Goal: Task Accomplishment & Management: Use online tool/utility

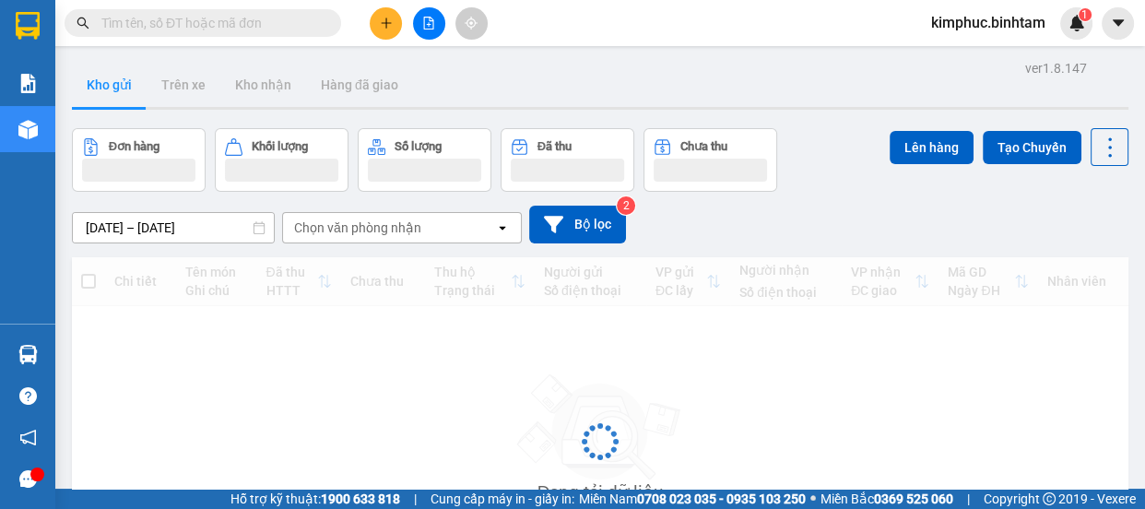
click at [385, 22] on icon "plus" at bounding box center [386, 22] width 10 height 1
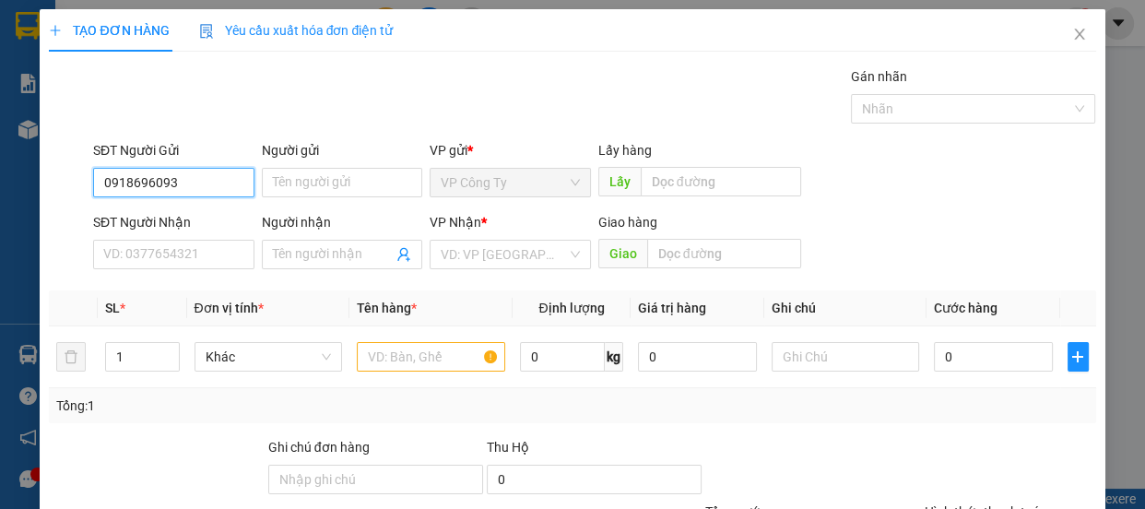
click at [215, 190] on input "0918696093" at bounding box center [173, 183] width 161 height 30
type input "0"
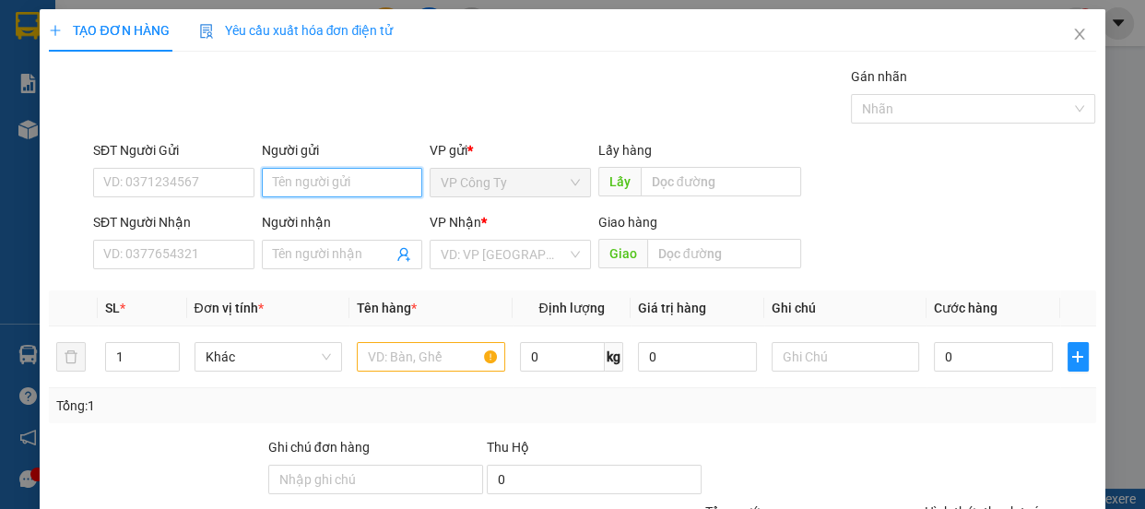
click at [313, 175] on input "Người gửi" at bounding box center [342, 183] width 161 height 30
type input "bé chay"
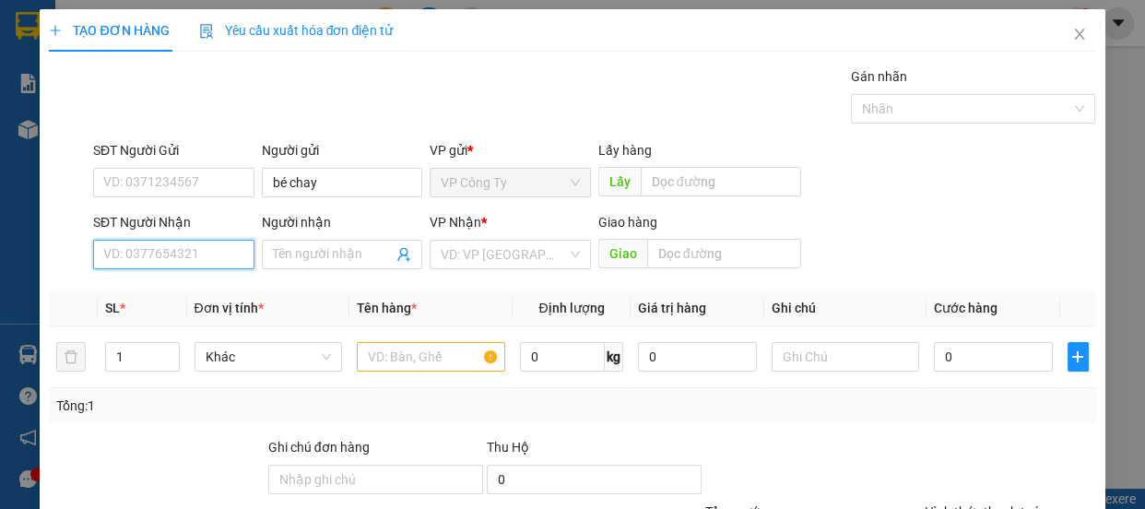
click at [202, 263] on input "SĐT Người Nhận" at bounding box center [173, 255] width 161 height 30
click at [207, 253] on input "0918696093" at bounding box center [173, 255] width 161 height 30
type input "0918696093"
click at [327, 261] on input "Người nhận" at bounding box center [333, 254] width 121 height 20
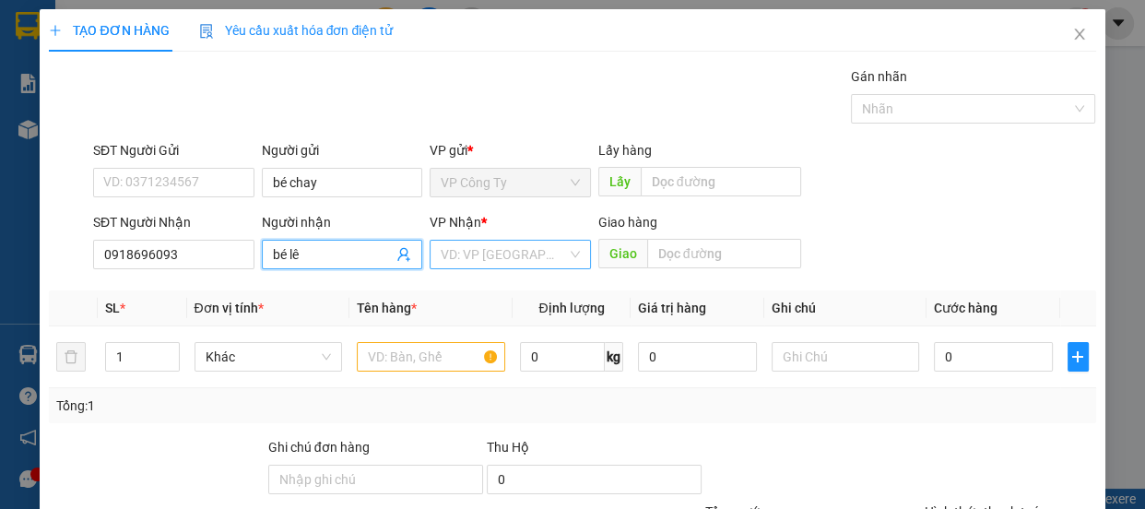
type input "bé lê"
click at [468, 257] on input "search" at bounding box center [504, 255] width 126 height 28
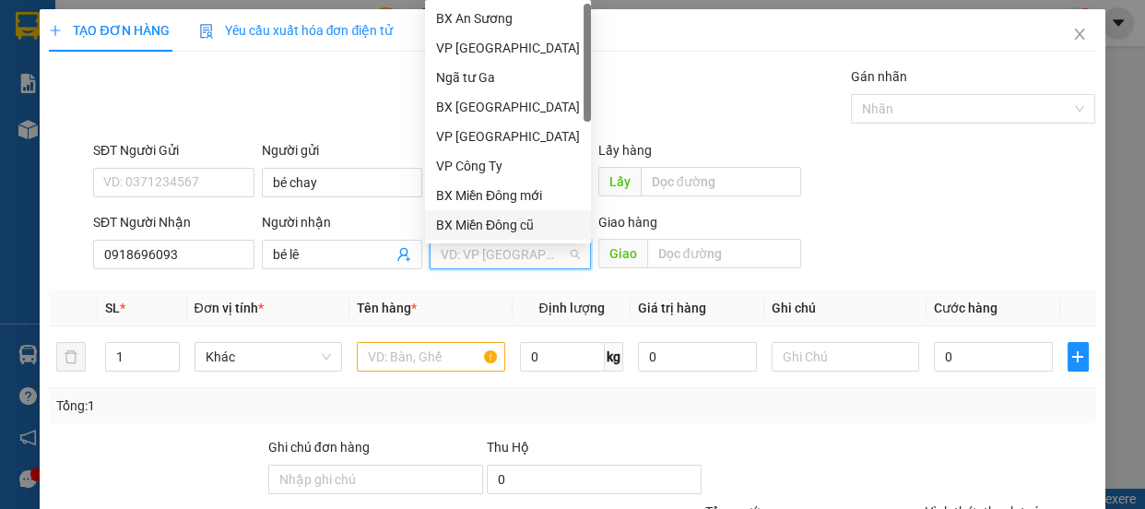
click at [491, 226] on div "BX Miền Đông cũ" at bounding box center [508, 225] width 144 height 20
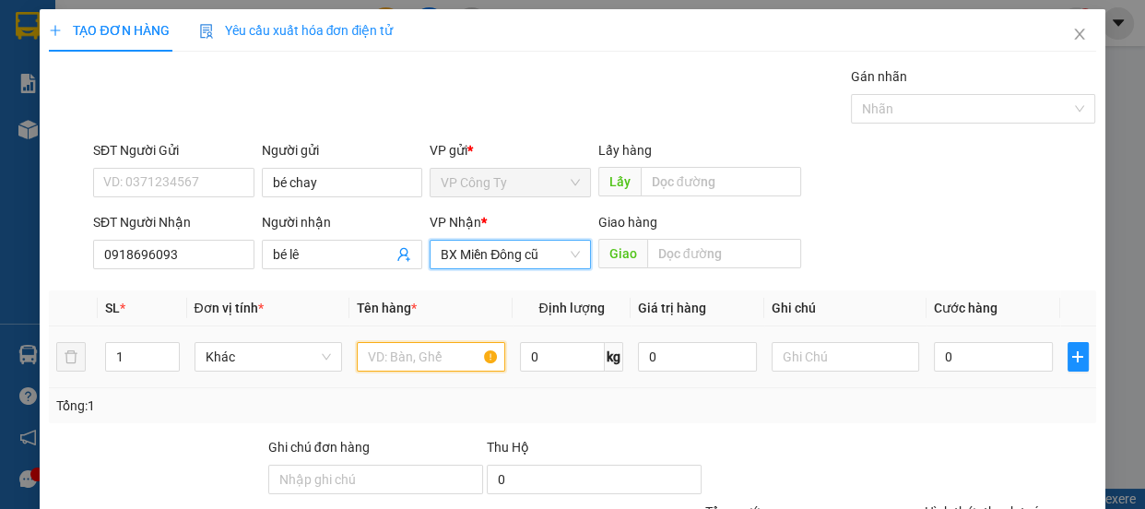
click at [441, 362] on input "text" at bounding box center [431, 357] width 148 height 30
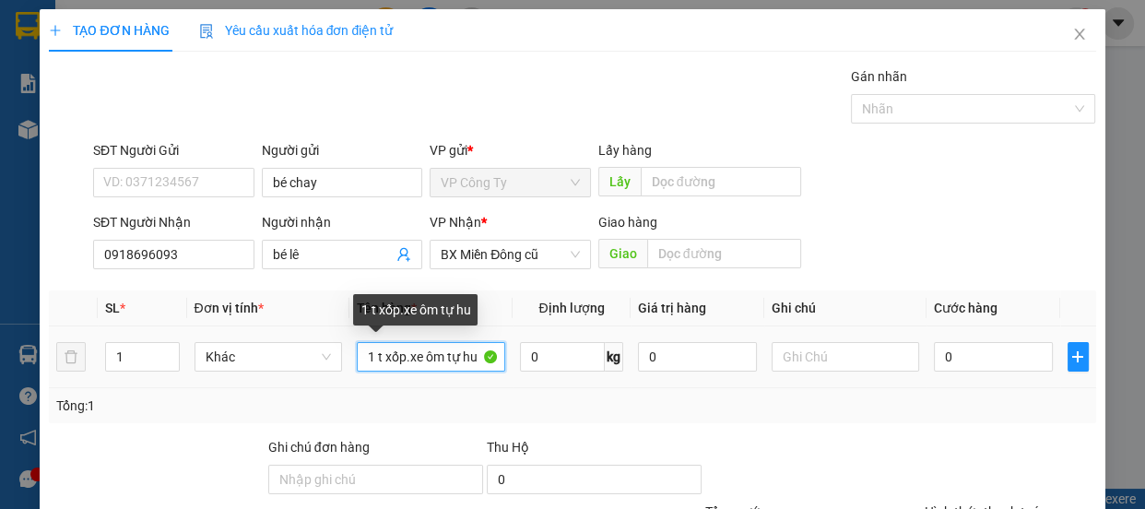
click at [462, 359] on input "1 t xốp.xe ôm tự hu" at bounding box center [431, 357] width 148 height 30
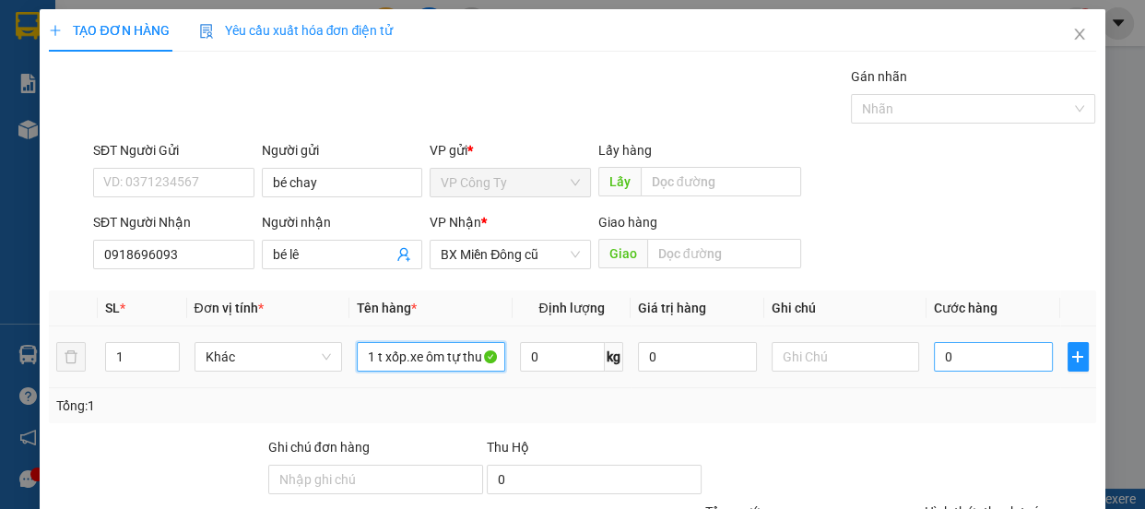
type input "1 t xốp.xe ôm tự thu"
click at [934, 357] on input "0" at bounding box center [993, 357] width 119 height 30
click at [934, 360] on input "0" at bounding box center [993, 357] width 119 height 30
type input "70"
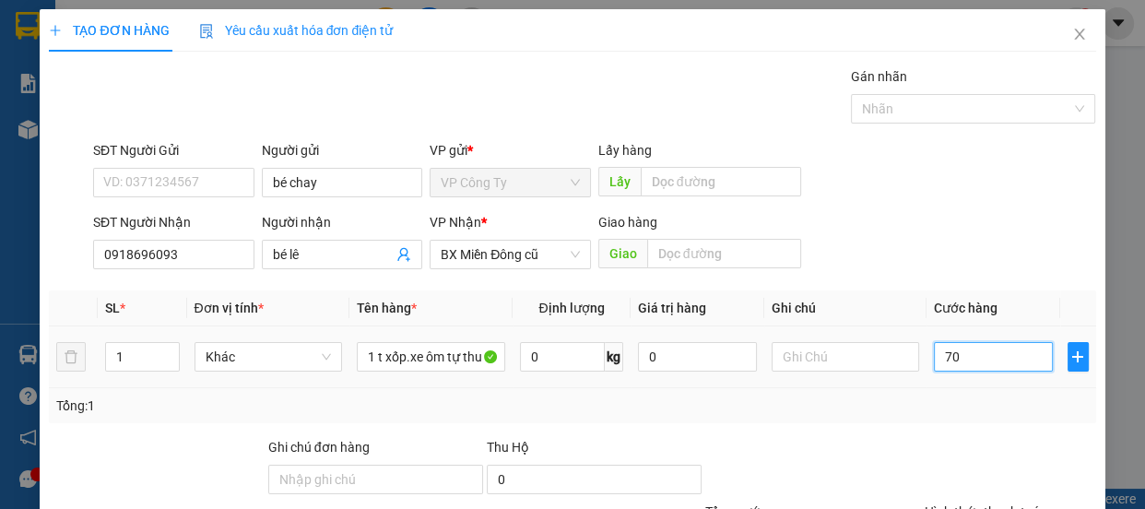
type input "70"
type input "700"
type input "7.000"
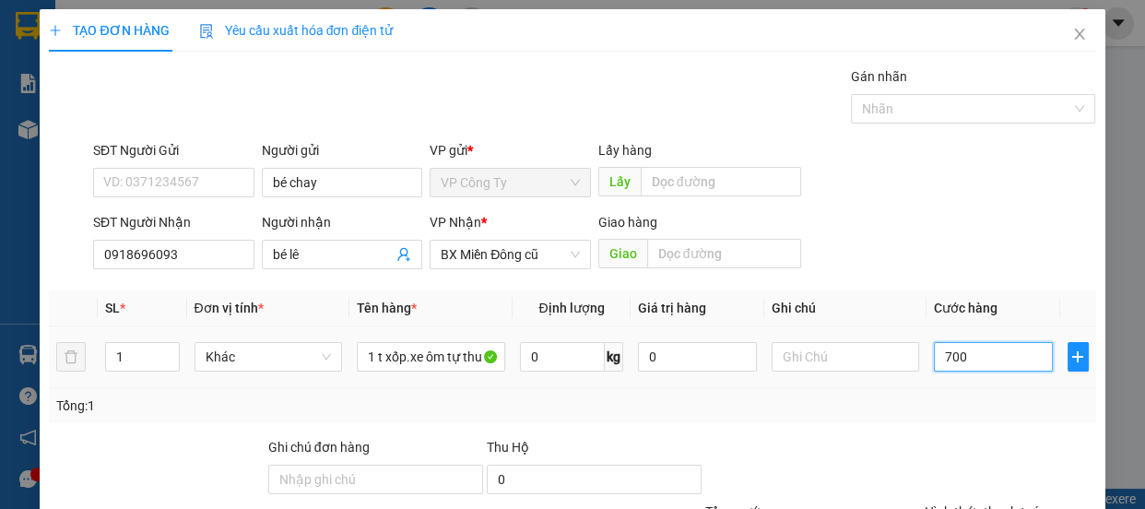
type input "7.000"
type input "70.000"
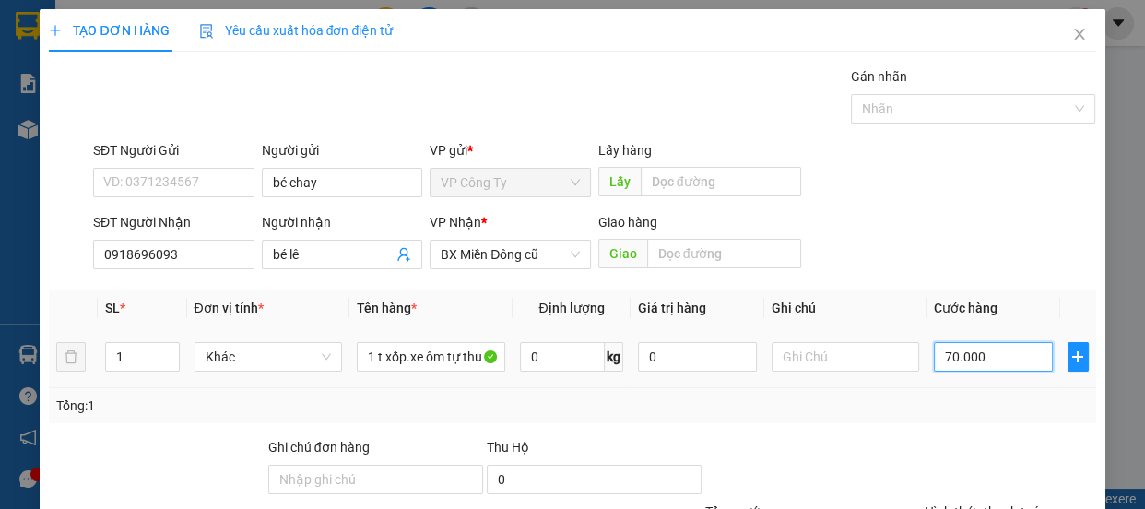
scroll to position [172, 0]
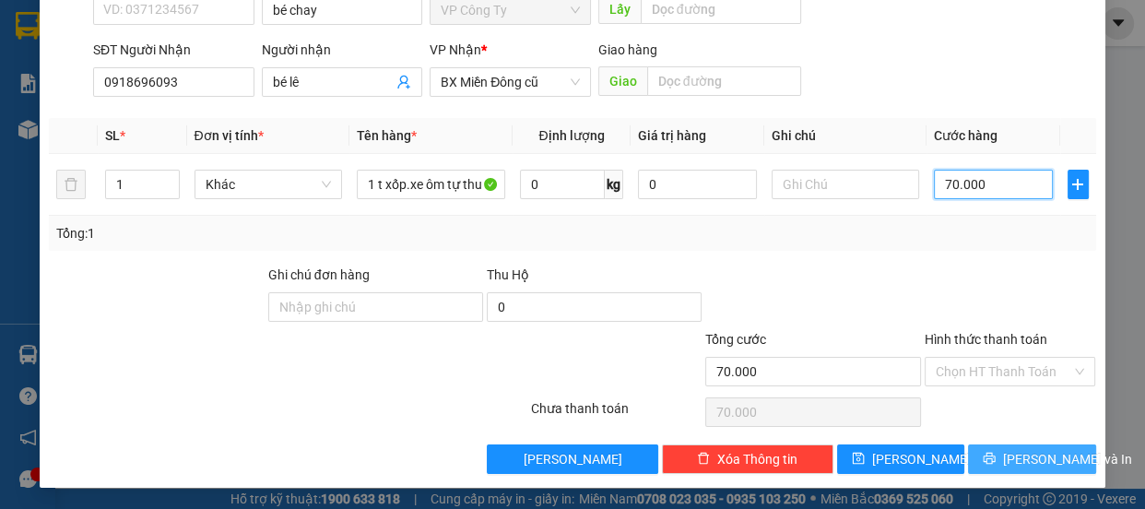
type input "70.000"
click at [984, 455] on icon "printer" at bounding box center [989, 458] width 13 height 13
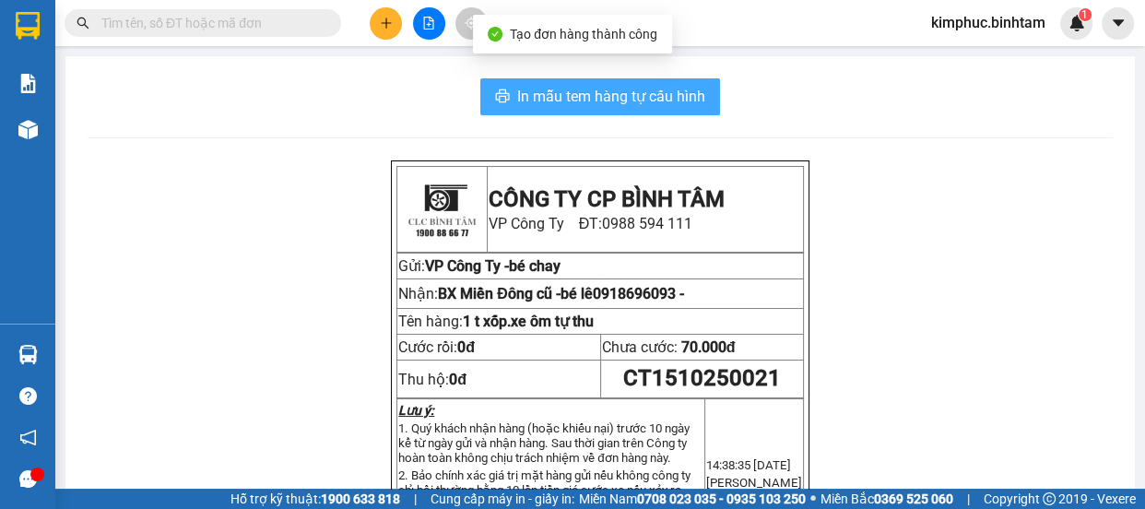
click at [561, 92] on span "In mẫu tem hàng tự cấu hình" at bounding box center [611, 96] width 188 height 23
click at [562, 94] on span "In mẫu tem hàng tự cấu hình" at bounding box center [611, 96] width 188 height 23
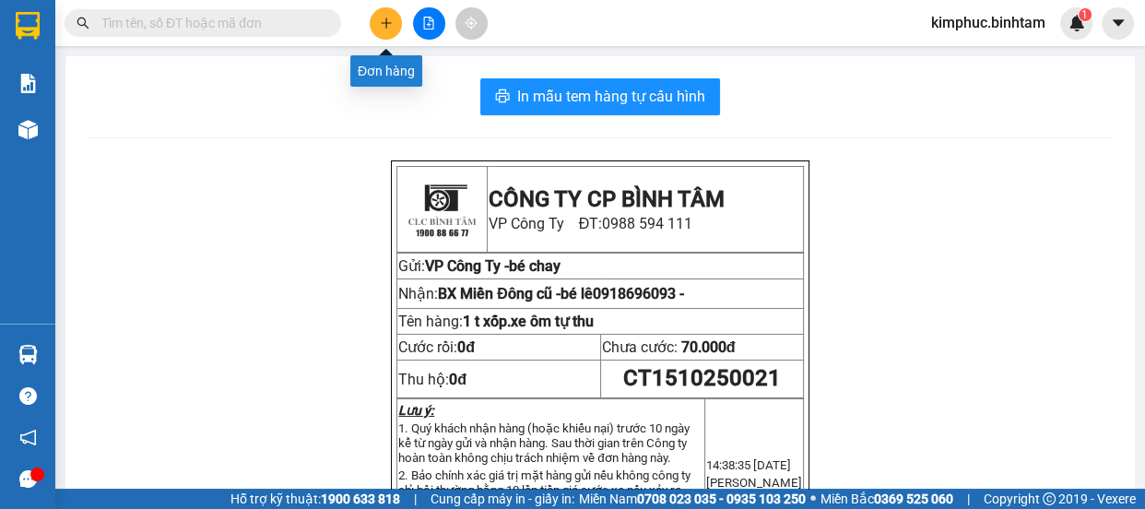
click at [381, 22] on icon "plus" at bounding box center [386, 22] width 10 height 1
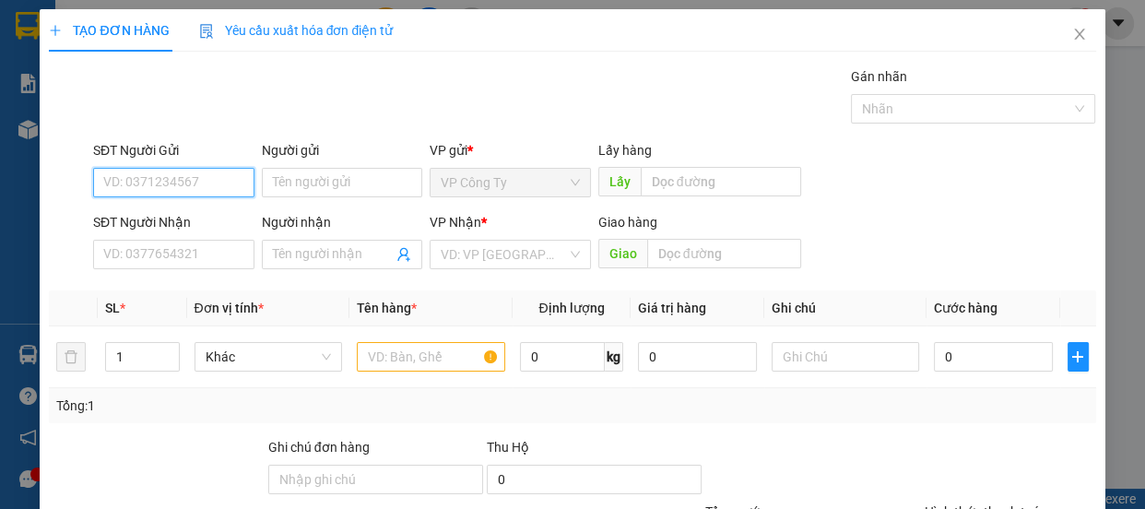
click at [208, 188] on input "SĐT Người Gửi" at bounding box center [173, 183] width 161 height 30
click at [224, 186] on input "0949544938" at bounding box center [173, 183] width 161 height 30
type input "0949544938"
click at [228, 202] on div "0949544938 0949544938 - thảo" at bounding box center [172, 219] width 160 height 37
click at [214, 221] on div "SĐT Người Nhận" at bounding box center [173, 222] width 161 height 20
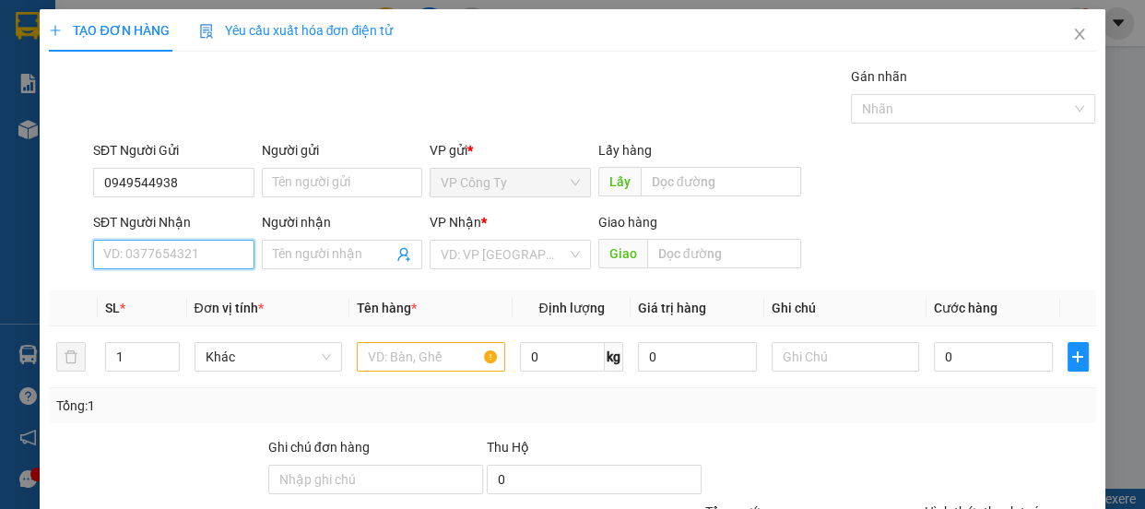
click at [214, 240] on input "SĐT Người Nhận" at bounding box center [173, 255] width 161 height 30
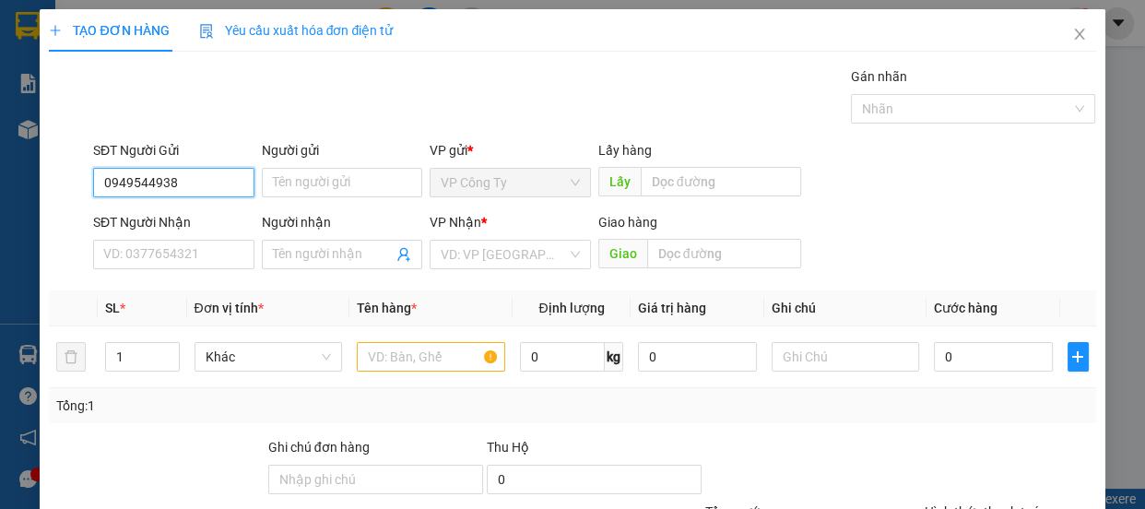
click at [216, 184] on input "0949544938" at bounding box center [173, 183] width 161 height 30
click at [207, 220] on div "0949544938 - thảo" at bounding box center [171, 219] width 137 height 20
type input "thảo"
type input "0948247947"
type input "thảo uyên"
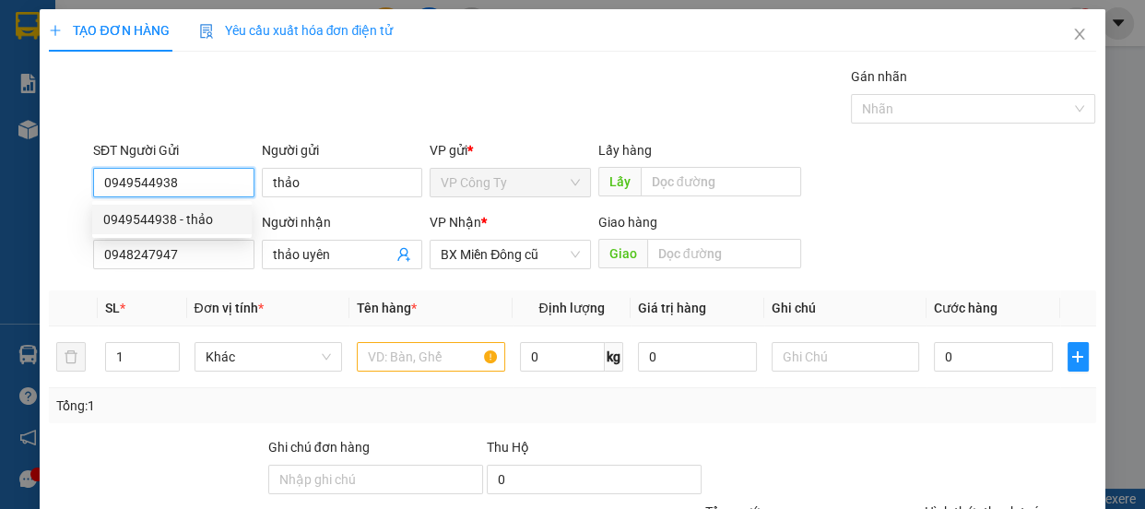
type input "60.000"
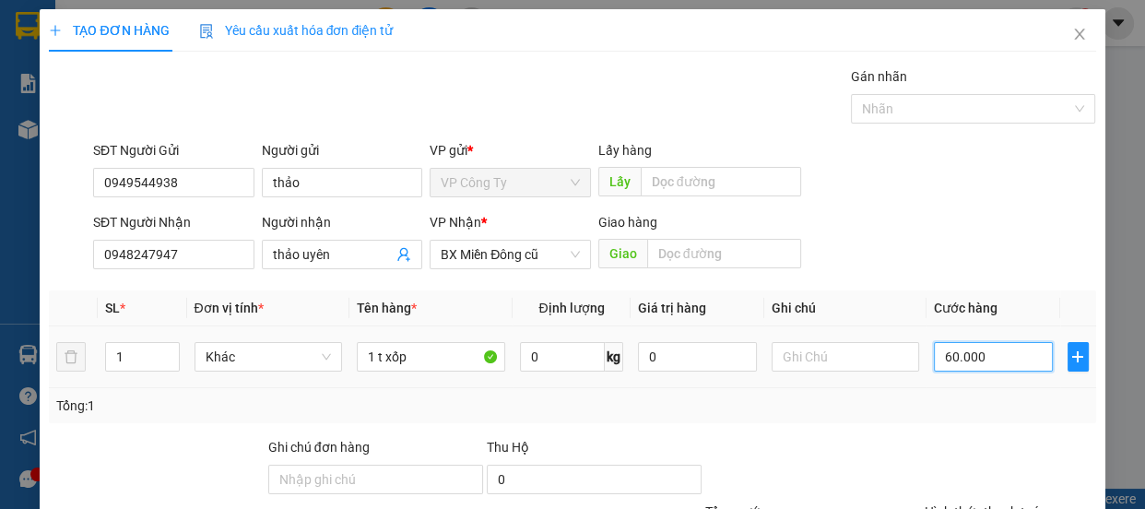
click at [941, 360] on input "60.000" at bounding box center [993, 357] width 119 height 30
click at [940, 357] on input "60.000" at bounding box center [993, 357] width 119 height 30
type input "0"
type input "0.000"
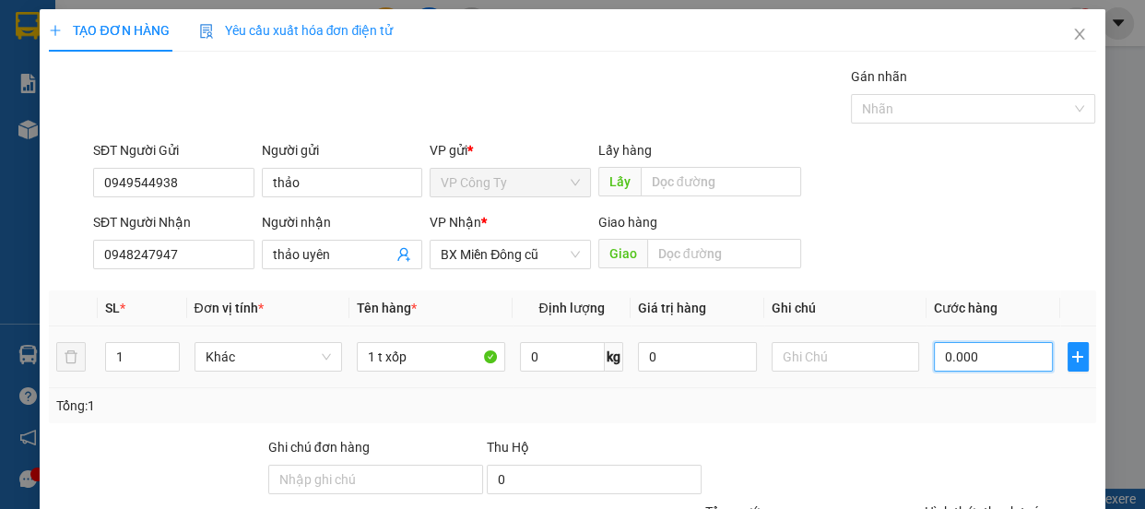
type input "10.000"
type input "100.000"
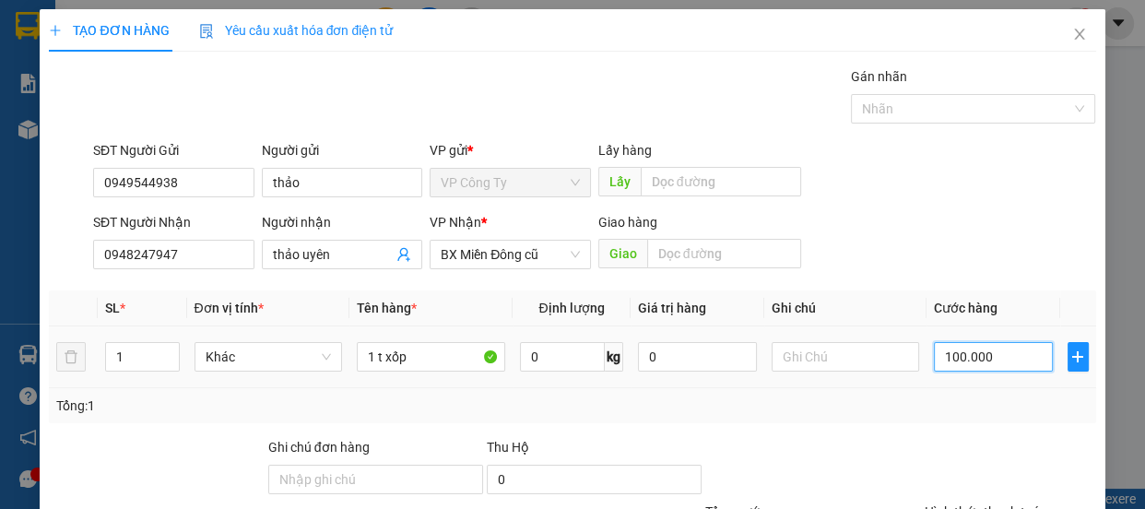
type input "1.000.000"
click at [951, 351] on input "1.000.000" at bounding box center [993, 357] width 119 height 30
type input "100.000"
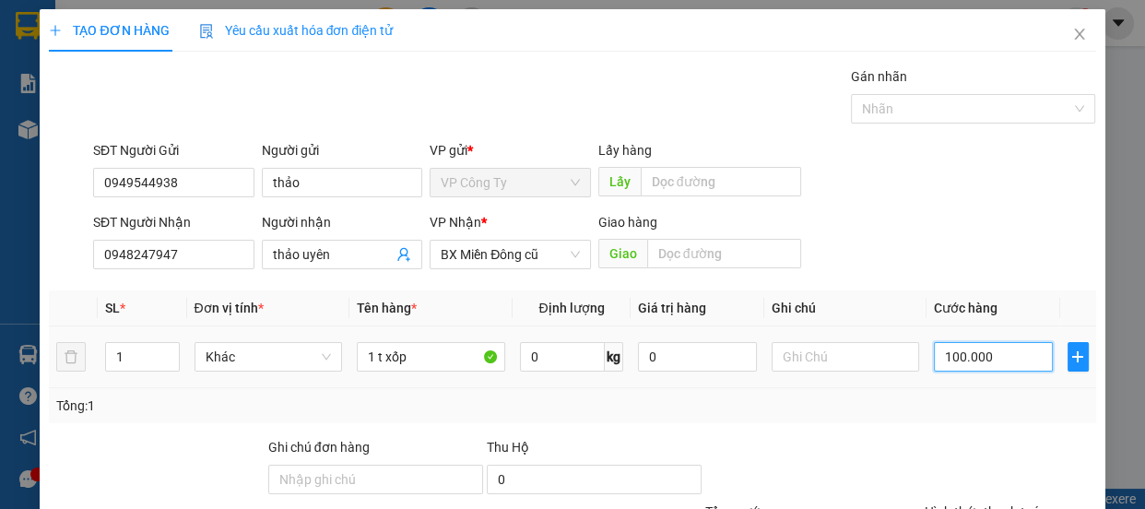
type input "100.000"
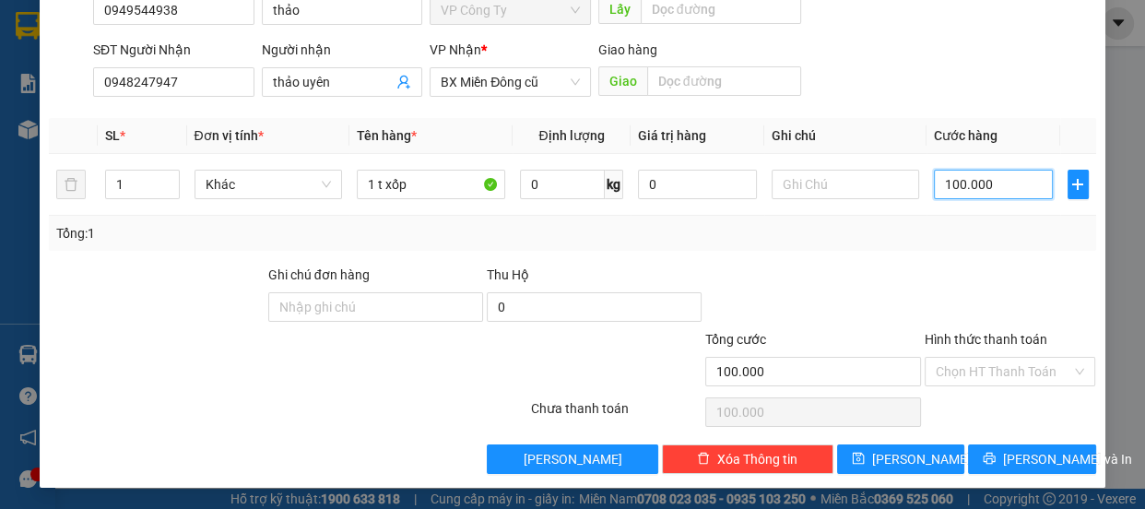
type input "100.000"
click at [982, 337] on label "Hình thức thanh toán" at bounding box center [986, 339] width 123 height 15
click at [982, 358] on input "Hình thức thanh toán" at bounding box center [1004, 372] width 136 height 28
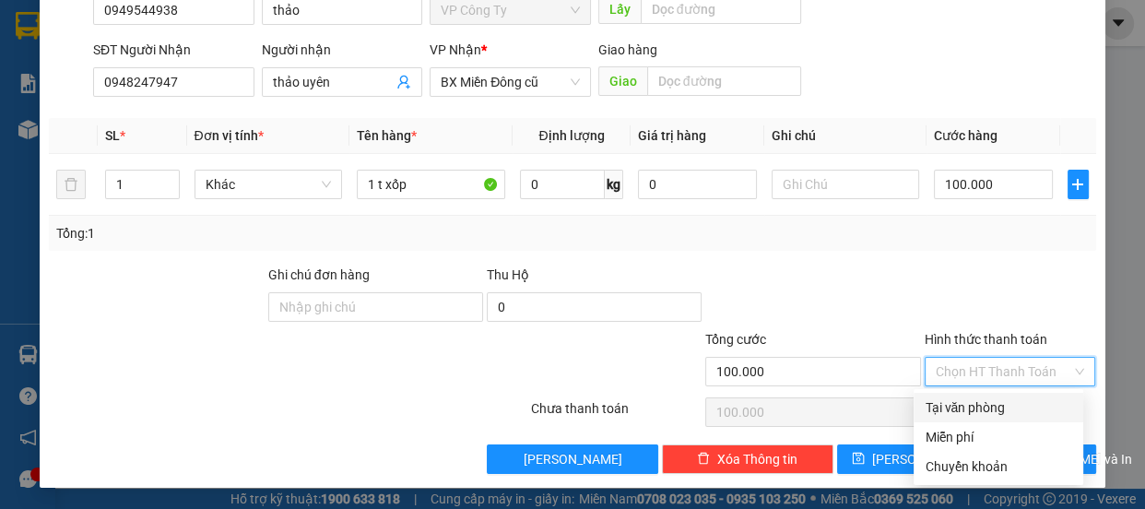
click at [979, 414] on div "Tại văn phòng" at bounding box center [999, 407] width 148 height 20
type input "0"
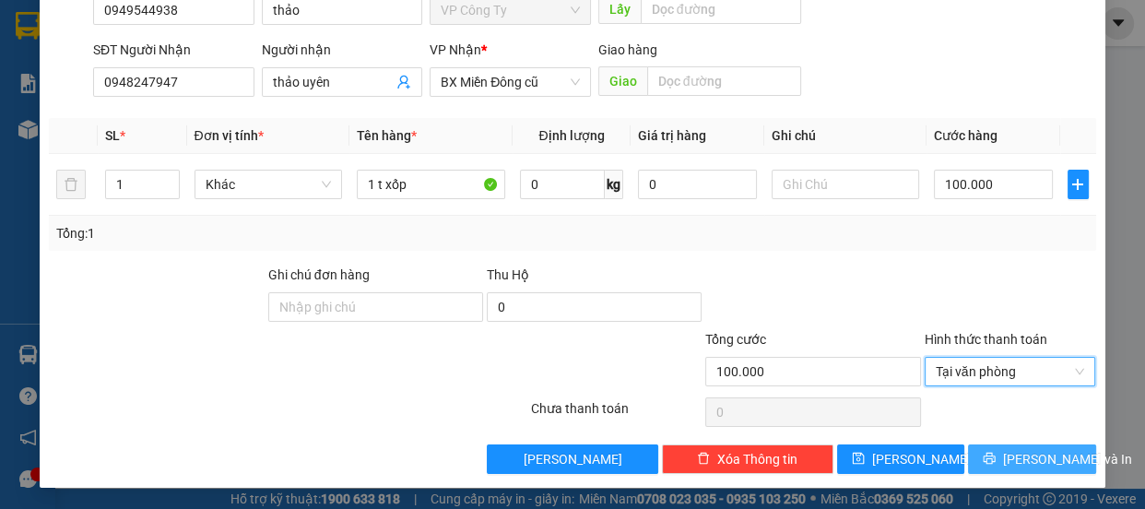
click at [1000, 470] on button "Lưu và In" at bounding box center [1031, 459] width 127 height 30
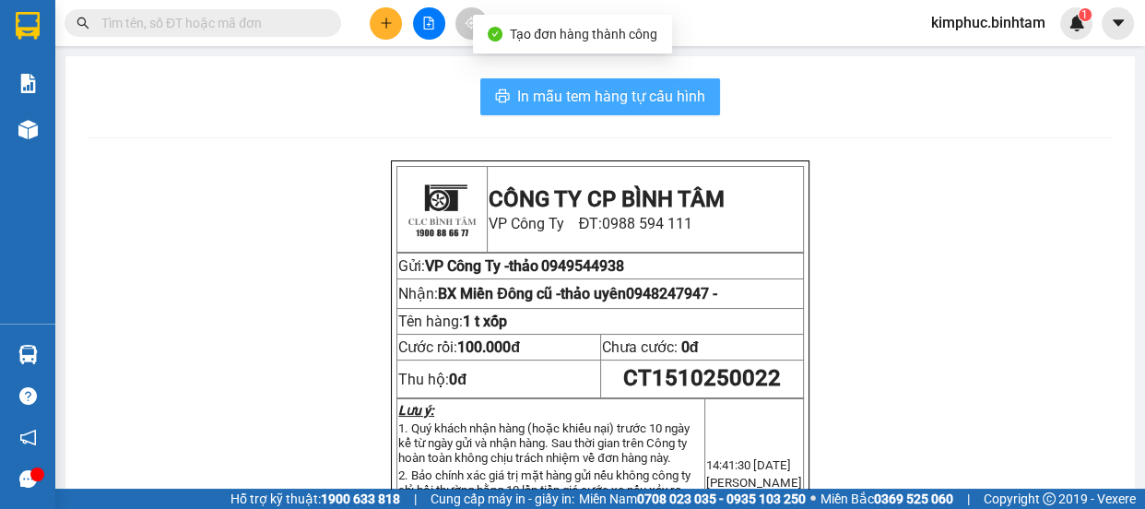
click at [501, 89] on icon "printer" at bounding box center [502, 96] width 15 height 15
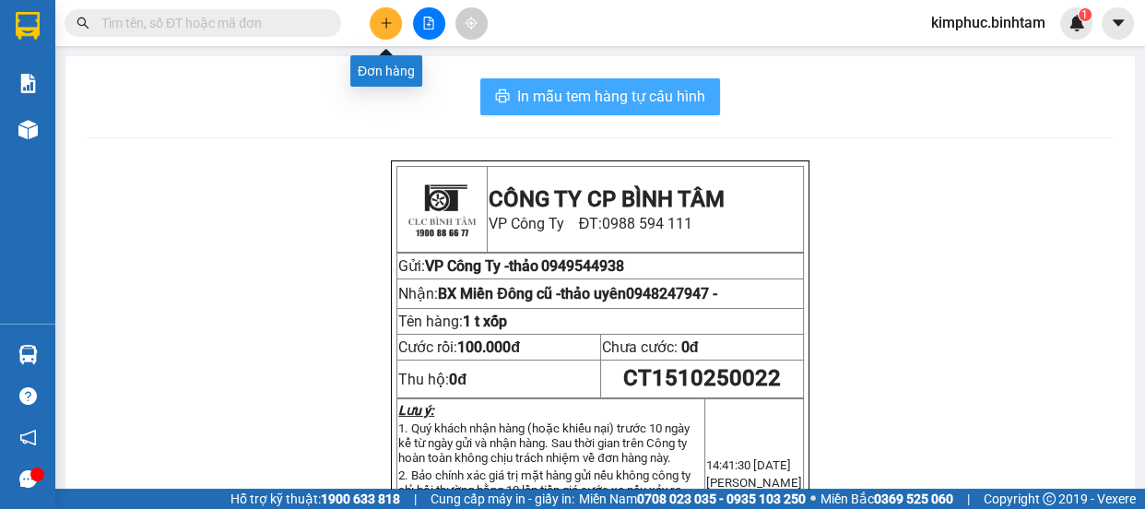
click at [384, 22] on icon "plus" at bounding box center [386, 22] width 10 height 1
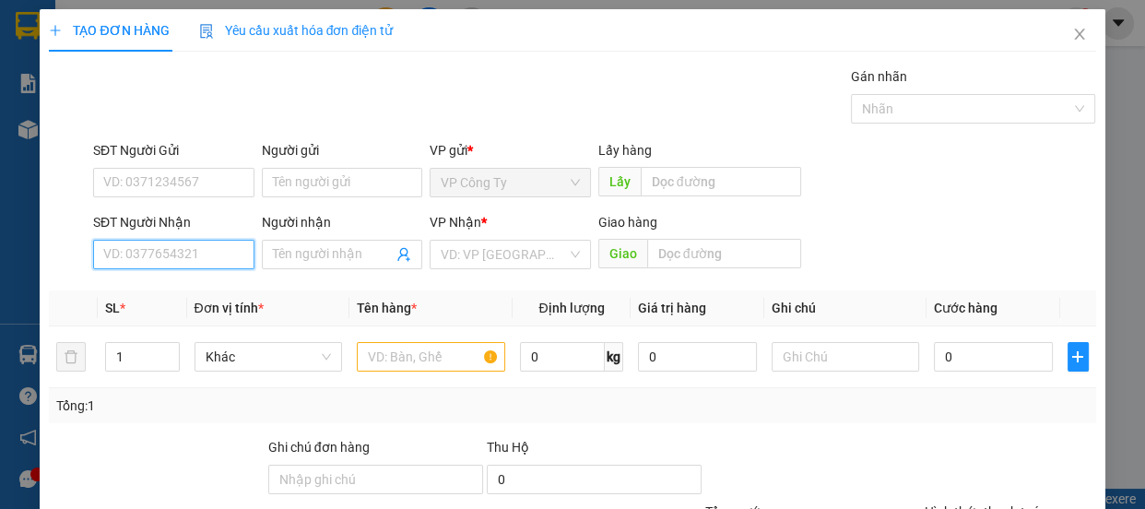
click at [187, 249] on input "SĐT Người Nhận" at bounding box center [173, 255] width 161 height 30
type input "0"
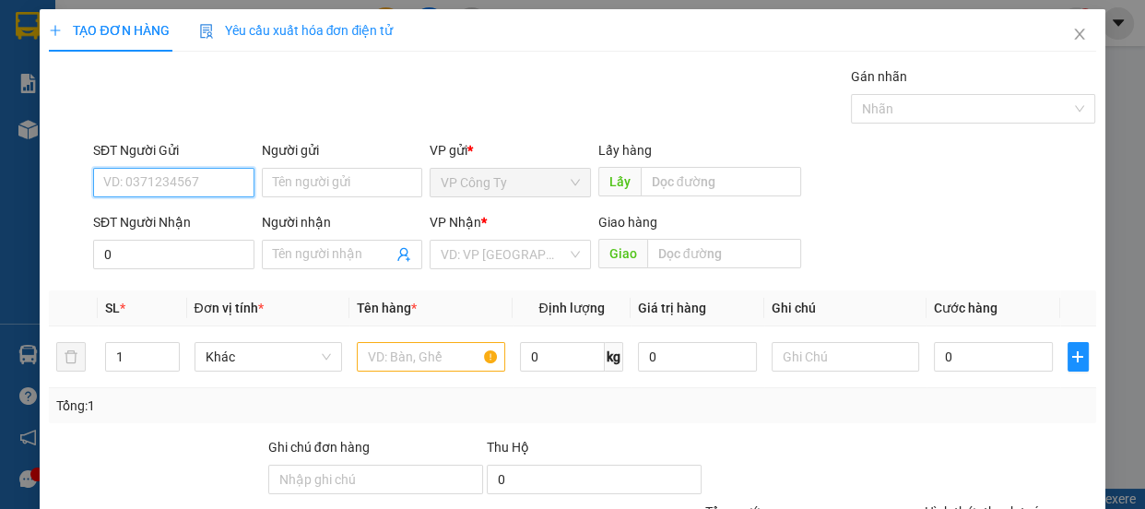
click at [204, 174] on input "SĐT Người Gửi" at bounding box center [173, 183] width 161 height 30
click at [210, 189] on input "0368095475" at bounding box center [173, 183] width 161 height 30
type input "0368095475"
click at [183, 275] on div "SĐT Người Nhận 0" at bounding box center [173, 244] width 161 height 65
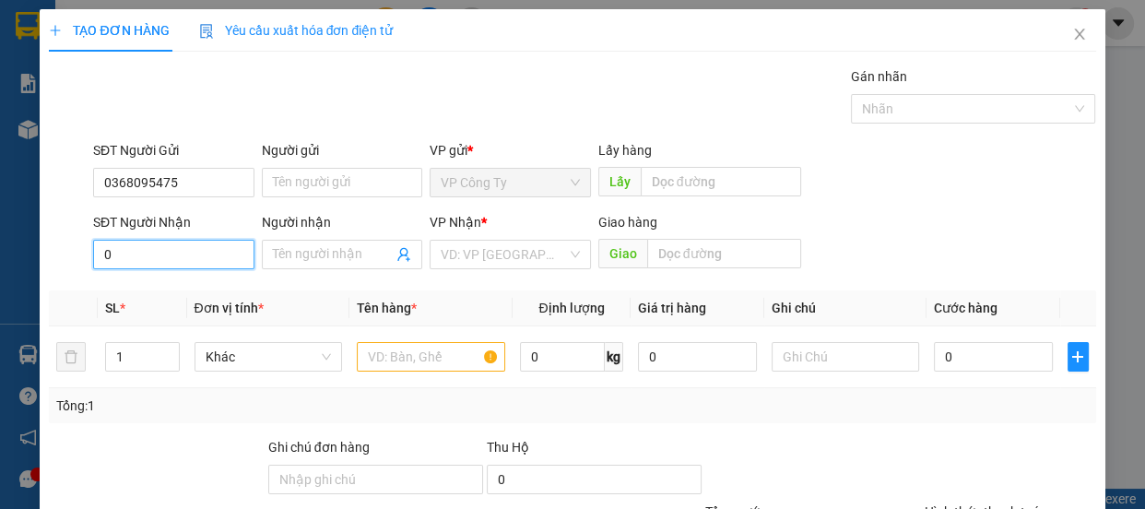
click at [175, 254] on input "0" at bounding box center [173, 255] width 161 height 30
type input "0972292414"
click at [188, 263] on input "0972292414" at bounding box center [173, 255] width 161 height 30
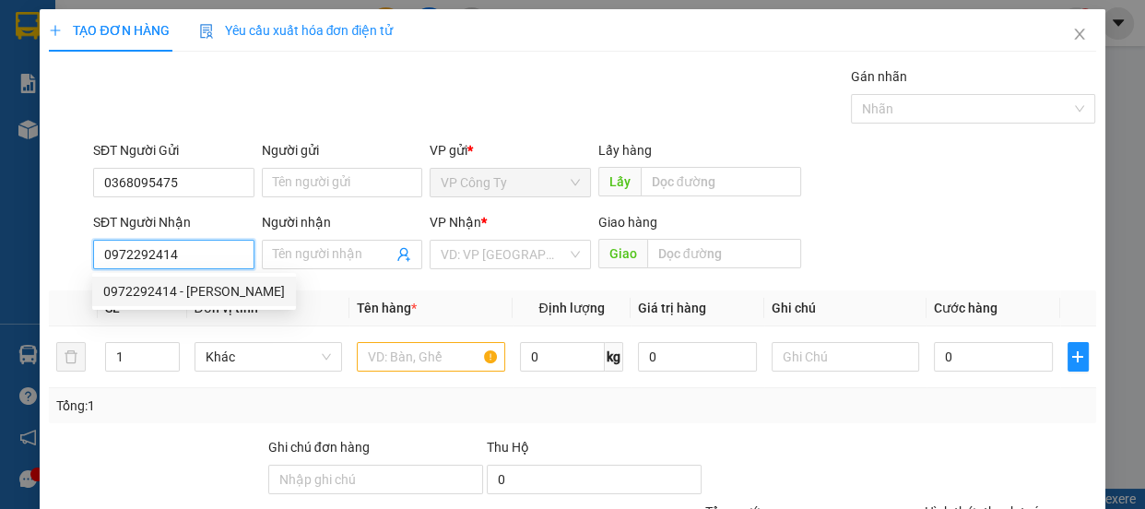
click at [237, 286] on div "0972292414 - tùng" at bounding box center [194, 291] width 182 height 20
type input "tùng"
type input "an sương"
type input "120.000"
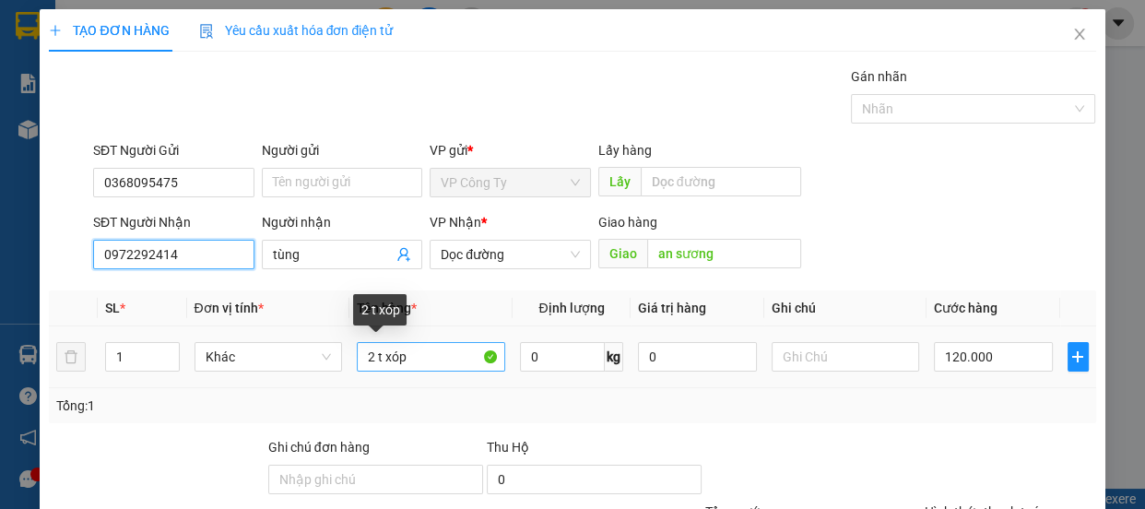
type input "0972292414"
click at [374, 360] on input "2 t xóp" at bounding box center [431, 357] width 148 height 30
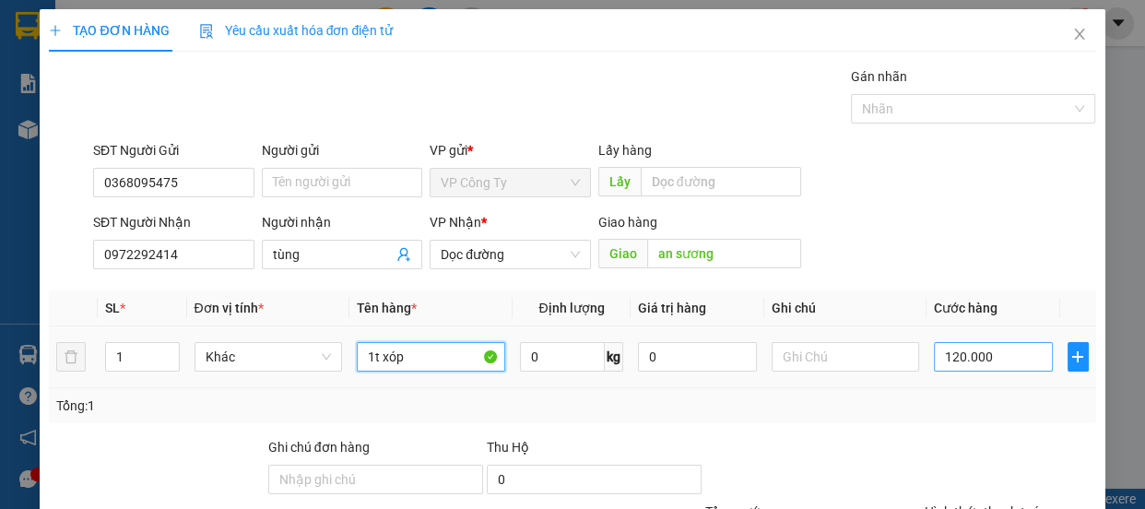
type input "1t xóp"
click at [946, 354] on input "120.000" at bounding box center [993, 357] width 119 height 30
click at [948, 357] on input "120.000" at bounding box center [993, 357] width 119 height 30
type input "10.000"
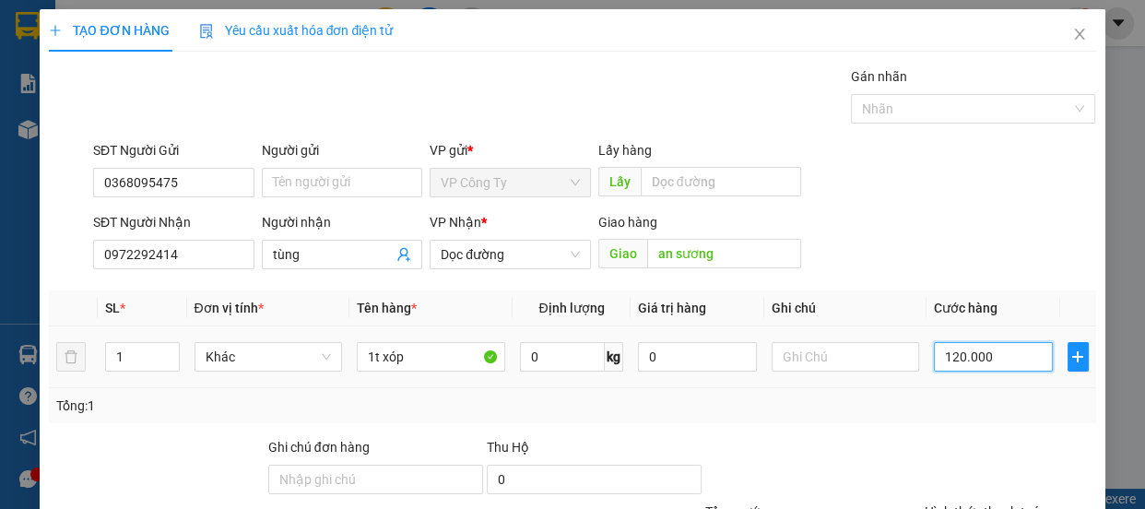
type input "10.000"
type input "0"
type input "0.000"
type input "70.000"
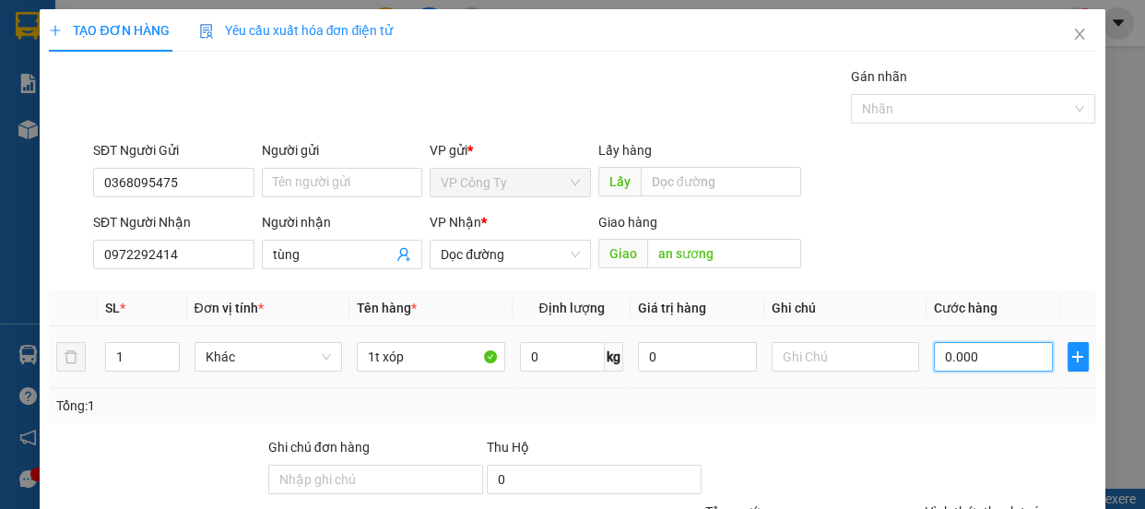
type input "70.000"
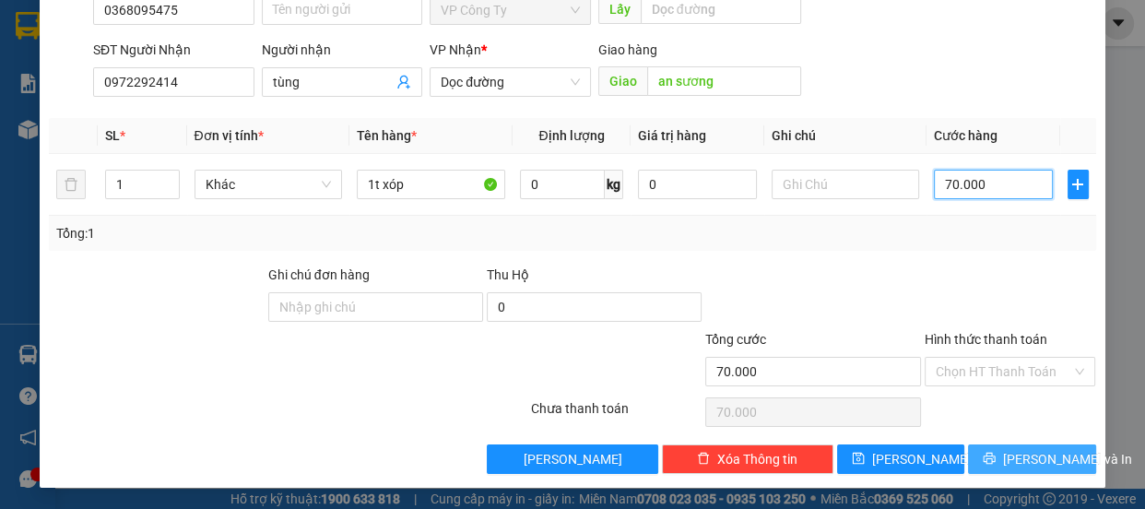
type input "70.000"
click at [1016, 457] on span "Lưu và In" at bounding box center [1067, 459] width 129 height 20
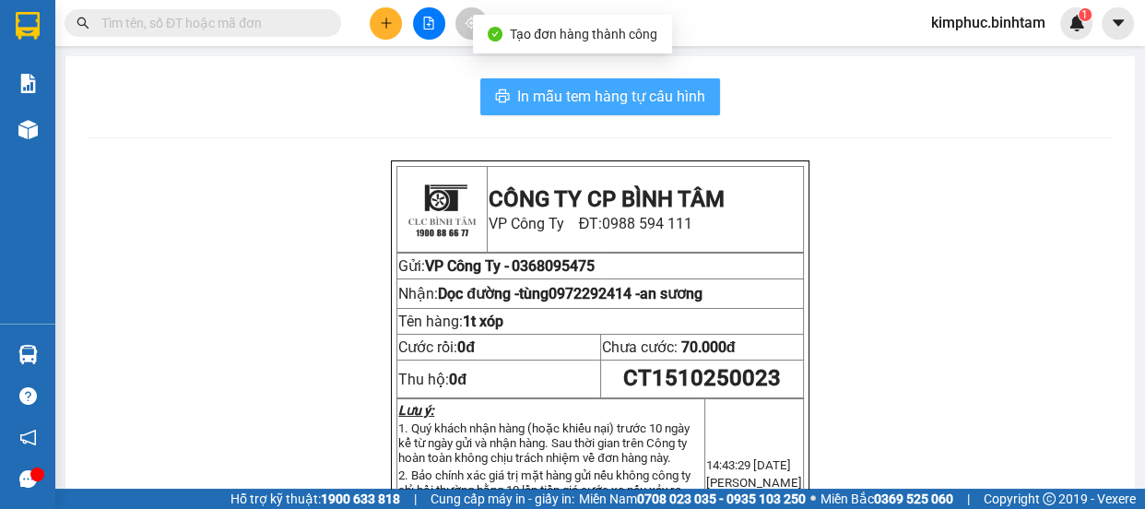
click at [587, 96] on span "In mẫu tem hàng tự cấu hình" at bounding box center [611, 96] width 188 height 23
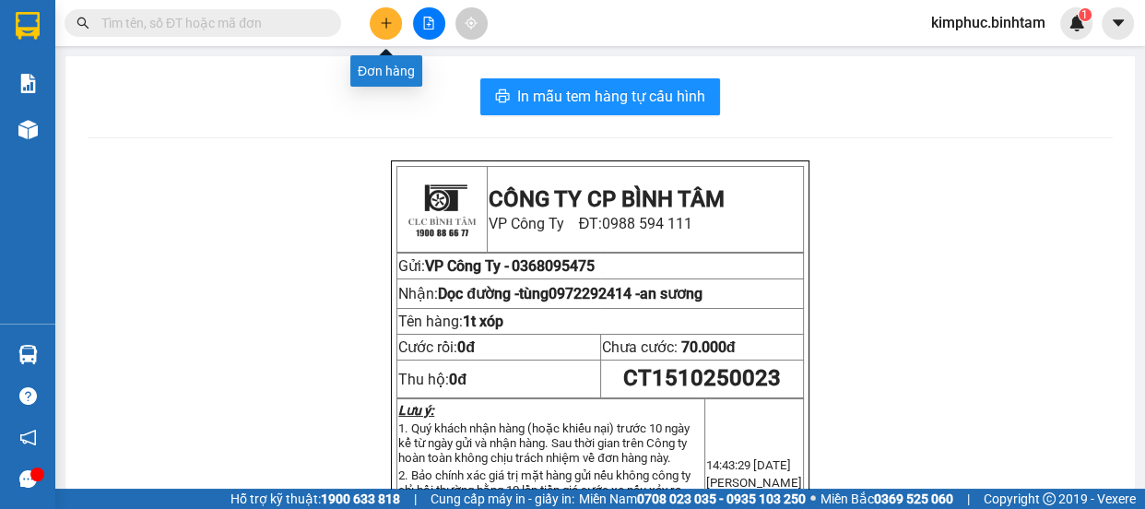
click at [378, 26] on button at bounding box center [386, 23] width 32 height 32
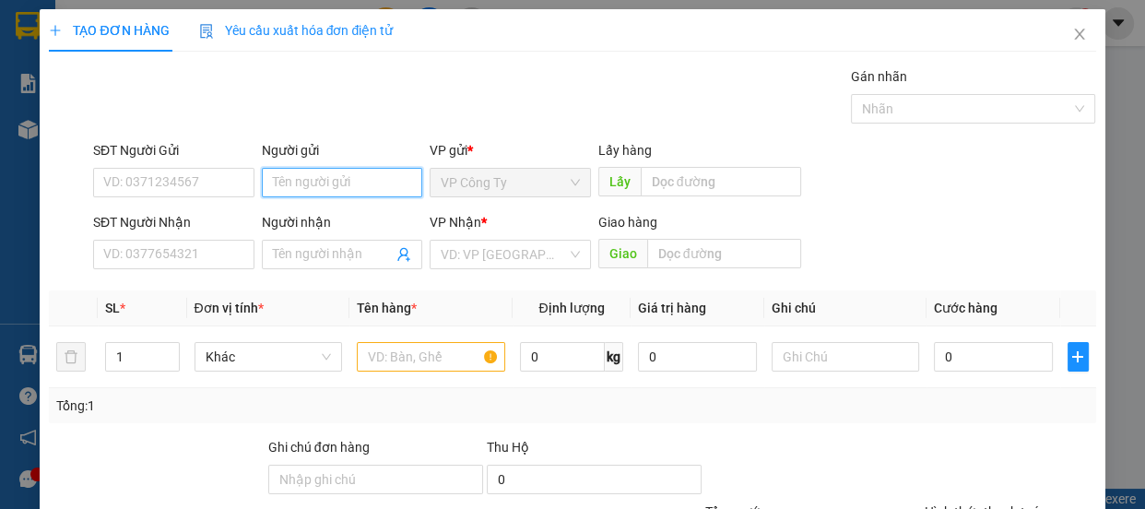
click at [345, 182] on input "Người gửi" at bounding box center [342, 183] width 161 height 30
type input "nha khoa"
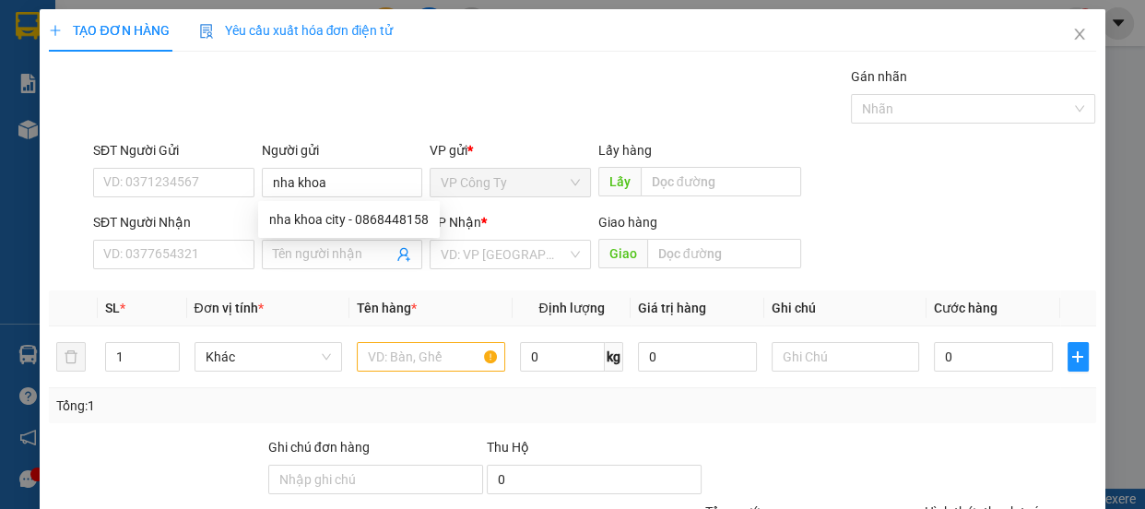
click at [223, 268] on div "SĐT Người Nhận VD: 0377654321" at bounding box center [173, 244] width 161 height 65
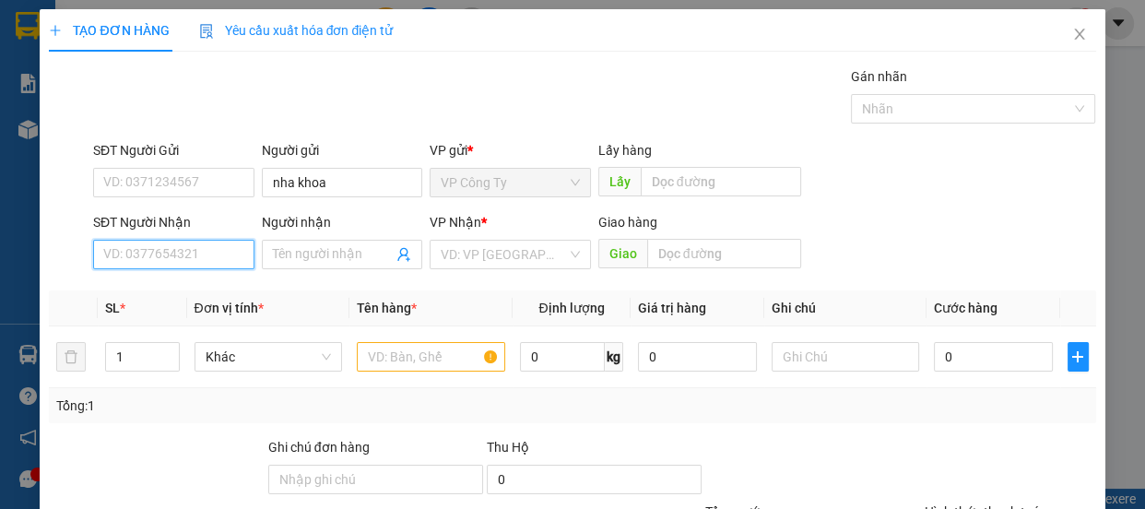
click at [203, 255] on input "SĐT Người Nhận" at bounding box center [173, 255] width 161 height 30
type input "0354801900"
click at [198, 292] on div "0354801900 - thùy" at bounding box center [171, 291] width 137 height 20
type input "thùy"
type input "40.000"
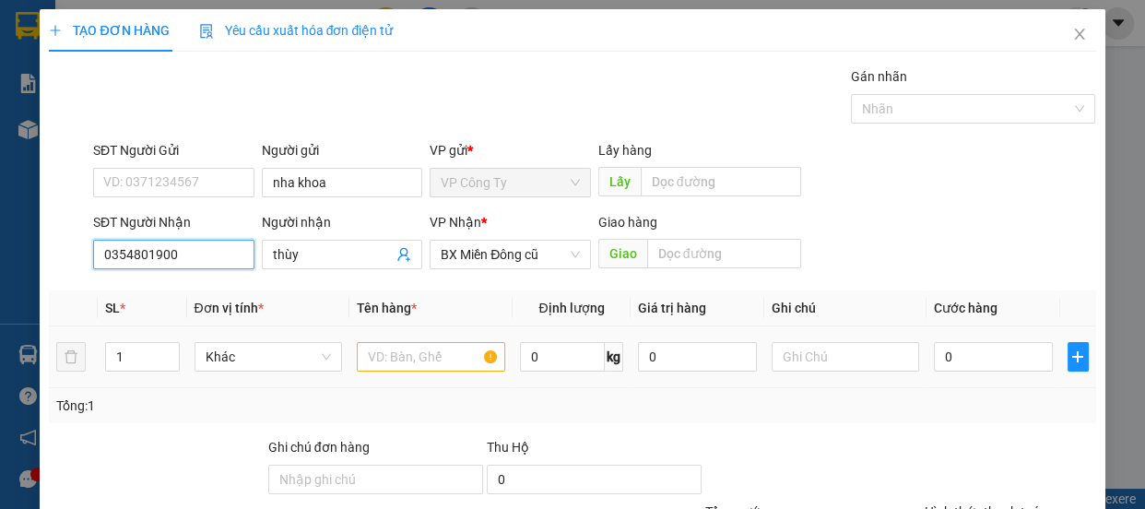
type input "40.000"
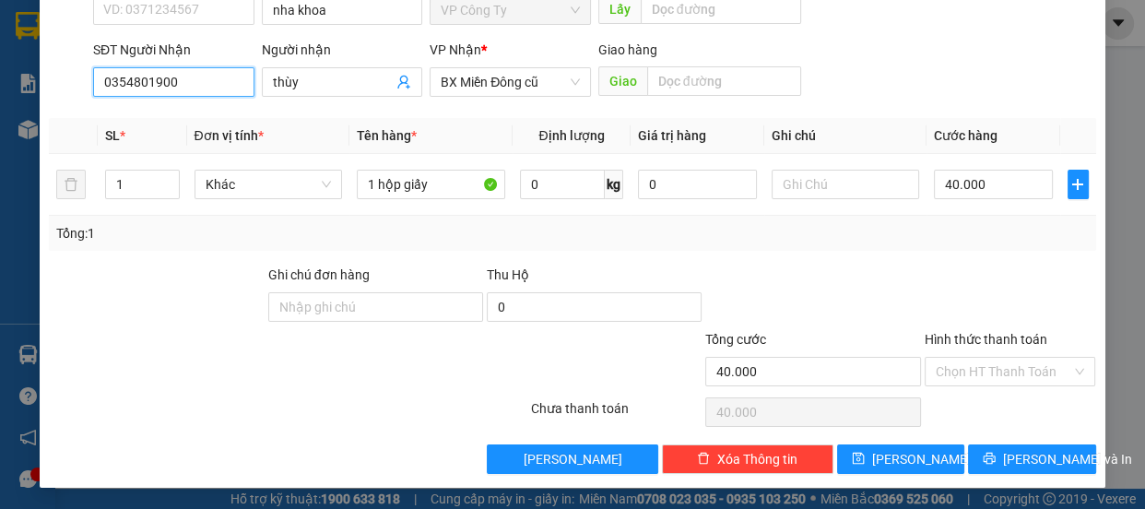
type input "0354801900"
click at [965, 334] on label "Hình thức thanh toán" at bounding box center [986, 339] width 123 height 15
click at [965, 358] on input "Hình thức thanh toán" at bounding box center [1004, 372] width 136 height 28
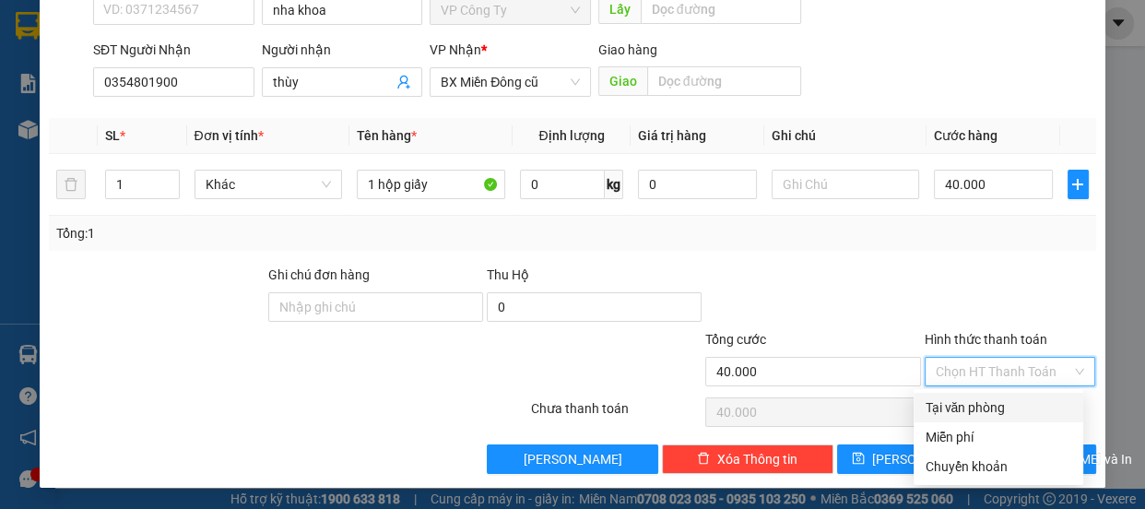
click at [963, 403] on div "Tại văn phòng" at bounding box center [999, 407] width 148 height 20
type input "0"
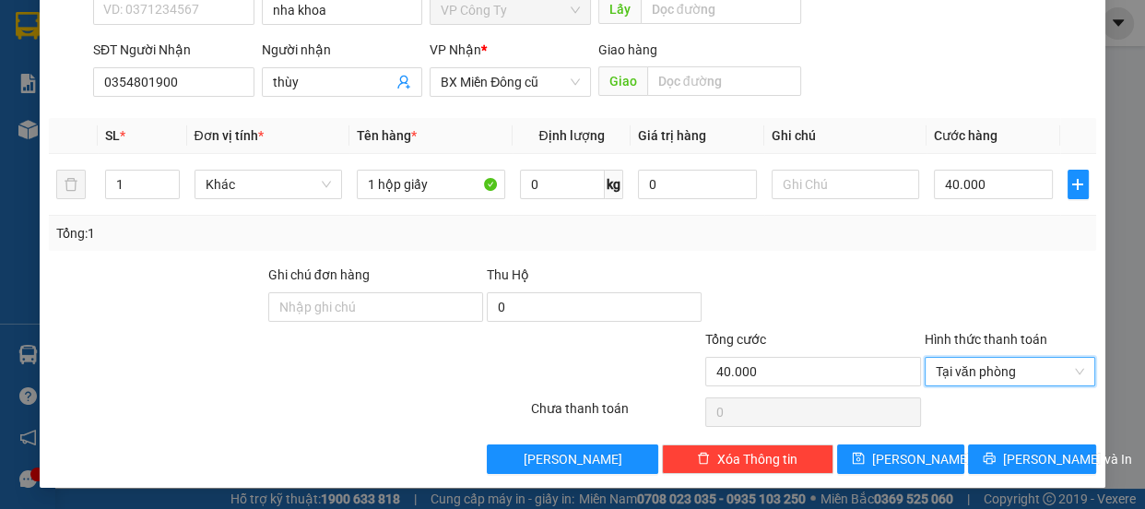
scroll to position [5, 0]
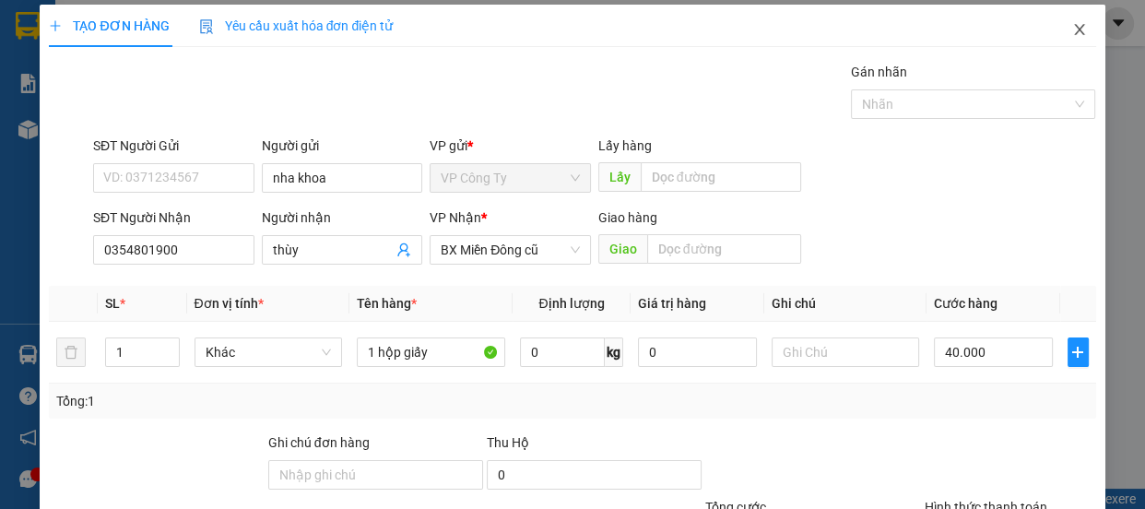
click at [1072, 28] on icon "close" at bounding box center [1079, 29] width 15 height 15
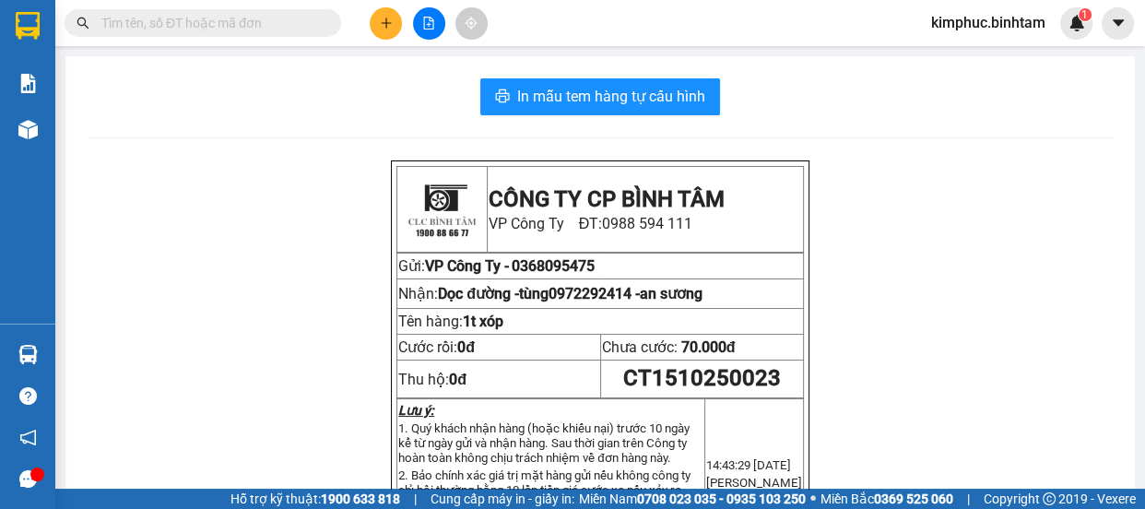
click at [385, 22] on icon "plus" at bounding box center [386, 22] width 10 height 1
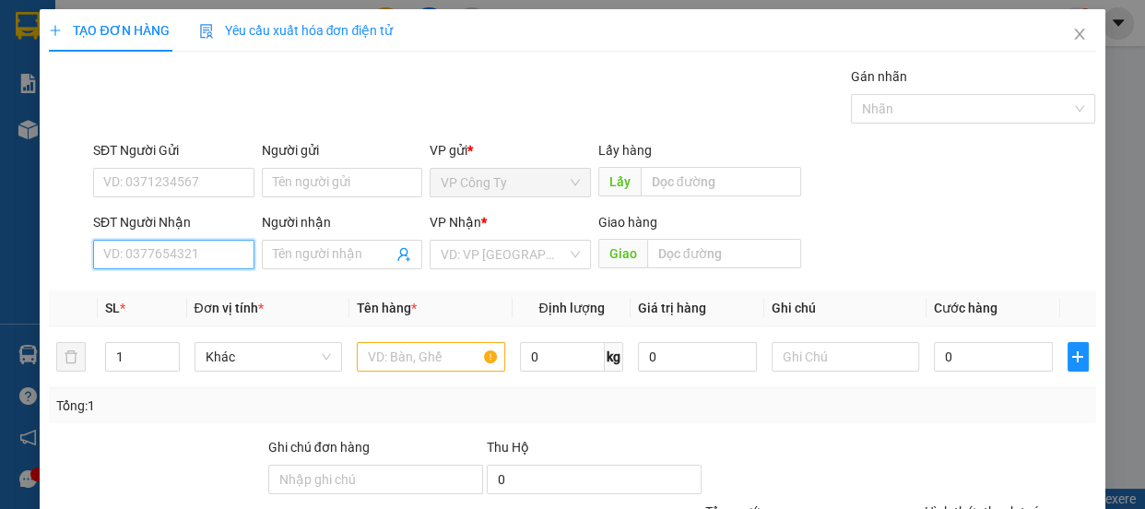
click at [212, 252] on input "SĐT Người Nhận" at bounding box center [173, 255] width 161 height 30
type input "0936025303"
click at [225, 255] on input "0936025303" at bounding box center [173, 255] width 161 height 30
click at [207, 290] on div "0936025303 - vân" at bounding box center [171, 291] width 137 height 20
type input "vân"
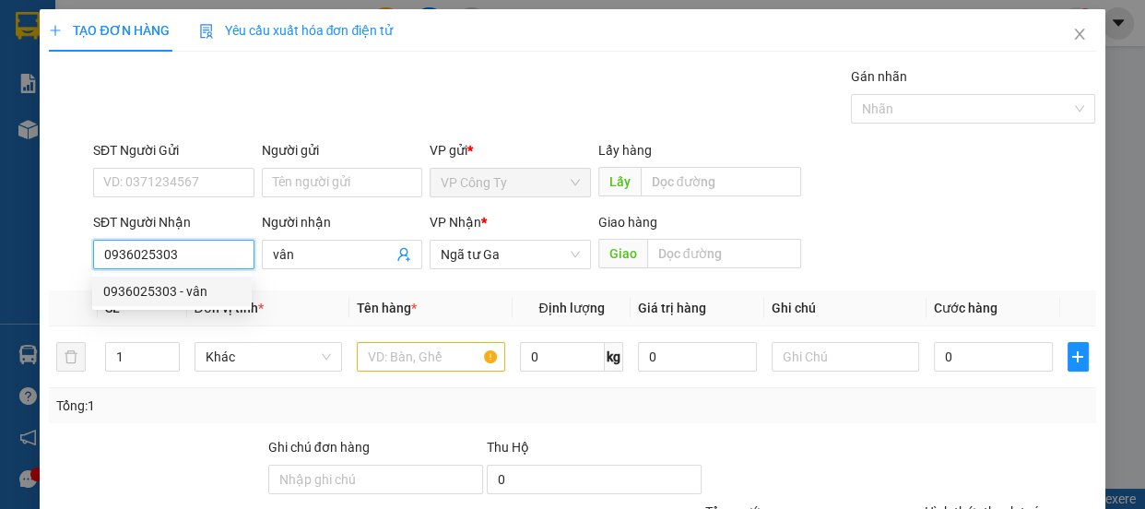
type input "70.000"
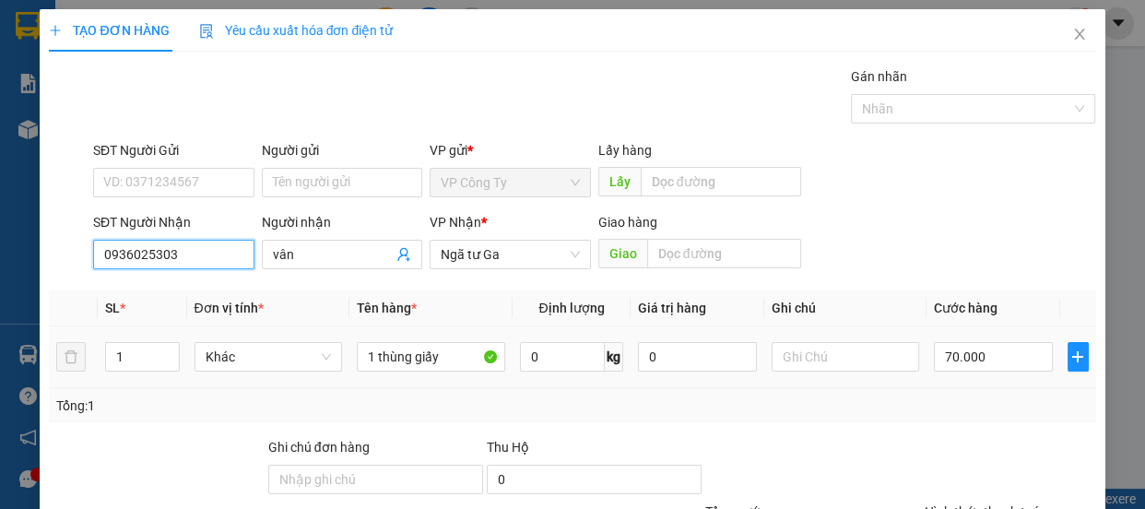
scroll to position [172, 0]
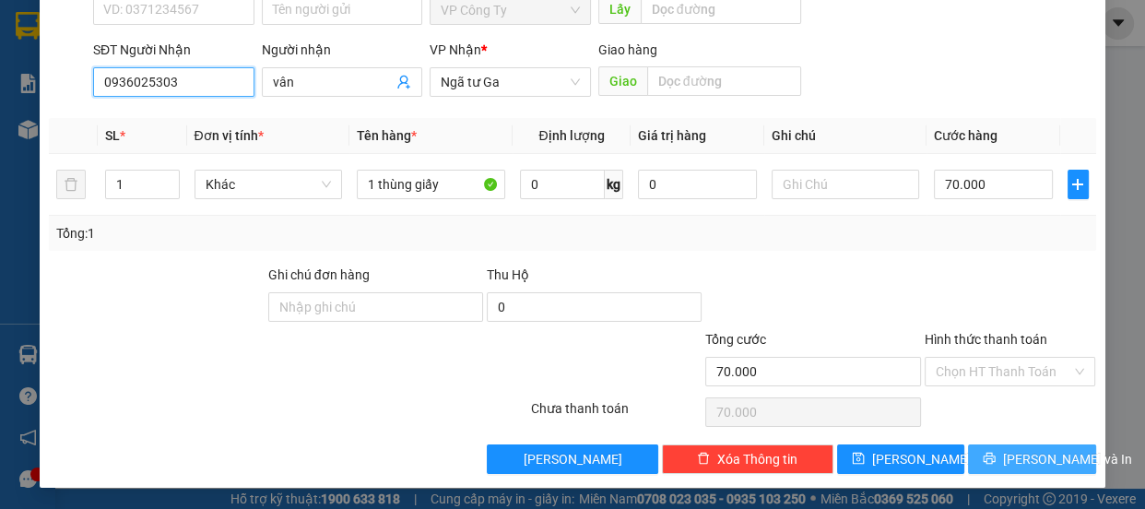
type input "0936025303"
click at [1007, 470] on button "Lưu và In" at bounding box center [1031, 459] width 127 height 30
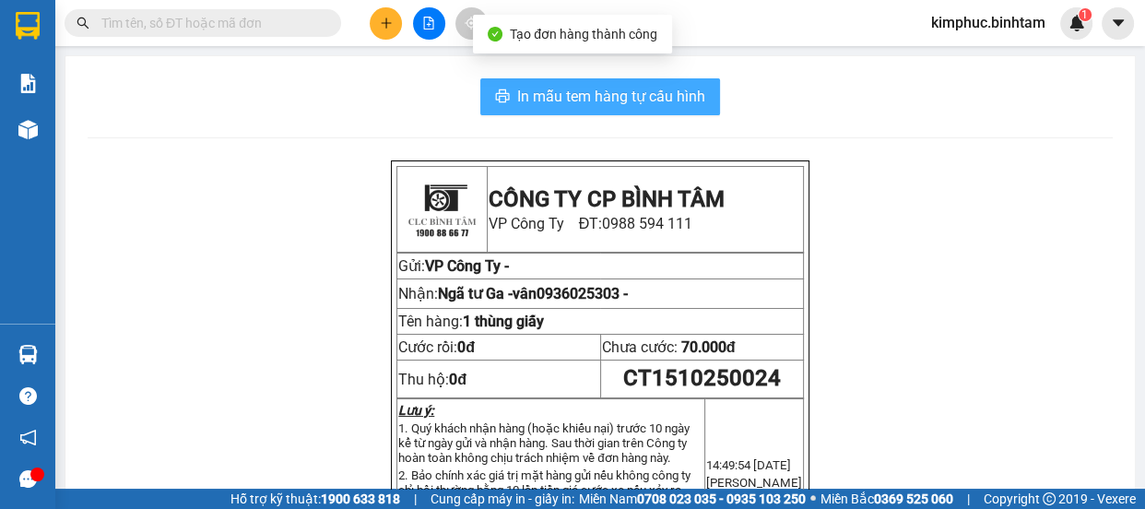
click at [618, 92] on span "In mẫu tem hàng tự cấu hình" at bounding box center [611, 96] width 188 height 23
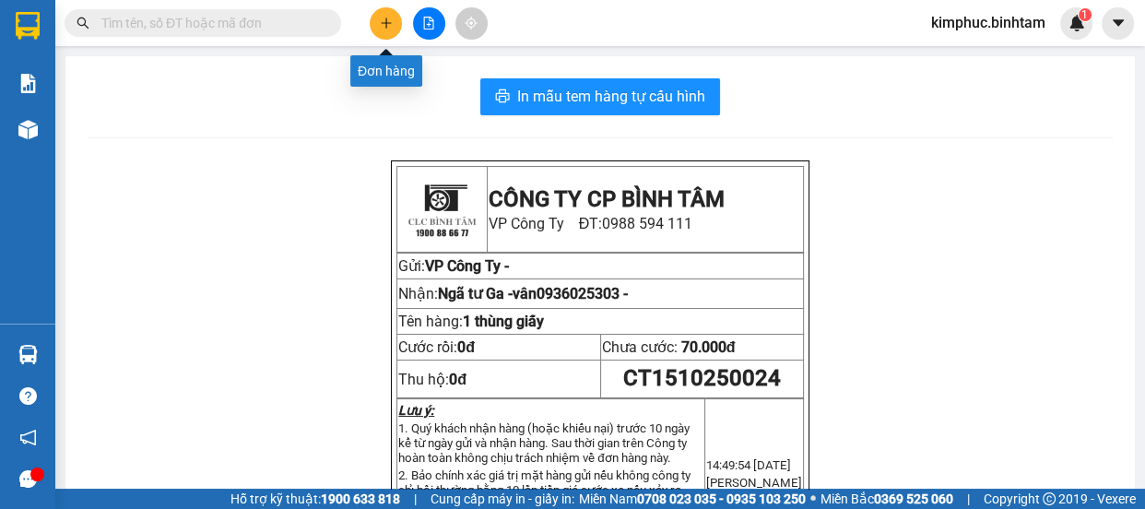
click at [396, 22] on button at bounding box center [386, 23] width 32 height 32
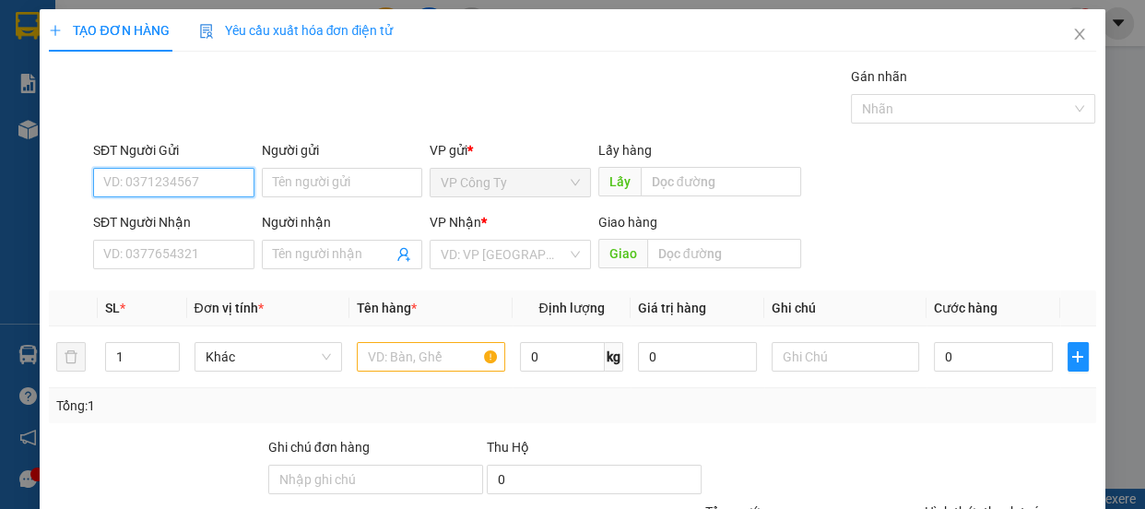
click at [202, 176] on input "SĐT Người Gửi" at bounding box center [173, 183] width 161 height 30
click at [207, 181] on input "0355535009" at bounding box center [173, 183] width 161 height 30
type input "0355535009"
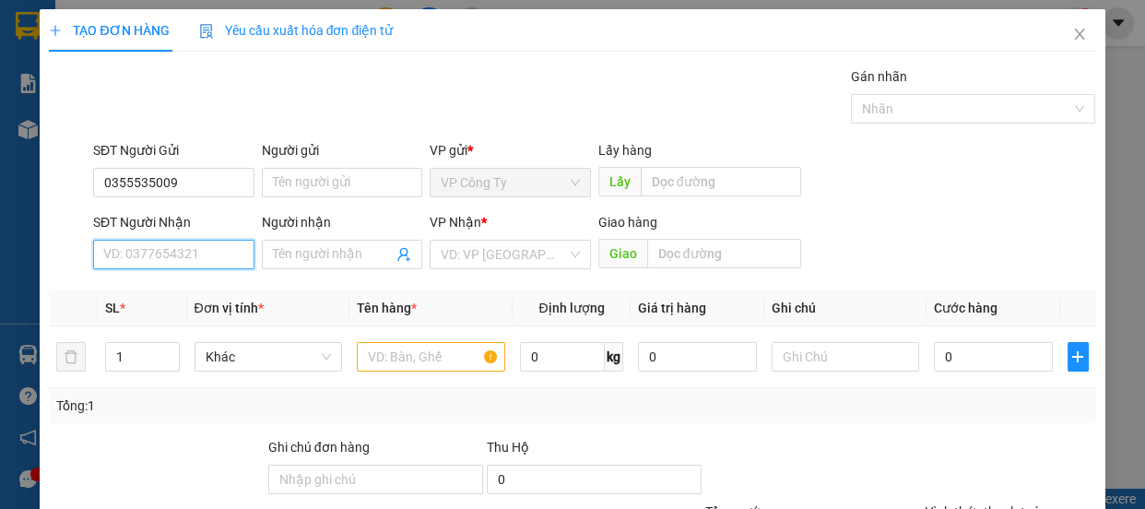
click at [173, 262] on input "SĐT Người Nhận" at bounding box center [173, 255] width 161 height 30
type input "0933"
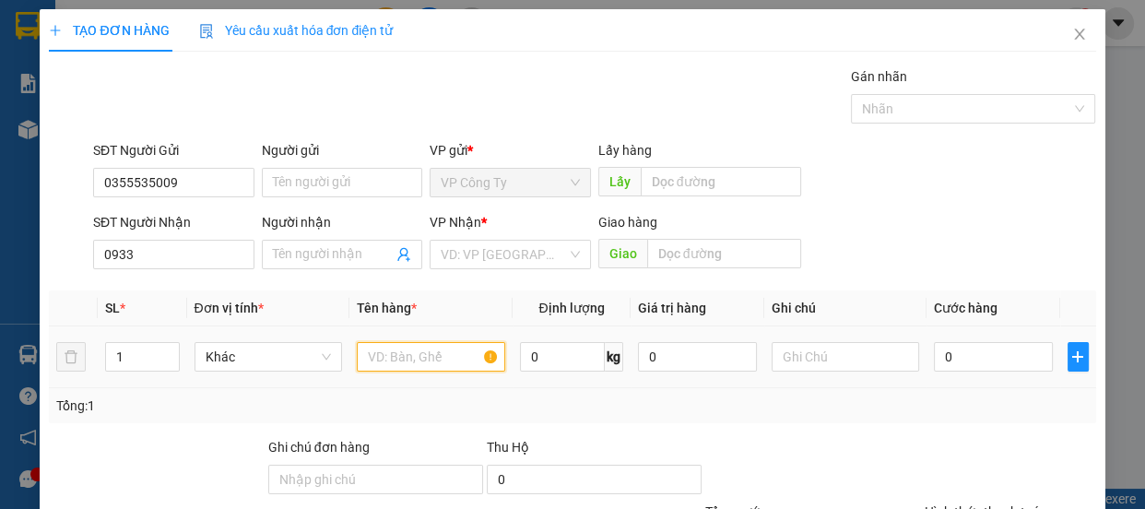
click at [374, 358] on input "text" at bounding box center [431, 357] width 148 height 30
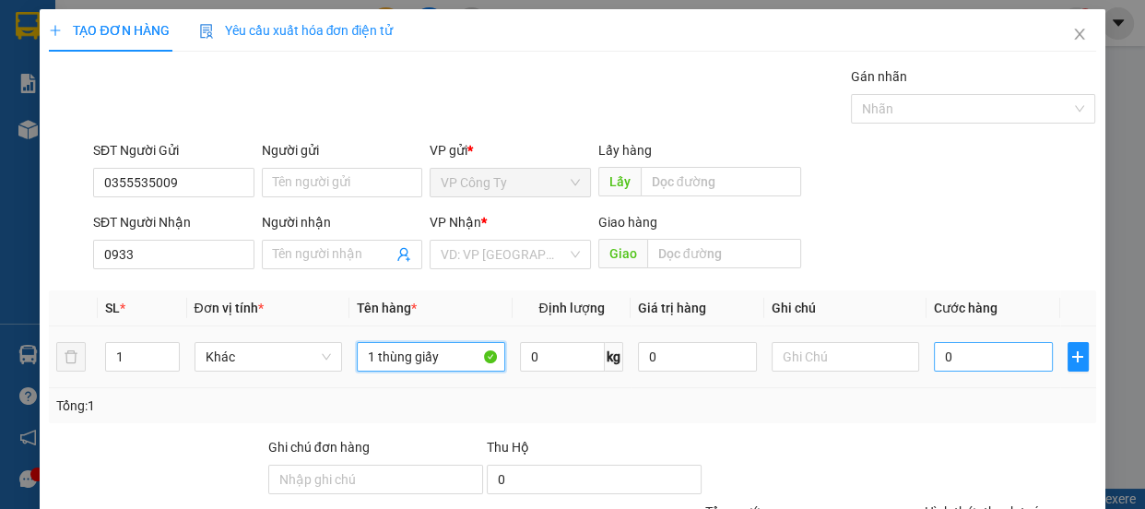
type input "1 thùng giấy"
click at [934, 364] on input "0" at bounding box center [993, 357] width 119 height 30
type input "5"
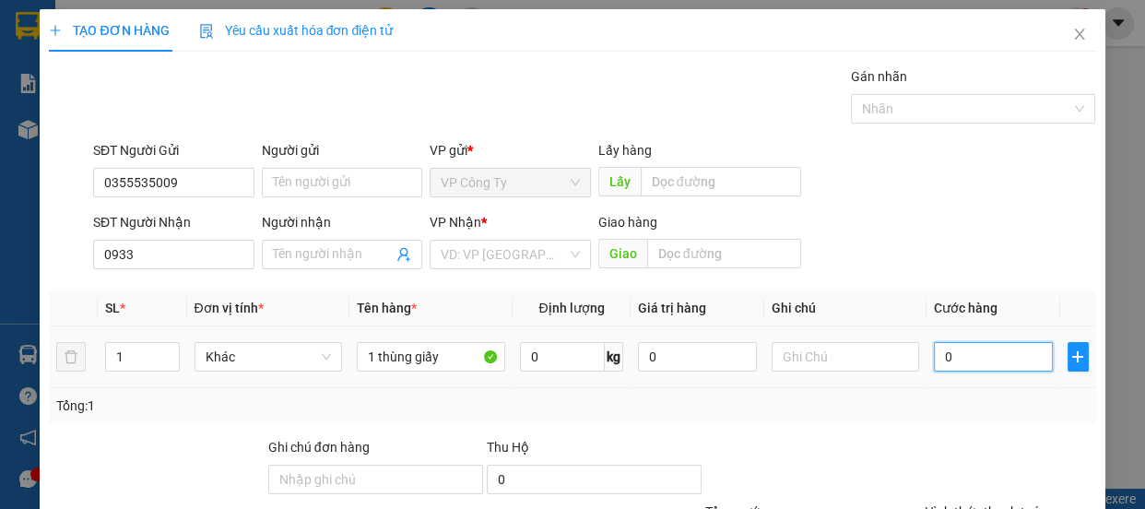
type input "5"
type input "50"
type input "500"
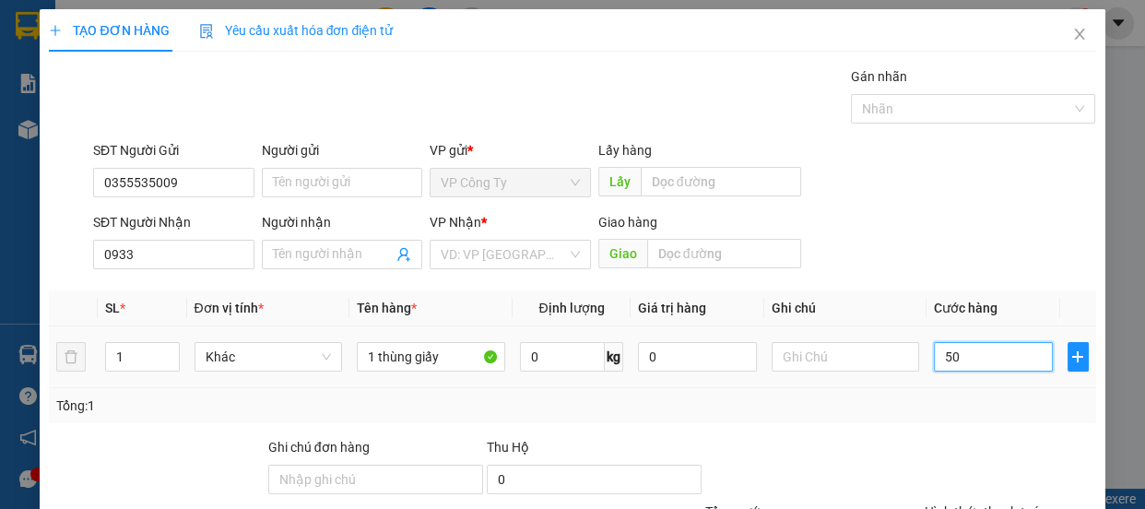
type input "500"
type input "5.000"
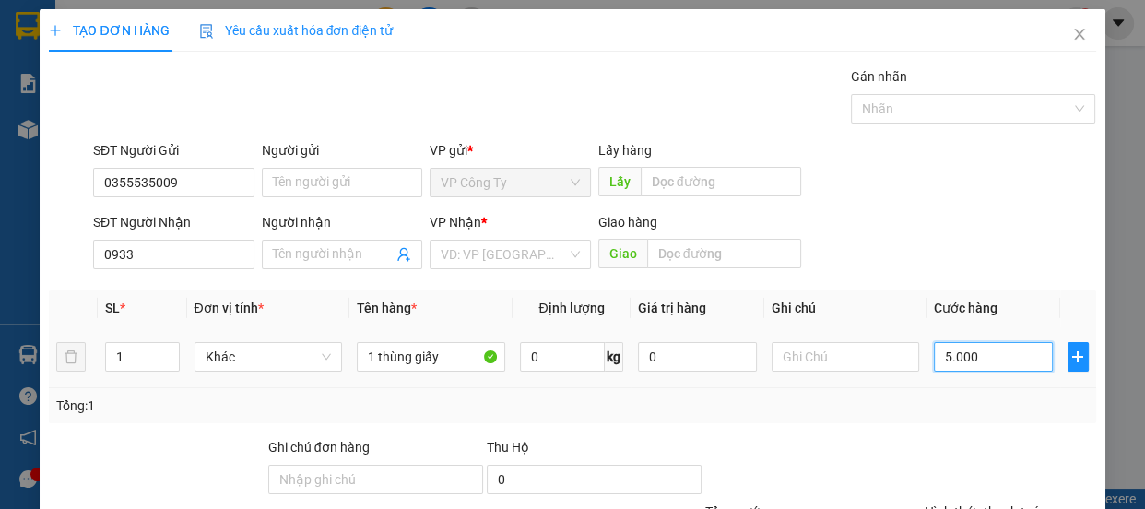
type input "50.000"
type input "500.005"
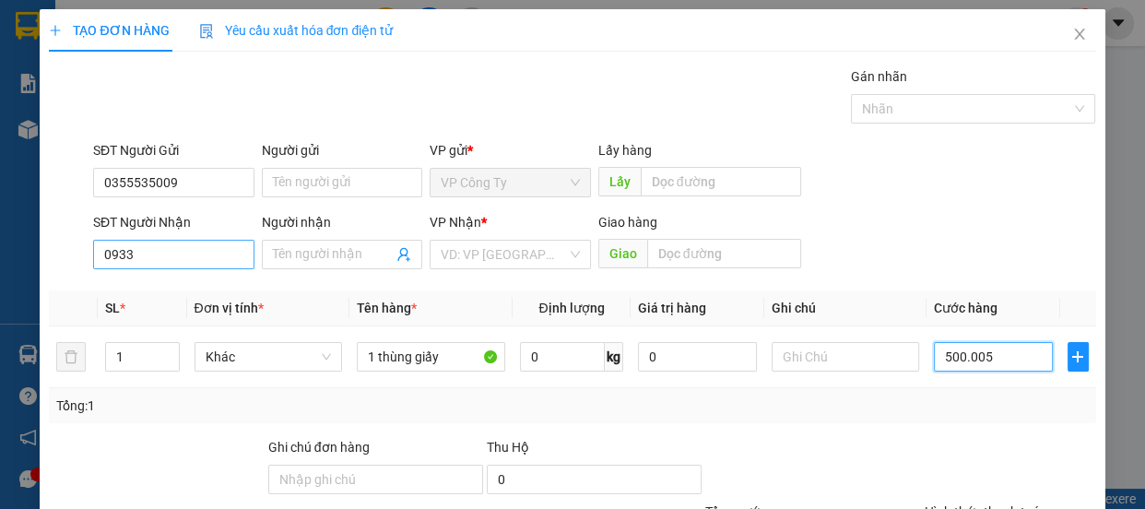
type input "500.005"
type input "5.000.055"
type input "50.000.550"
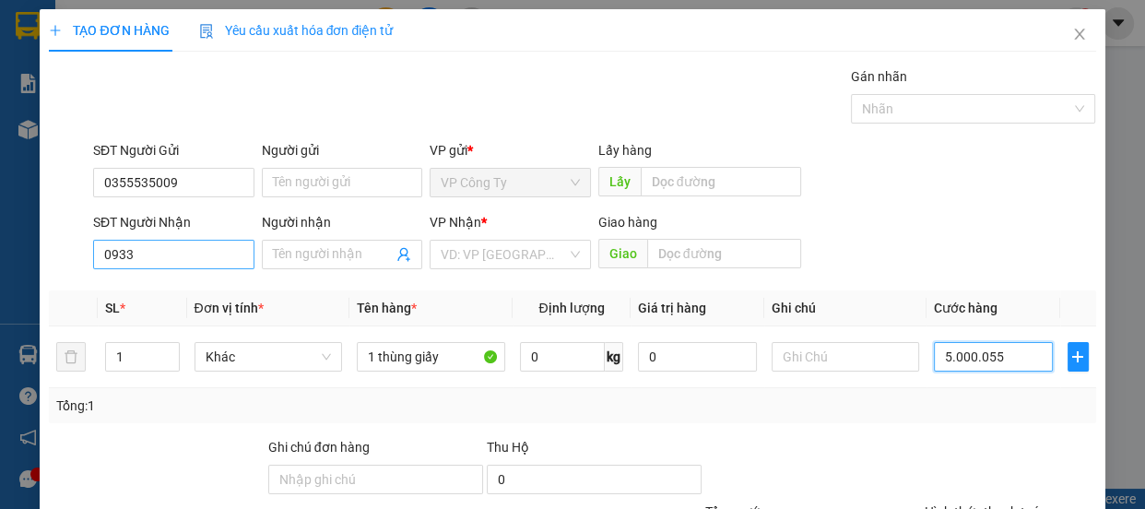
type input "50.000.550"
type input "500.005.503"
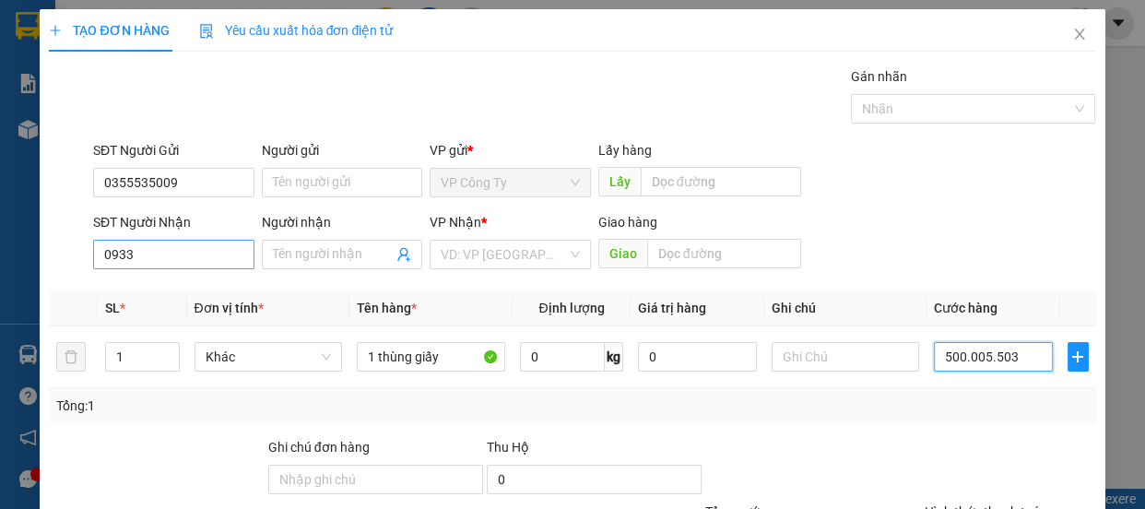
type input "5.000.055.036"
type input "50.000.550.369"
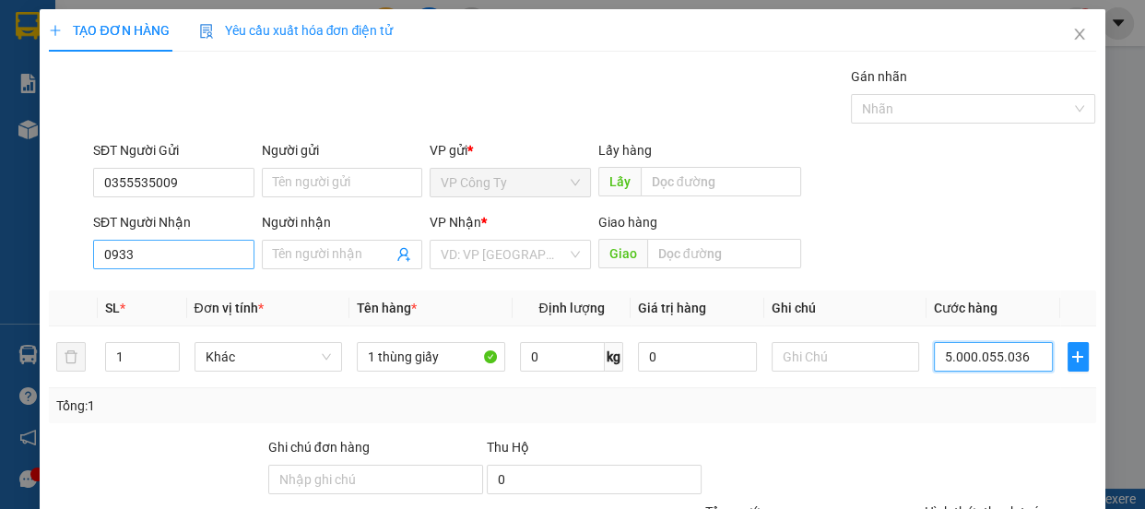
type input "50.000.550.369"
click at [201, 248] on input "0933" at bounding box center [173, 255] width 161 height 30
type input "50.000.550.000"
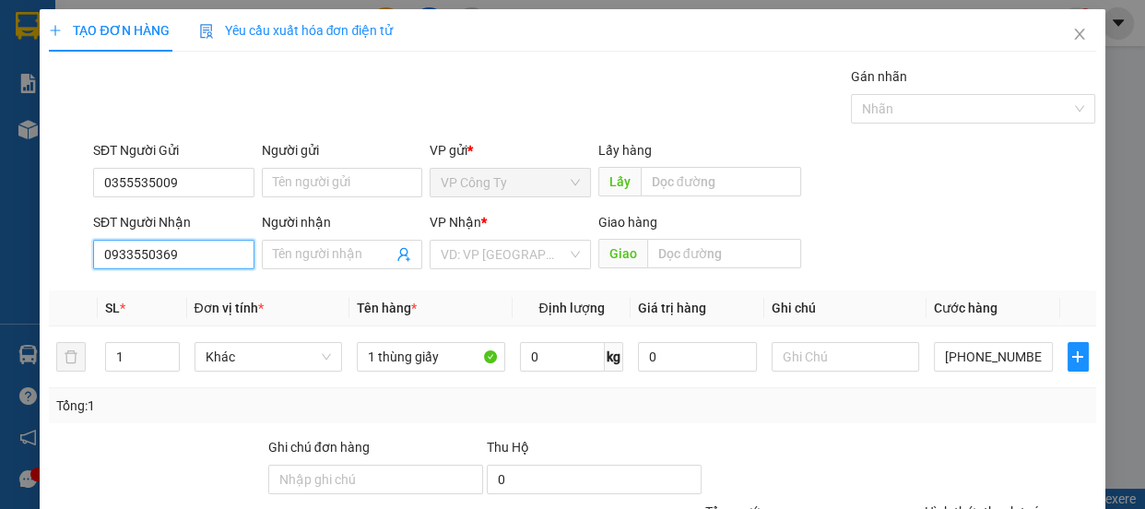
click at [207, 249] on input "0933550369" at bounding box center [173, 255] width 161 height 30
type input "0933550369"
click at [293, 254] on input "Người nhận" at bounding box center [333, 254] width 121 height 20
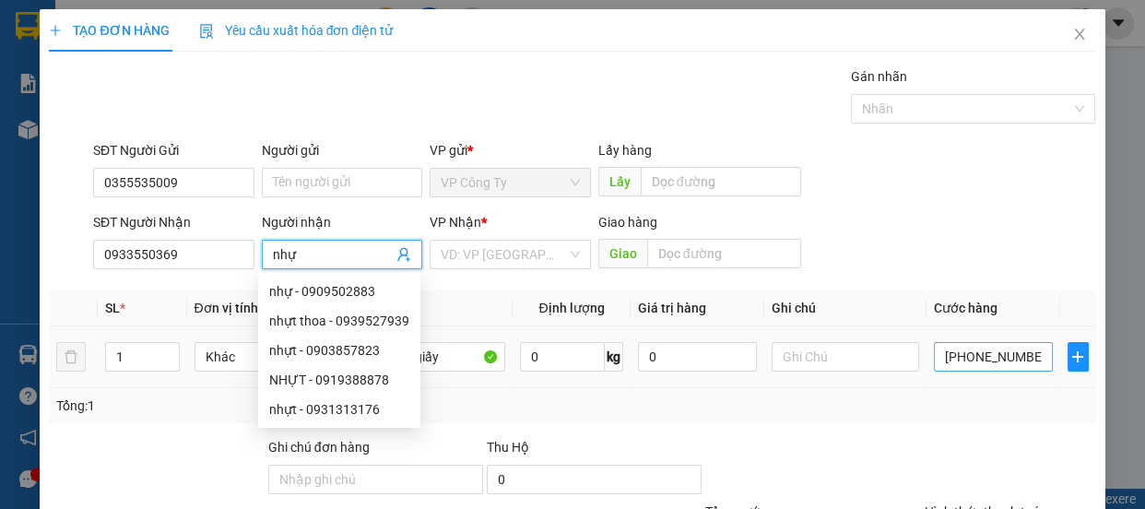
type input "nhự"
click at [1021, 355] on input "50.000.550.000" at bounding box center [993, 357] width 119 height 30
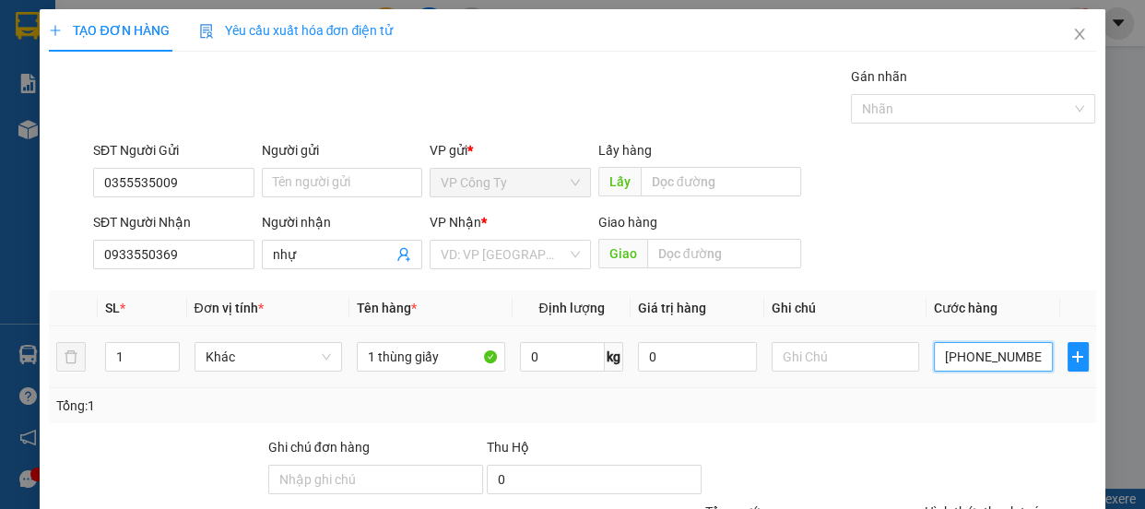
type input "0"
click at [935, 355] on input "0" at bounding box center [993, 357] width 119 height 30
type input "50"
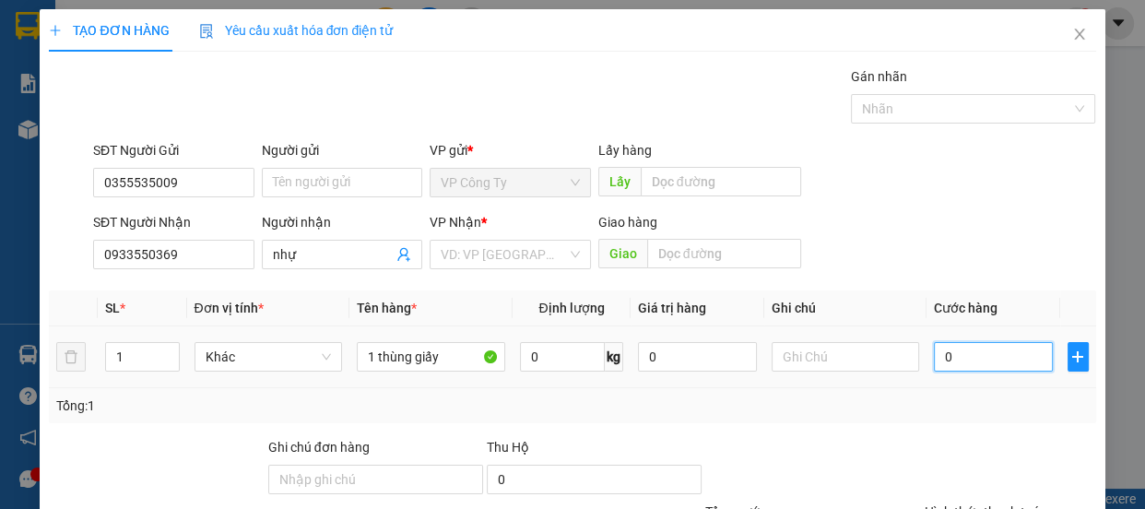
type input "50"
type input "500"
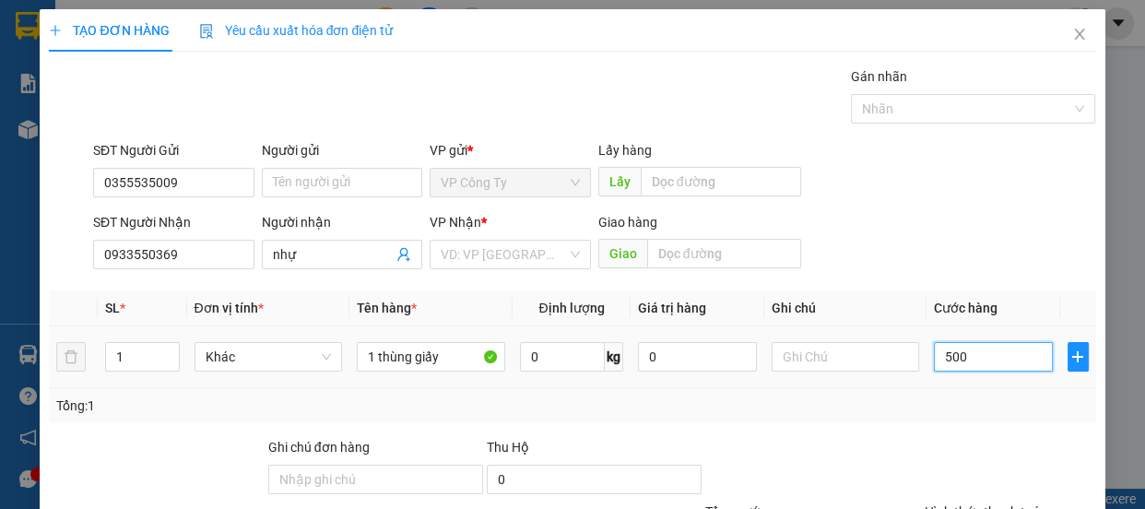
type input "5.000"
type input "50.000"
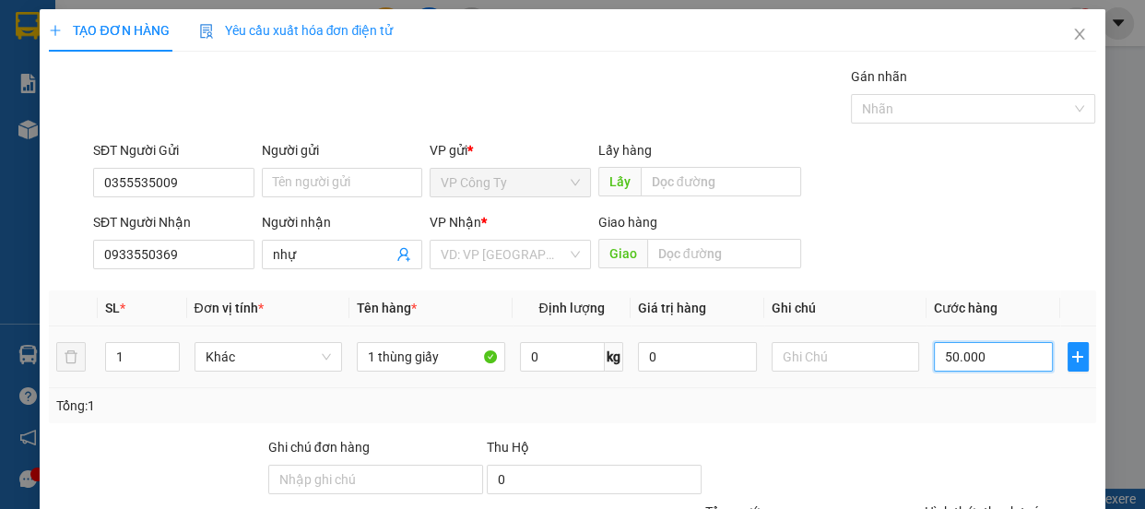
type input "50.000"
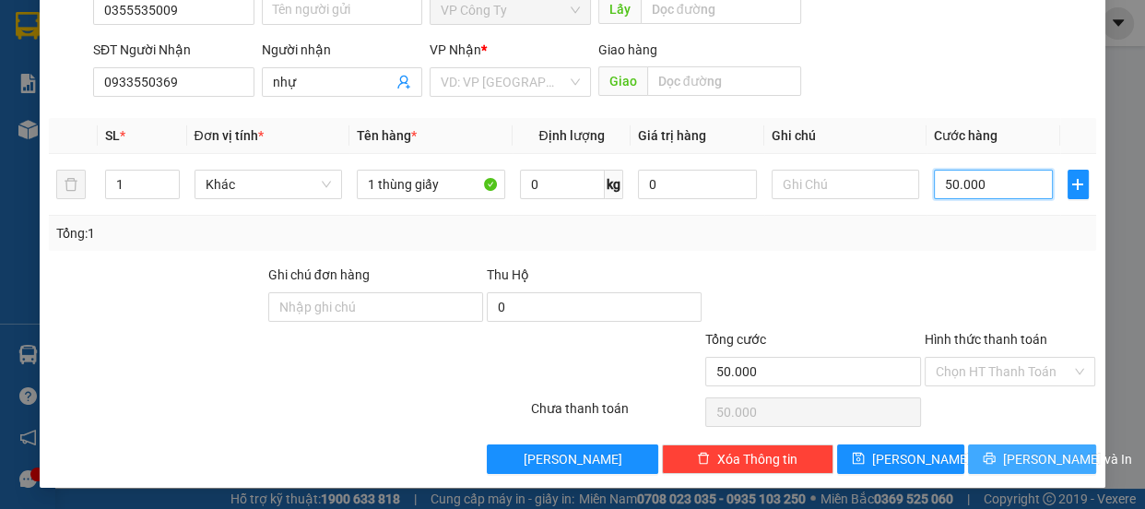
type input "50.000"
click at [983, 463] on button "Lưu và In" at bounding box center [1031, 459] width 127 height 30
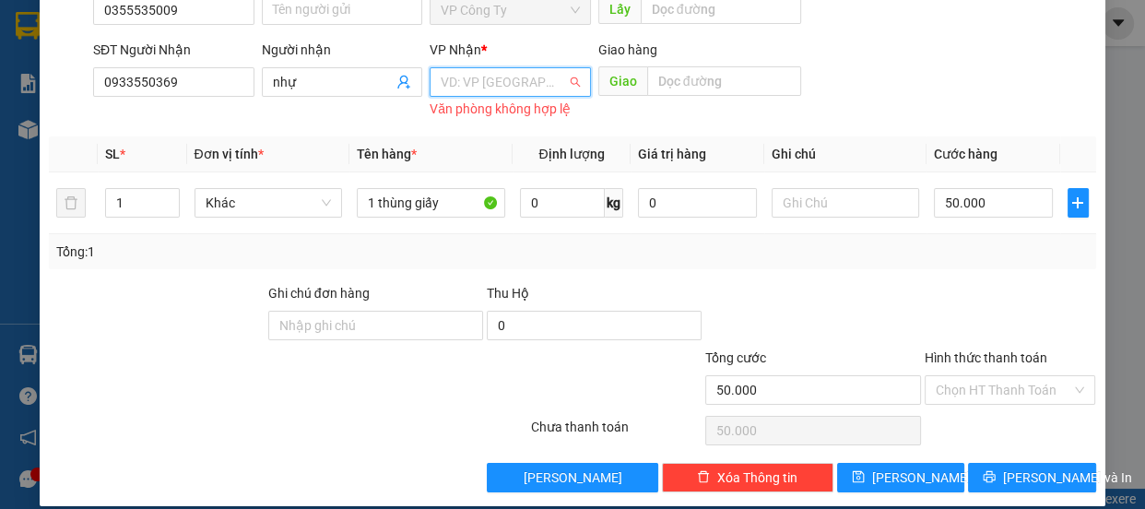
click at [489, 83] on input "search" at bounding box center [504, 82] width 126 height 28
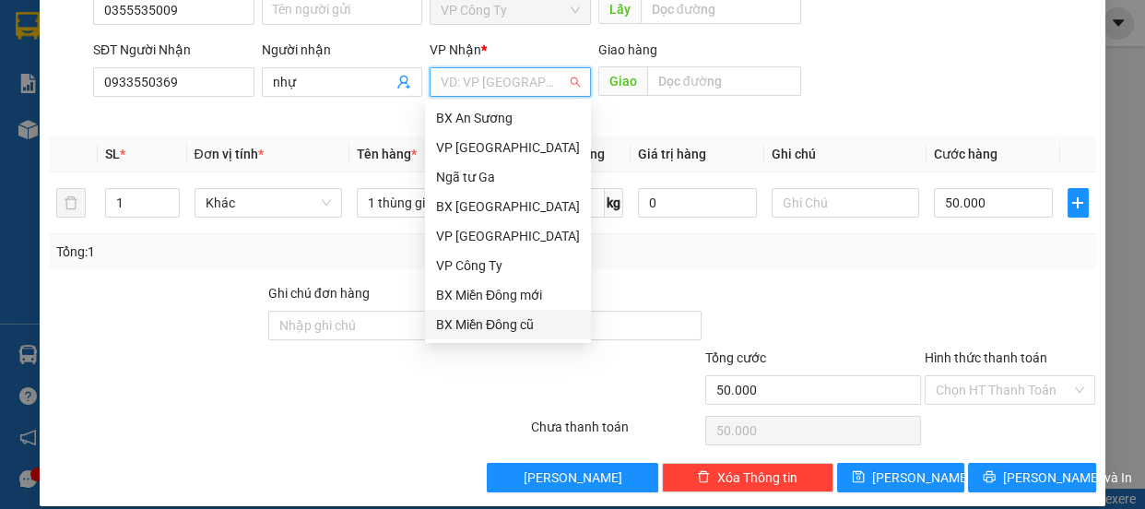
click at [503, 329] on div "BX Miền Đông cũ" at bounding box center [508, 324] width 144 height 20
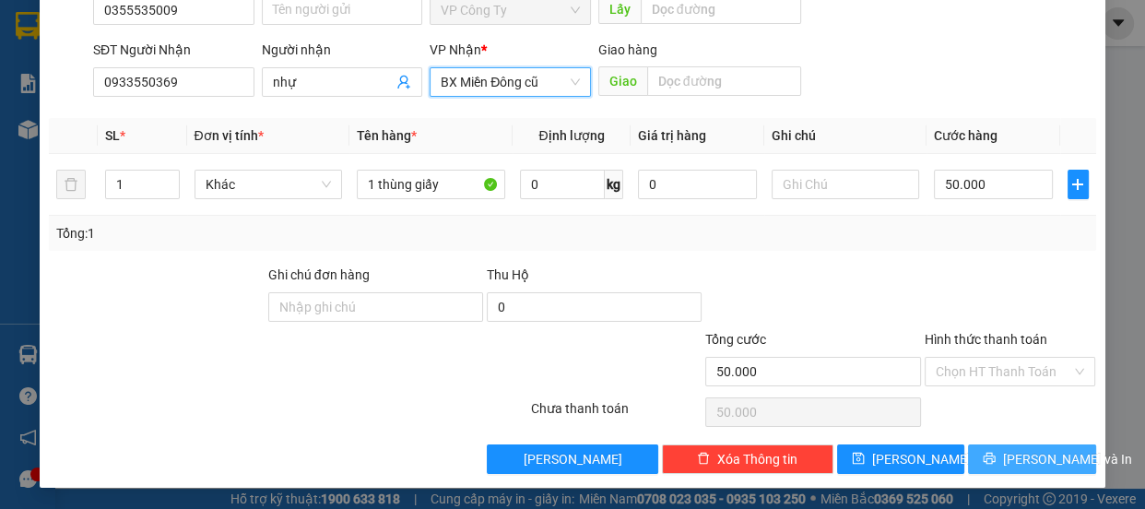
click at [993, 460] on icon "printer" at bounding box center [990, 459] width 12 height 12
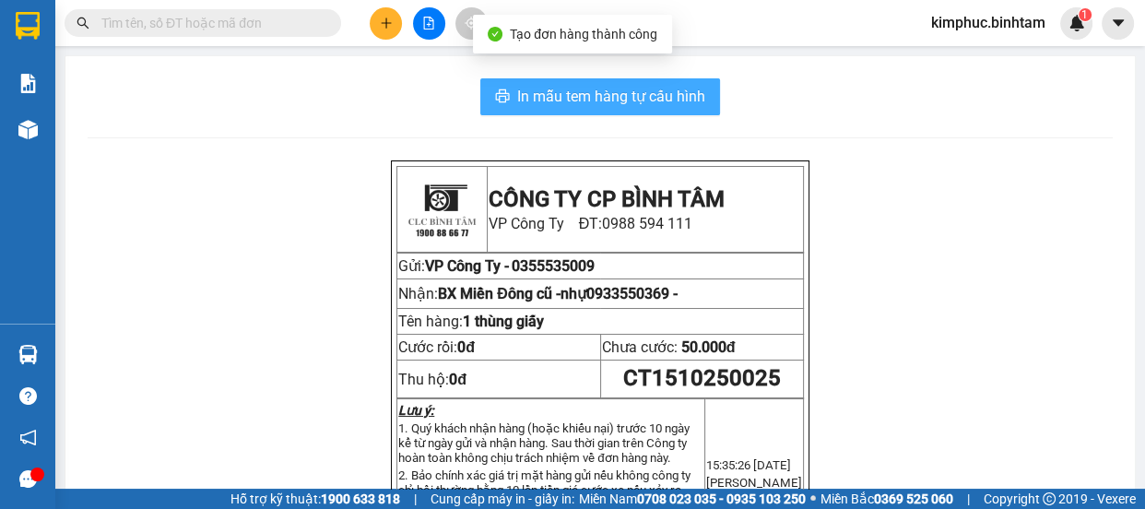
click at [639, 93] on span "In mẫu tem hàng tự cấu hình" at bounding box center [611, 96] width 188 height 23
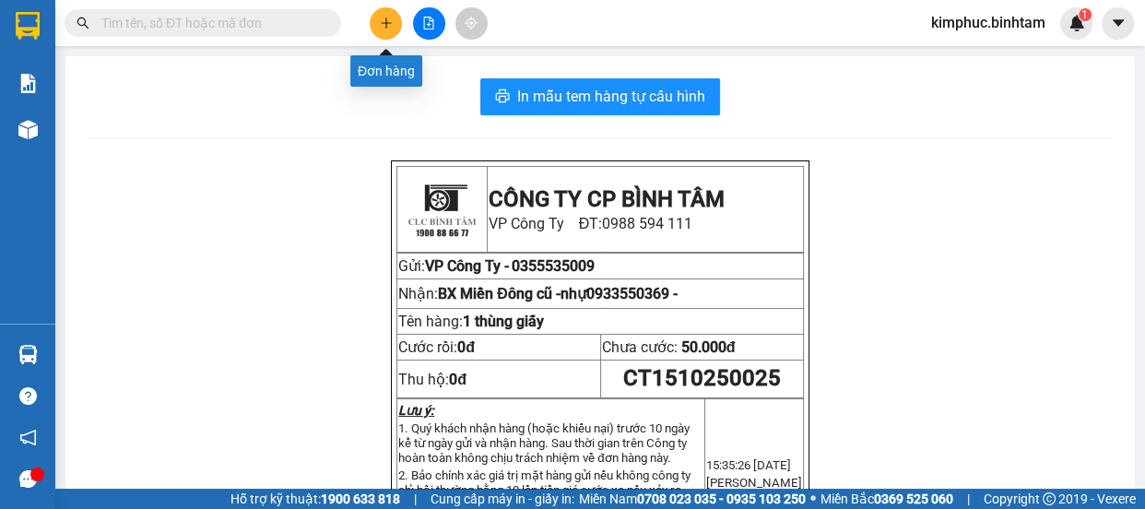
click at [390, 17] on icon "plus" at bounding box center [386, 23] width 13 height 13
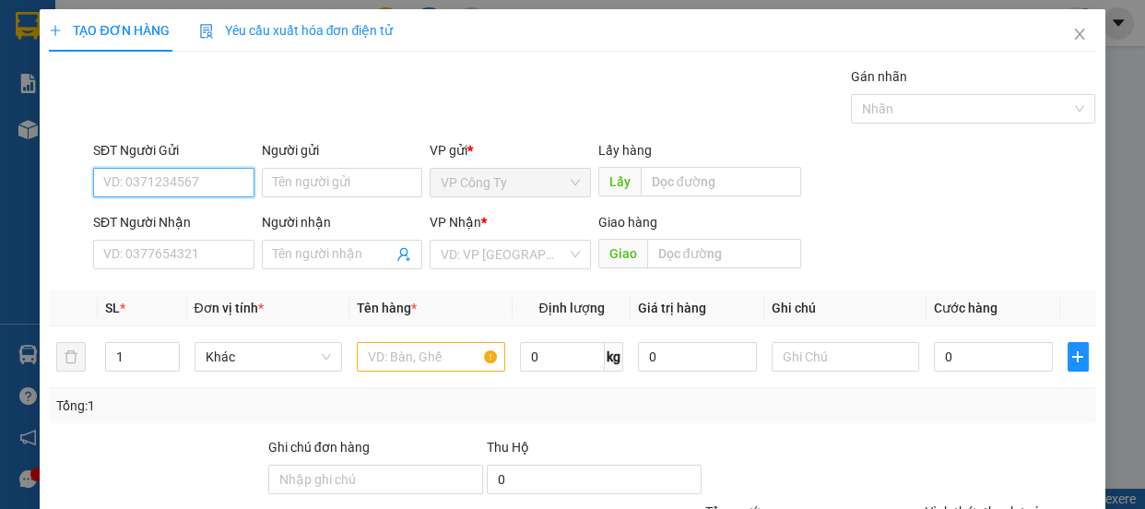
click at [164, 184] on input "SĐT Người Gửi" at bounding box center [173, 183] width 161 height 30
type input "0932430252"
click at [191, 179] on input "0932430252" at bounding box center [173, 183] width 161 height 30
click at [185, 219] on div "0932430252" at bounding box center [171, 219] width 137 height 20
type input "0337923785"
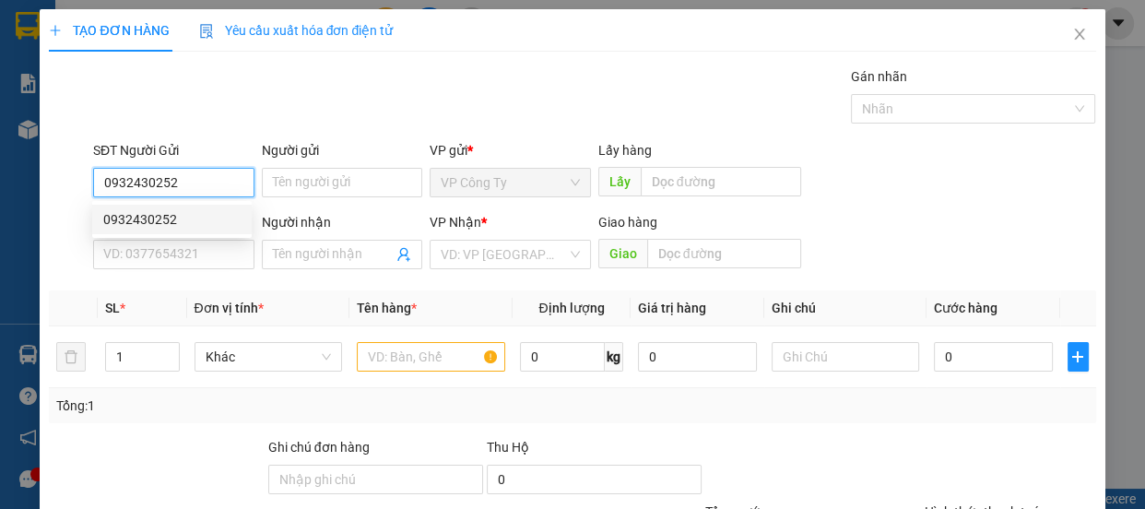
type input "phước"
type input "an sương"
type input "400.000"
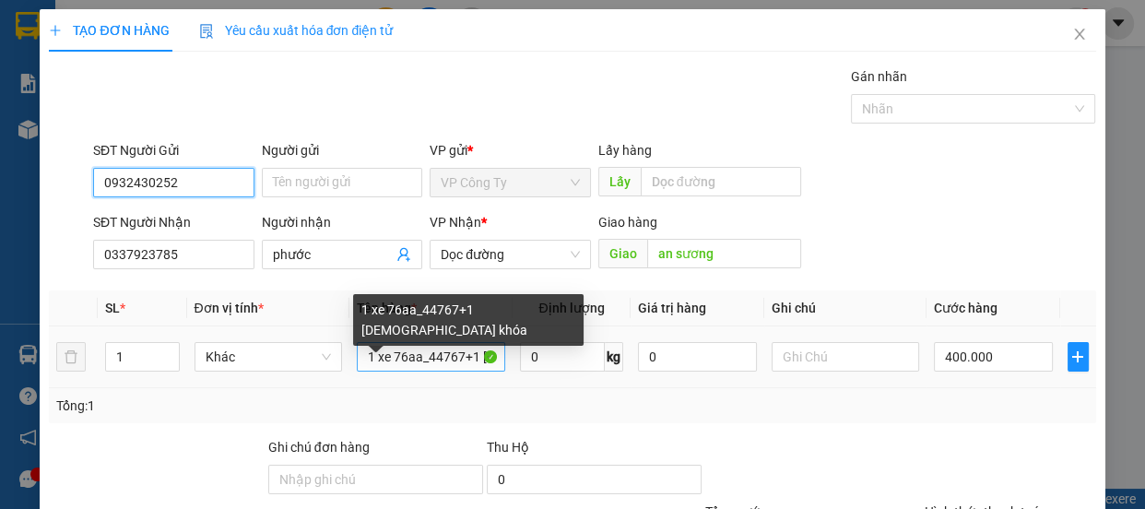
type input "0932430252"
click at [457, 355] on input "1 xe 76aa_44767+1 chùa khóa" at bounding box center [431, 357] width 148 height 30
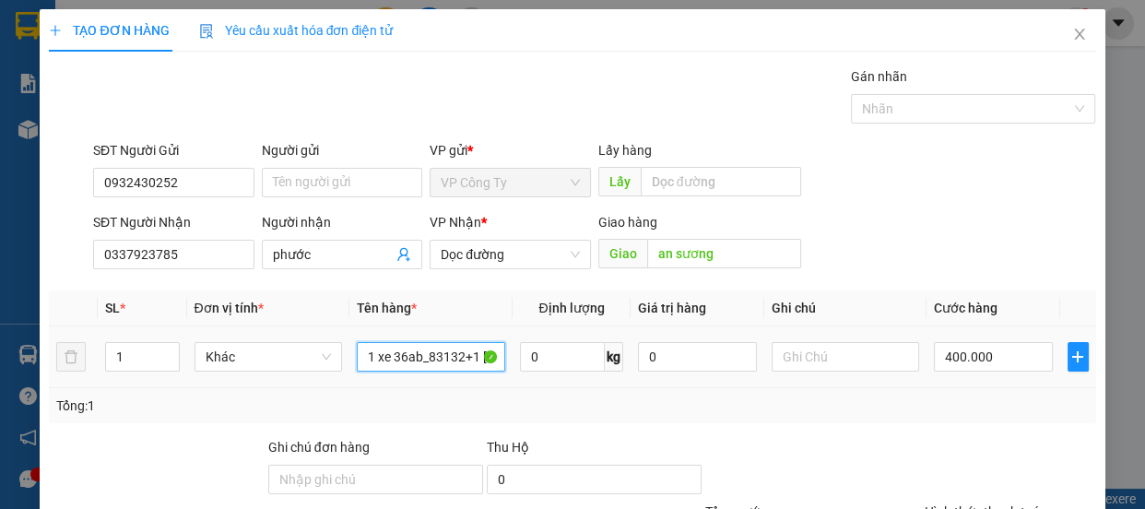
scroll to position [172, 0]
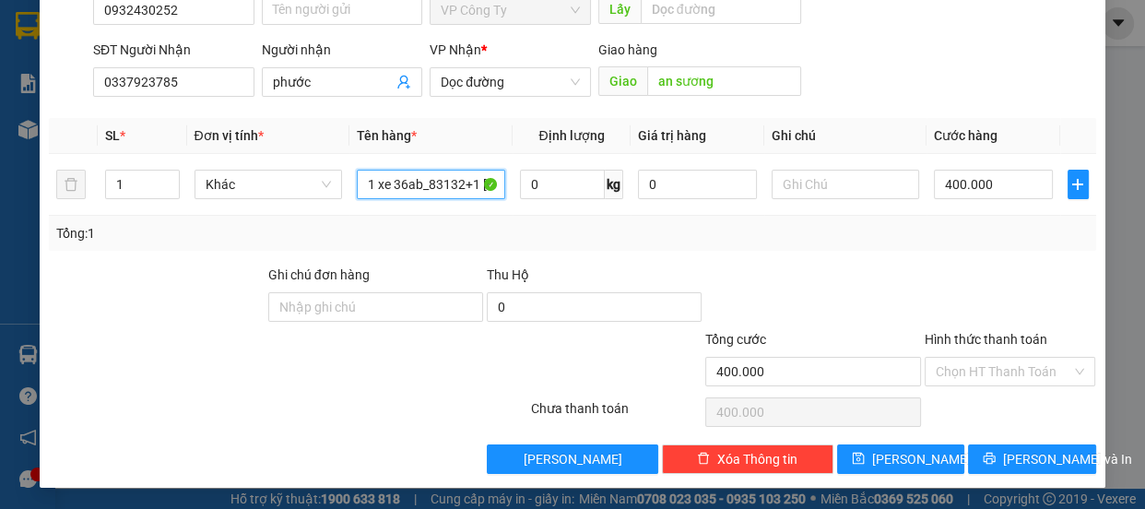
type input "1 xe 36ab_83132+1 chùa khóa"
click at [986, 432] on div "Transit Pickup Surcharge Ids Transit Deliver Surcharge Ids Transit Deliver Surc…" at bounding box center [572, 184] width 1047 height 580
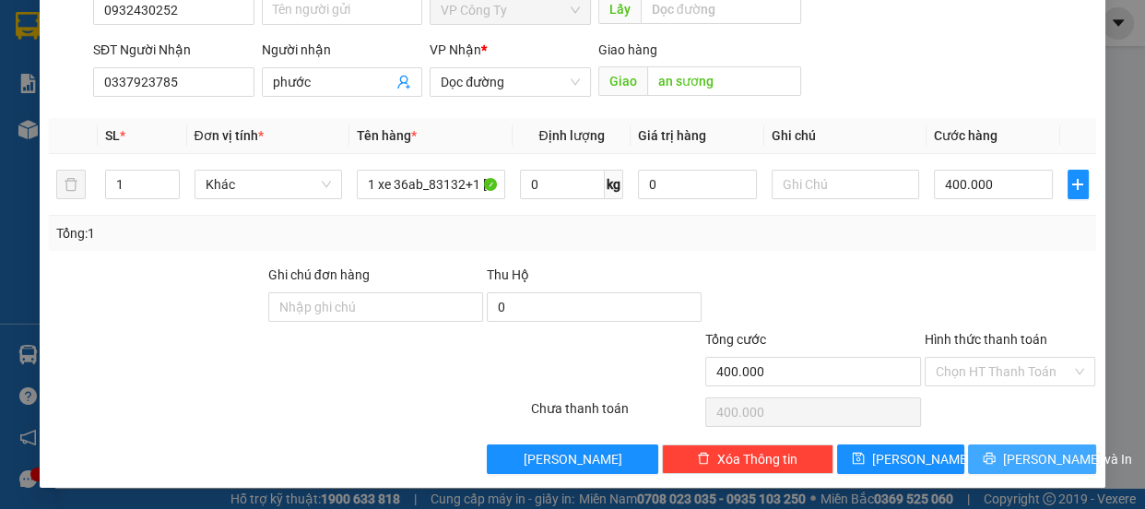
click at [996, 460] on icon "printer" at bounding box center [990, 459] width 12 height 12
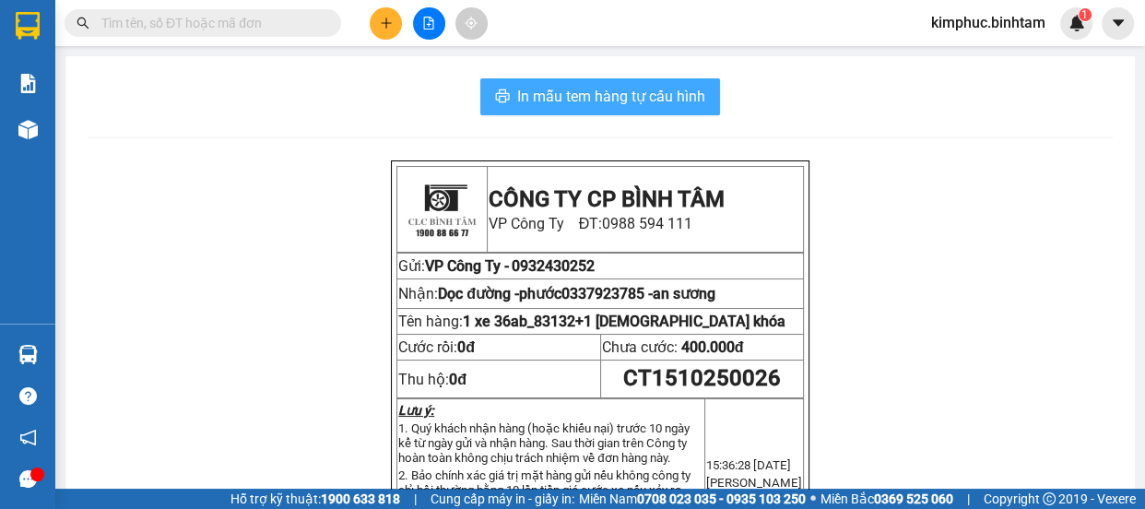
click at [619, 91] on span "In mẫu tem hàng tự cấu hình" at bounding box center [611, 96] width 188 height 23
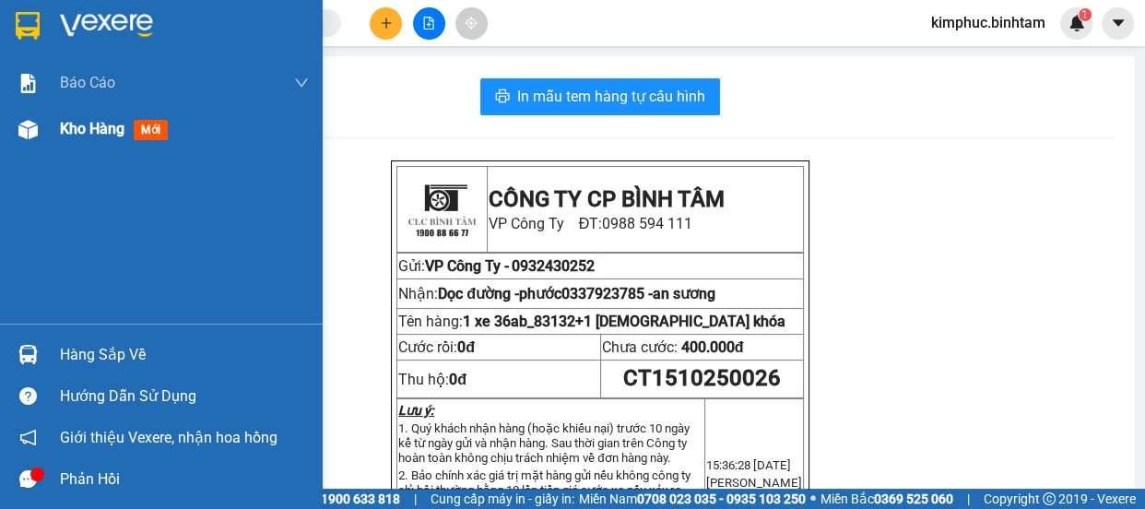
click at [71, 131] on span "Kho hàng" at bounding box center [92, 129] width 65 height 18
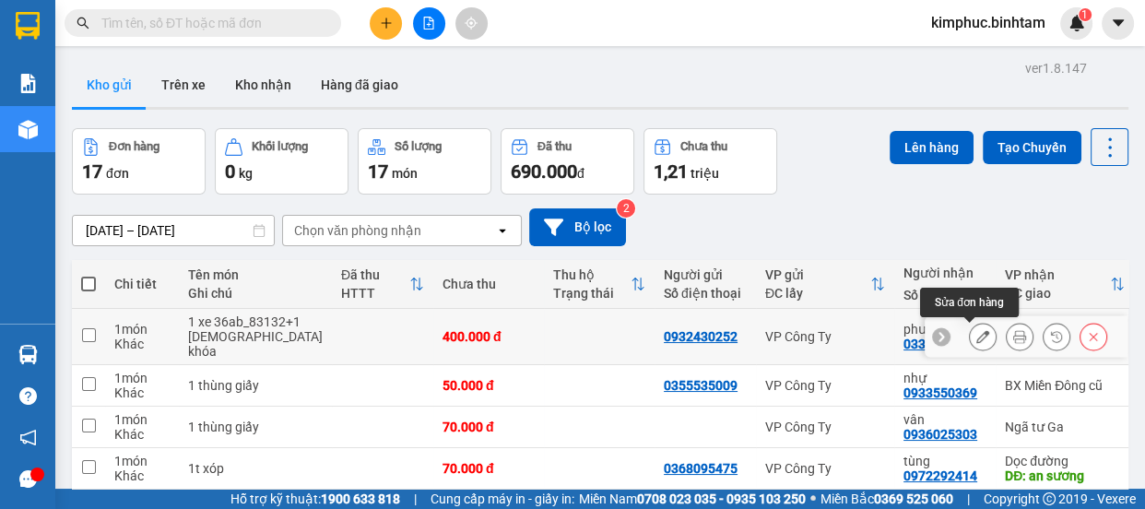
click at [977, 338] on icon at bounding box center [983, 336] width 13 height 13
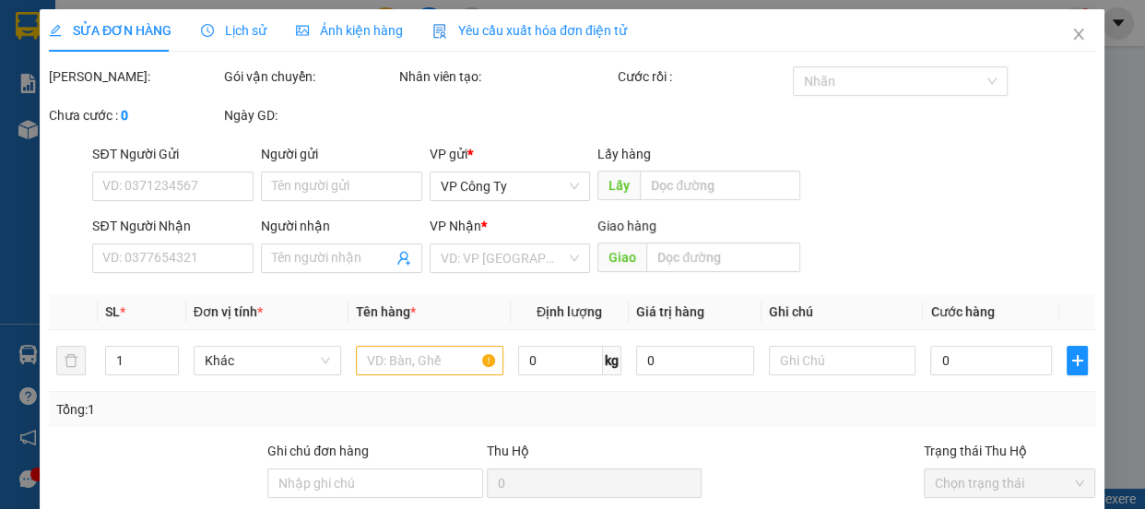
type input "0932430252"
type input "0337923785"
type input "phước"
type input "an sương"
type input "400.000"
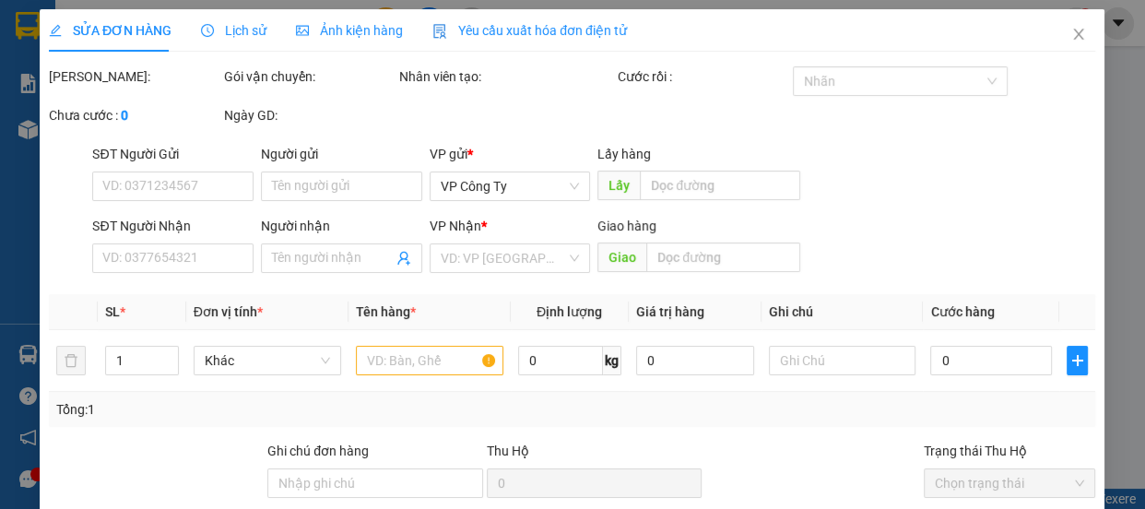
type input "400.000"
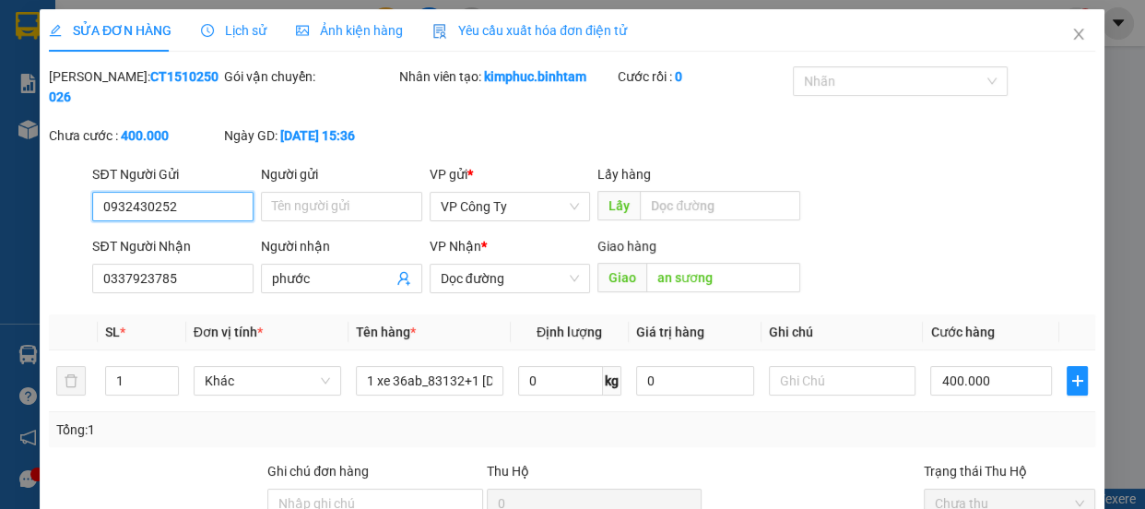
scroll to position [187, 0]
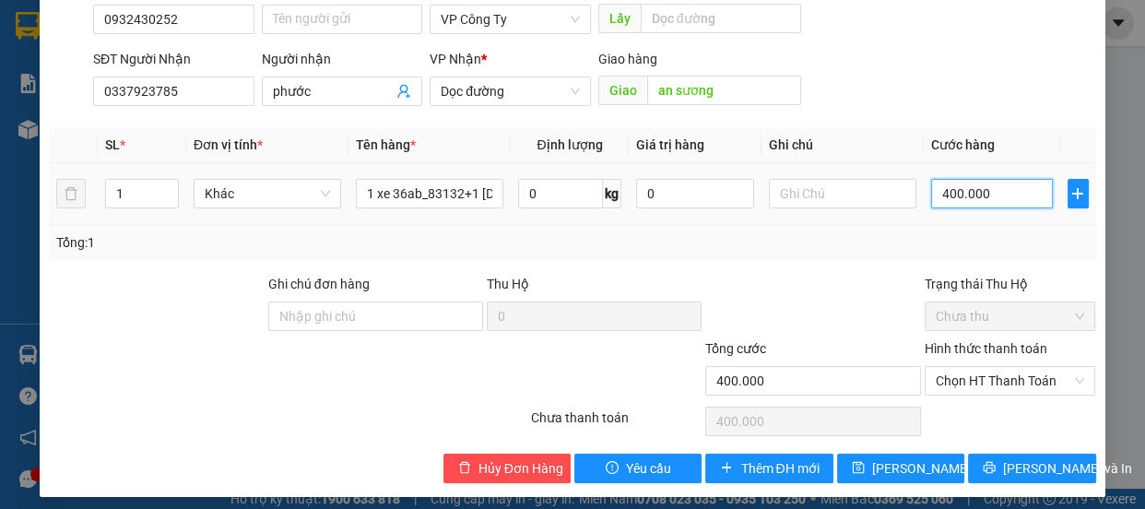
click at [944, 197] on input "400.000" at bounding box center [992, 194] width 122 height 30
click at [943, 193] on input "400.000" at bounding box center [992, 194] width 122 height 30
type input "40.000"
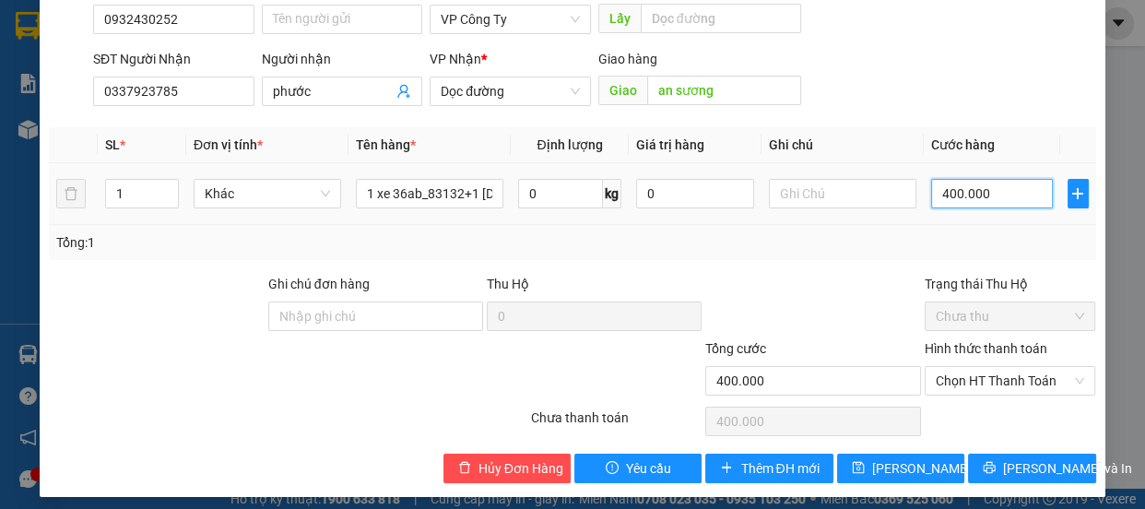
type input "40.000"
type input "450.000"
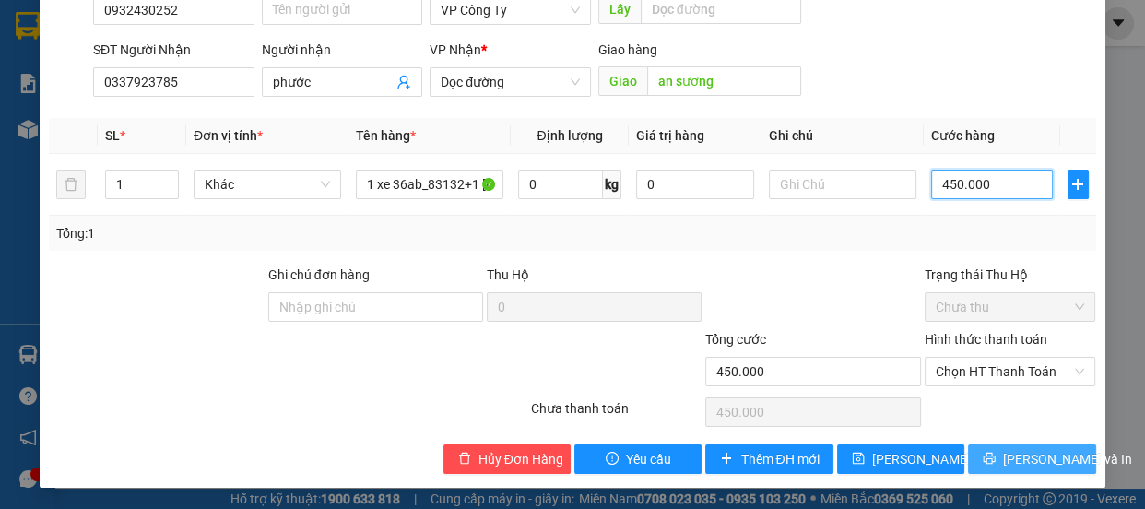
type input "450.000"
click at [1009, 456] on span "Lưu và In" at bounding box center [1067, 459] width 129 height 20
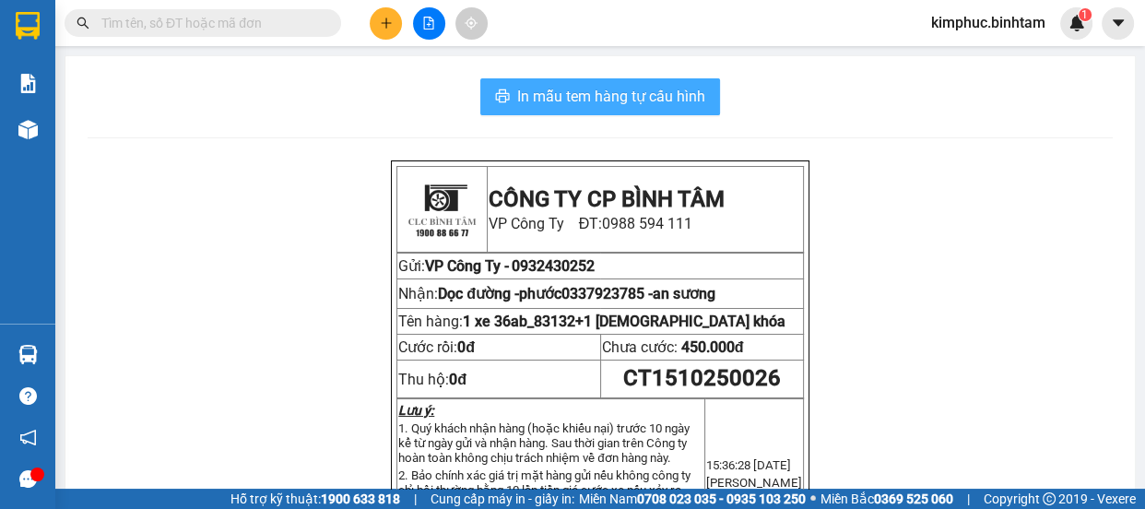
click at [658, 93] on span "In mẫu tem hàng tự cấu hình" at bounding box center [611, 96] width 188 height 23
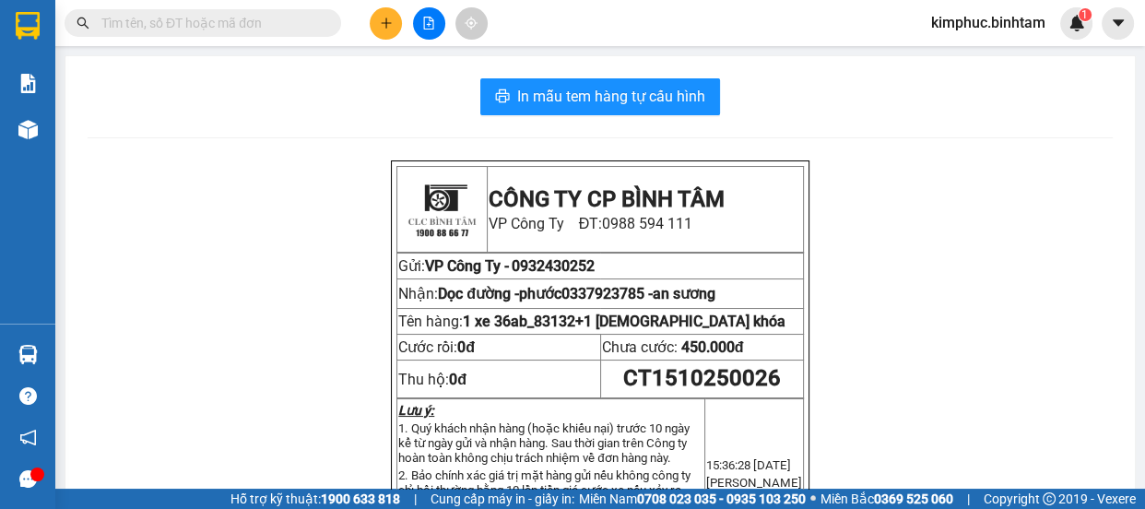
click at [387, 27] on icon "plus" at bounding box center [386, 23] width 13 height 13
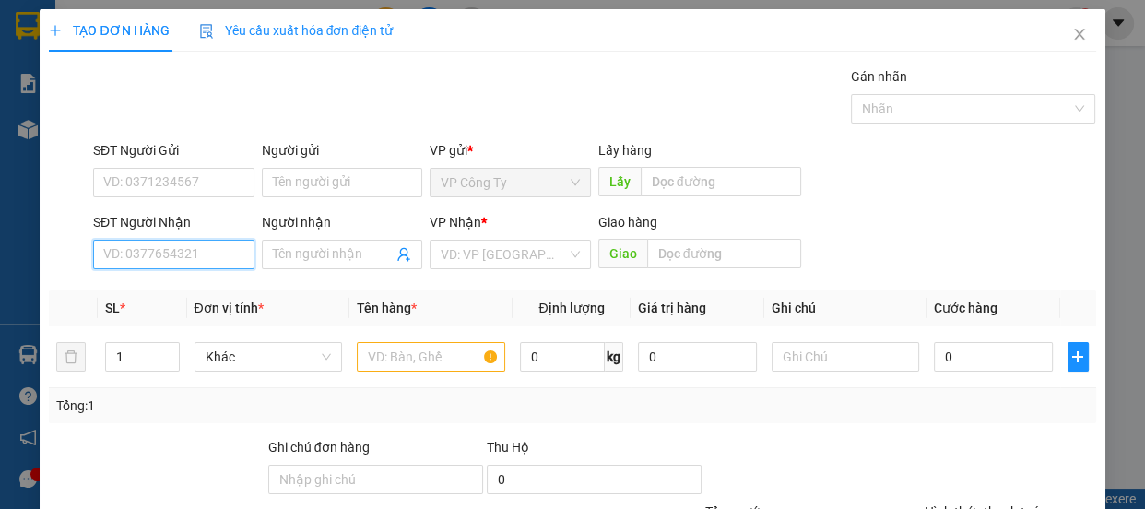
click at [180, 253] on input "SĐT Người Nhận" at bounding box center [173, 255] width 161 height 30
type input "0967298968"
click at [193, 285] on div "0967298968 - a tuấn" at bounding box center [171, 291] width 137 height 20
type input "a tuấn"
type input "vạn phúc"
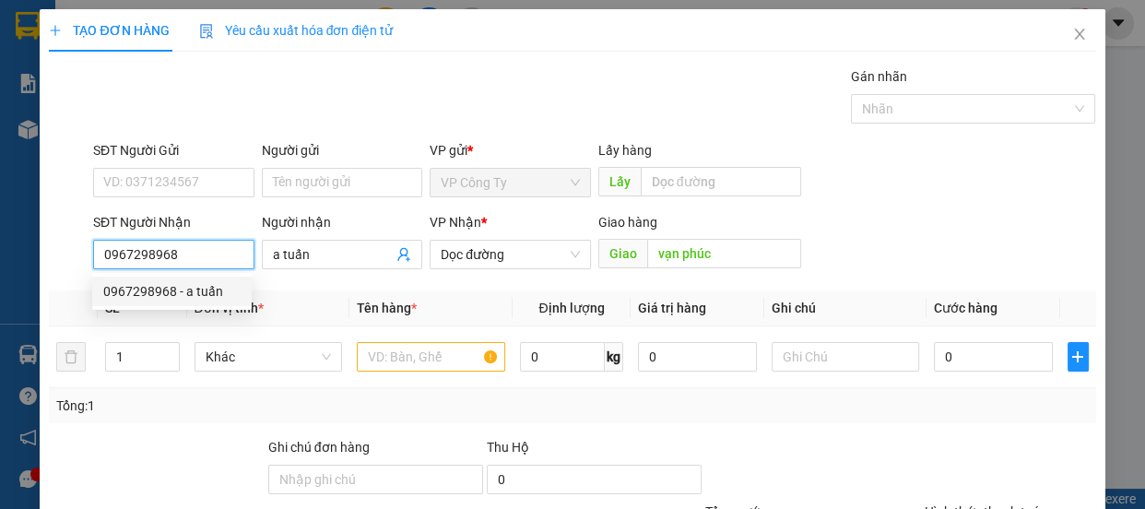
type input "350.000"
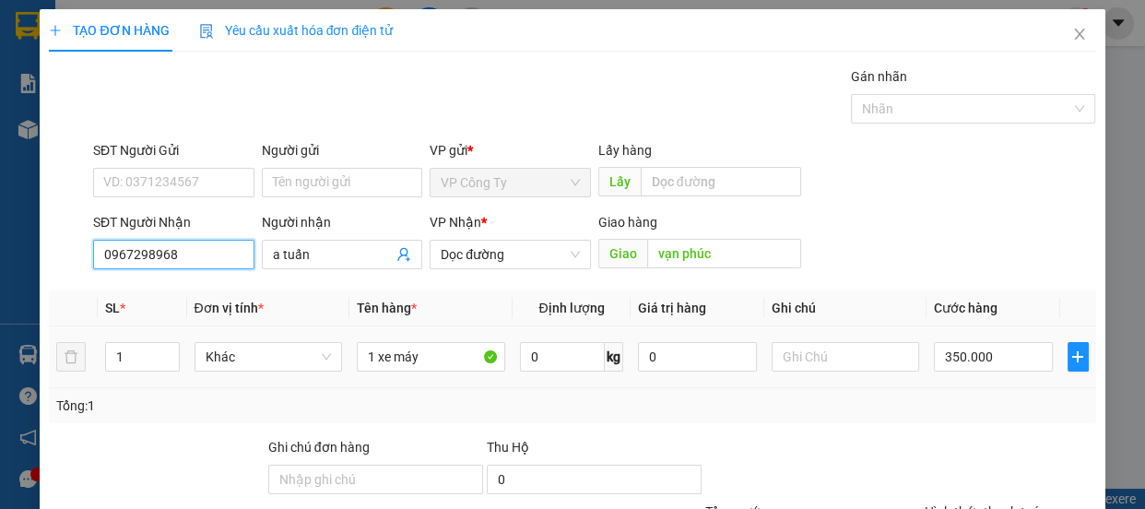
scroll to position [172, 0]
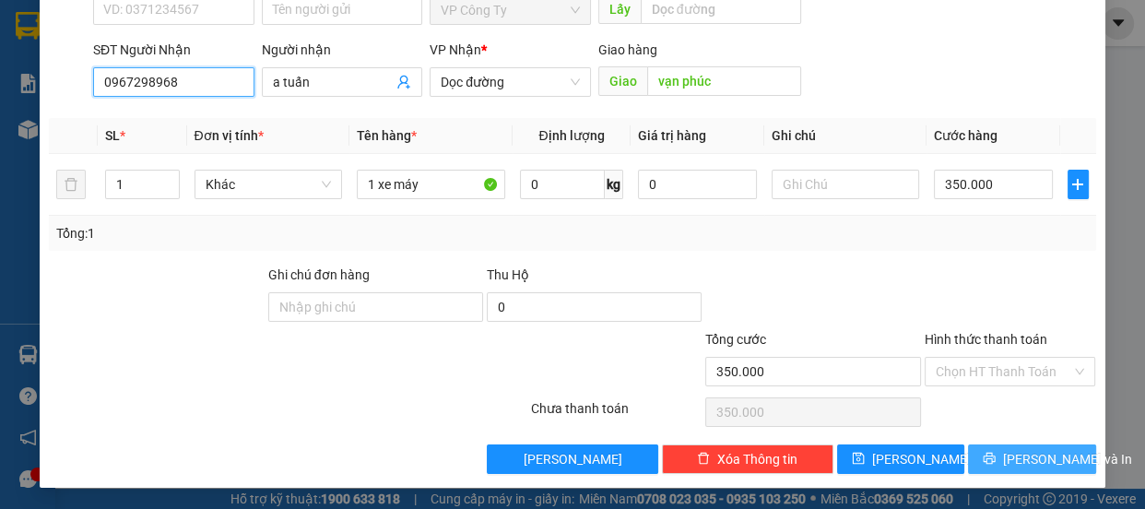
type input "0967298968"
click at [994, 469] on button "Lưu và In" at bounding box center [1031, 459] width 127 height 30
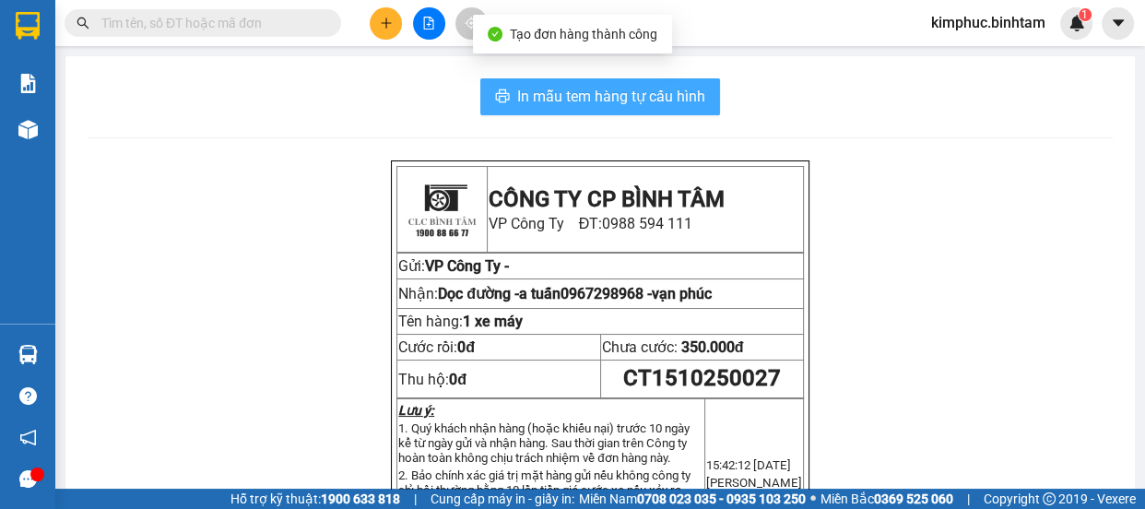
click at [673, 82] on button "In mẫu tem hàng tự cấu hình" at bounding box center [600, 96] width 240 height 37
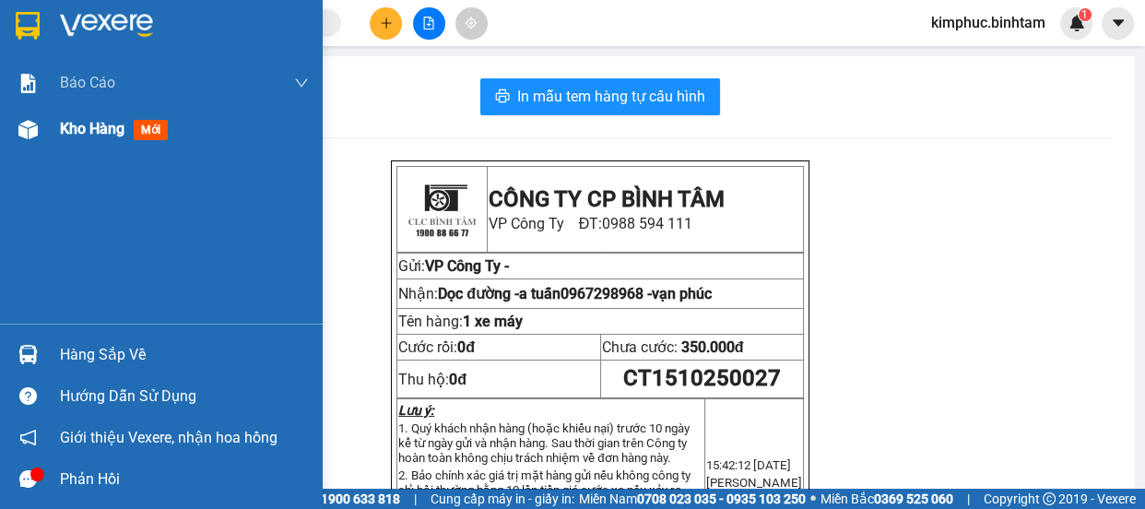
click at [78, 136] on span "Kho hàng" at bounding box center [92, 129] width 65 height 18
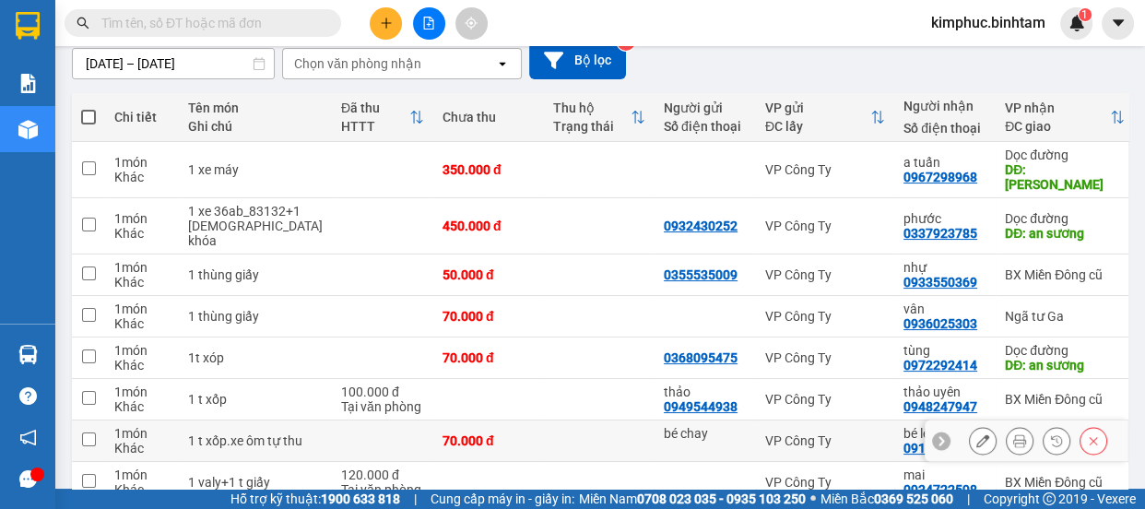
scroll to position [345, 0]
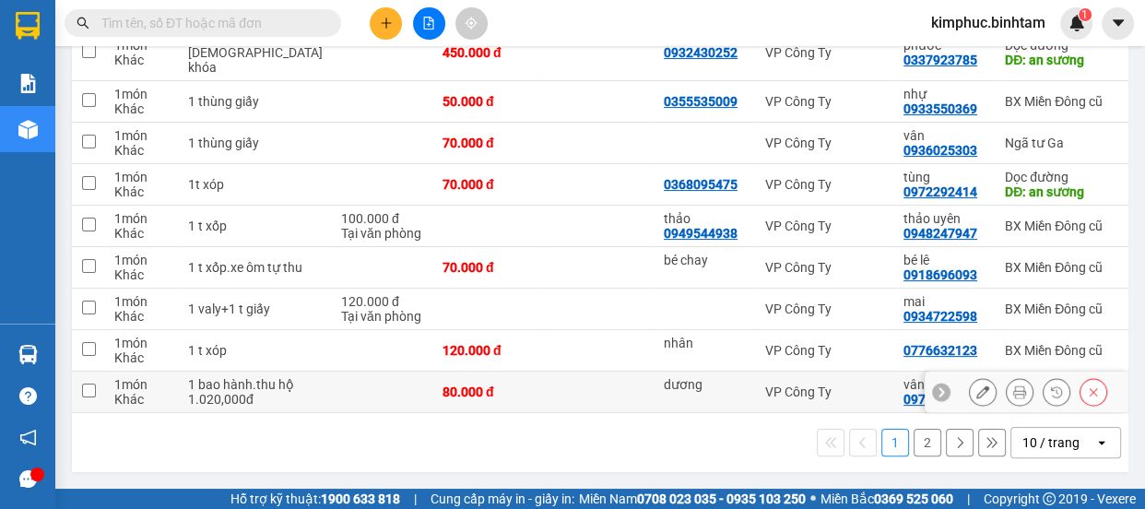
click at [92, 384] on input "checkbox" at bounding box center [89, 391] width 14 height 14
checkbox input "true"
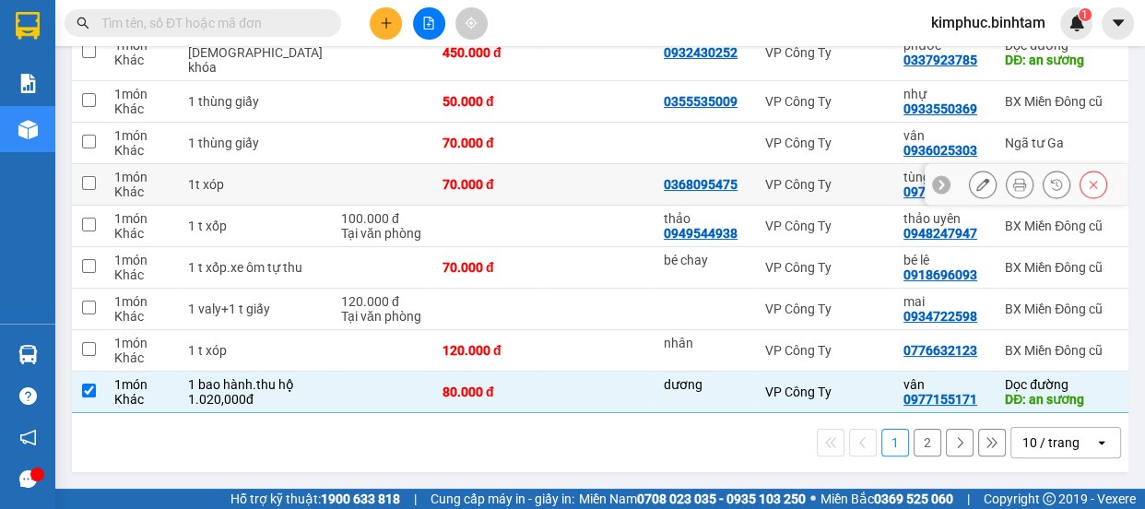
click at [88, 176] on input "checkbox" at bounding box center [89, 183] width 14 height 14
checkbox input "true"
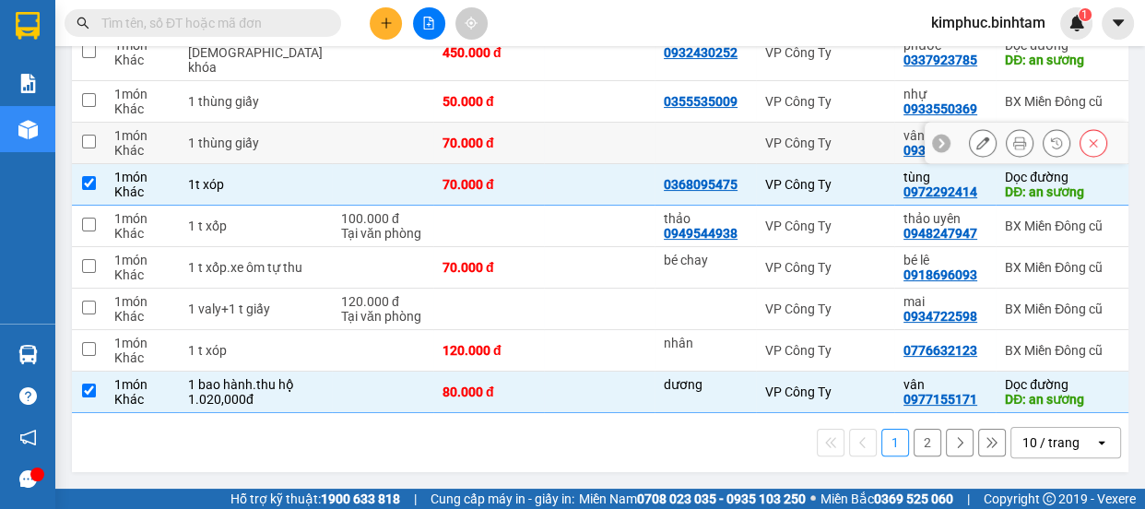
click at [92, 123] on td at bounding box center [88, 143] width 33 height 41
checkbox input "true"
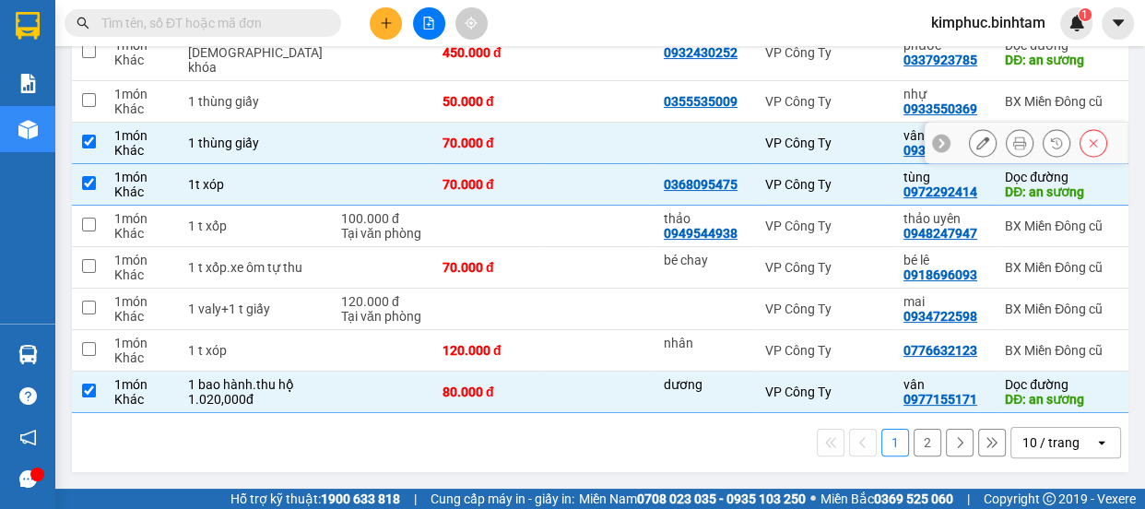
scroll to position [177, 0]
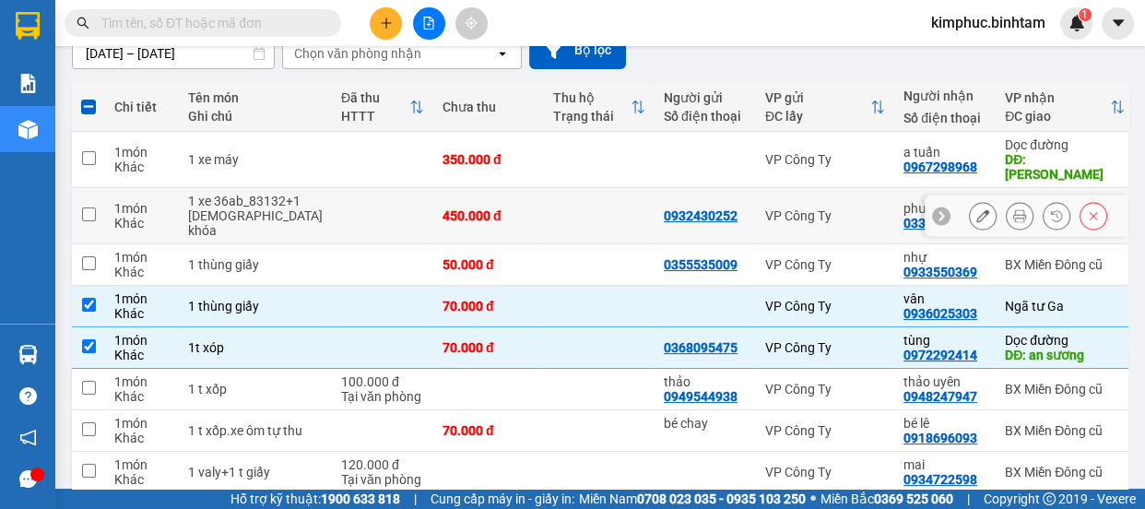
click at [98, 195] on td at bounding box center [88, 216] width 33 height 56
checkbox input "true"
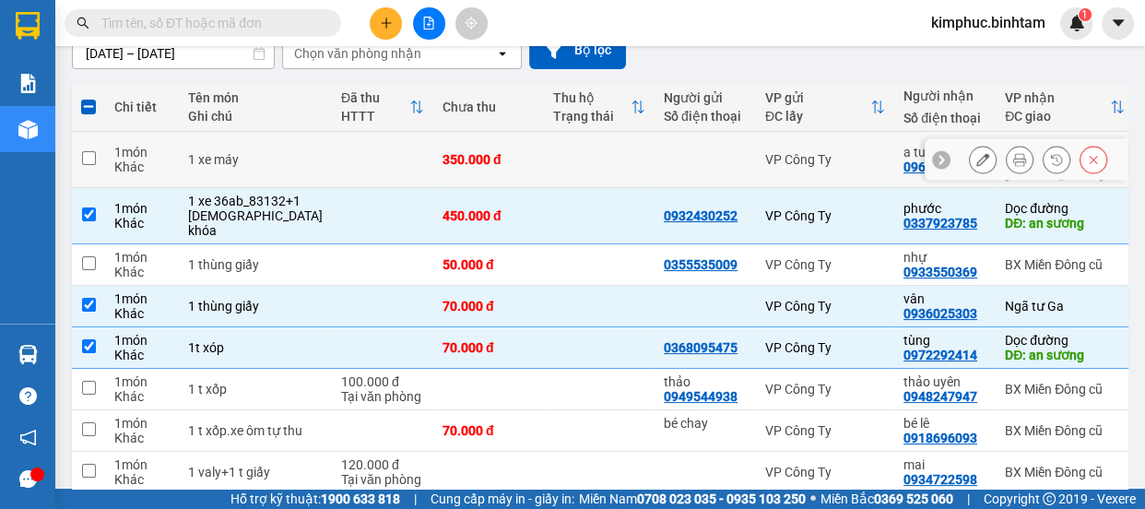
scroll to position [0, 0]
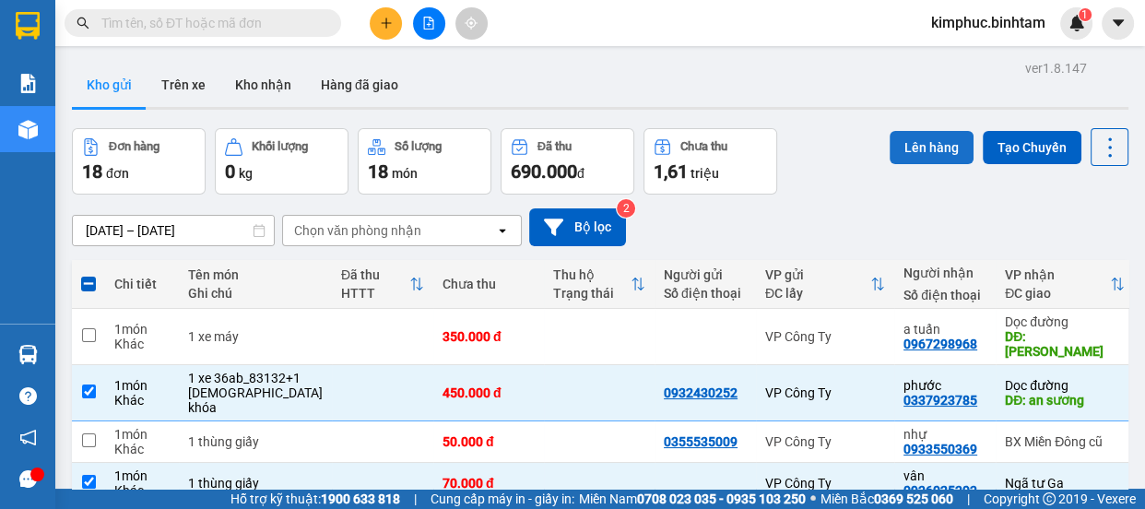
click at [918, 141] on button "Lên hàng" at bounding box center [932, 147] width 84 height 33
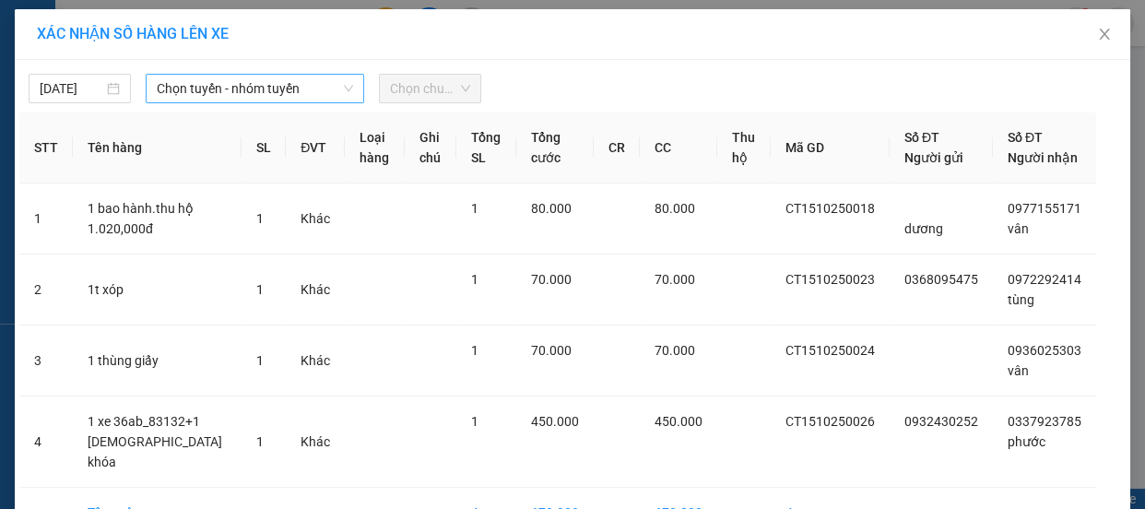
click at [207, 89] on span "Chọn tuyến - nhóm tuyến" at bounding box center [255, 89] width 196 height 28
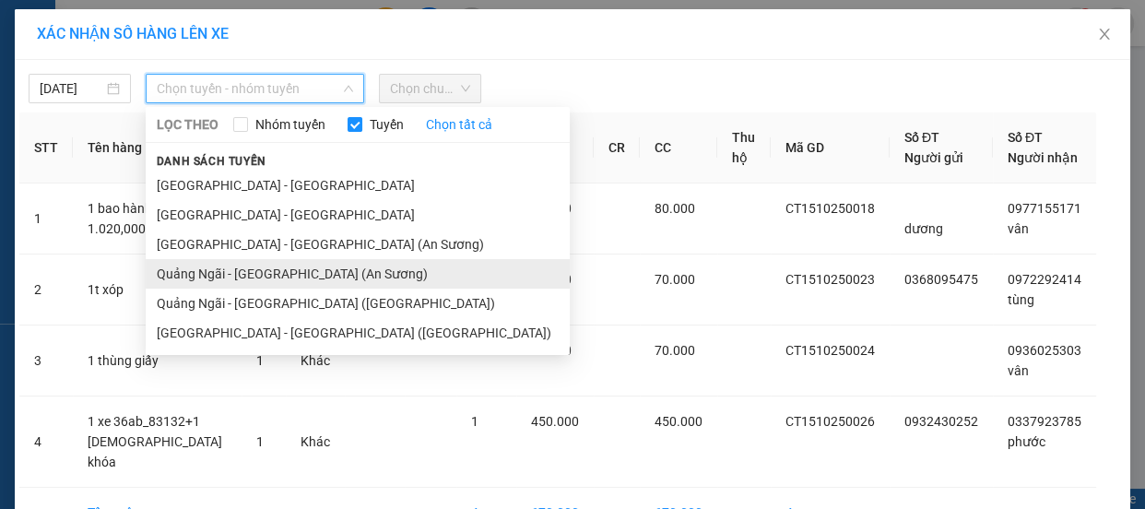
click at [230, 273] on li "Quảng Ngãi - Sài Gòn (An Sương)" at bounding box center [358, 274] width 424 height 30
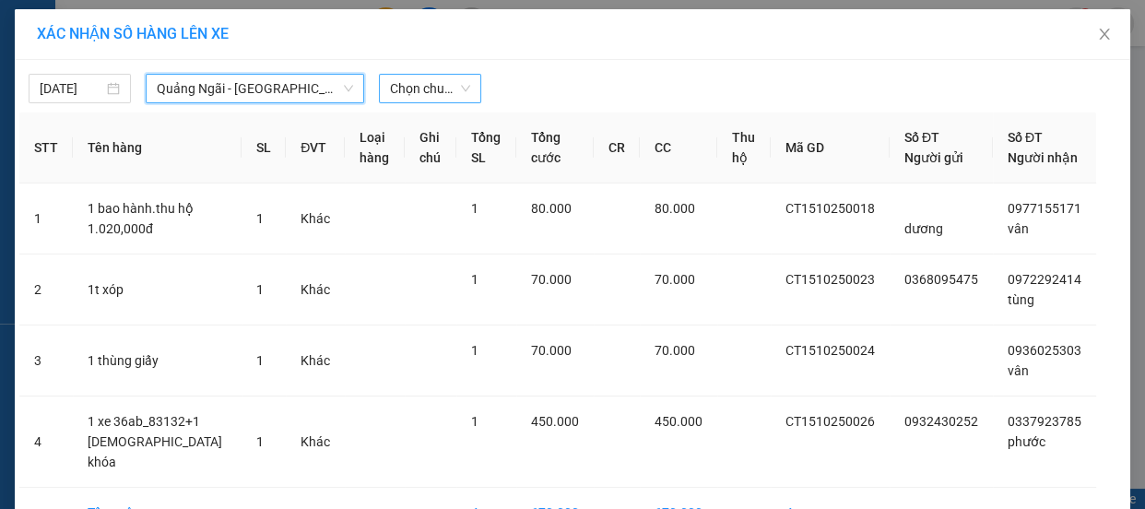
click at [447, 83] on span "Chọn chuyến" at bounding box center [430, 89] width 80 height 28
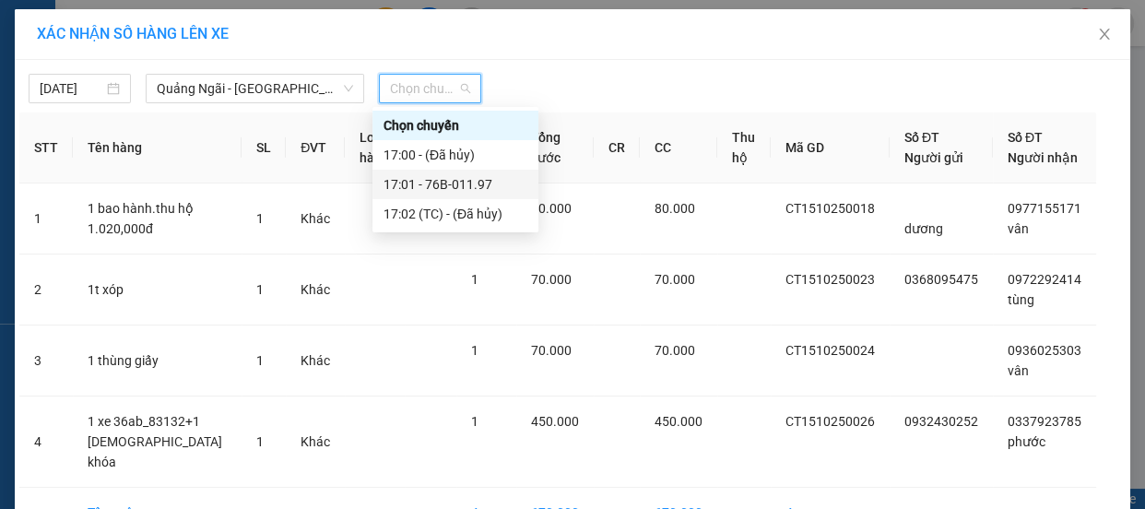
click at [462, 188] on div "17:01 - 76B-011.97" at bounding box center [456, 184] width 144 height 20
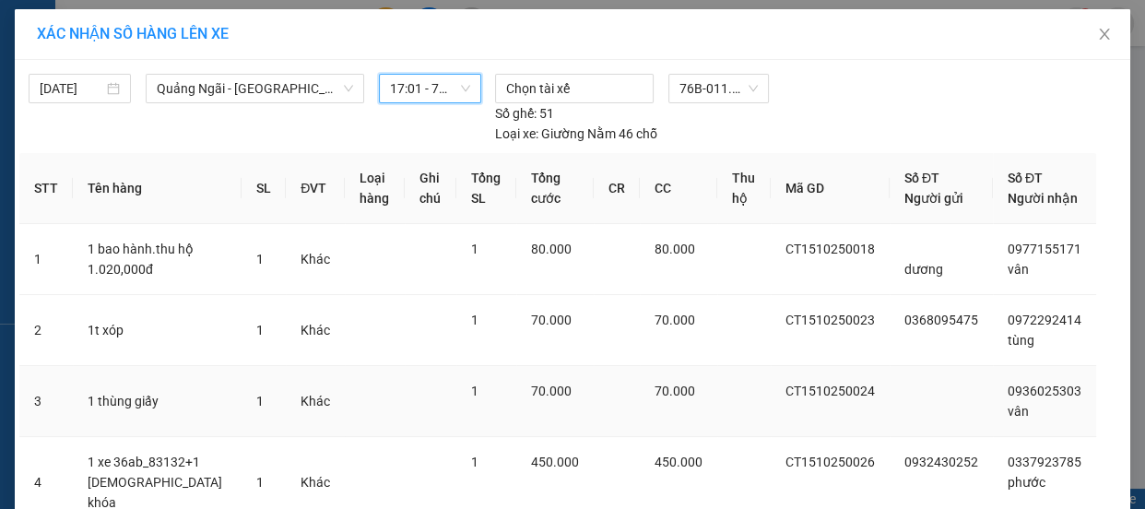
scroll to position [153, 0]
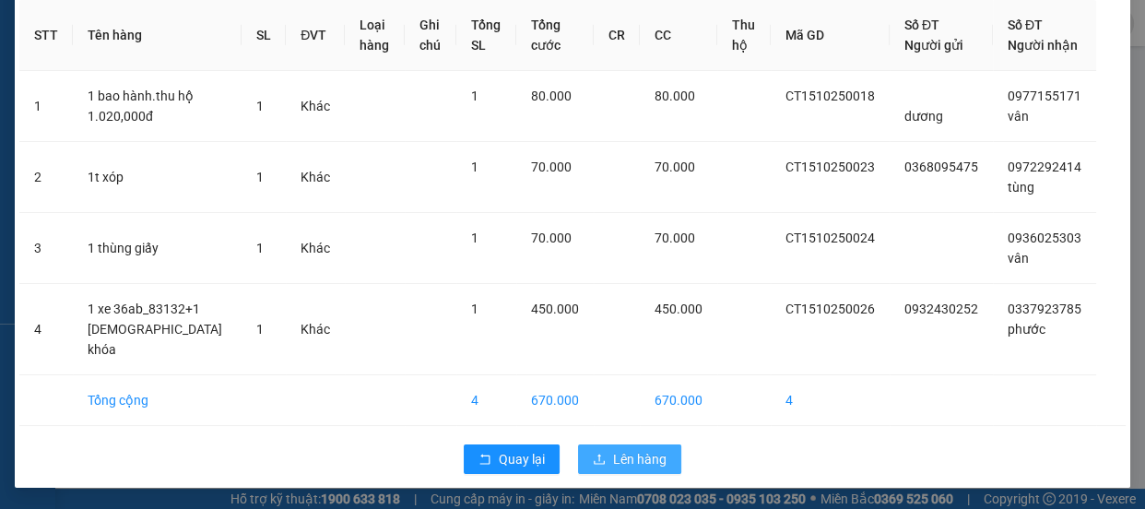
click at [633, 451] on span "Lên hàng" at bounding box center [639, 459] width 53 height 20
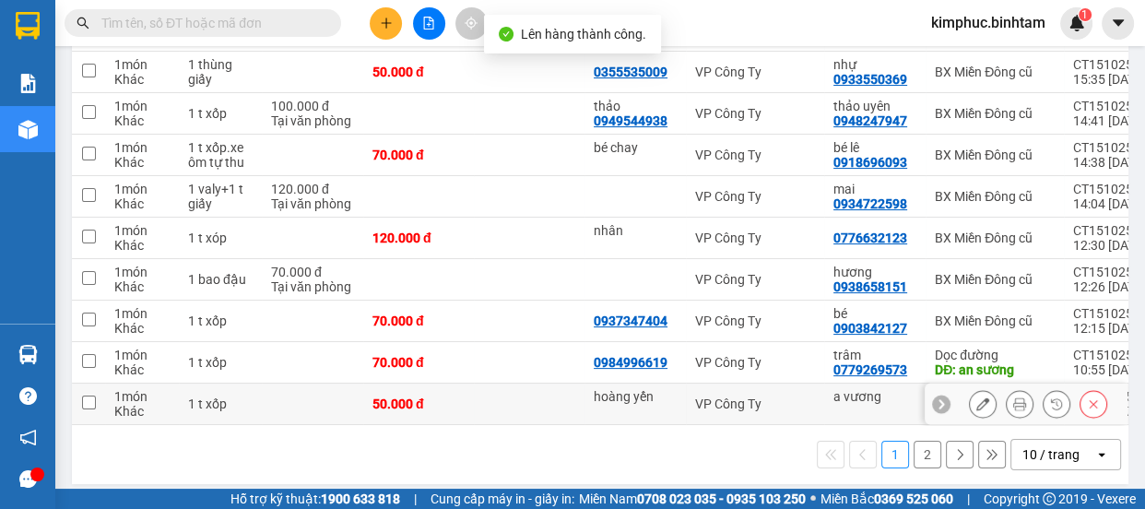
scroll to position [315, 0]
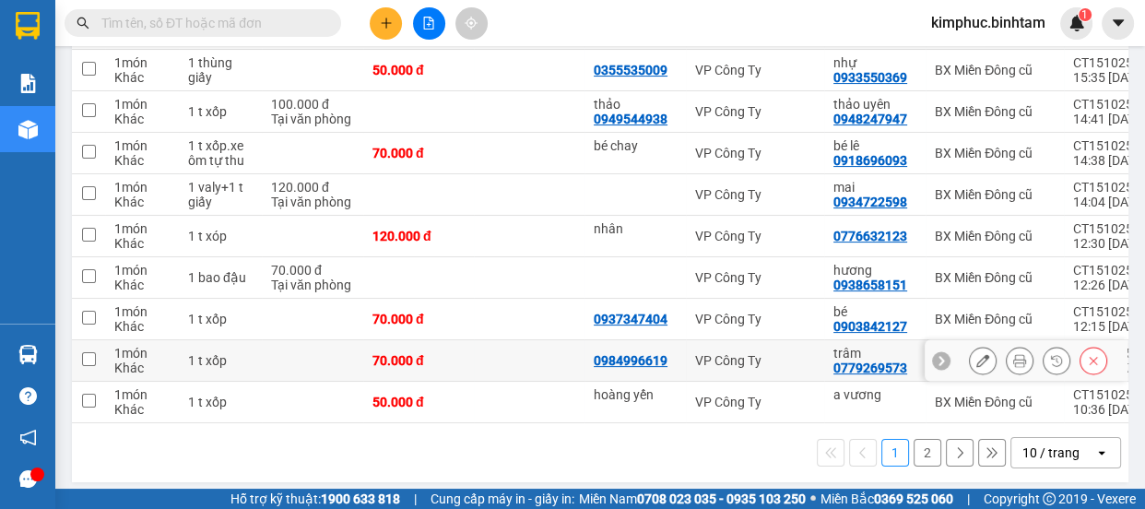
click at [102, 344] on td at bounding box center [88, 360] width 33 height 41
checkbox input "true"
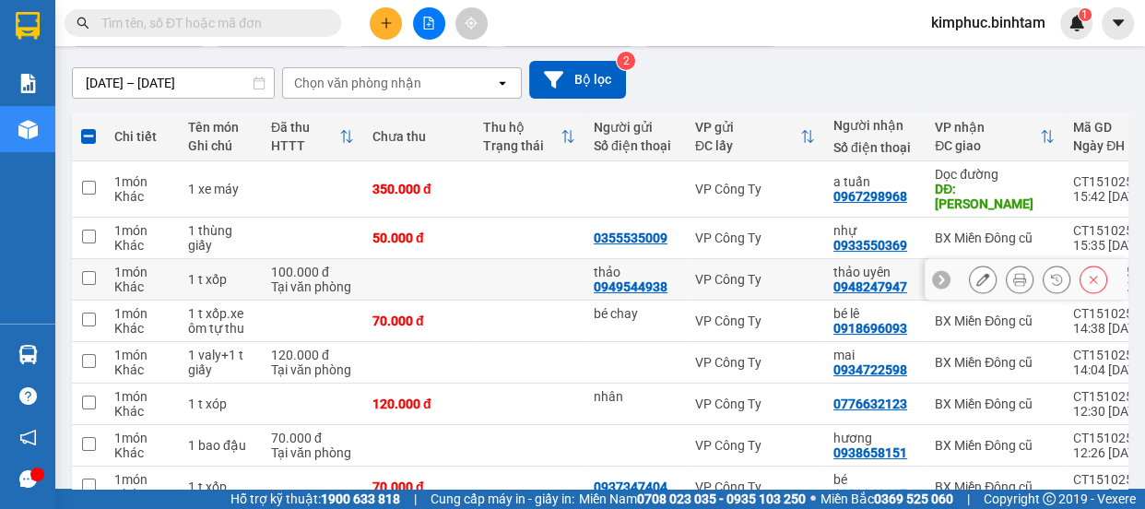
scroll to position [0, 0]
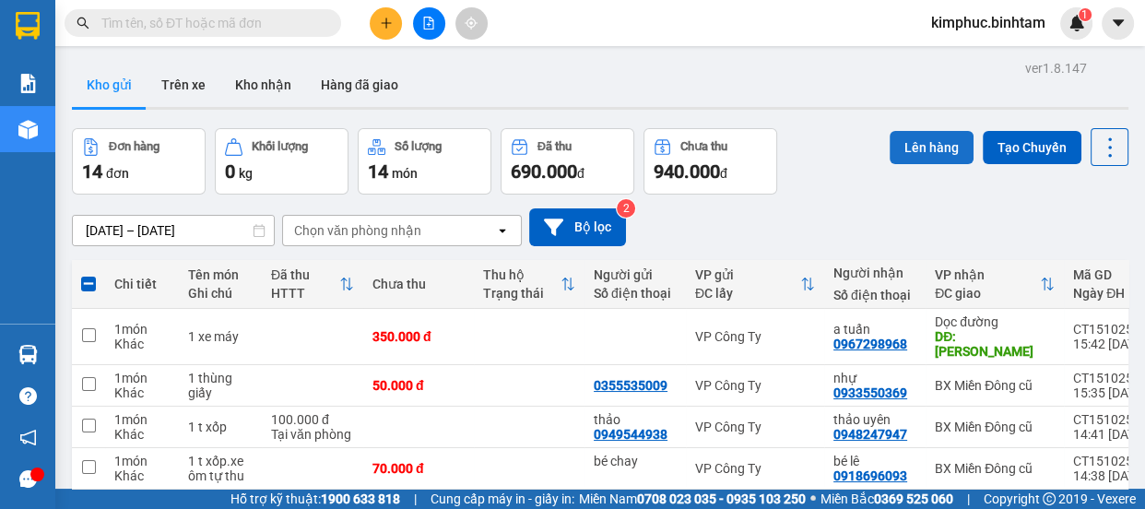
click at [915, 145] on button "Lên hàng" at bounding box center [932, 147] width 84 height 33
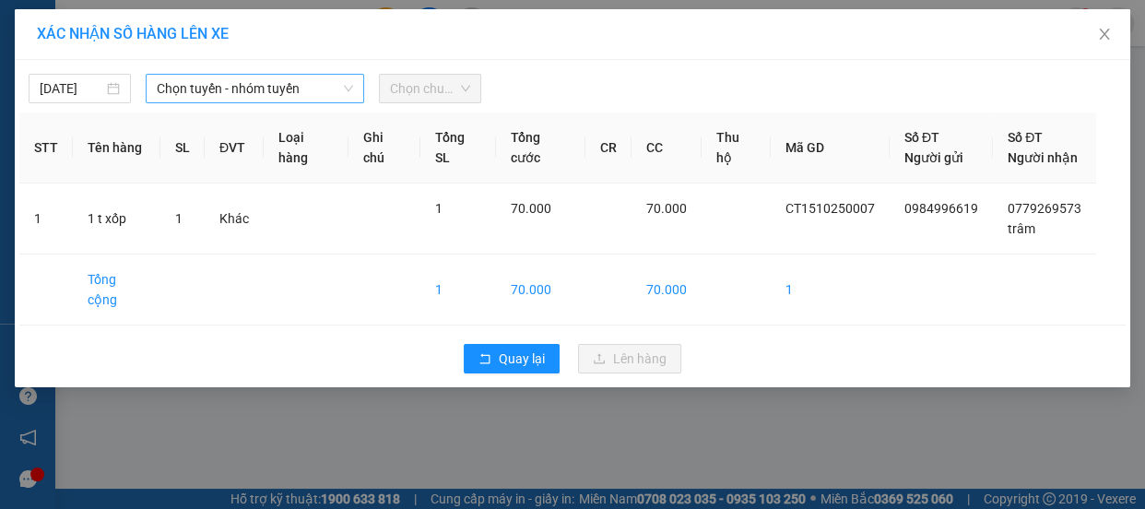
click at [249, 92] on span "Chọn tuyến - nhóm tuyến" at bounding box center [255, 89] width 196 height 28
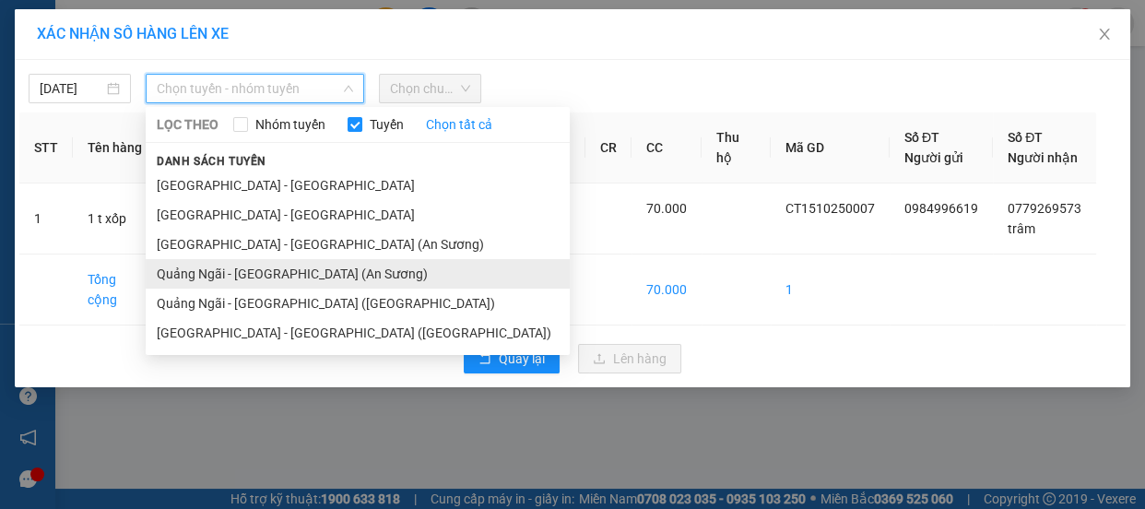
click at [254, 267] on li "Quảng Ngãi - Sài Gòn (An Sương)" at bounding box center [358, 274] width 424 height 30
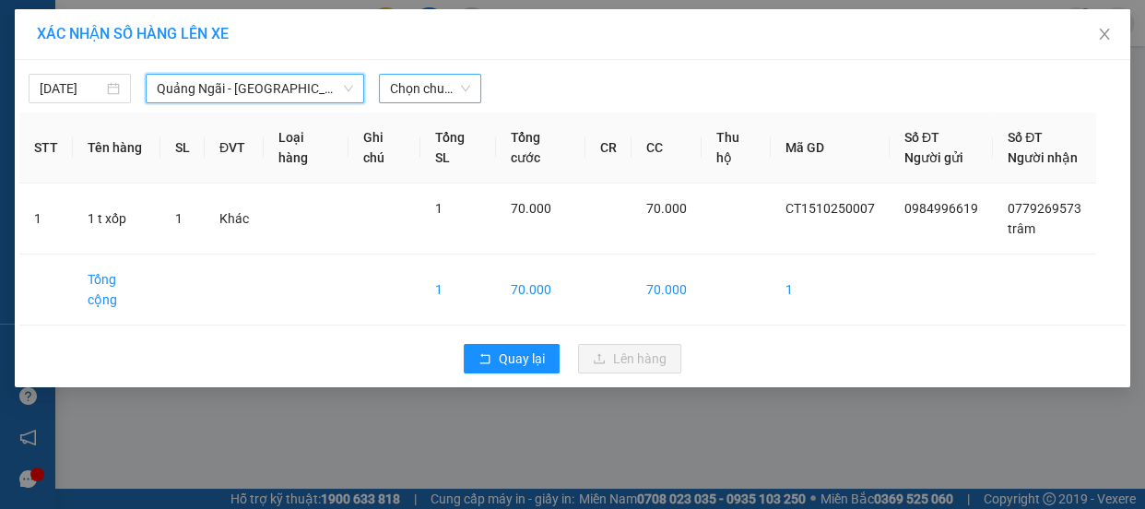
click at [441, 91] on span "Chọn chuyến" at bounding box center [430, 89] width 80 height 28
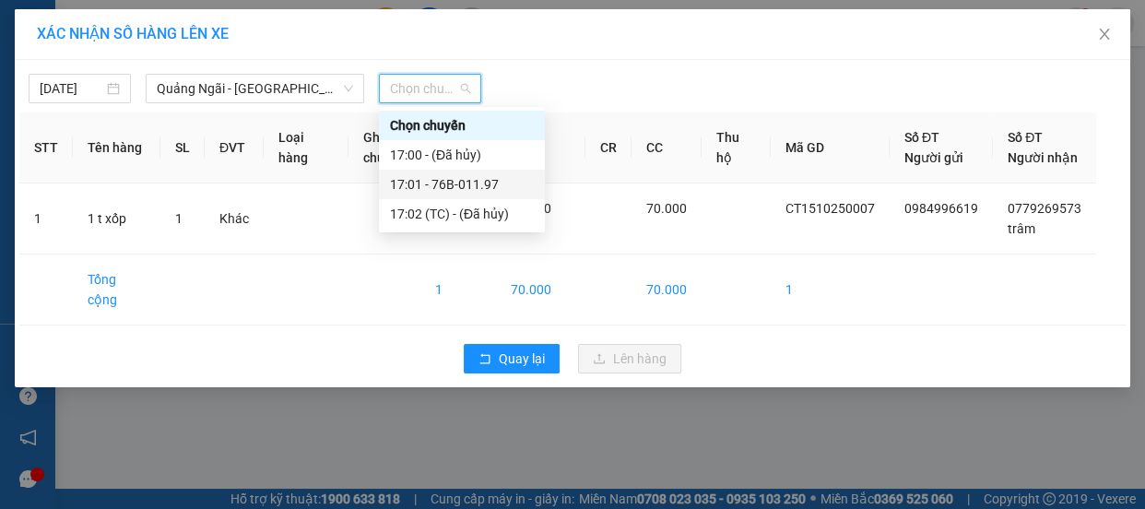
click at [456, 181] on div "17:01 - 76B-011.97" at bounding box center [462, 184] width 144 height 20
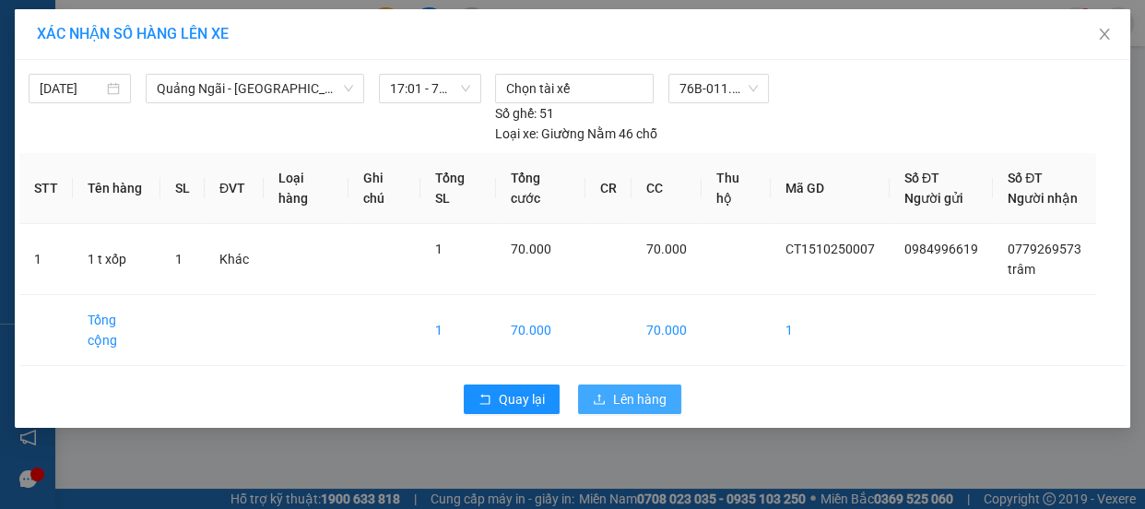
click at [645, 389] on span "Lên hàng" at bounding box center [639, 399] width 53 height 20
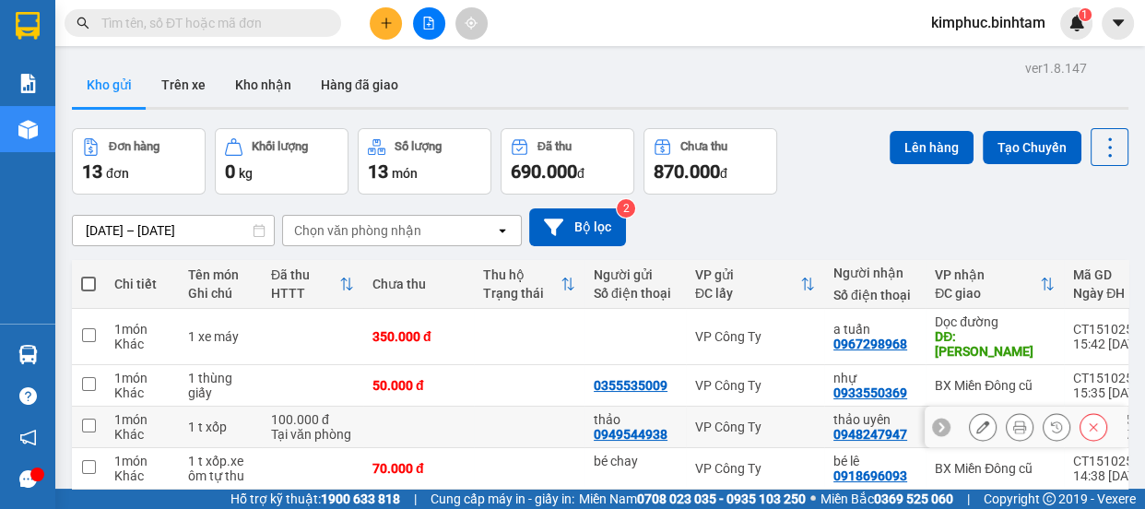
scroll to position [315, 0]
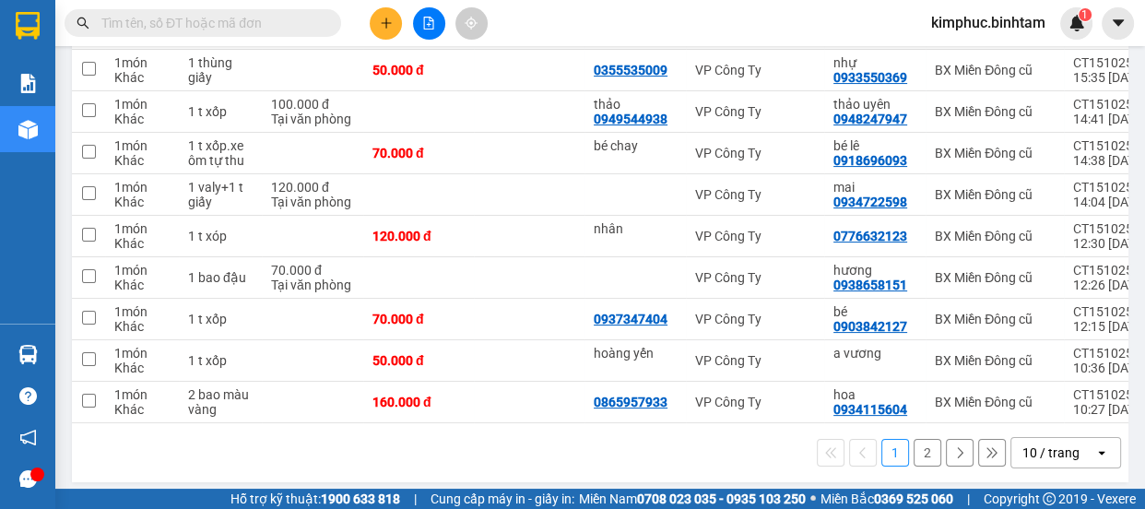
click at [915, 442] on button "2" at bounding box center [928, 453] width 28 height 28
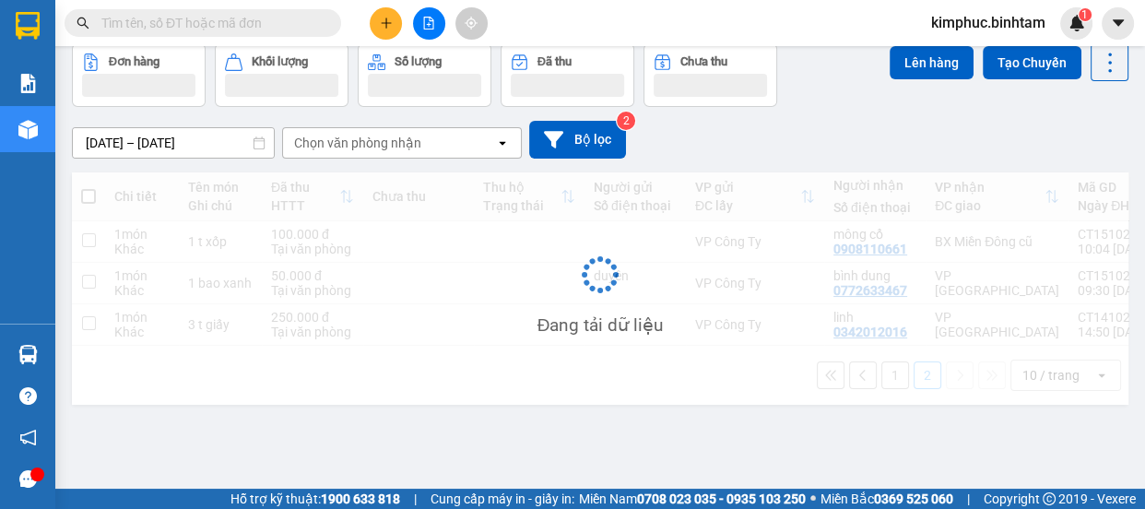
scroll to position [84, 0]
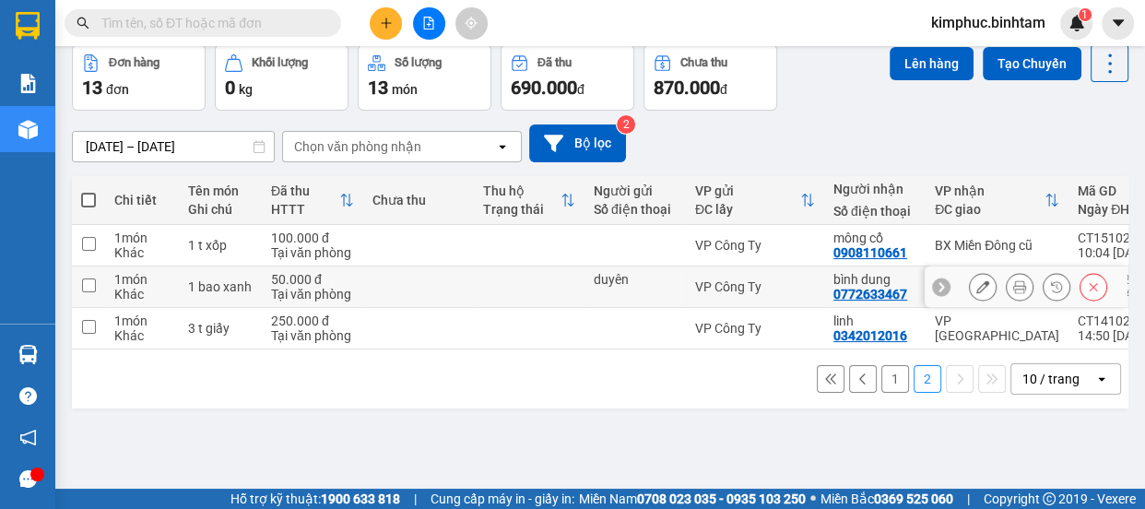
click at [89, 285] on input "checkbox" at bounding box center [89, 285] width 14 height 14
checkbox input "true"
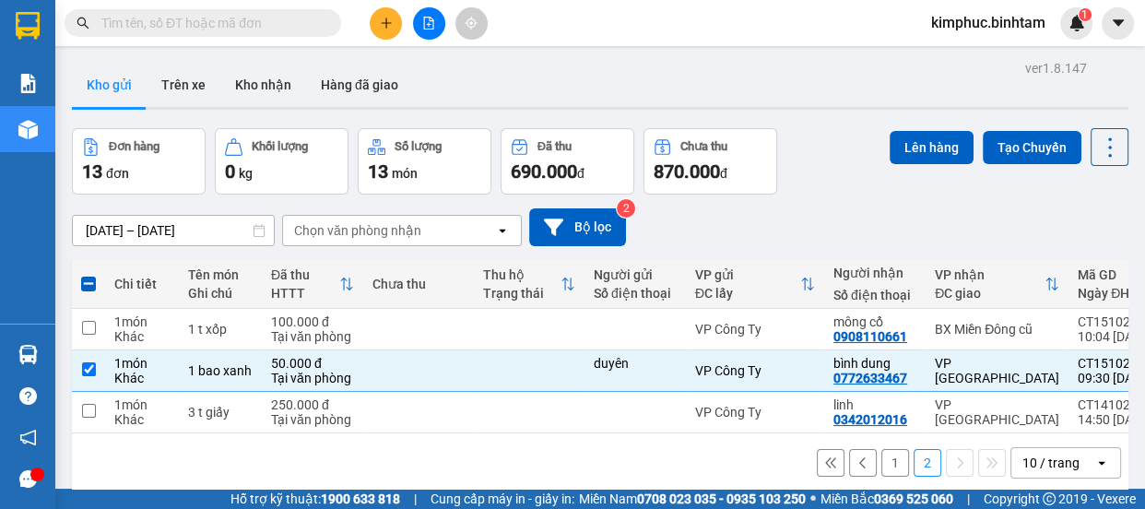
scroll to position [0, 0]
click at [903, 142] on button "Lên hàng" at bounding box center [932, 147] width 84 height 33
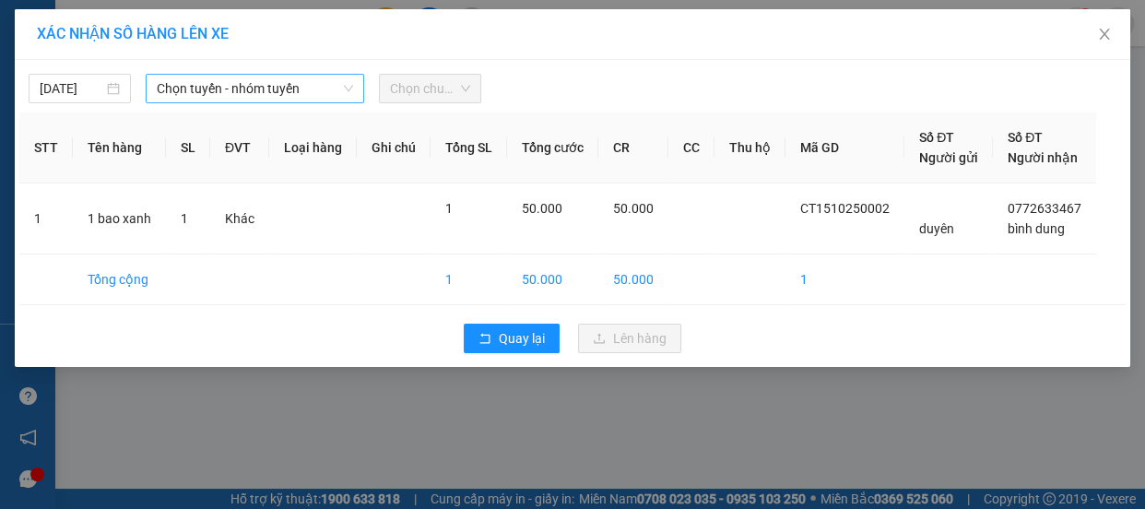
click at [198, 87] on span "Chọn tuyến - nhóm tuyến" at bounding box center [255, 89] width 196 height 28
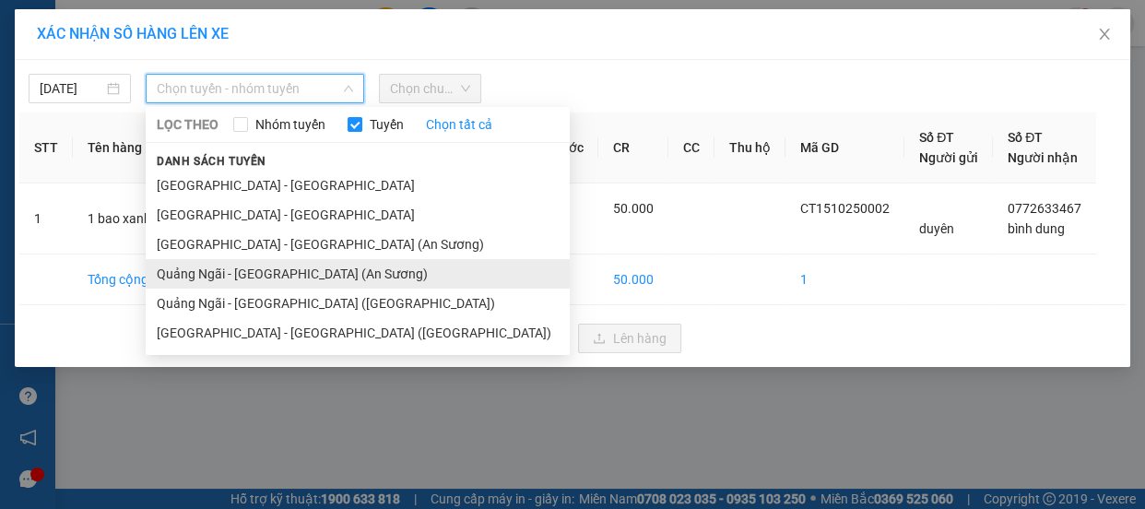
click at [251, 268] on li "Quảng Ngãi - Sài Gòn (An Sương)" at bounding box center [358, 274] width 424 height 30
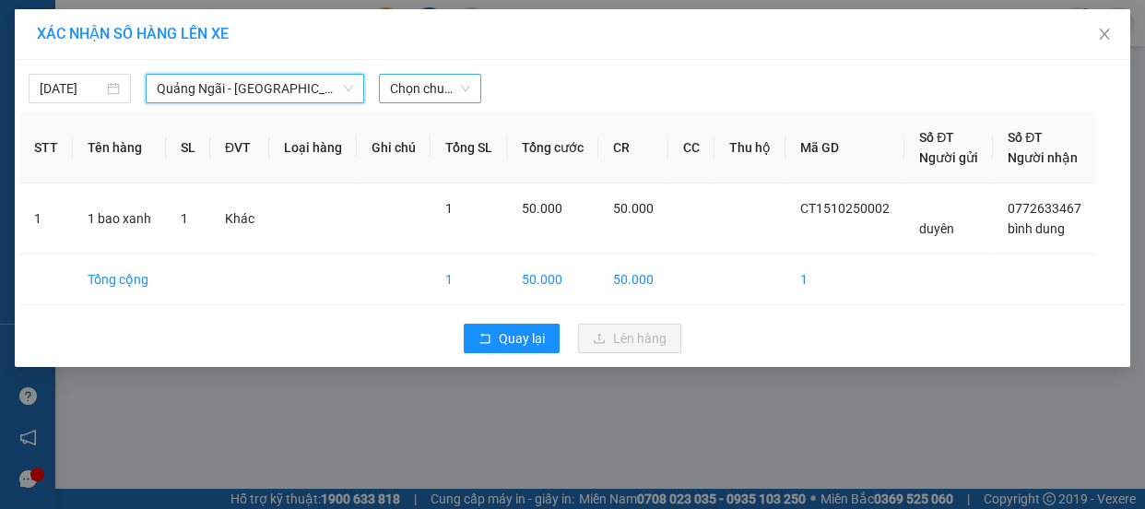
click at [404, 98] on span "Chọn chuyến" at bounding box center [430, 89] width 80 height 28
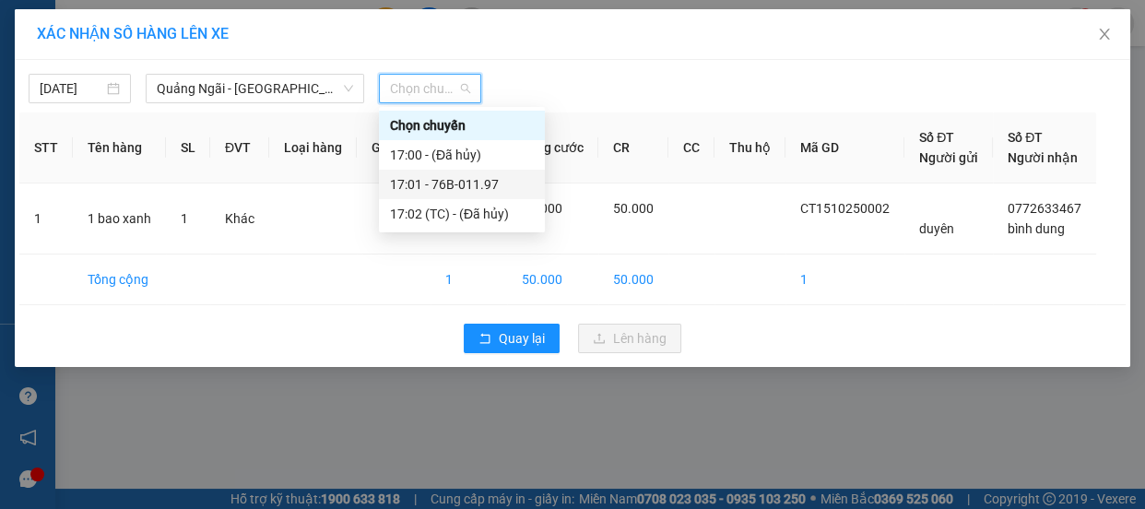
click at [474, 180] on div "17:01 - 76B-011.97" at bounding box center [462, 184] width 144 height 20
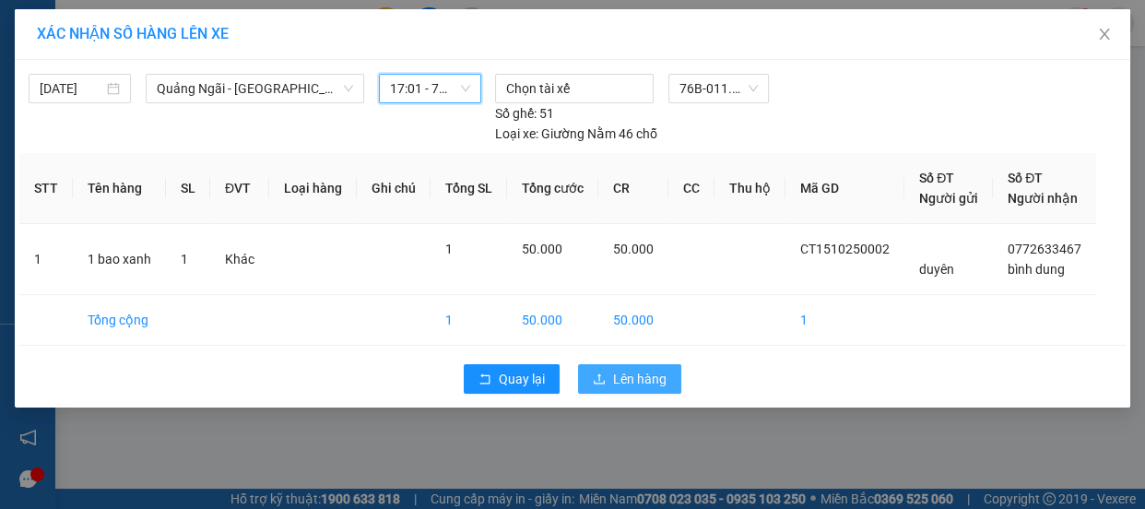
click at [623, 381] on span "Lên hàng" at bounding box center [639, 379] width 53 height 20
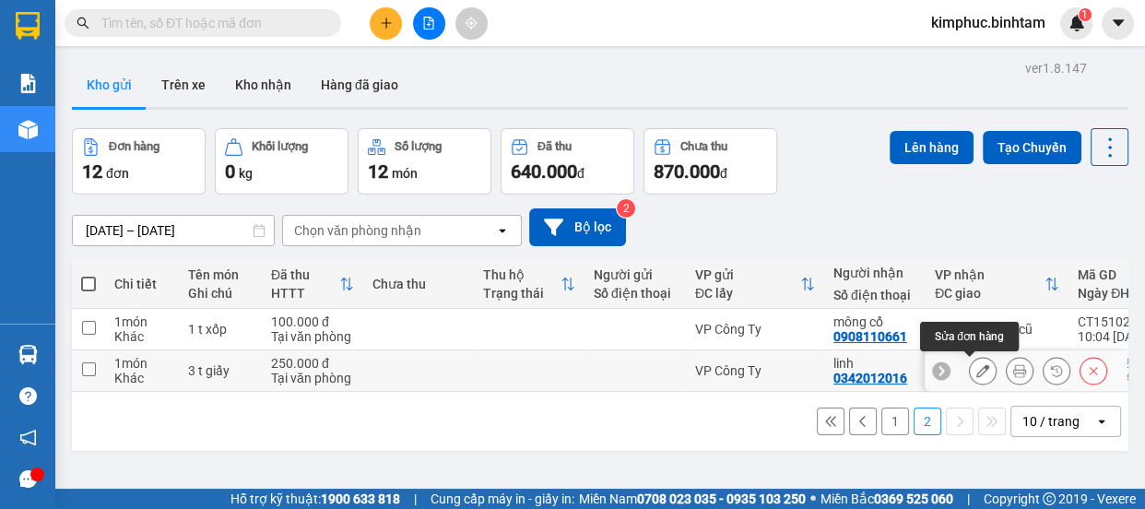
click at [977, 369] on icon at bounding box center [983, 370] width 13 height 13
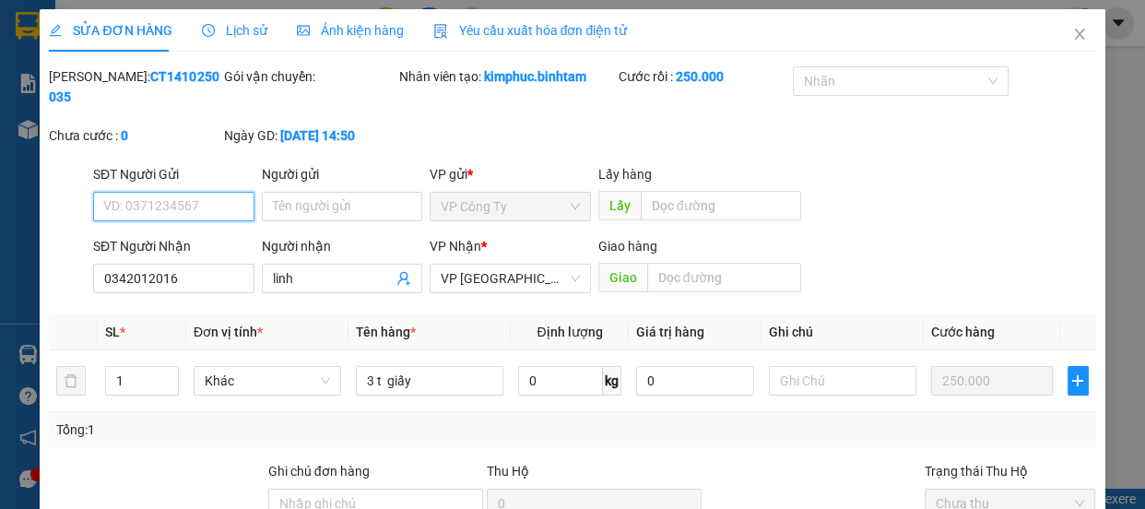
type input "0342012016"
type input "linh"
type input "250.000"
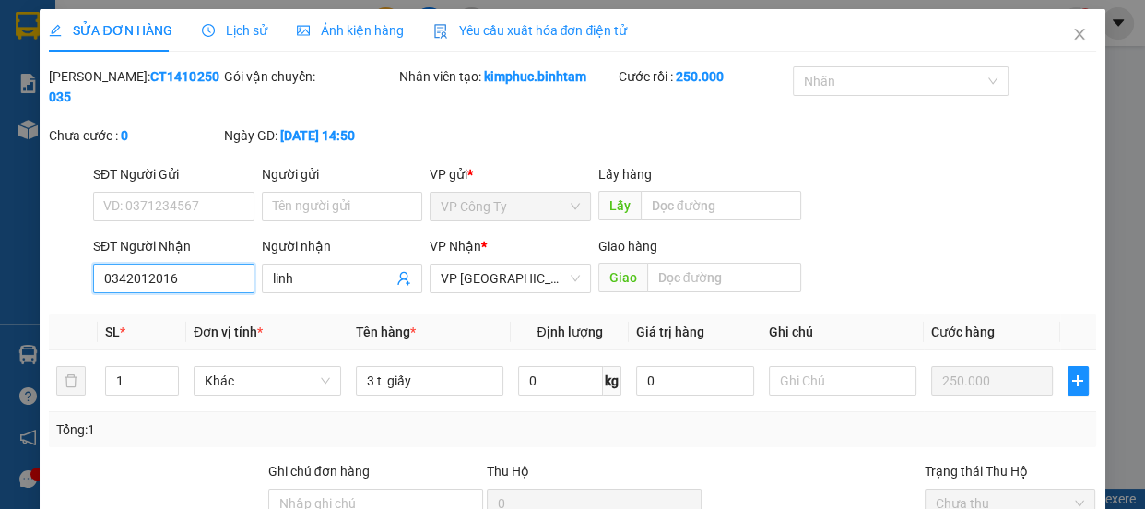
click at [208, 276] on input "0342012016" at bounding box center [173, 279] width 161 height 30
type input "0"
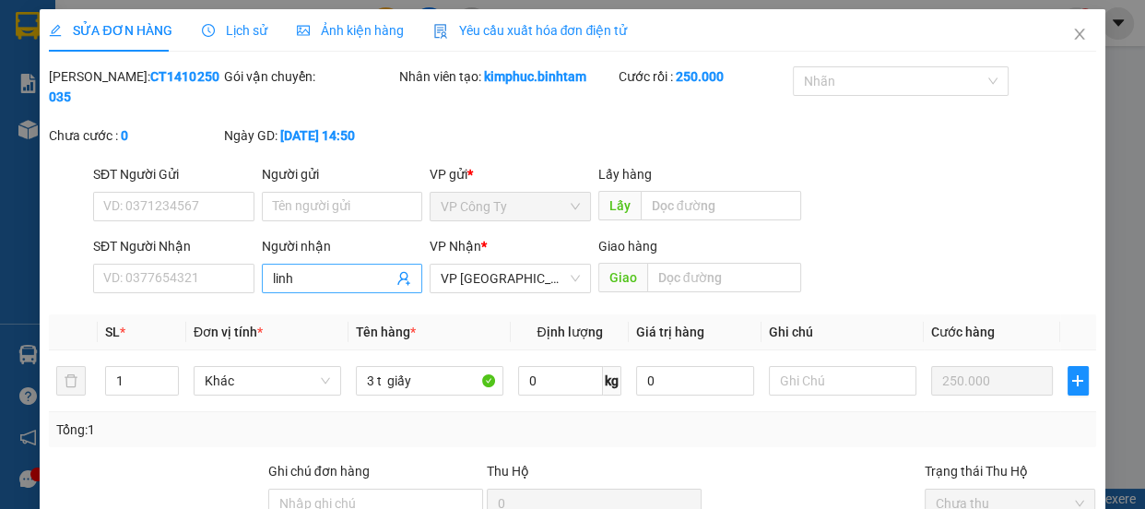
click at [323, 274] on input "linh" at bounding box center [333, 278] width 121 height 20
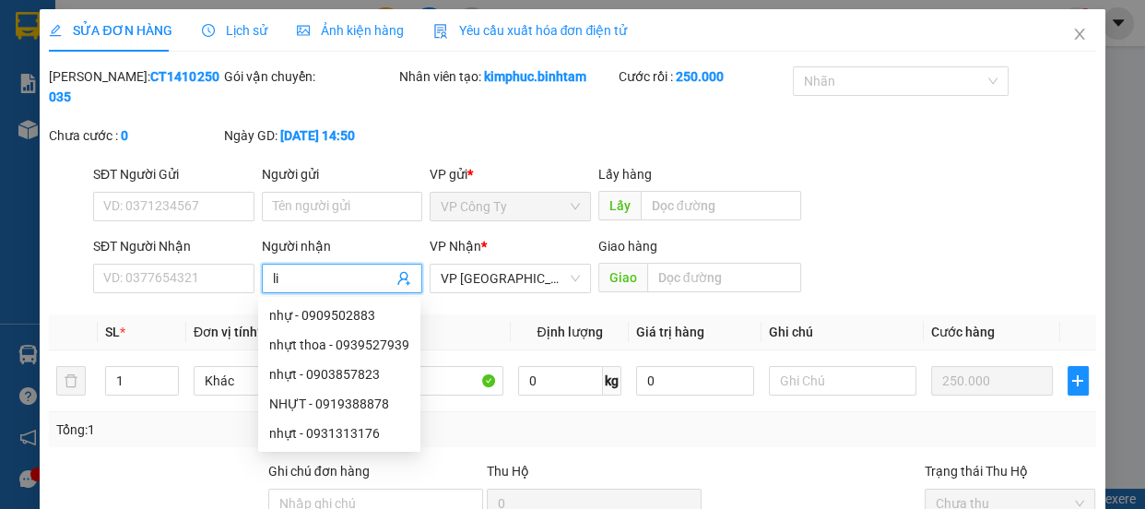
type input "l"
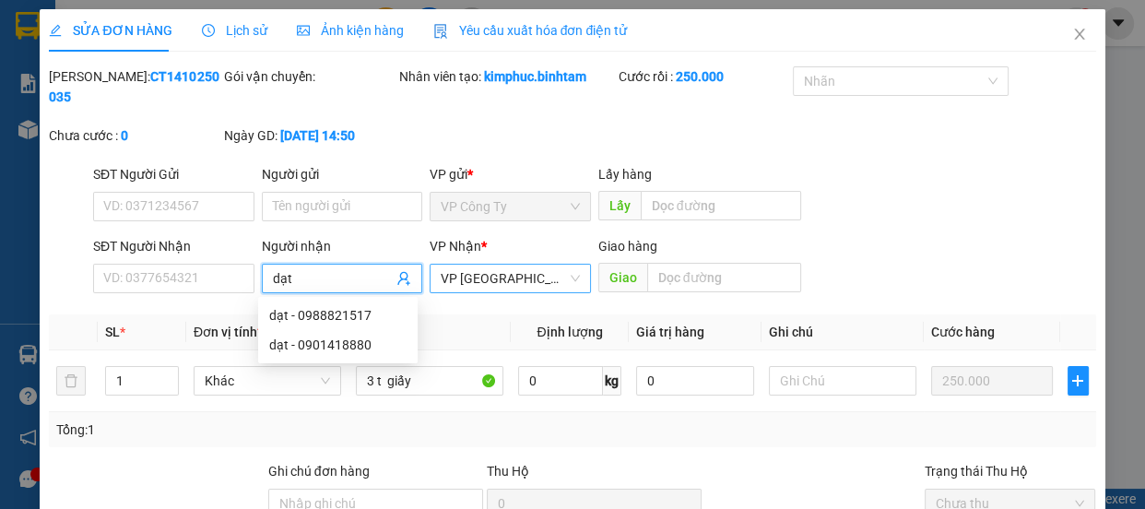
click at [491, 285] on span "VP Hà Nội" at bounding box center [510, 279] width 139 height 28
type input "dạt"
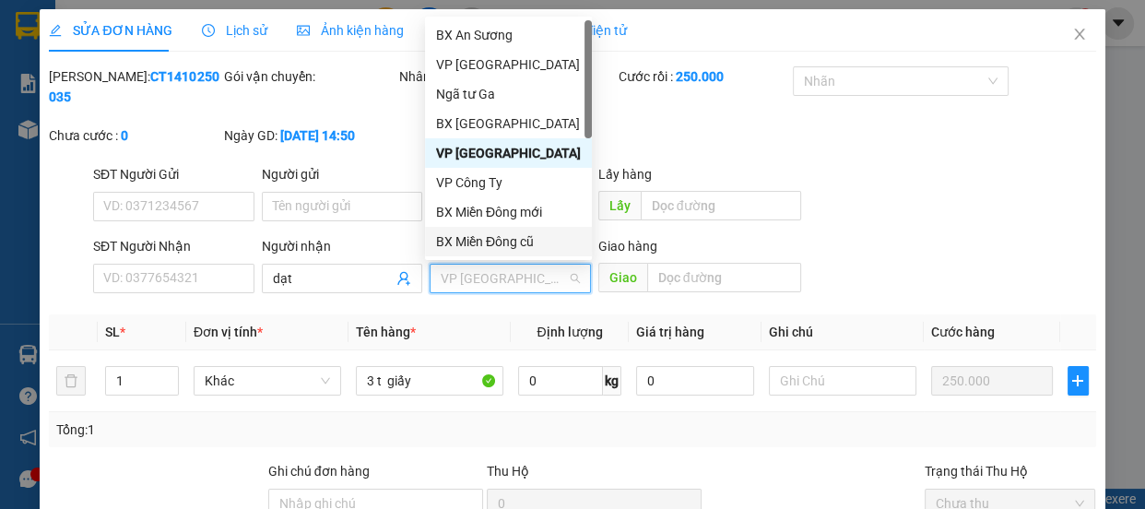
click at [498, 242] on div "BX Miền Đông cũ" at bounding box center [508, 241] width 145 height 20
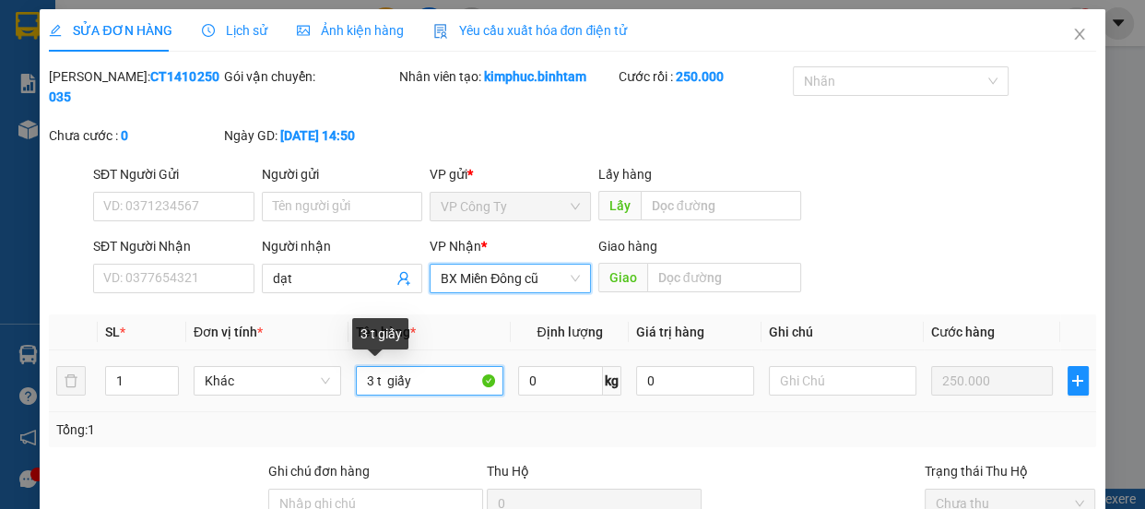
click at [405, 381] on input "3 t giấy" at bounding box center [430, 381] width 148 height 30
type input "y"
click at [396, 381] on input "y" at bounding box center [430, 381] width 148 height 30
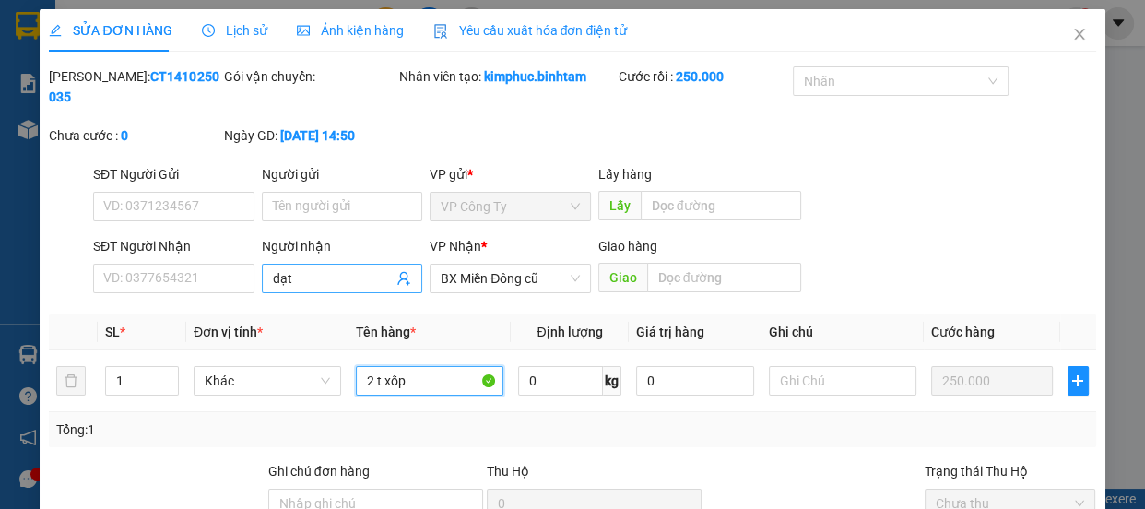
type input "2 t xốp"
click at [300, 278] on input "dạt" at bounding box center [333, 278] width 121 height 20
type input "d"
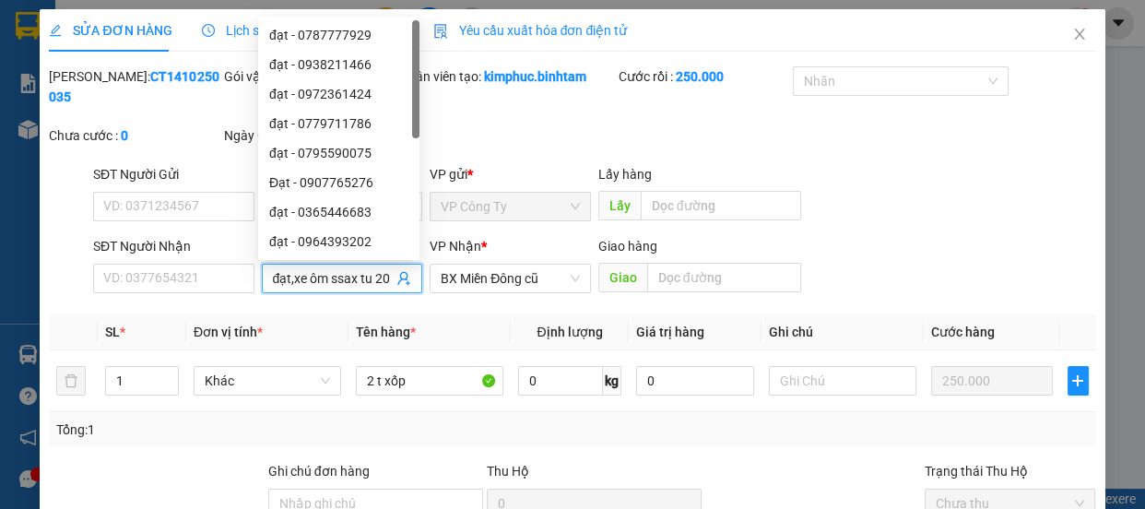
scroll to position [0, 7]
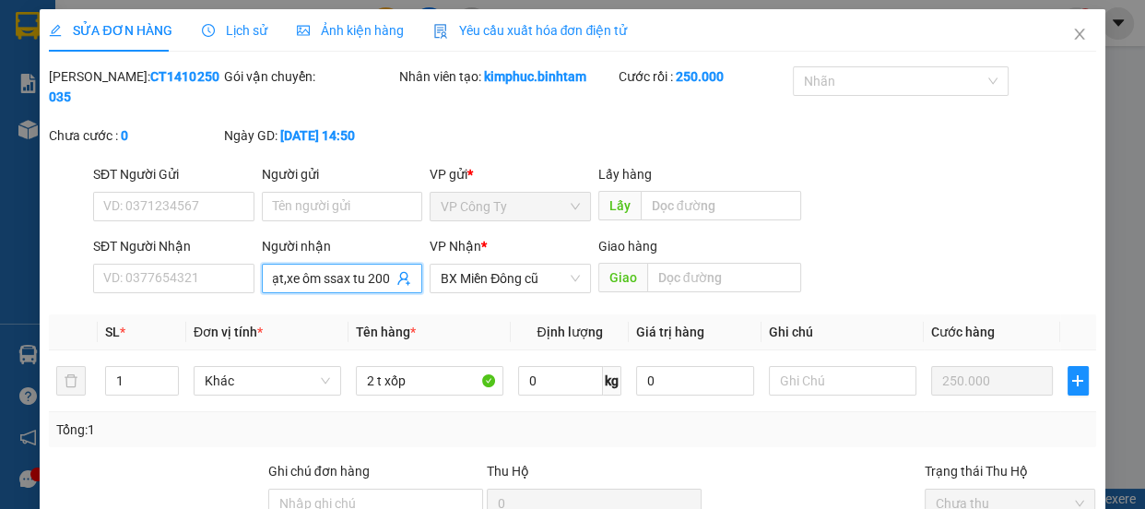
click at [353, 278] on input "đạt,xe ôm ssax tu 200" at bounding box center [333, 278] width 121 height 20
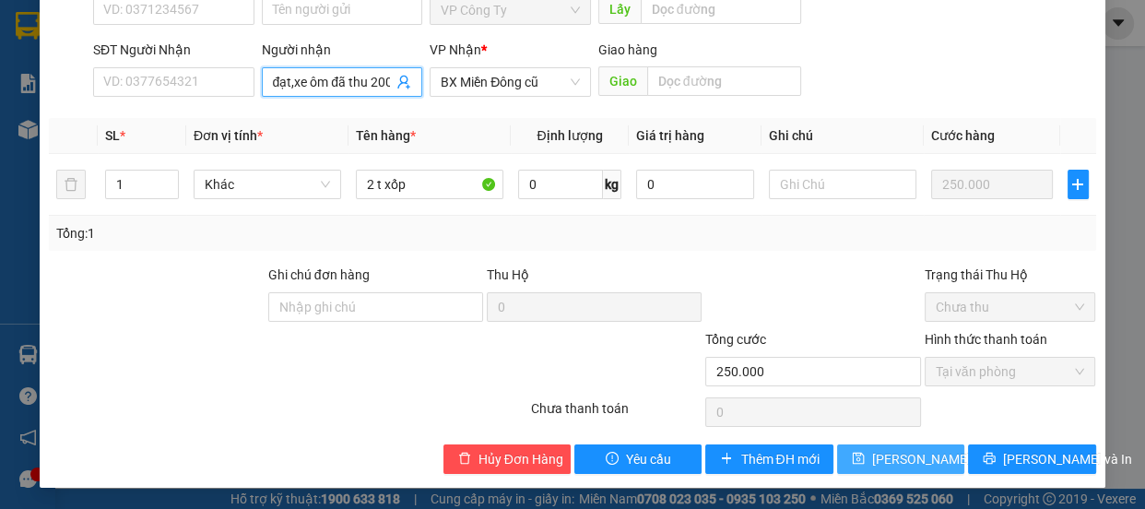
type input "đạt,xe ôm đã thu 200"
click at [922, 460] on span "Lưu thay đổi" at bounding box center [946, 459] width 148 height 20
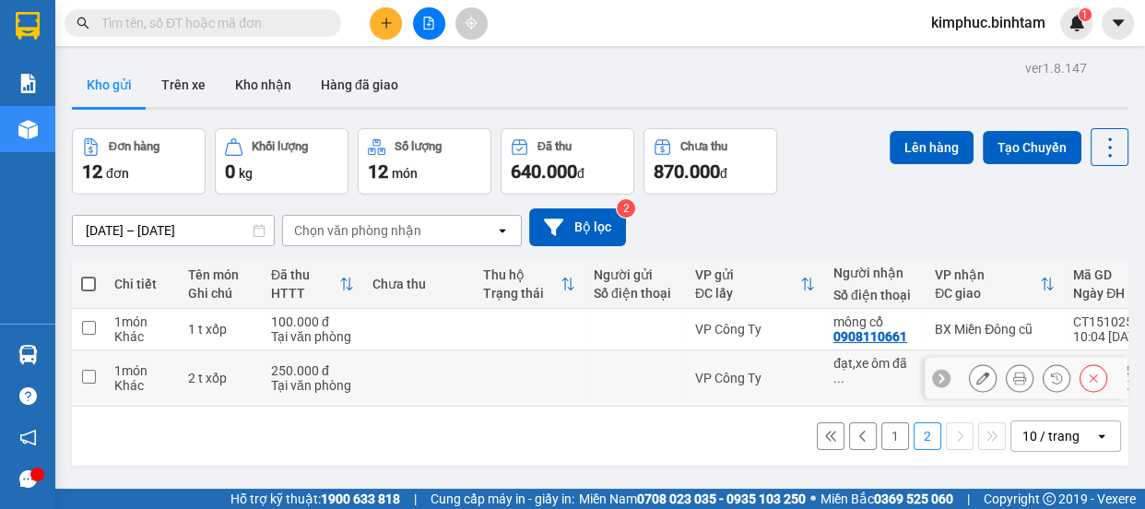
click at [96, 371] on td at bounding box center [88, 378] width 33 height 56
checkbox input "true"
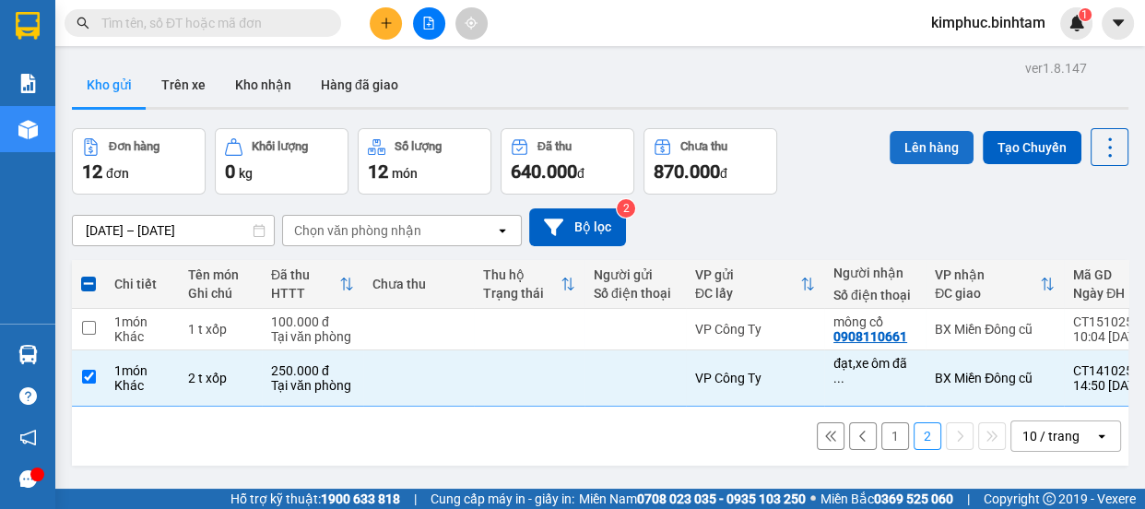
click at [937, 153] on button "Lên hàng" at bounding box center [932, 147] width 84 height 33
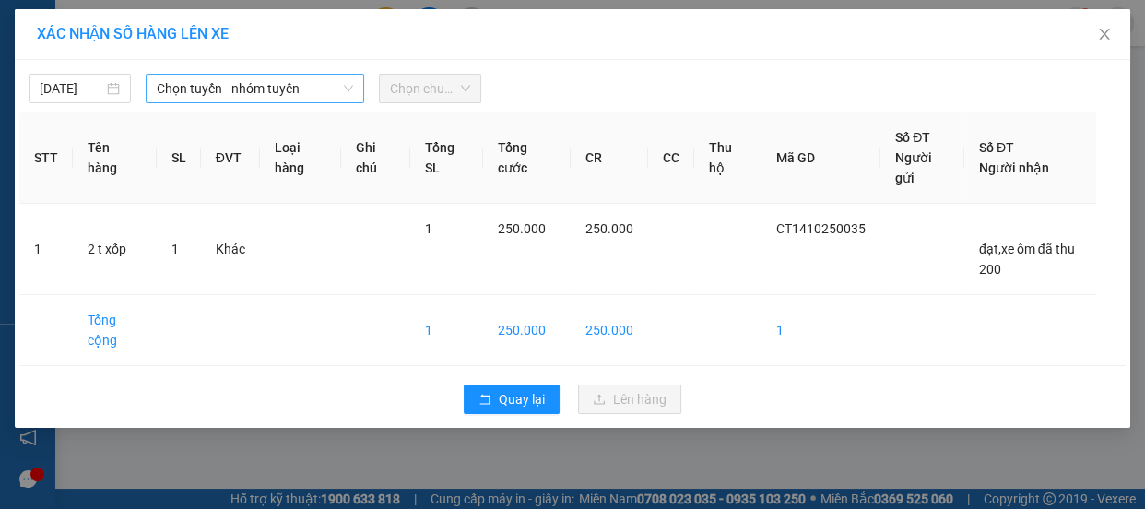
click at [184, 88] on span "Chọn tuyến - nhóm tuyến" at bounding box center [255, 89] width 196 height 28
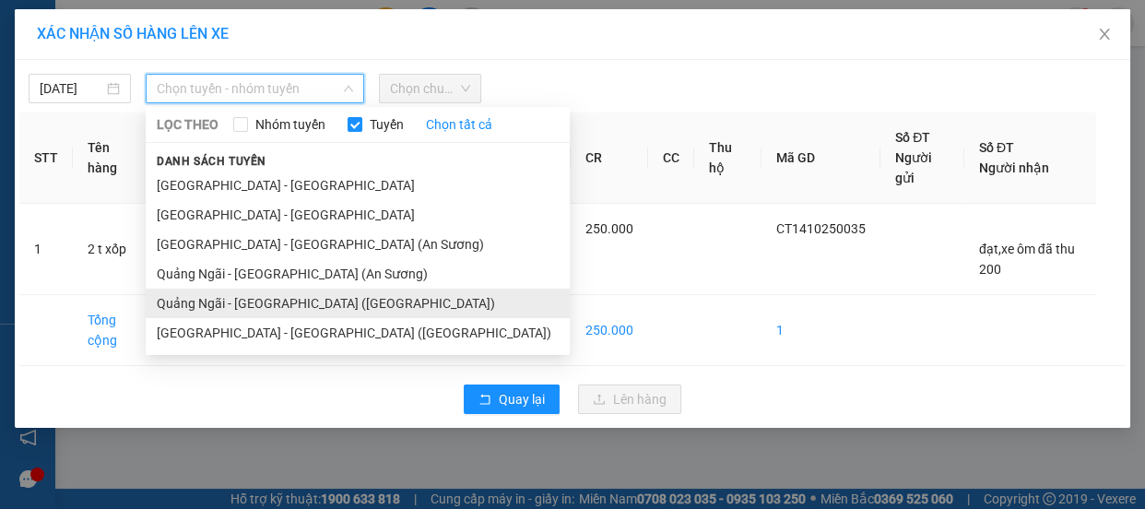
click at [261, 302] on li "Quảng Ngãi - Sài Gòn (Vạn Phúc)" at bounding box center [358, 304] width 424 height 30
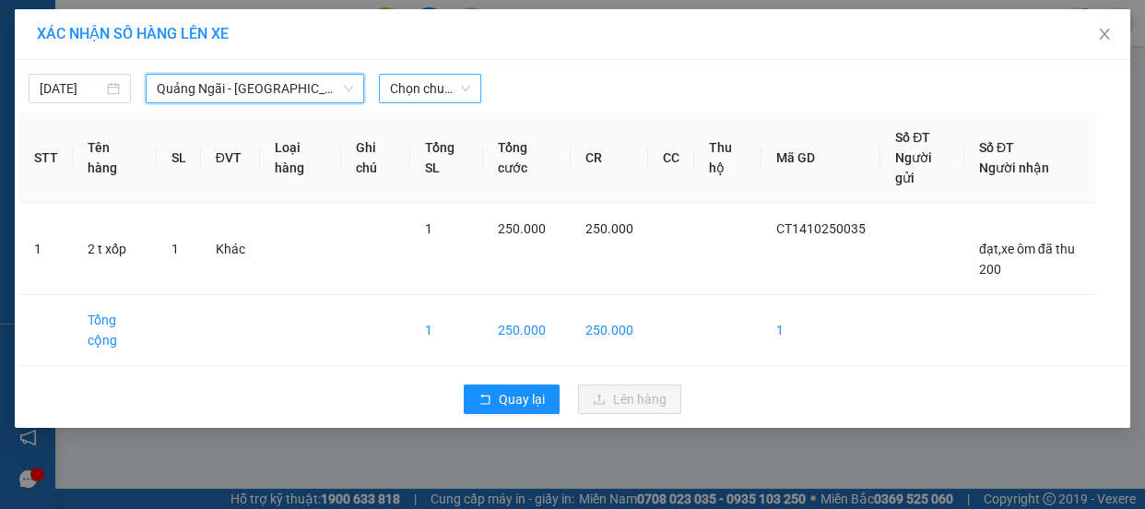
click at [437, 86] on span "Chọn chuyến" at bounding box center [430, 89] width 80 height 28
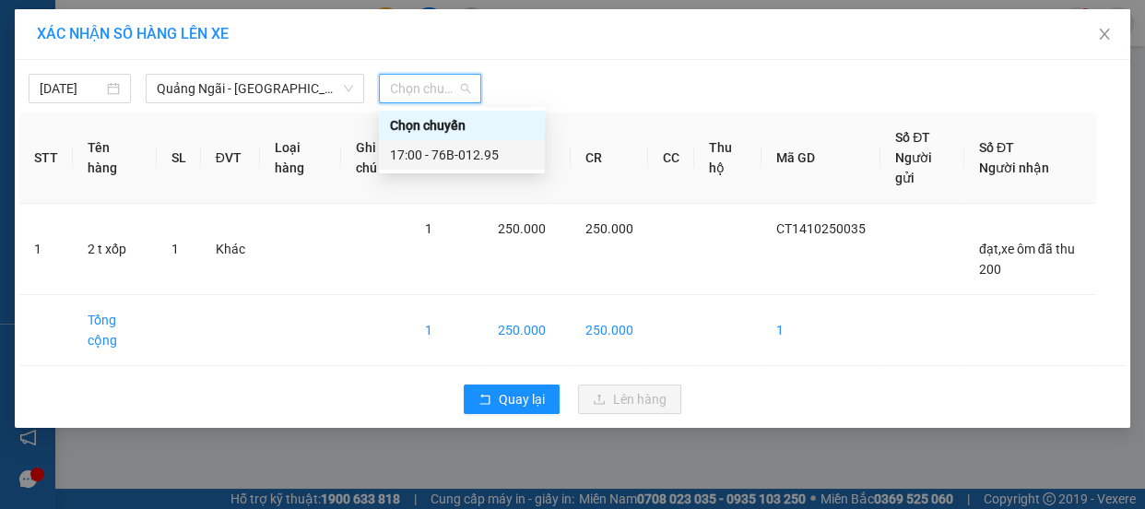
click at [467, 158] on div "17:00 - 76B-012.95" at bounding box center [462, 155] width 144 height 20
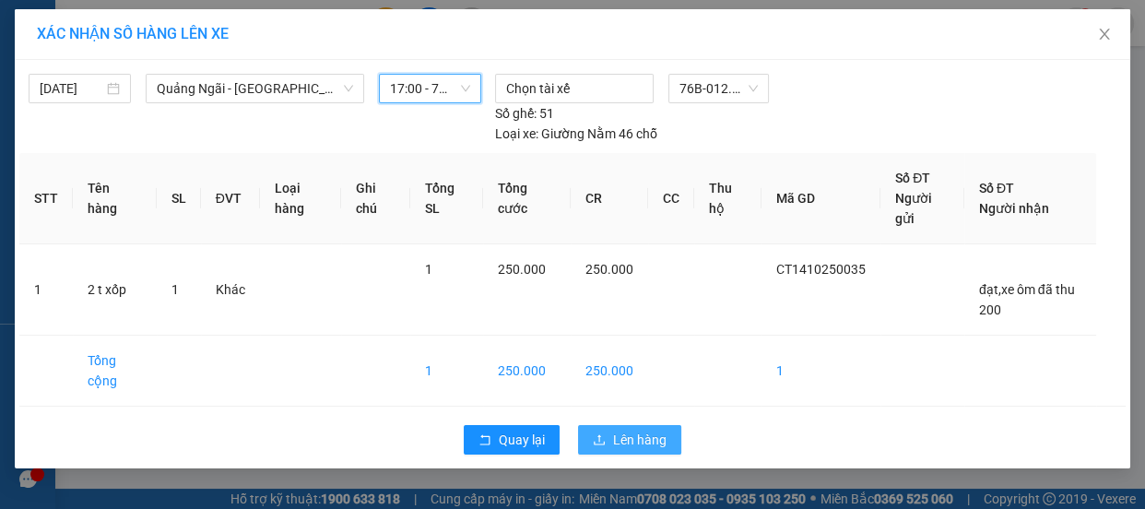
click at [624, 434] on span "Lên hàng" at bounding box center [639, 440] width 53 height 20
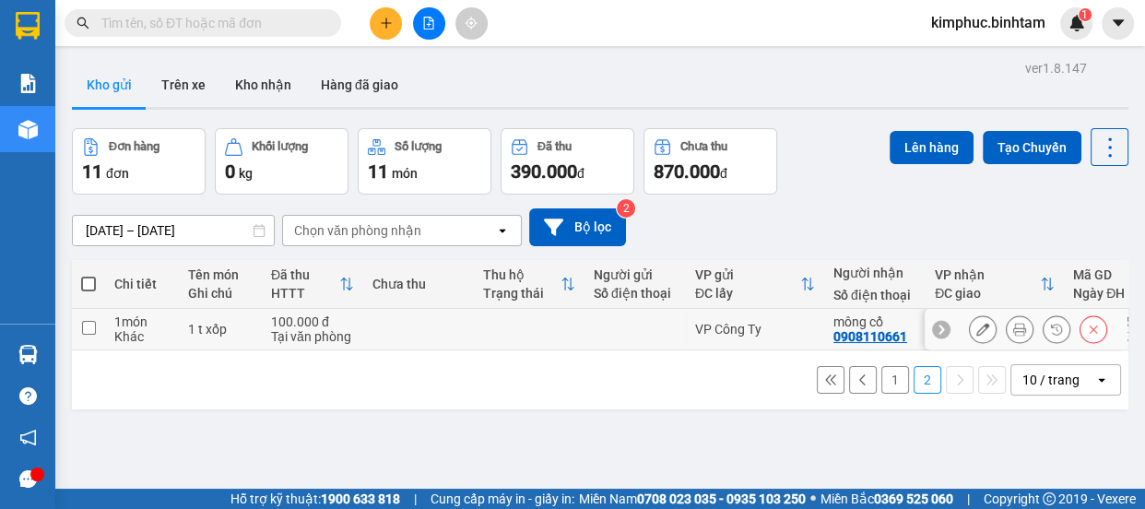
click at [977, 334] on icon at bounding box center [983, 329] width 13 height 13
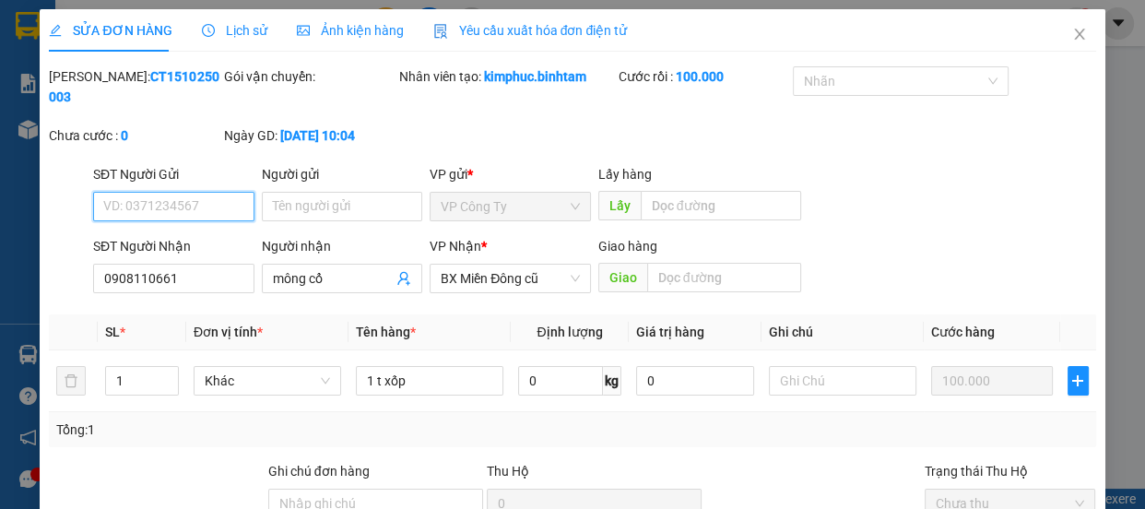
type input "0908110661"
type input "mông cổ"
type input "100.000"
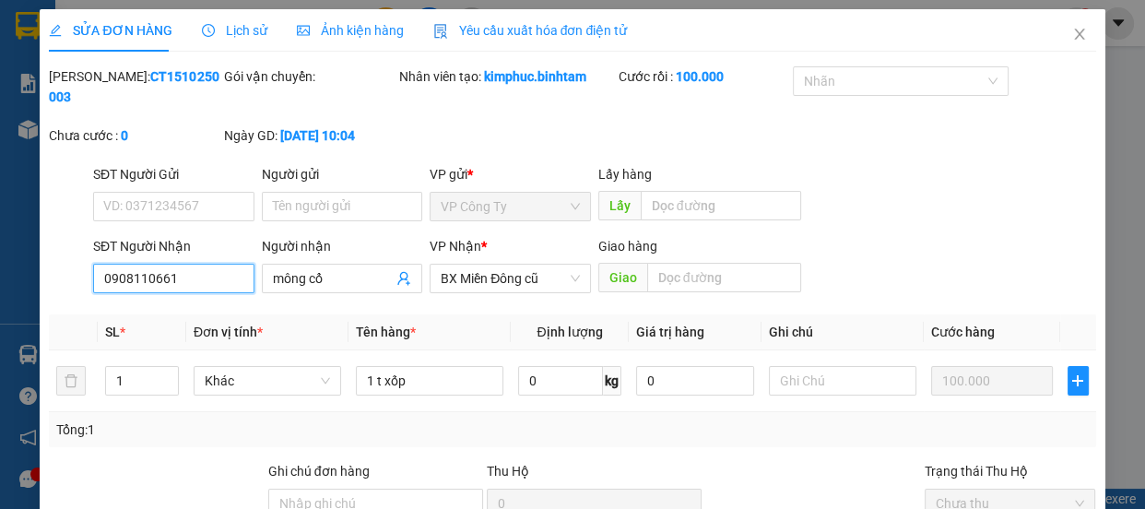
click at [196, 279] on input "0908110661" at bounding box center [173, 279] width 161 height 30
type input "0"
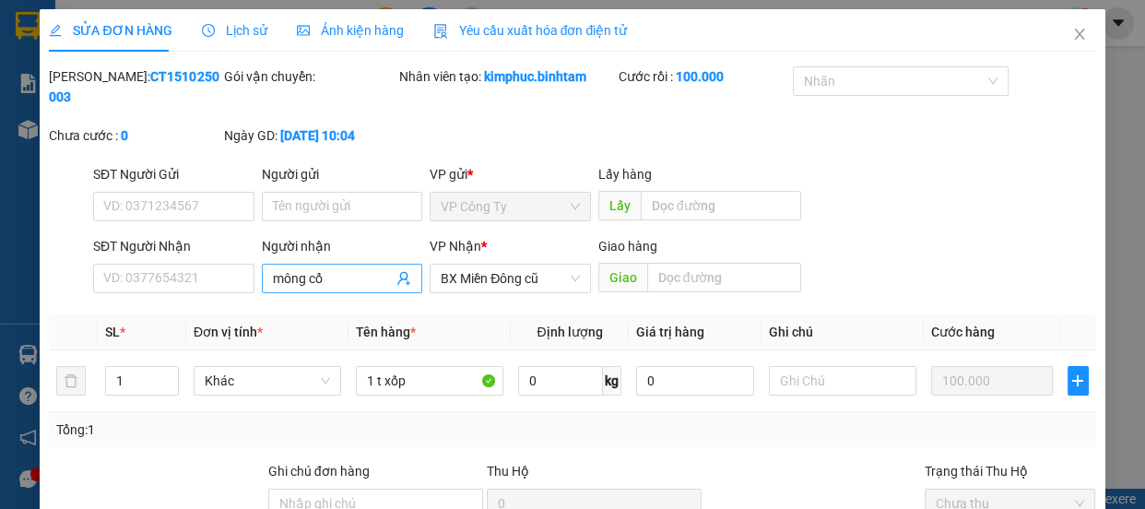
click at [366, 273] on input "mông cổ" at bounding box center [333, 278] width 121 height 20
type input "m"
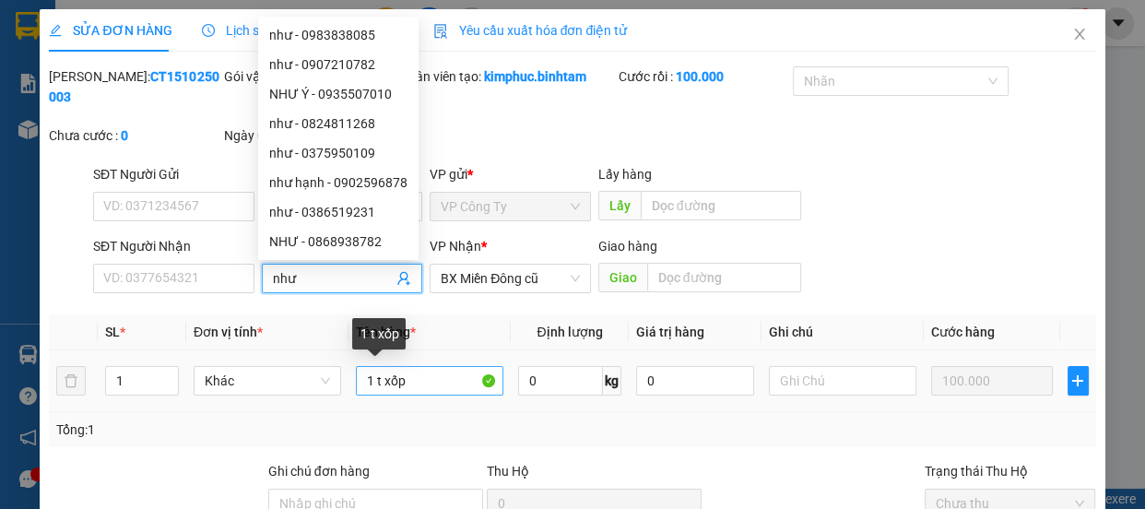
type input "như"
click at [413, 373] on input "1 t xốp" at bounding box center [430, 381] width 148 height 30
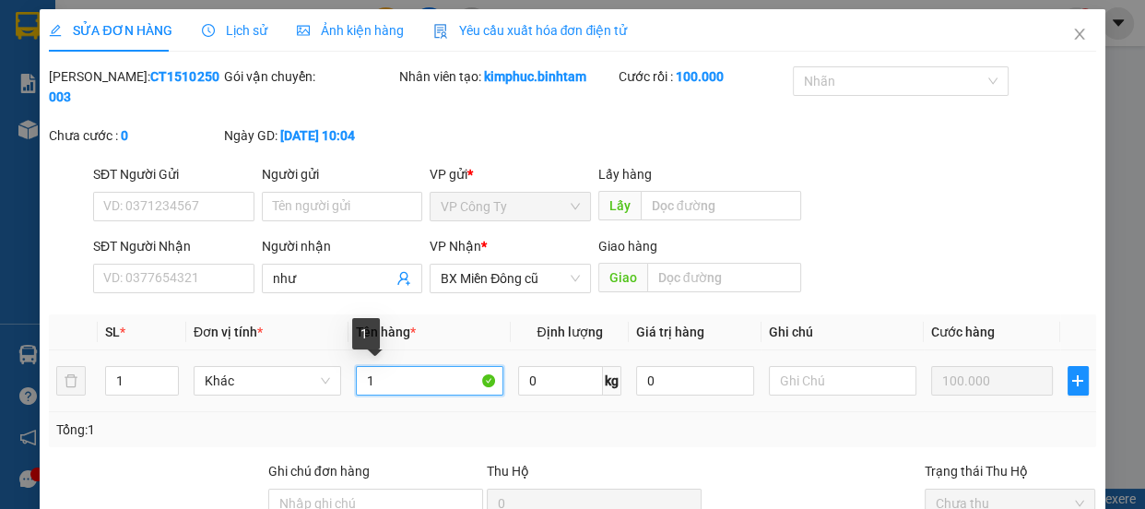
type input "1"
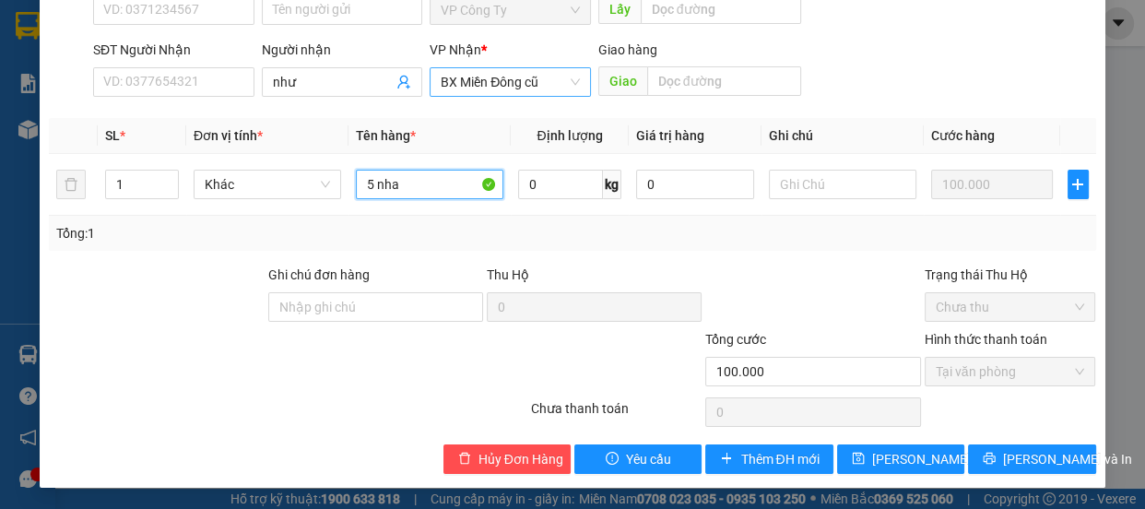
click at [542, 79] on span "BX Miền Đông cũ" at bounding box center [510, 82] width 139 height 28
type input "5 nha"
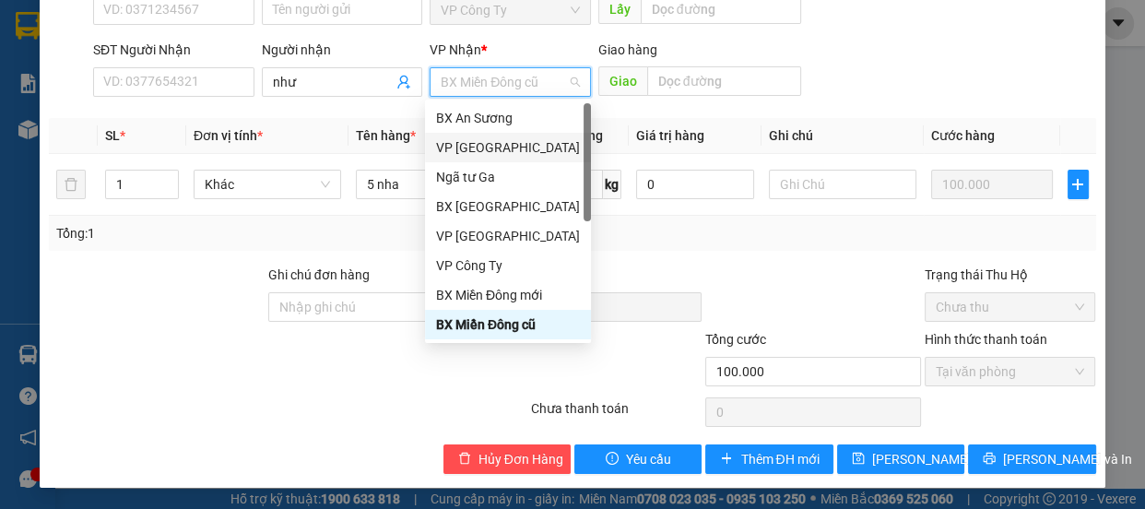
click at [474, 149] on div "VP Tân Bình" at bounding box center [508, 147] width 144 height 20
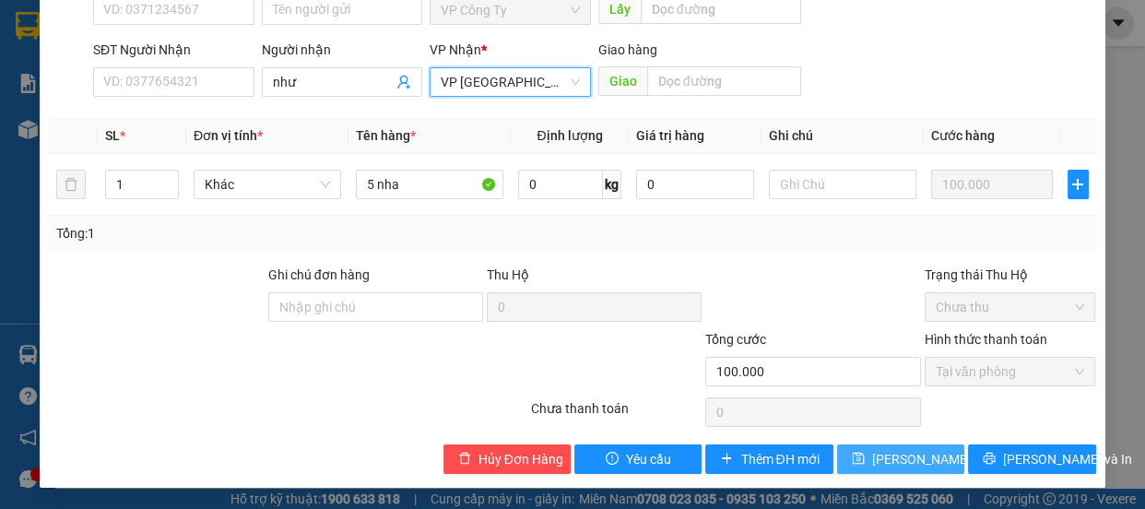
click at [929, 462] on span "Lưu thay đổi" at bounding box center [946, 459] width 148 height 20
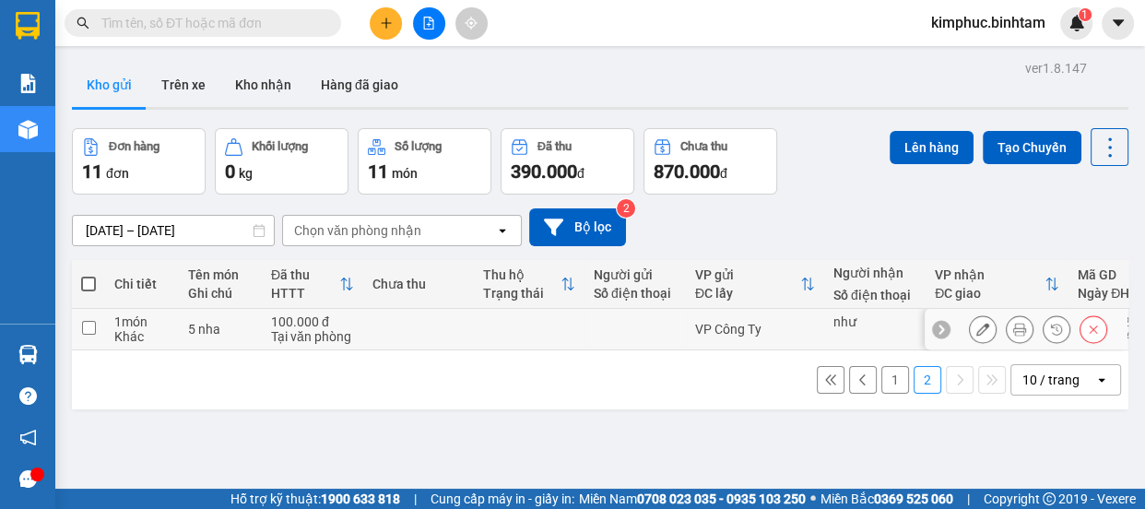
click at [86, 329] on input "checkbox" at bounding box center [89, 328] width 14 height 14
checkbox input "true"
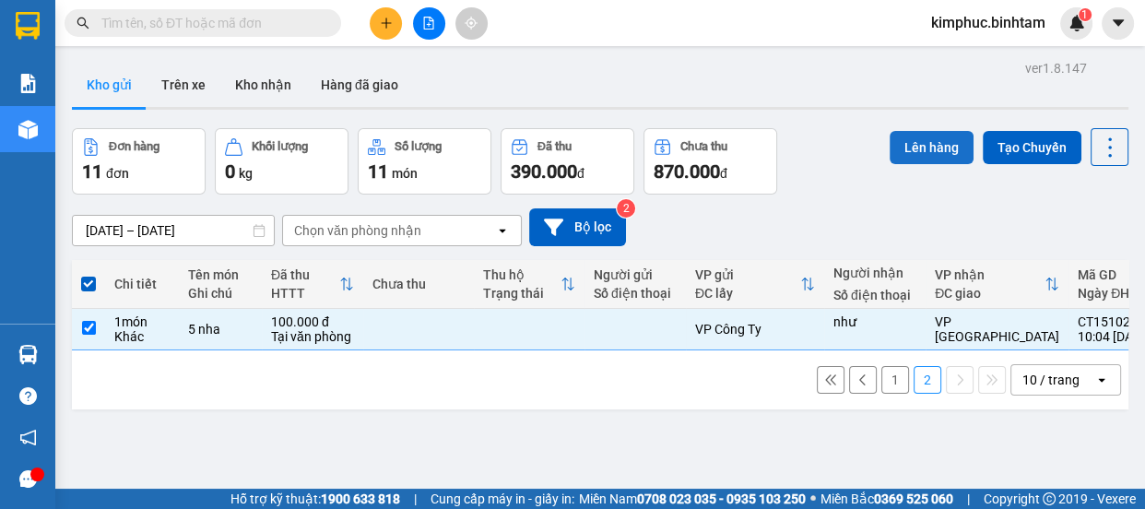
click at [918, 148] on button "Lên hàng" at bounding box center [932, 147] width 84 height 33
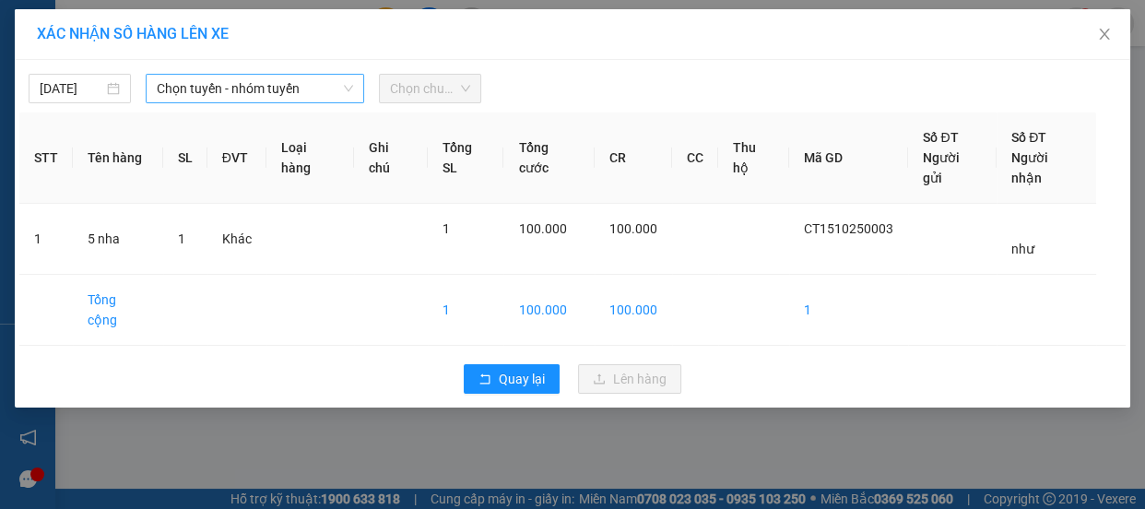
click at [273, 92] on span "Chọn tuyến - nhóm tuyến" at bounding box center [255, 89] width 196 height 28
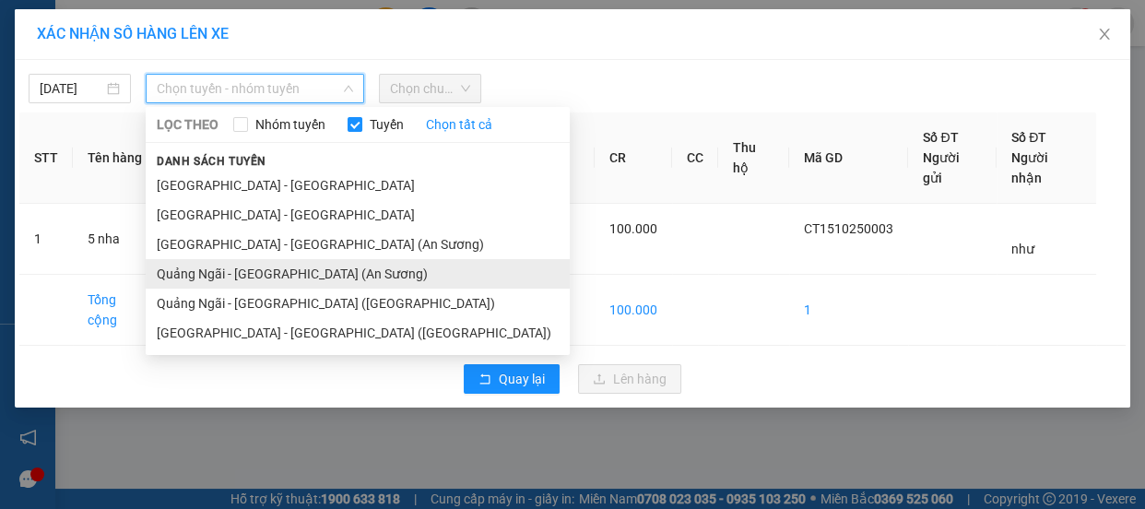
click at [304, 271] on li "Quảng Ngãi - Sài Gòn (An Sương)" at bounding box center [358, 274] width 424 height 30
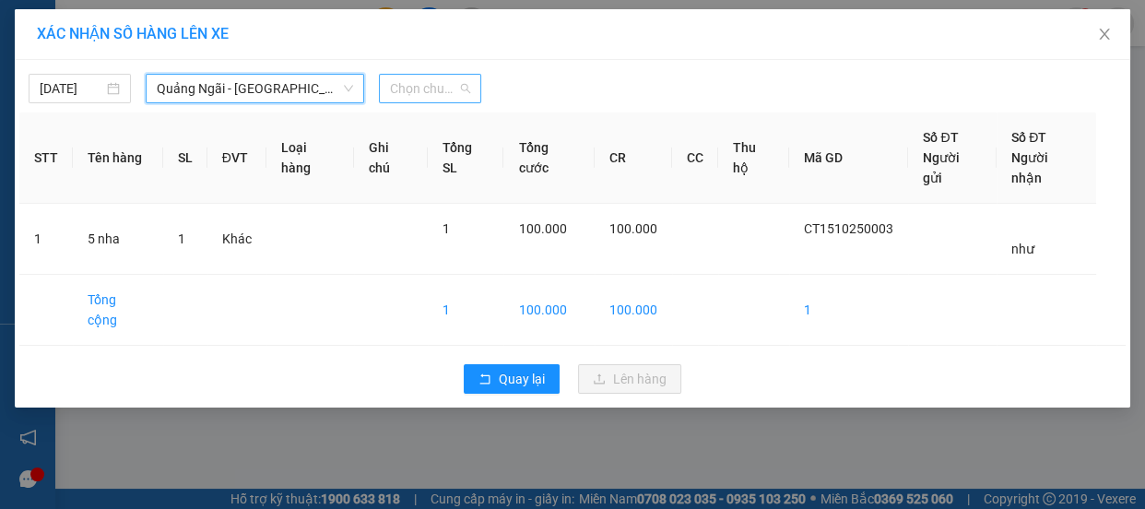
click at [440, 82] on span "Chọn chuyến" at bounding box center [430, 89] width 80 height 28
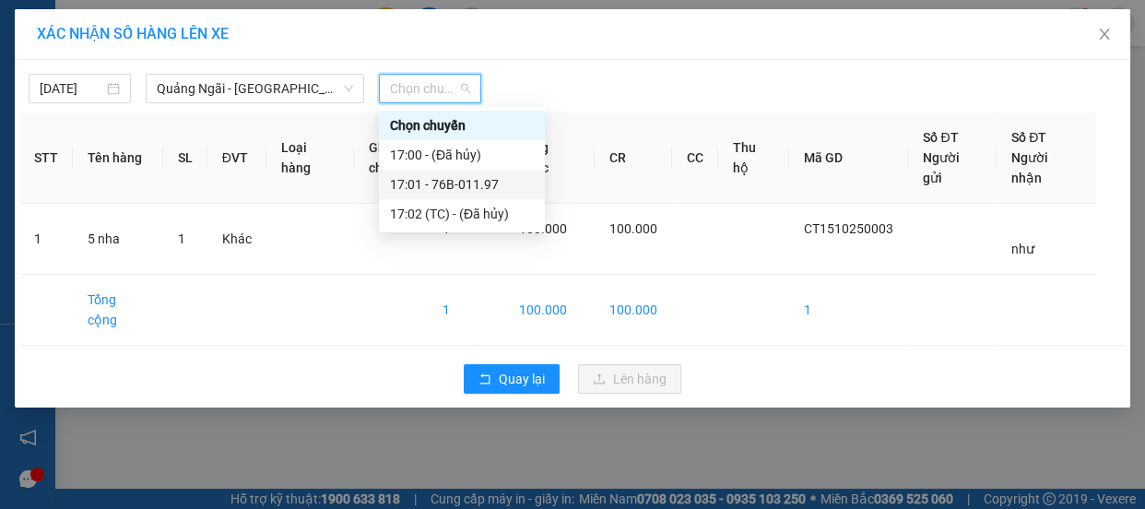
click at [468, 184] on div "17:01 - 76B-011.97" at bounding box center [462, 184] width 144 height 20
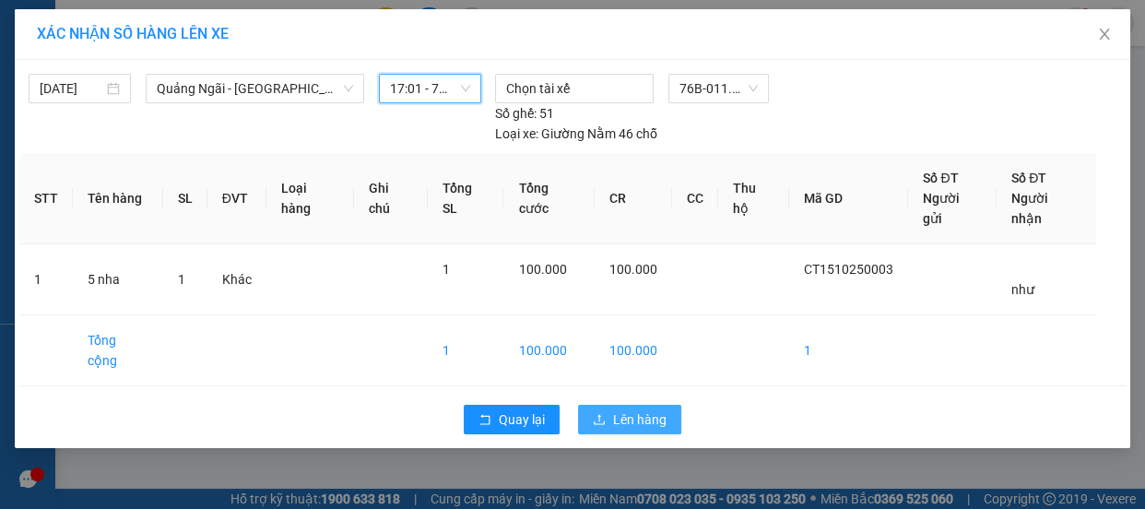
click at [613, 409] on span "Lên hàng" at bounding box center [639, 419] width 53 height 20
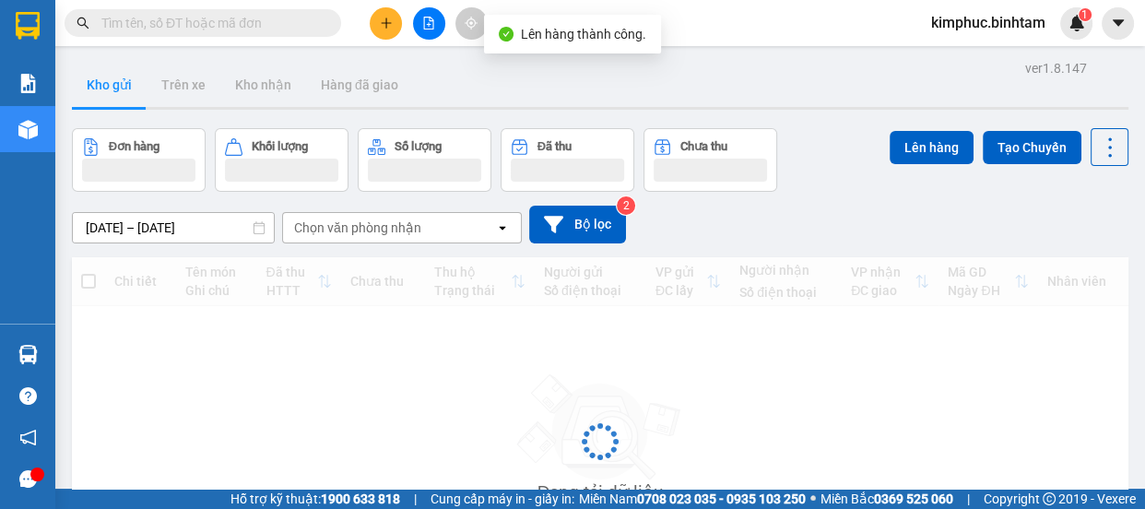
scroll to position [181, 0]
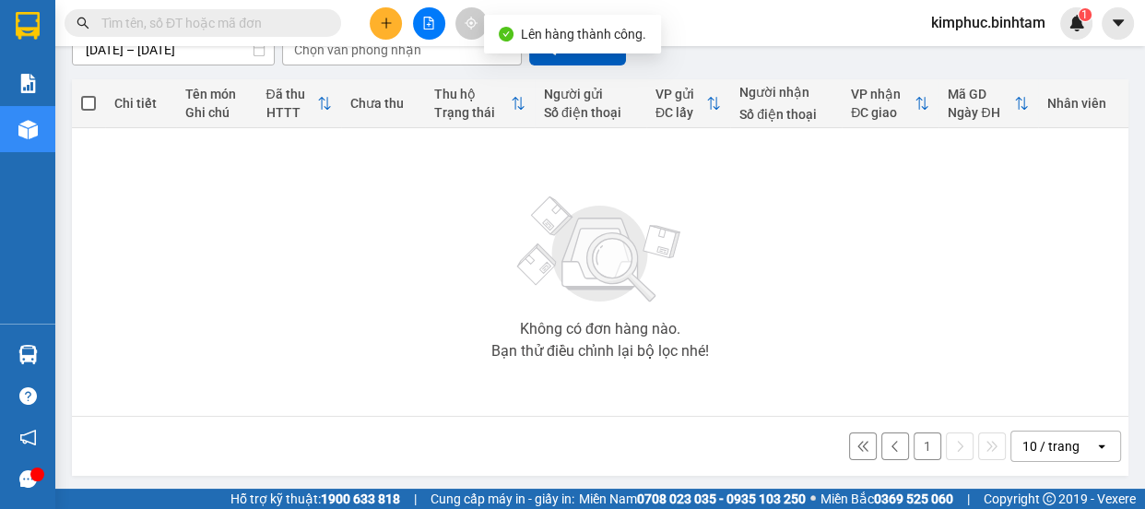
click at [921, 445] on button "1" at bounding box center [928, 446] width 28 height 28
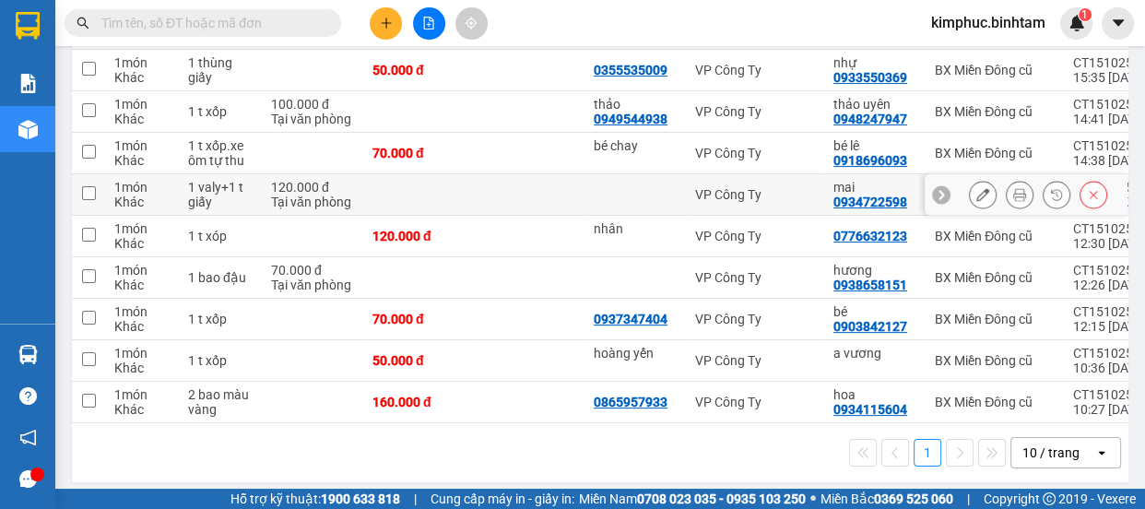
scroll to position [65, 0]
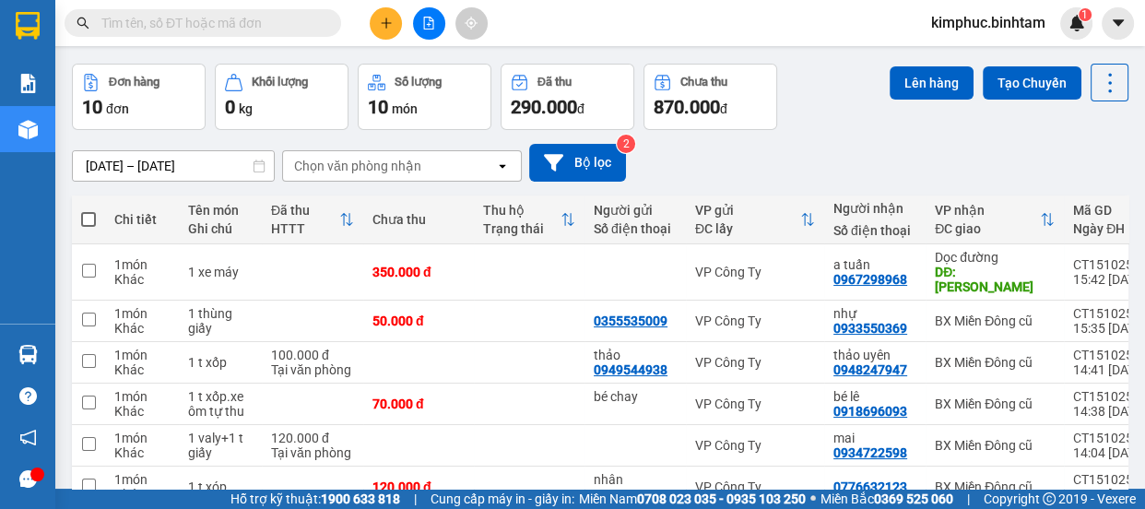
click at [89, 217] on span at bounding box center [88, 219] width 15 height 15
click at [89, 210] on input "checkbox" at bounding box center [89, 210] width 0 height 0
checkbox input "true"
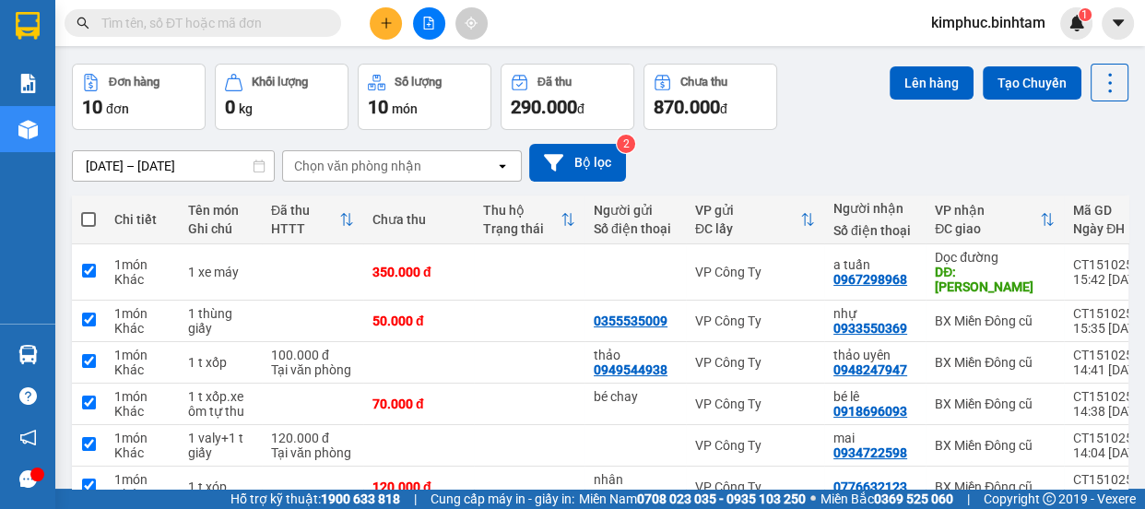
checkbox input "true"
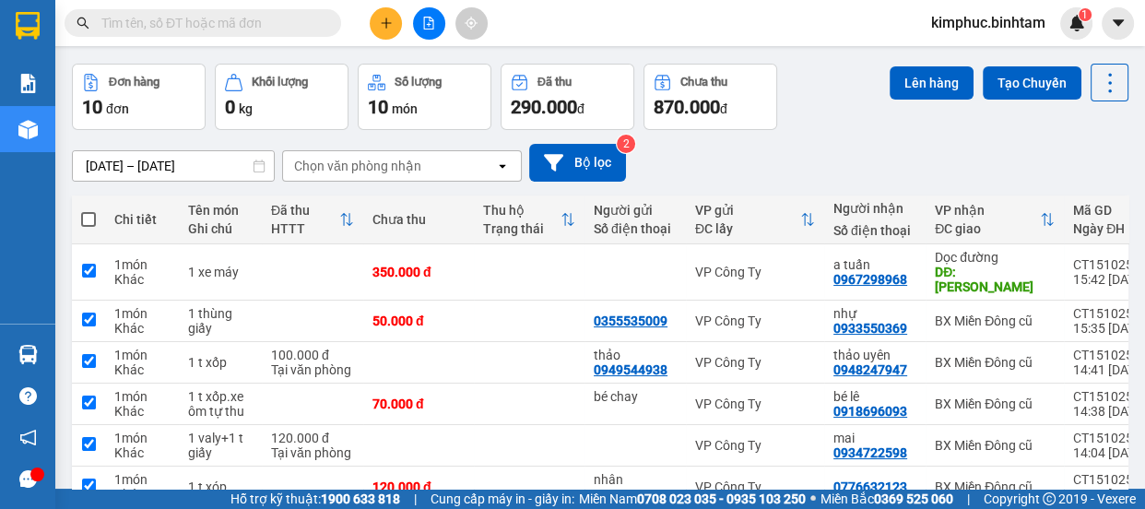
checkbox input "true"
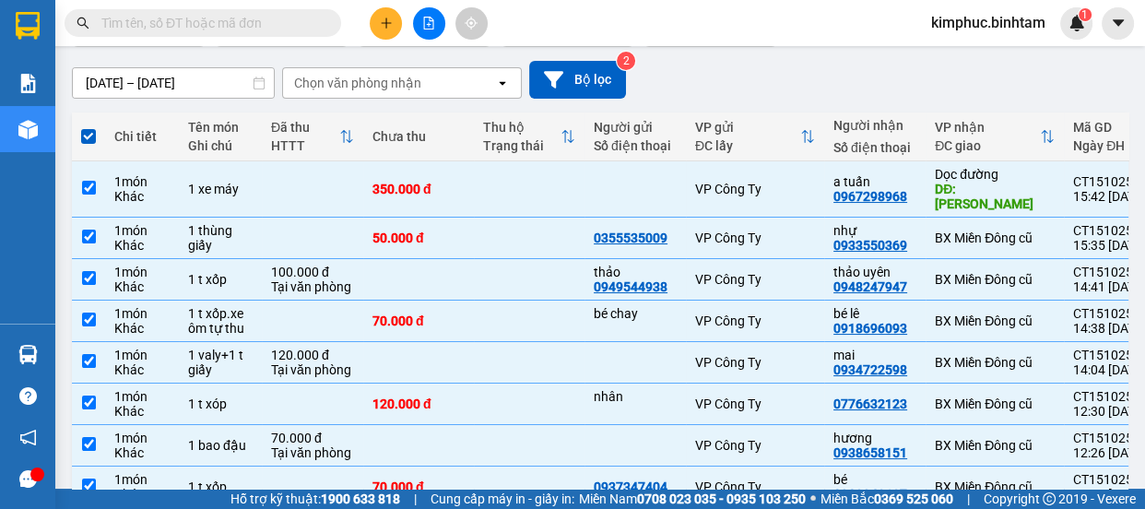
scroll to position [315, 0]
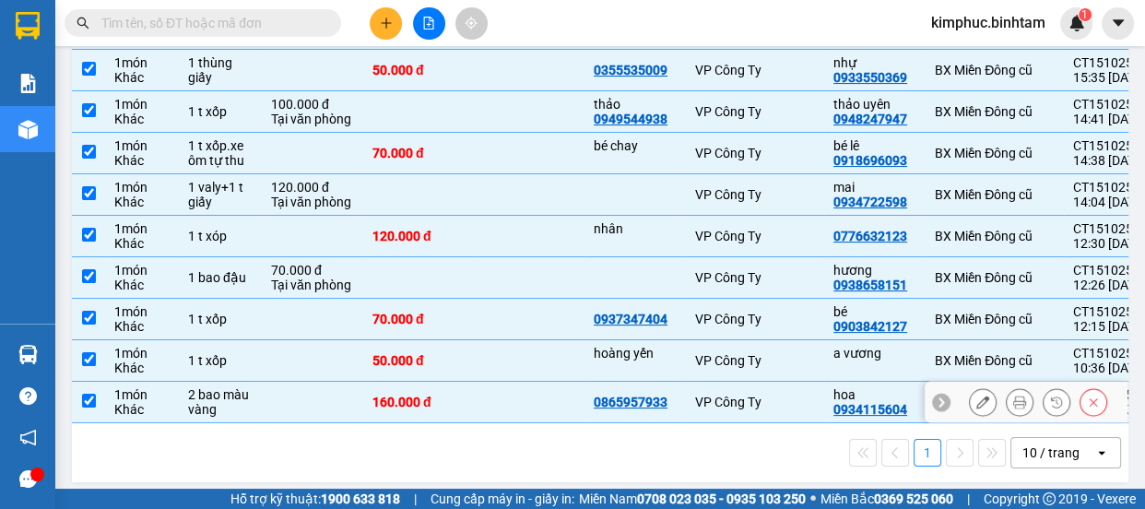
click at [84, 394] on input "checkbox" at bounding box center [89, 401] width 14 height 14
checkbox input "false"
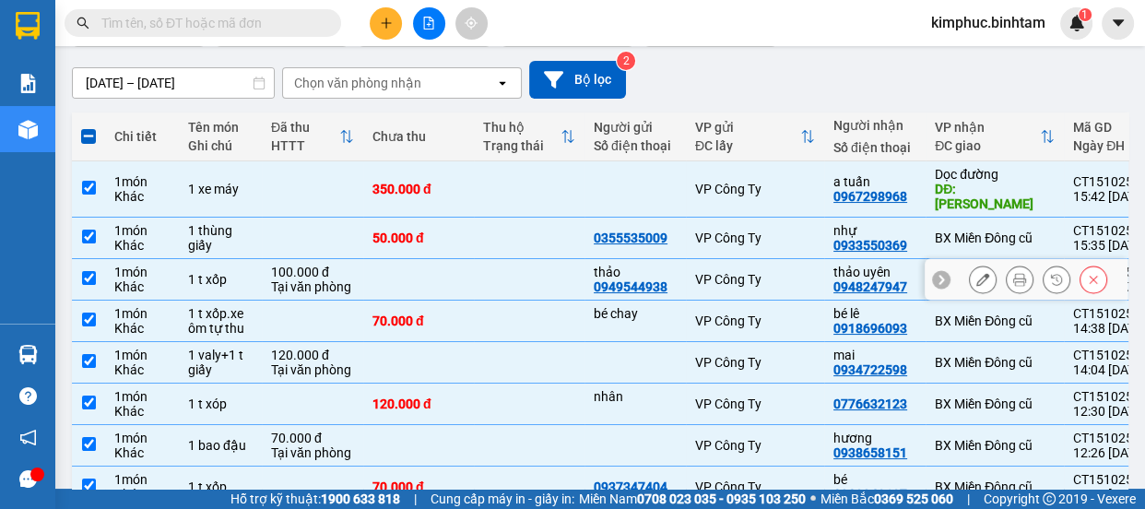
scroll to position [0, 0]
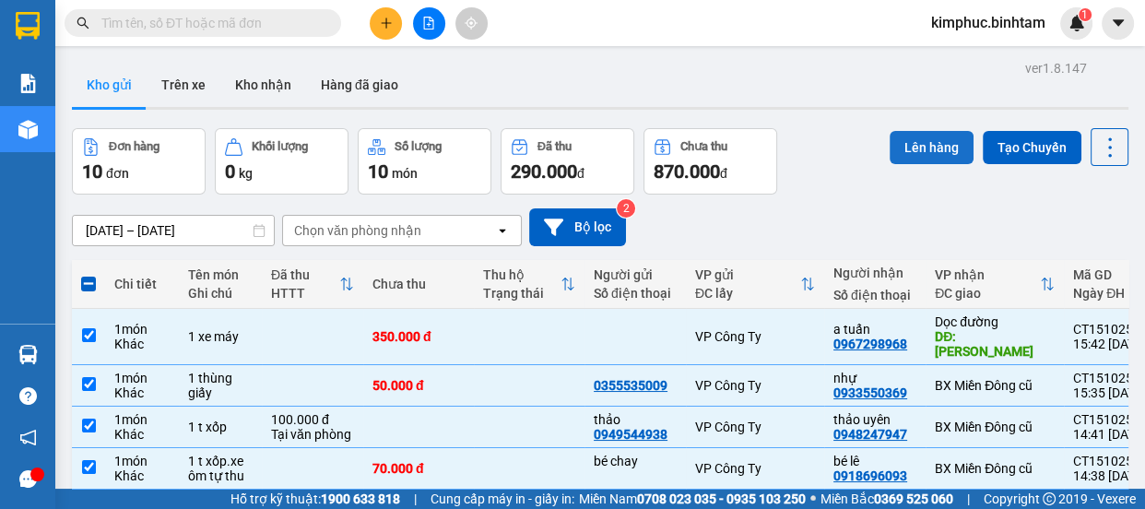
click at [931, 148] on button "Lên hàng" at bounding box center [932, 147] width 84 height 33
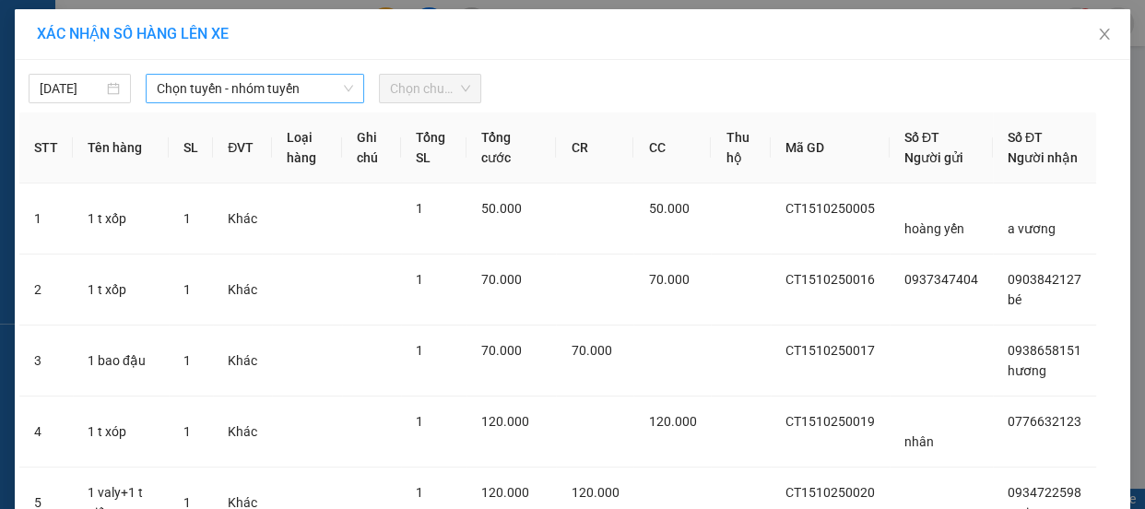
click at [224, 87] on span "Chọn tuyến - nhóm tuyến" at bounding box center [255, 89] width 196 height 28
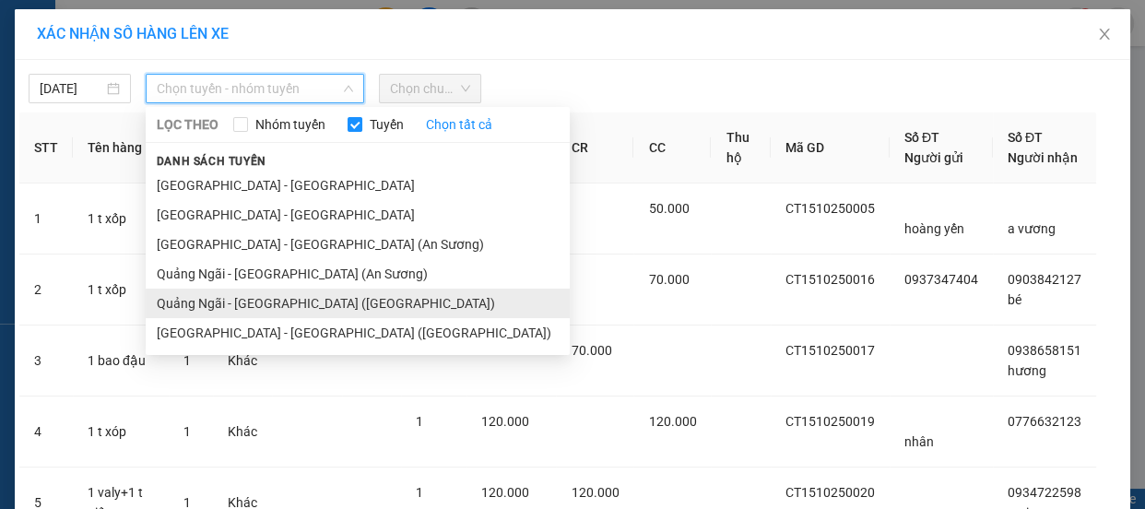
click at [274, 304] on li "Quảng Ngãi - Sài Gòn (Vạn Phúc)" at bounding box center [358, 304] width 424 height 30
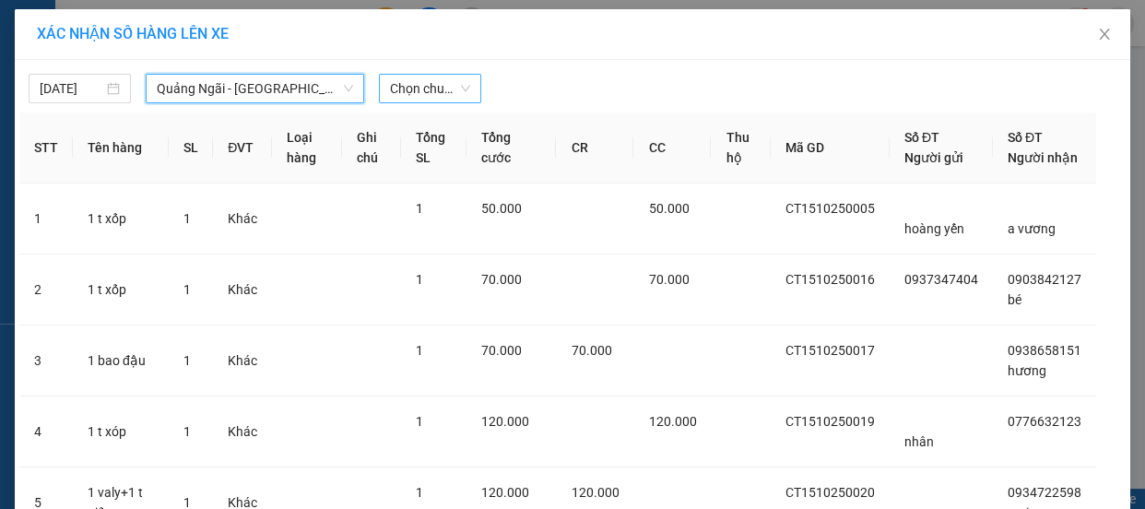
click at [442, 80] on span "Chọn chuyến" at bounding box center [430, 89] width 80 height 28
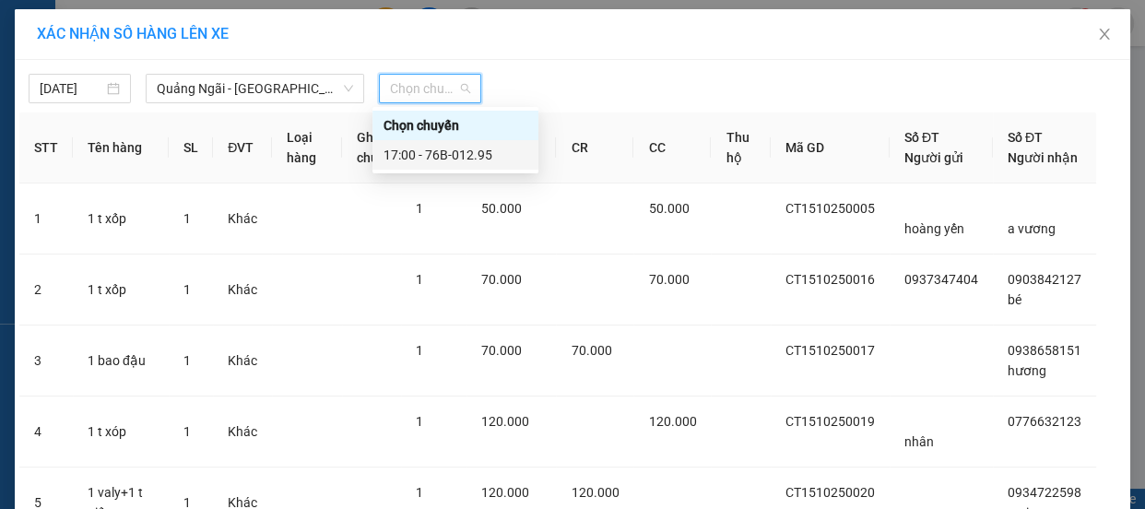
click at [460, 157] on div "17:00 - 76B-012.95" at bounding box center [456, 155] width 144 height 20
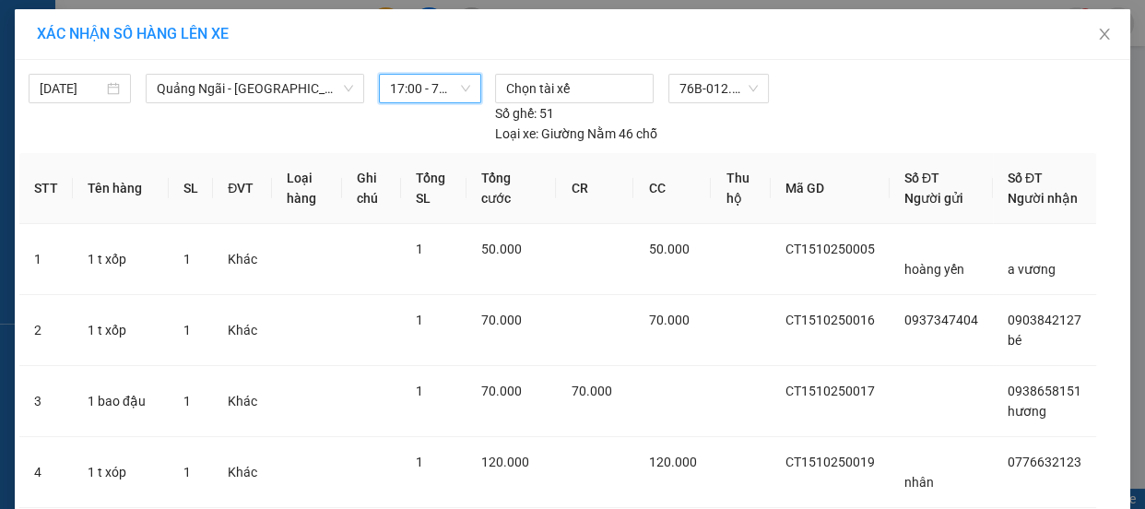
scroll to position [503, 0]
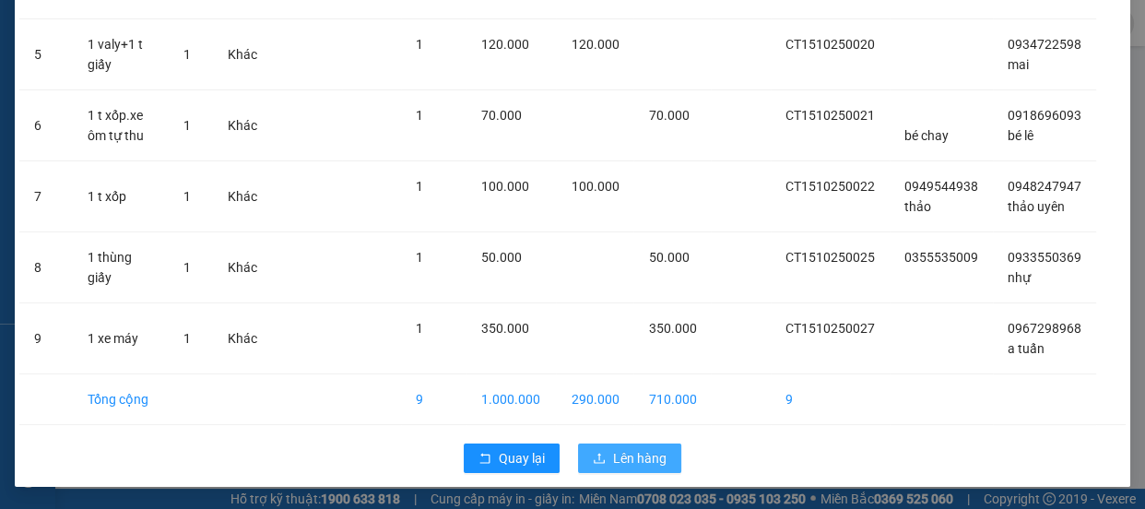
click at [664, 454] on button "Lên hàng" at bounding box center [629, 459] width 103 height 30
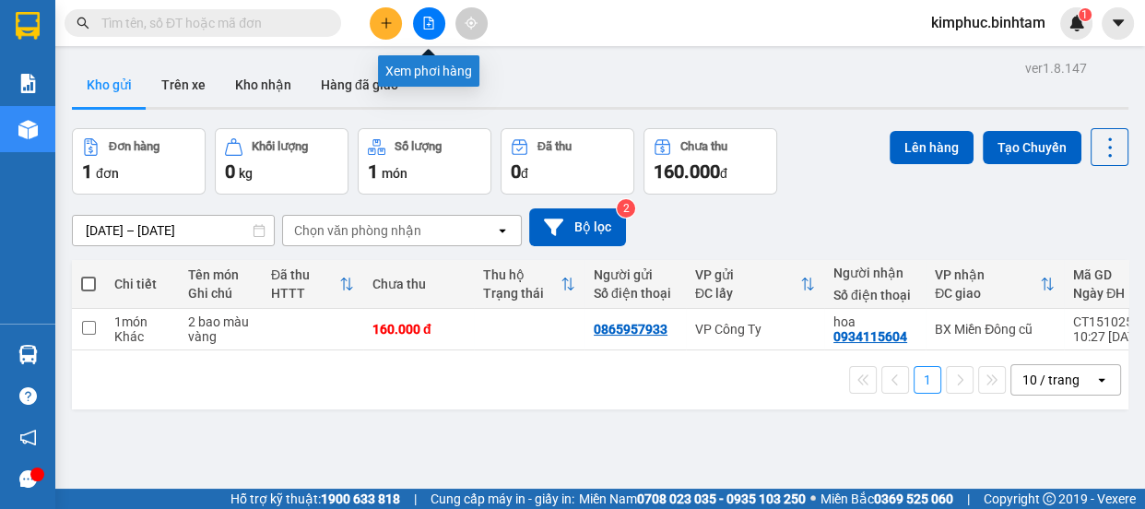
click at [431, 17] on icon "file-add" at bounding box center [428, 23] width 13 height 13
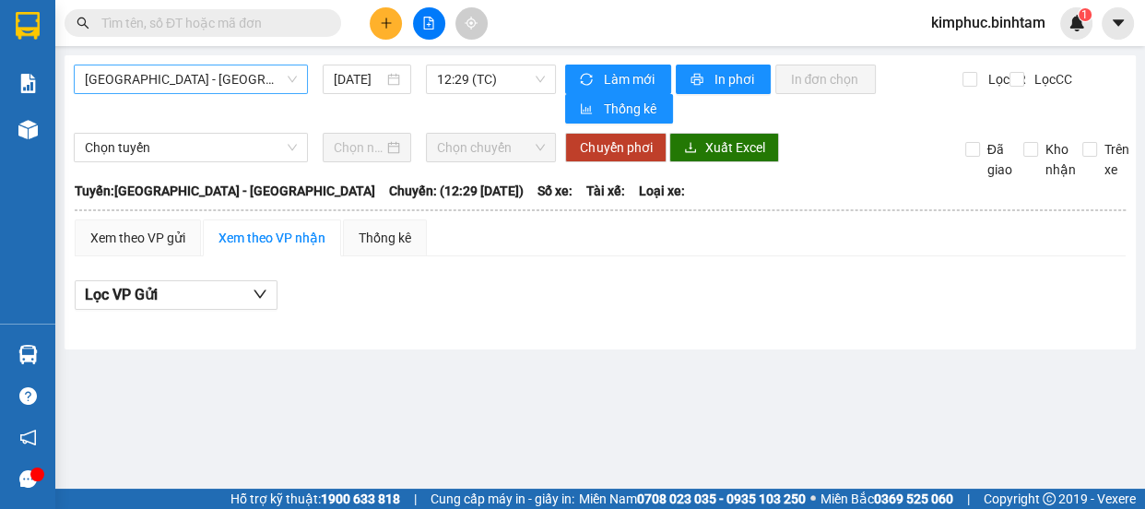
click at [198, 86] on span "Hà Nội - Quảng Ngãi" at bounding box center [191, 79] width 212 height 28
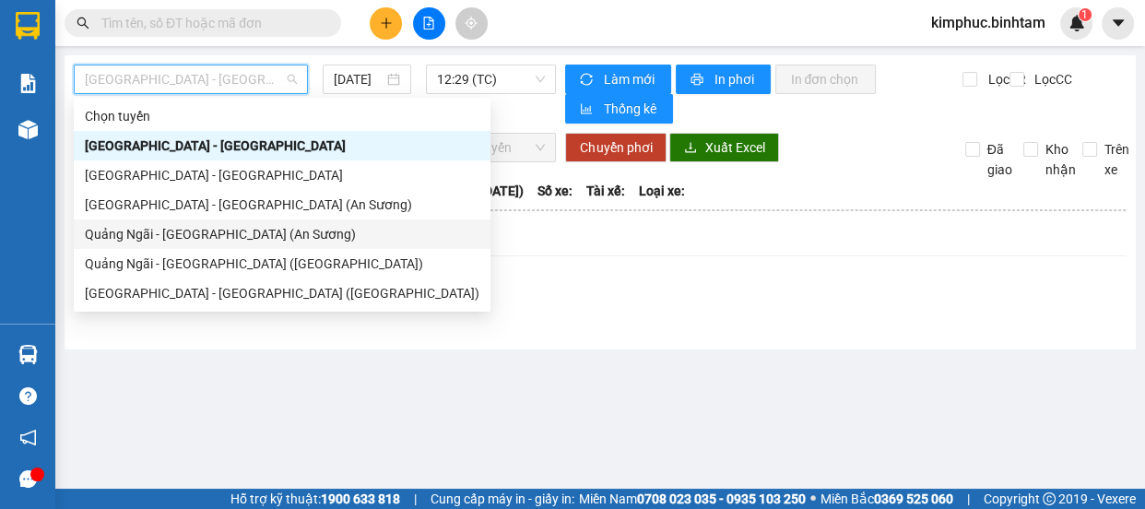
click at [231, 234] on div "Quảng Ngãi - Sài Gòn (An Sương)" at bounding box center [282, 234] width 395 height 20
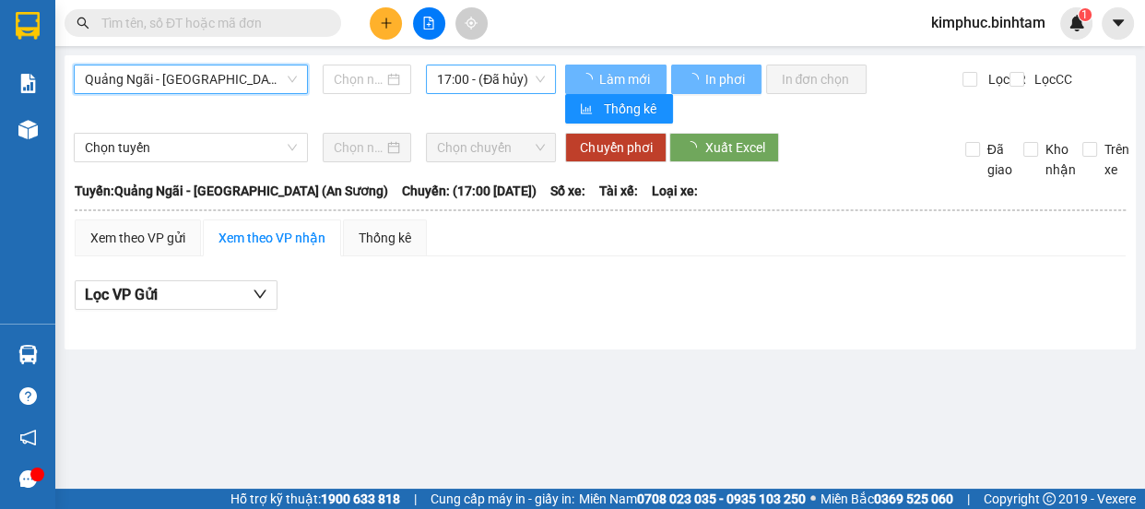
type input "15/10/2025"
click at [494, 75] on span "17:00 - (Đã hủy)" at bounding box center [491, 79] width 108 height 28
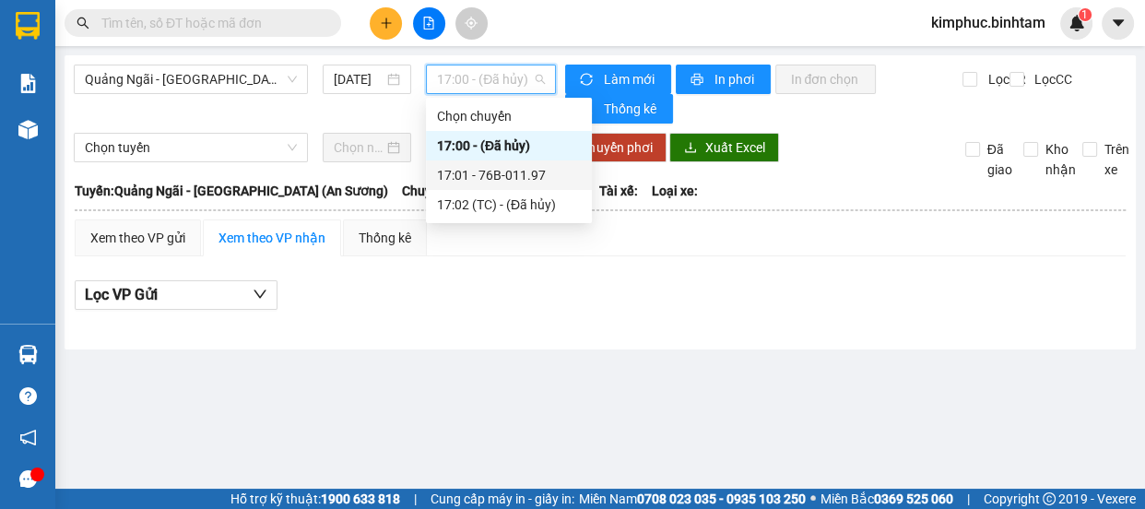
click at [526, 172] on div "17:01 - 76B-011.97" at bounding box center [509, 175] width 144 height 20
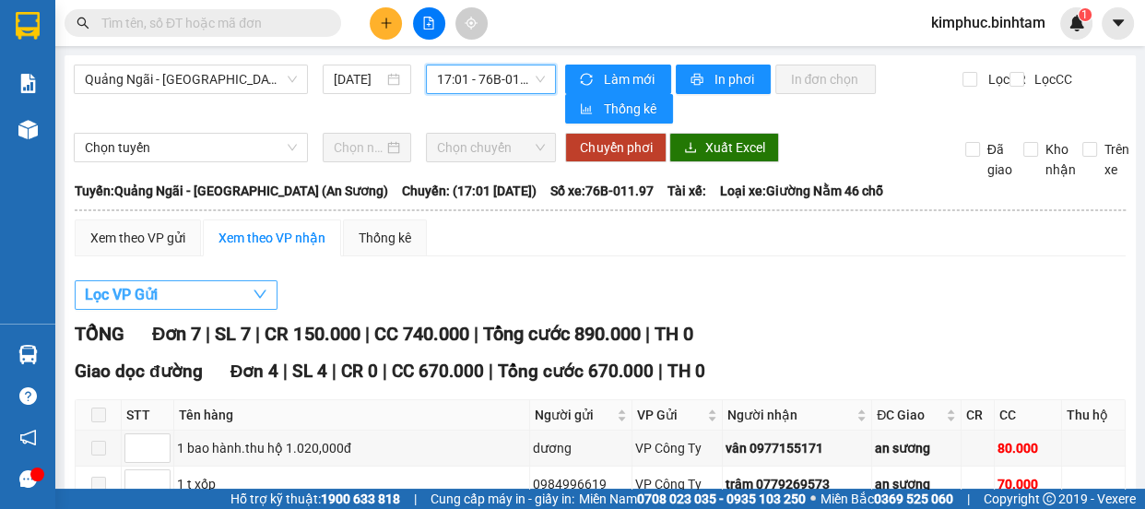
click at [122, 294] on span "Lọc VP Gửi" at bounding box center [121, 294] width 73 height 23
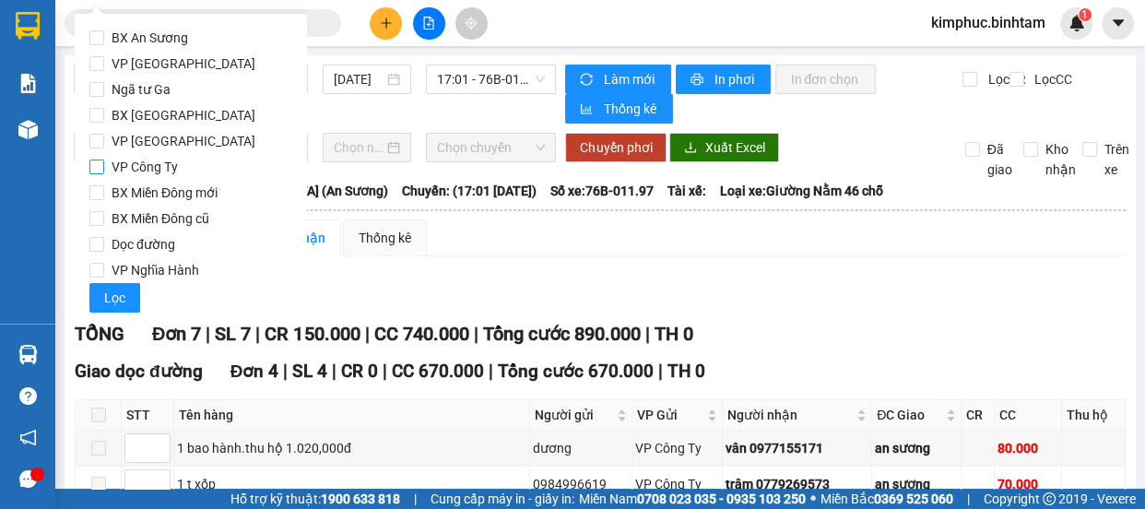
click at [108, 160] on span "VP Công Ty" at bounding box center [144, 167] width 81 height 26
click at [104, 160] on input "VP Công Ty" at bounding box center [96, 167] width 15 height 15
checkbox input "true"
click at [129, 306] on button "Lọc" at bounding box center [114, 298] width 51 height 30
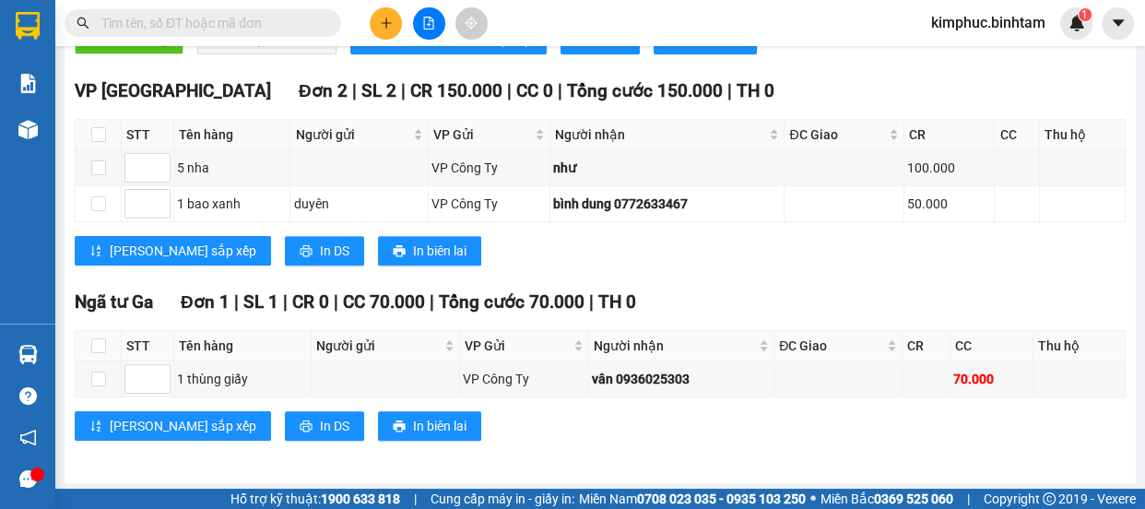
scroll to position [350, 0]
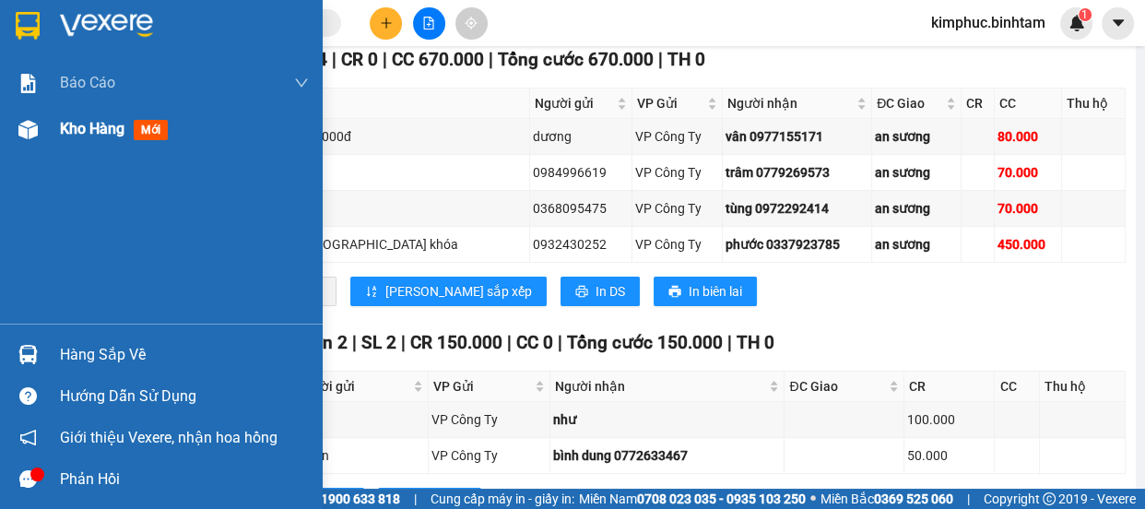
click at [69, 129] on span "Kho hàng" at bounding box center [92, 129] width 65 height 18
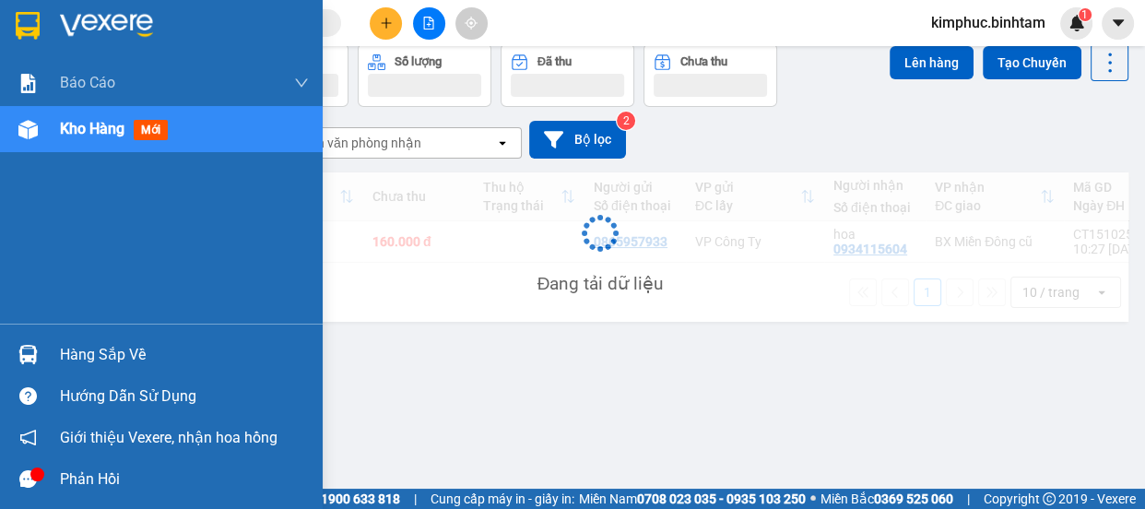
scroll to position [84, 0]
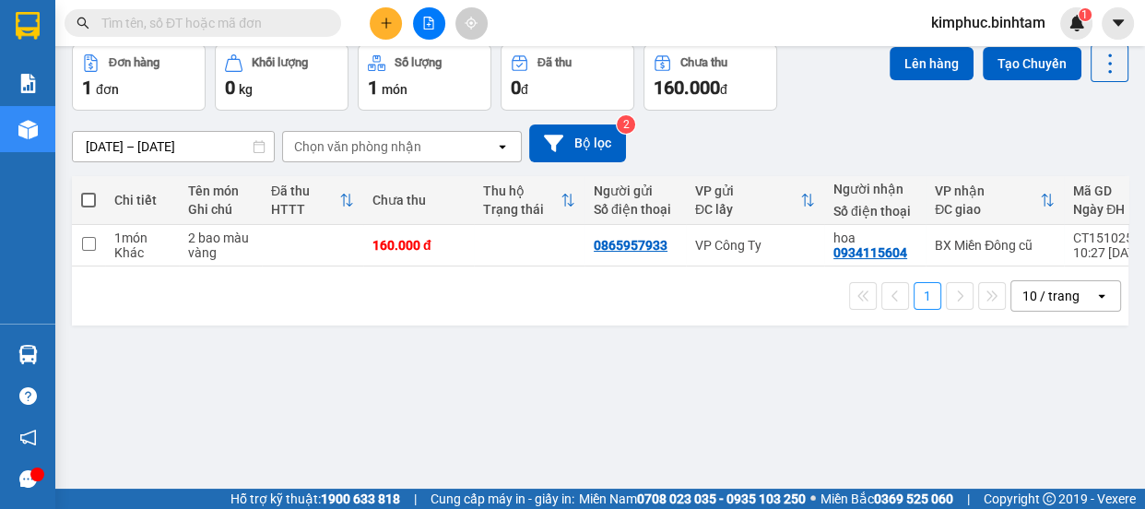
click at [437, 21] on button at bounding box center [429, 23] width 32 height 32
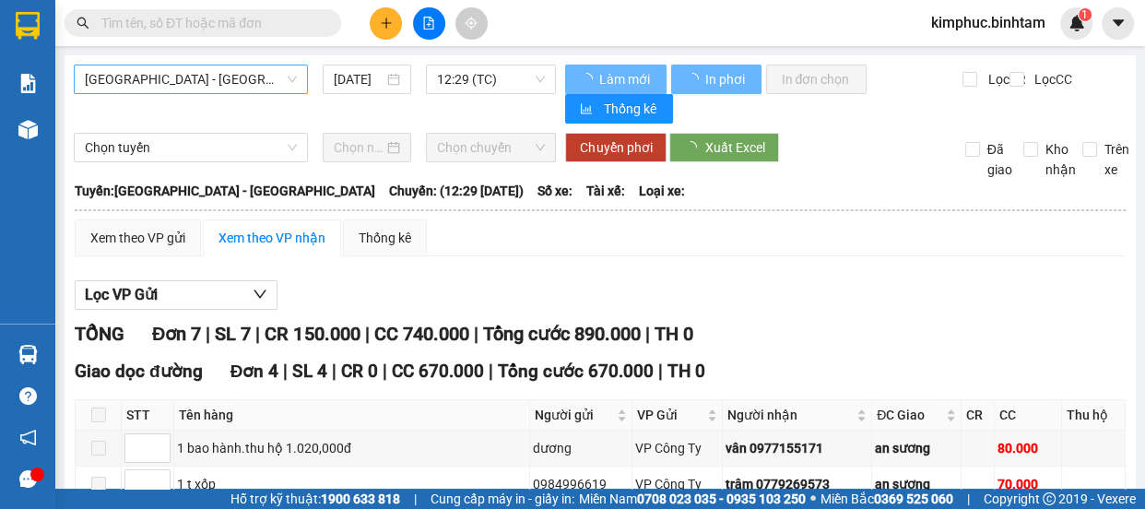
click at [261, 78] on span "Hà Nội - Quảng Ngãi" at bounding box center [191, 79] width 212 height 28
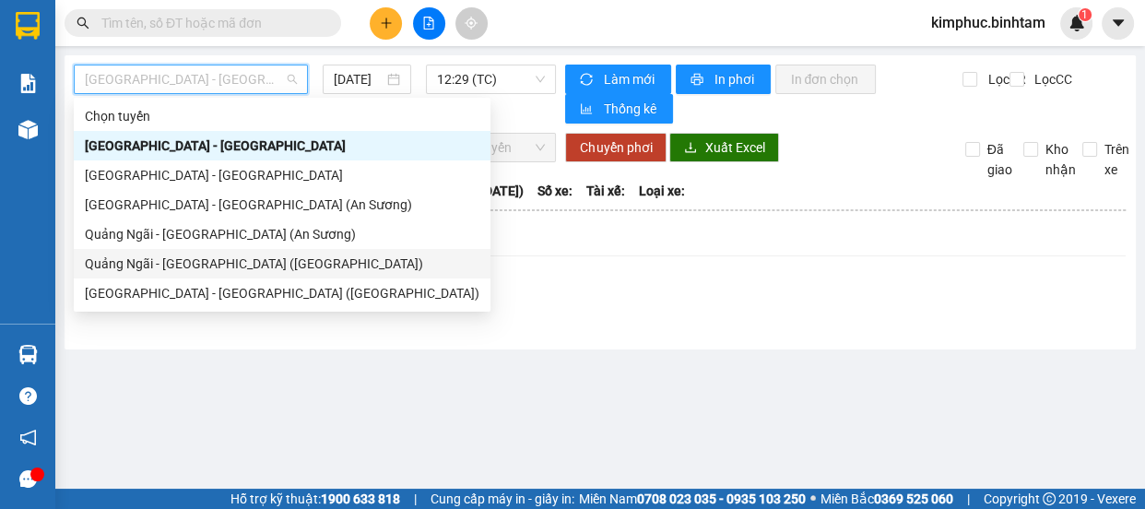
click at [253, 267] on div "Quảng Ngãi - Sài Gòn (Vạn Phúc)" at bounding box center [282, 264] width 395 height 20
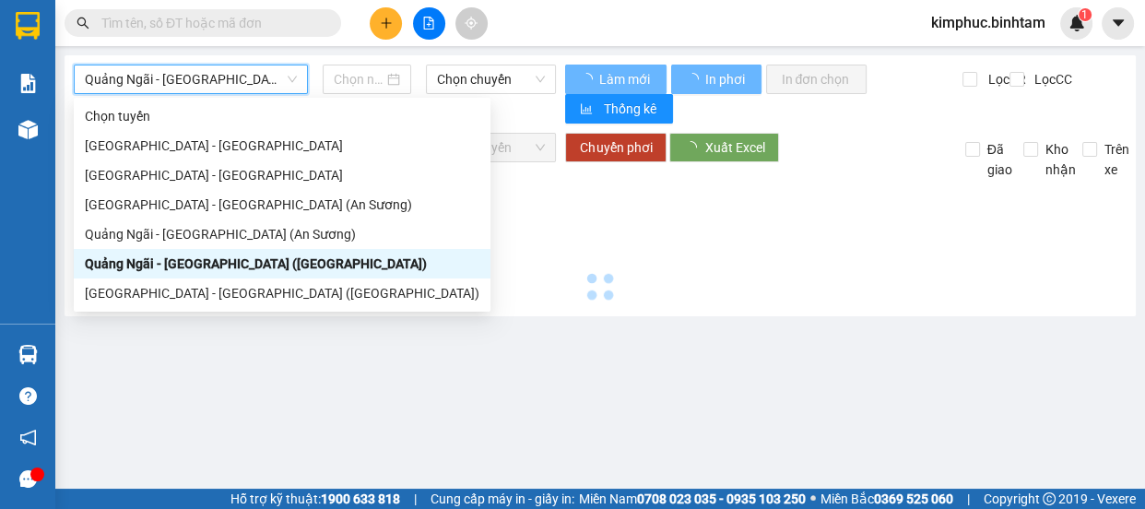
type input "15/10/2025"
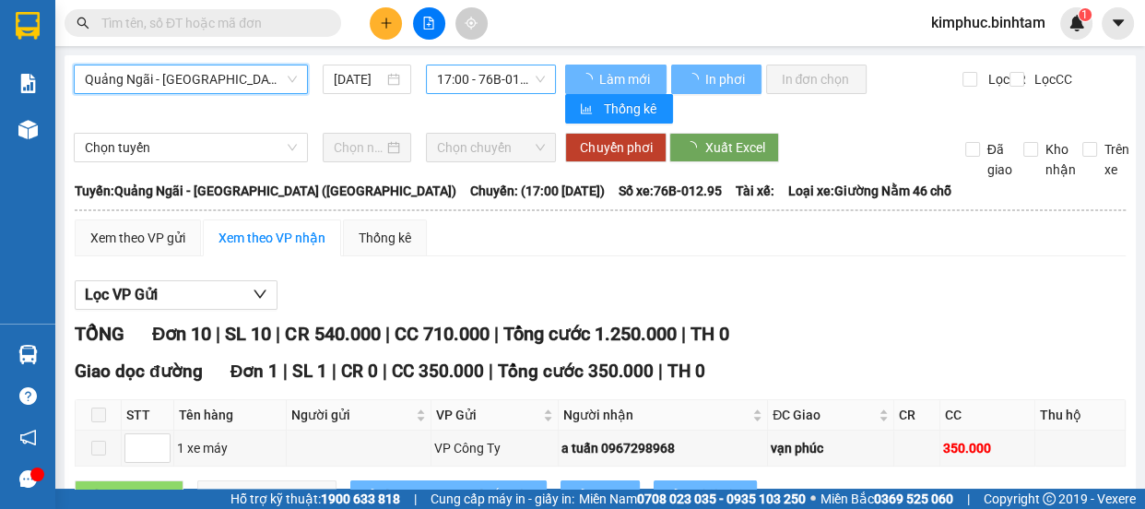
click at [501, 77] on span "17:00 - 76B-012.95" at bounding box center [491, 79] width 108 height 28
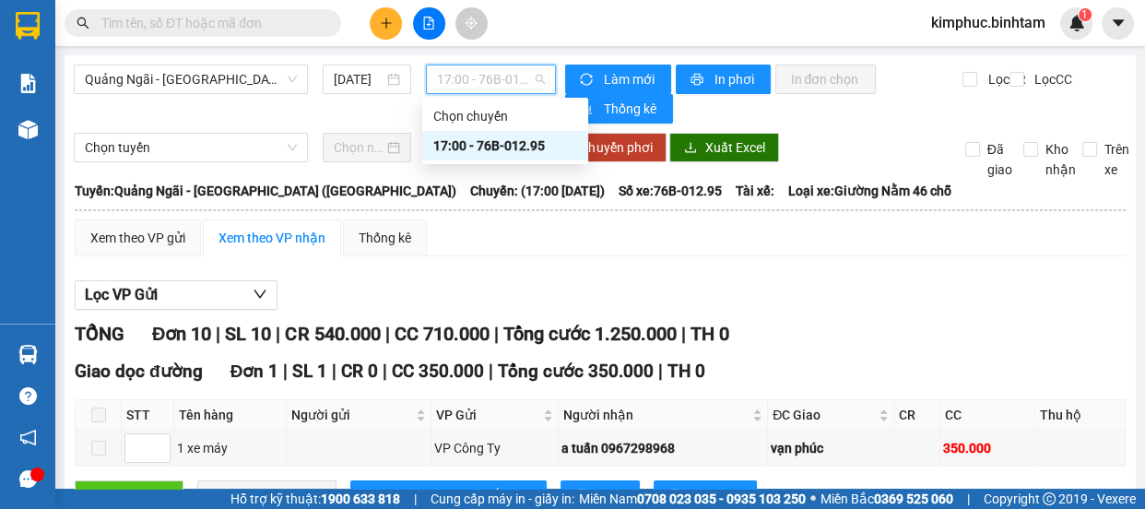
click at [498, 148] on div "17:00 - 76B-012.95" at bounding box center [505, 146] width 144 height 20
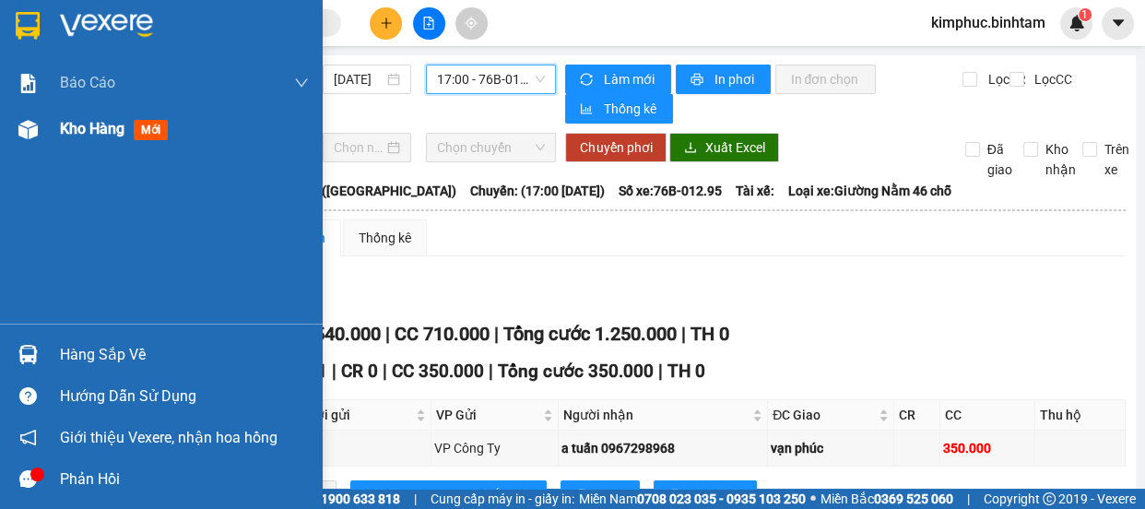
click at [72, 136] on span "Kho hàng" at bounding box center [92, 129] width 65 height 18
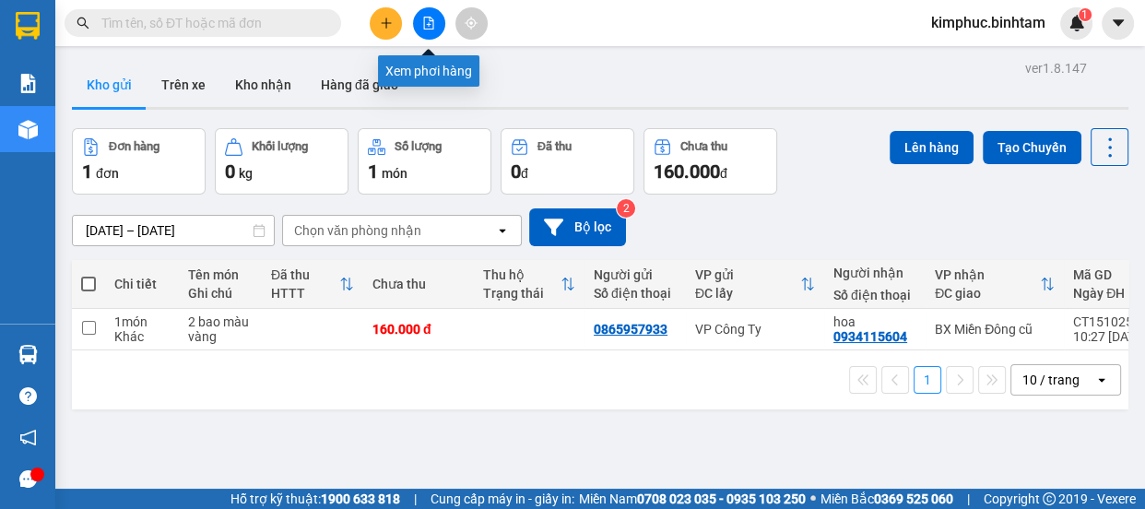
click at [427, 15] on button at bounding box center [429, 23] width 32 height 32
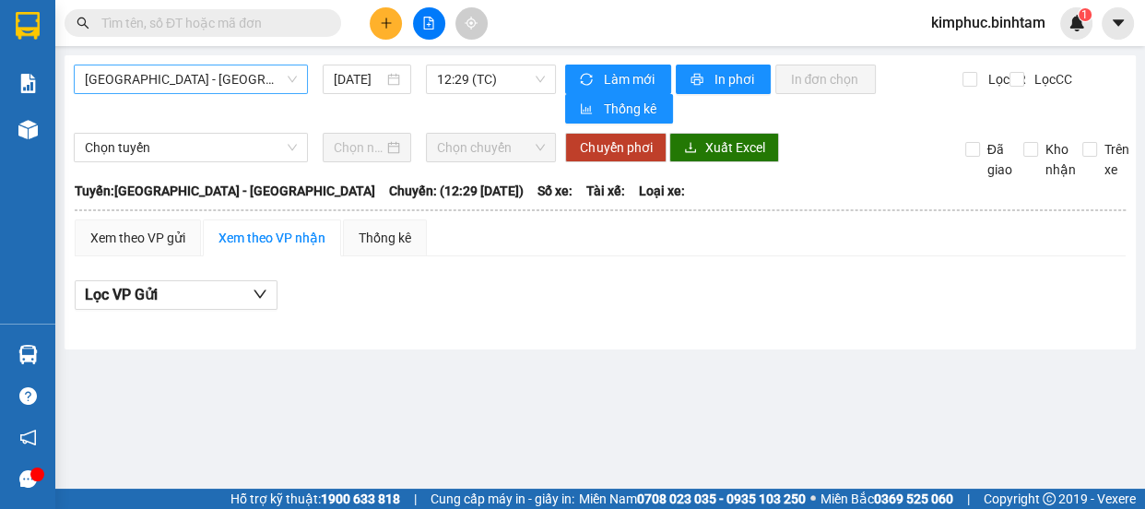
click at [197, 74] on span "Hà Nội - Quảng Ngãi" at bounding box center [191, 79] width 212 height 28
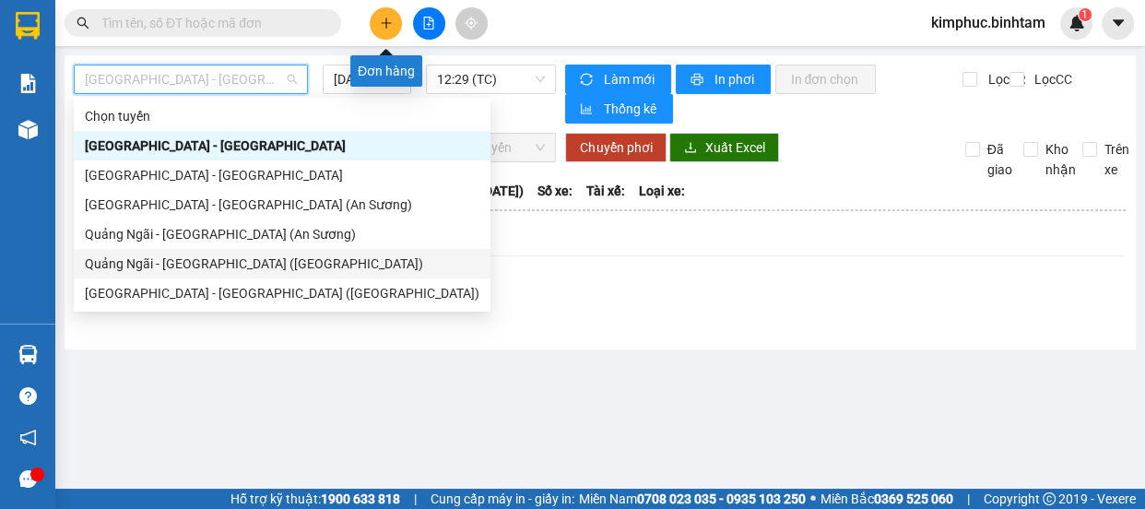
click at [396, 23] on button at bounding box center [386, 23] width 32 height 32
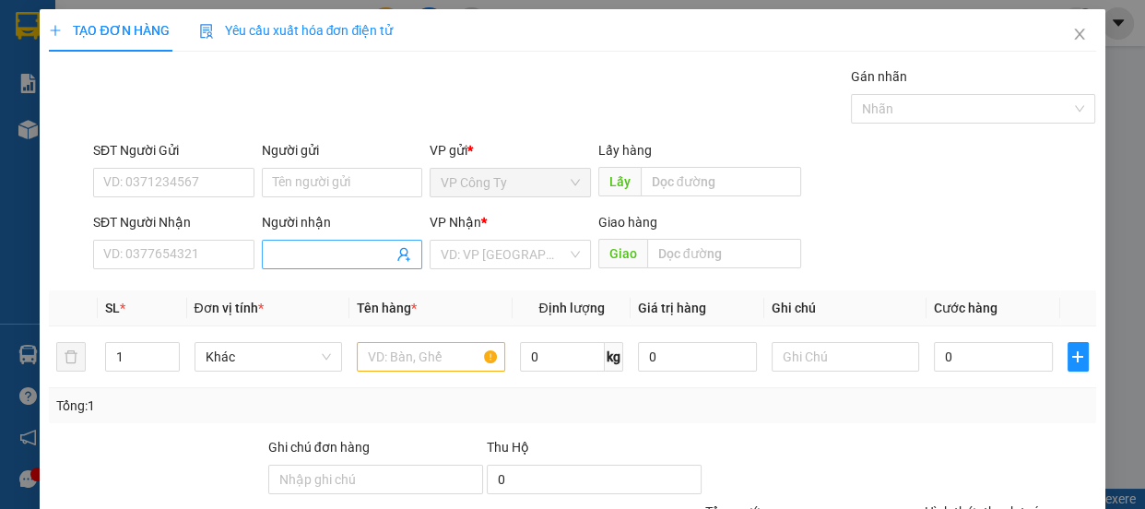
click at [312, 249] on input "Người nhận" at bounding box center [333, 254] width 121 height 20
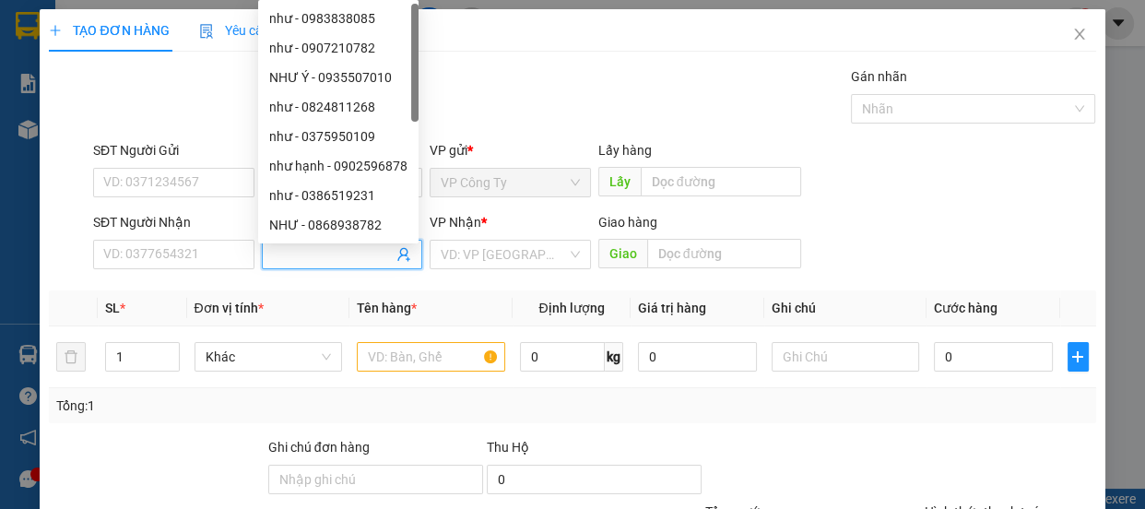
click at [336, 255] on input "Người nhận" at bounding box center [333, 254] width 121 height 20
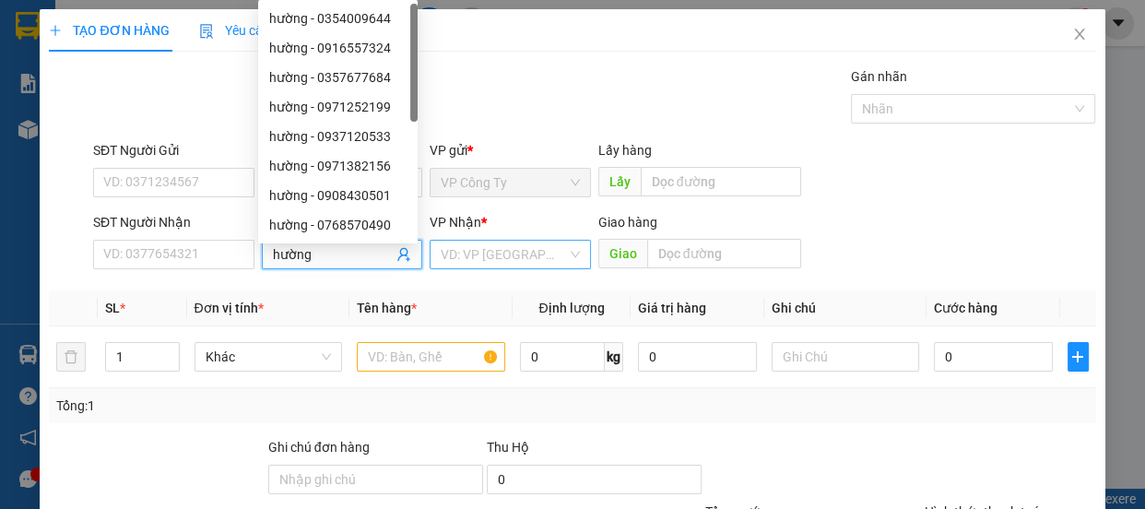
type input "hường"
click at [471, 253] on input "search" at bounding box center [504, 255] width 126 height 28
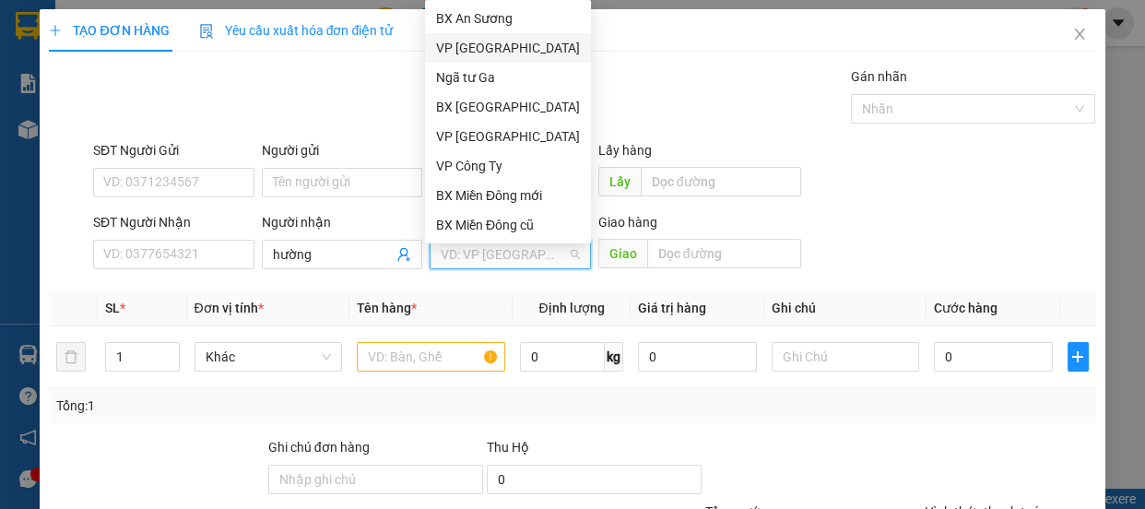
click at [513, 50] on div "VP Tân Bình" at bounding box center [508, 48] width 144 height 20
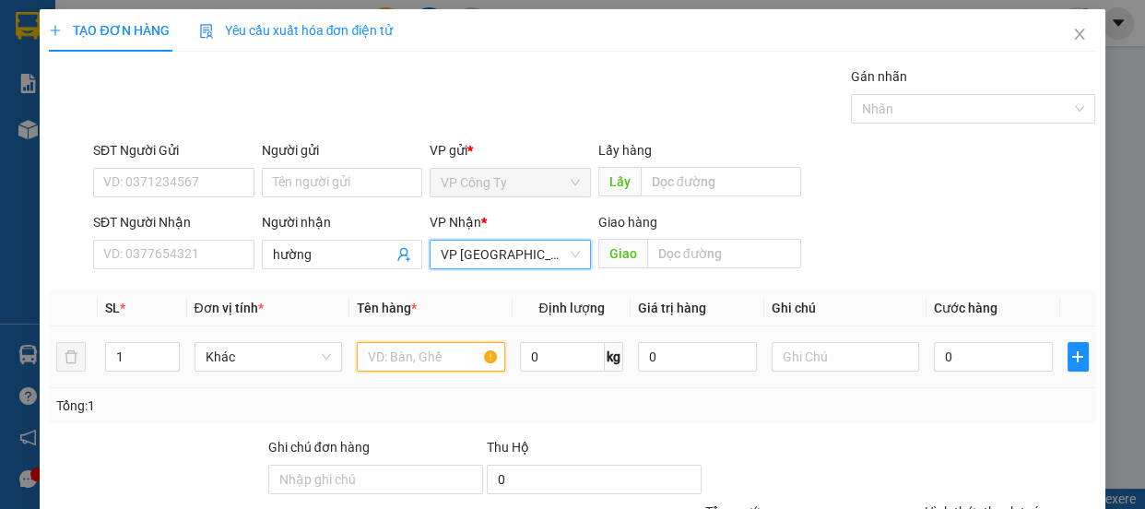
click at [395, 360] on input "text" at bounding box center [431, 357] width 148 height 30
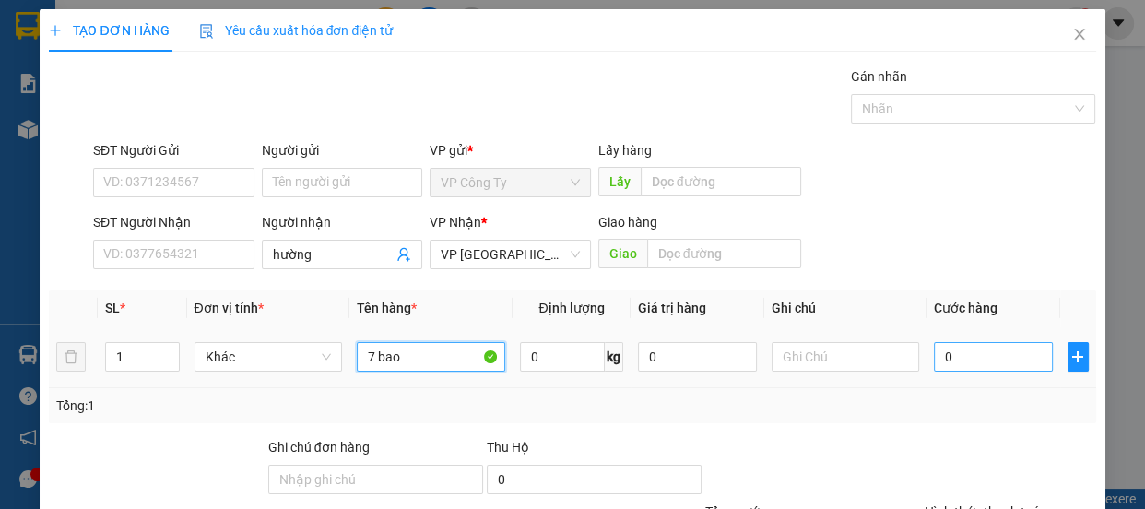
type input "7 bao"
click at [936, 355] on input "0" at bounding box center [993, 357] width 119 height 30
click at [936, 356] on input "0" at bounding box center [993, 357] width 119 height 30
type input "30"
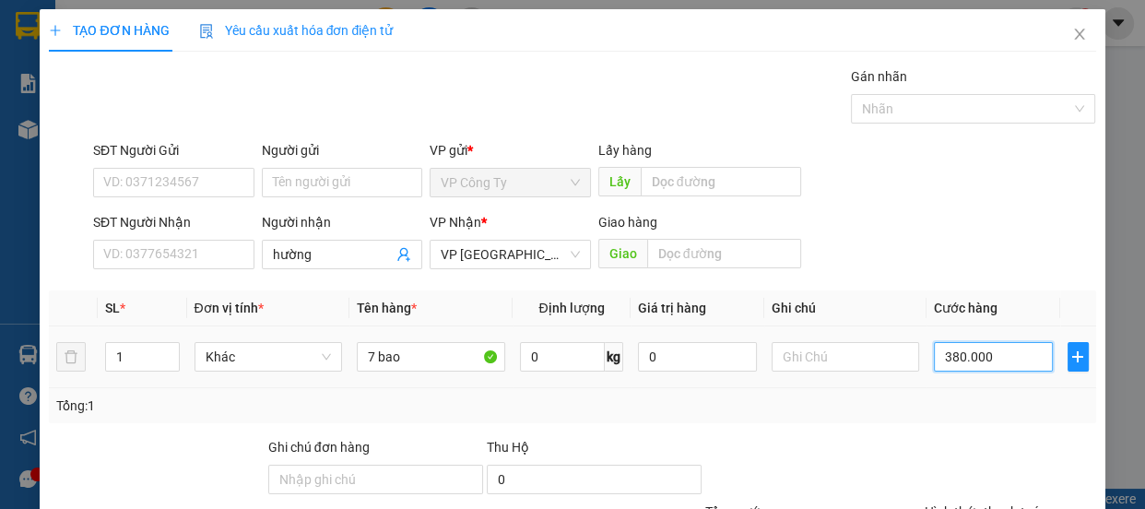
scroll to position [172, 0]
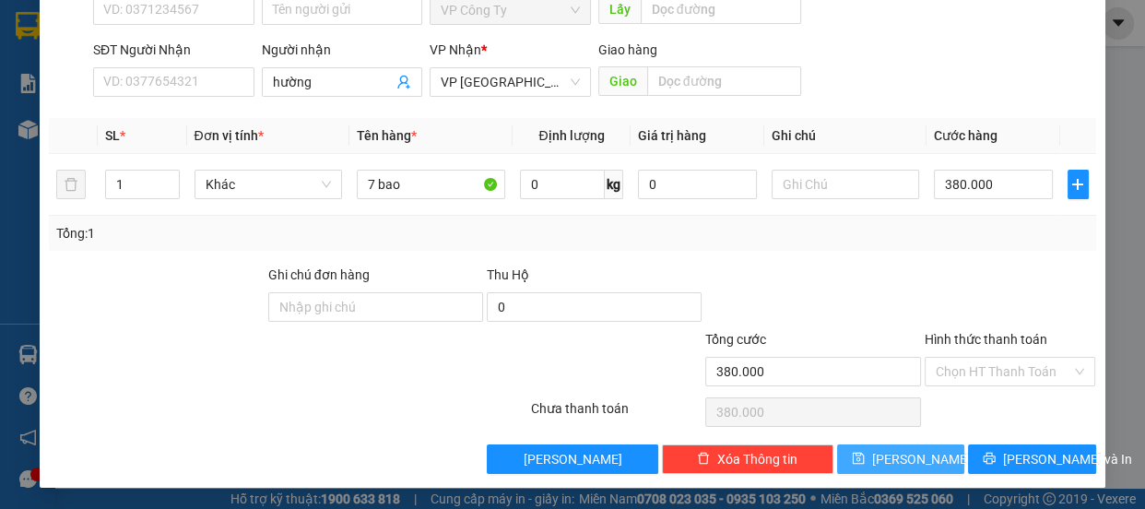
click at [911, 455] on span "Lưu" at bounding box center [921, 459] width 99 height 20
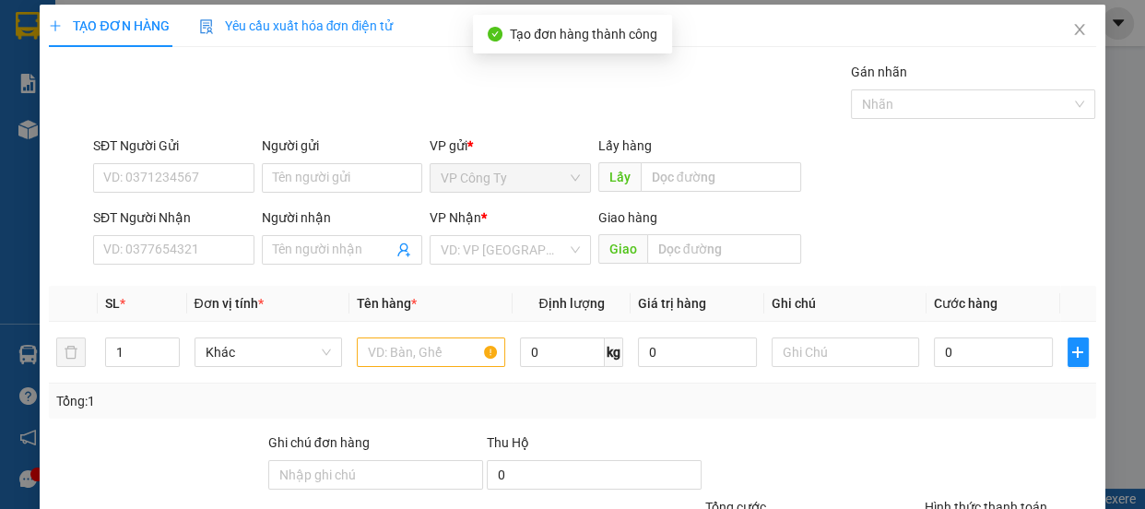
scroll to position [0, 0]
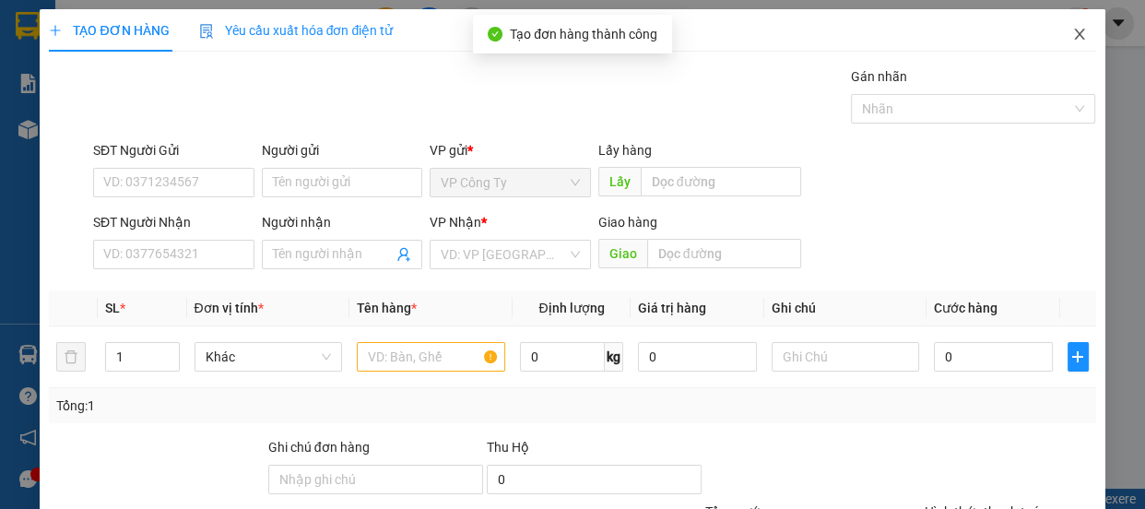
click at [1072, 41] on icon "close" at bounding box center [1079, 34] width 15 height 15
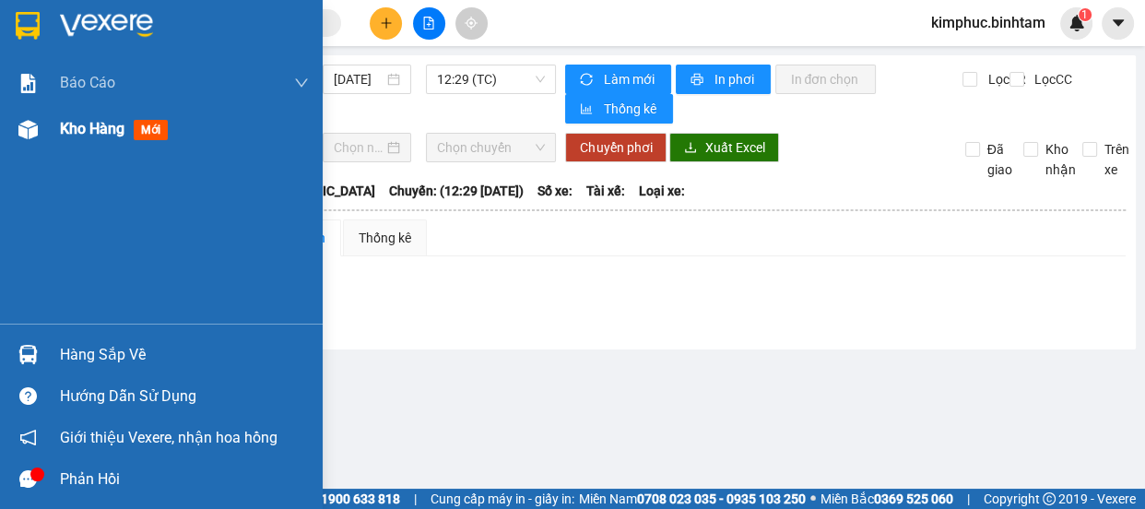
click at [84, 132] on span "Kho hàng" at bounding box center [92, 129] width 65 height 18
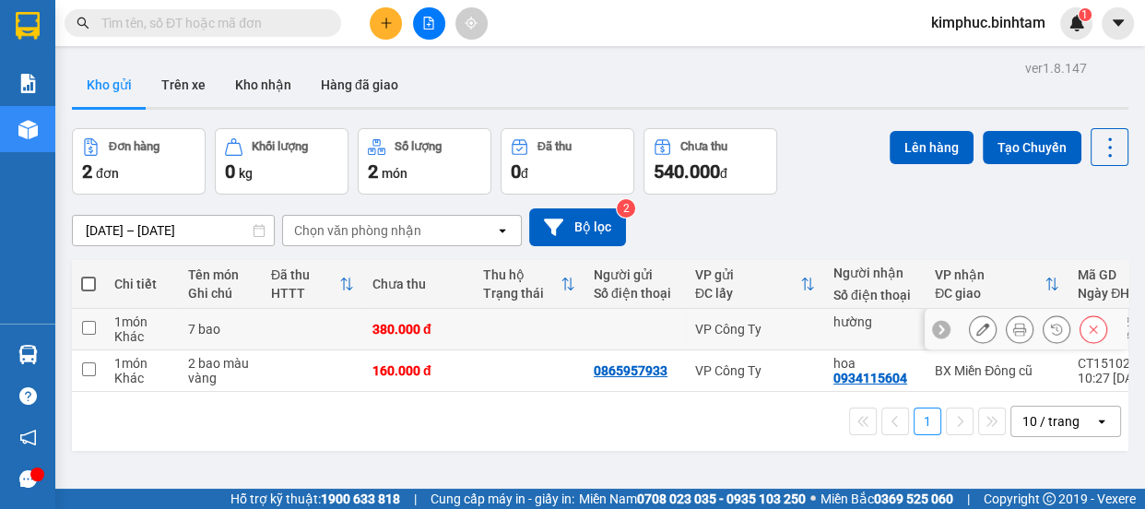
click at [95, 328] on td at bounding box center [88, 329] width 33 height 41
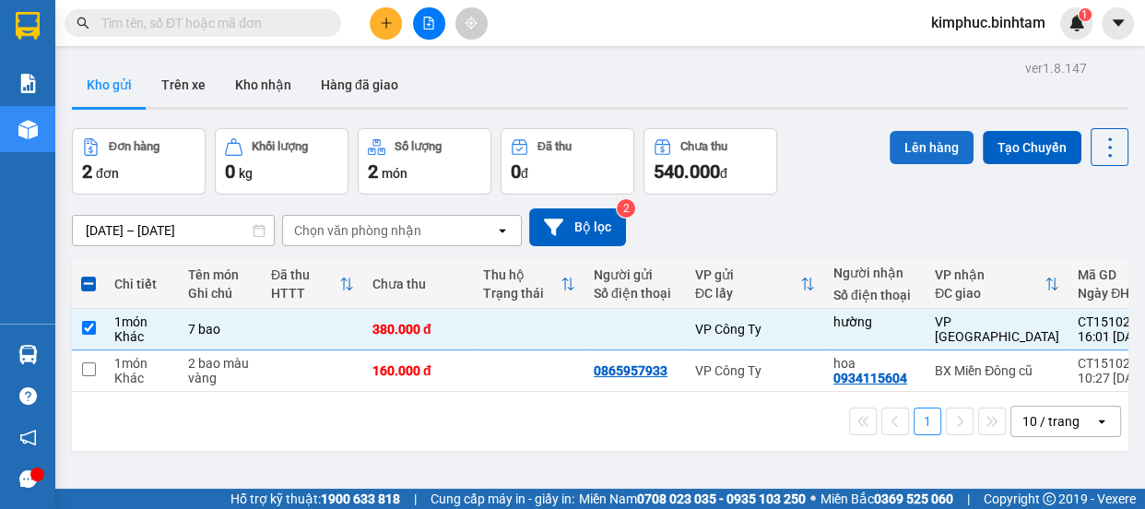
click at [932, 148] on button "Lên hàng" at bounding box center [932, 147] width 84 height 33
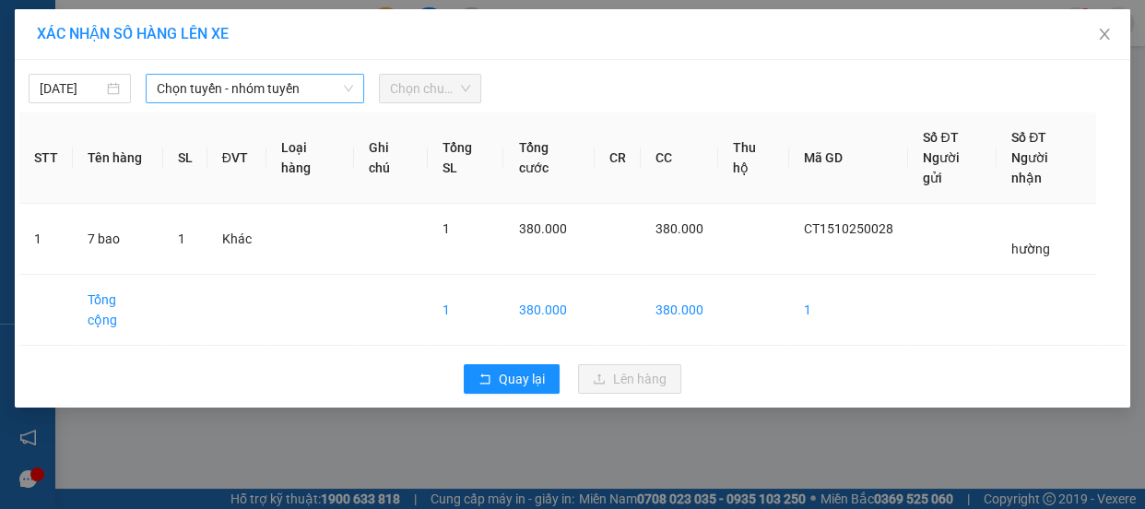
click at [184, 89] on span "Chọn tuyến - nhóm tuyến" at bounding box center [255, 89] width 196 height 28
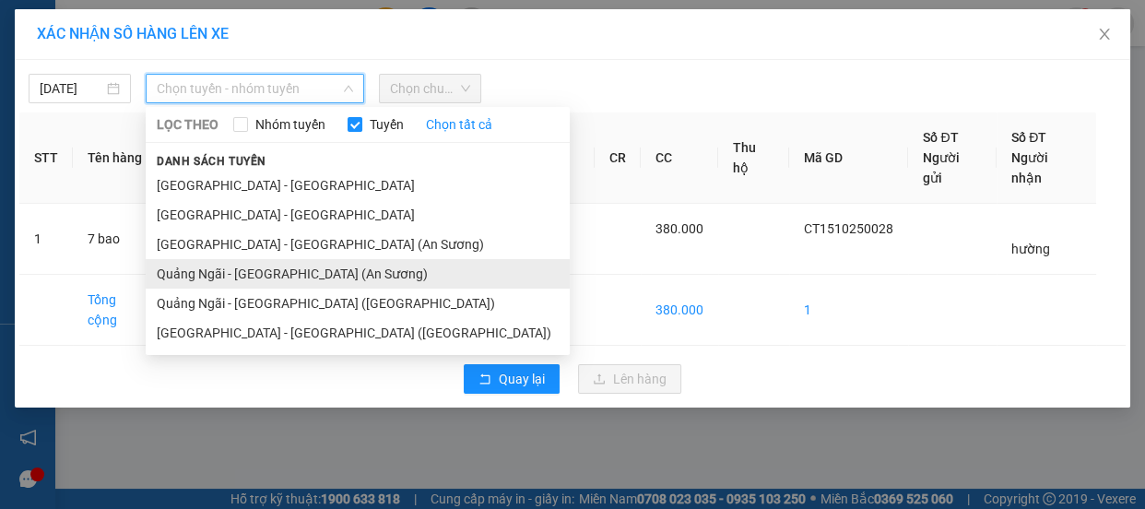
click at [272, 272] on li "Quảng Ngãi - Sài Gòn (An Sương)" at bounding box center [358, 274] width 424 height 30
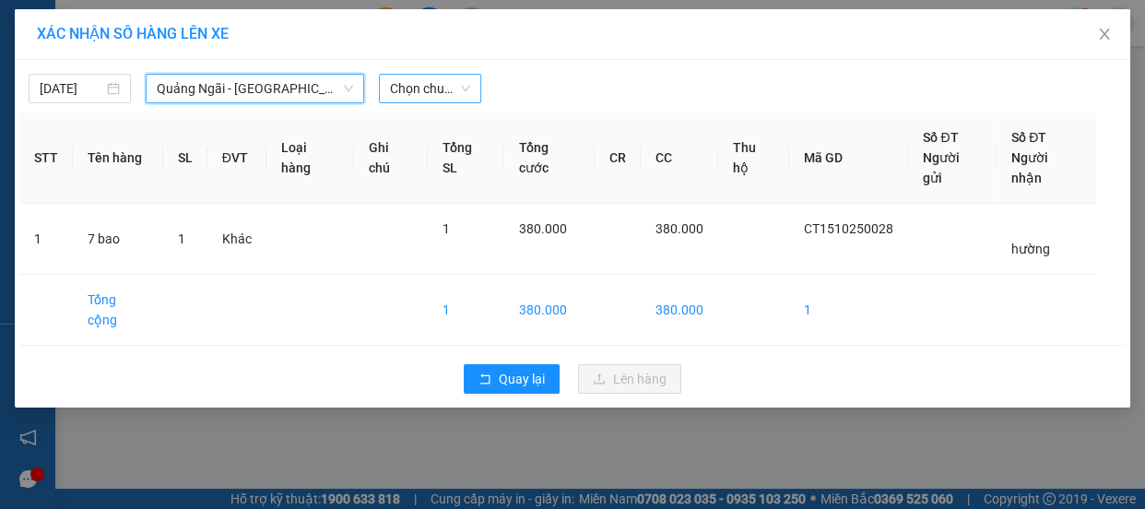
click at [439, 87] on span "Chọn chuyến" at bounding box center [430, 89] width 80 height 28
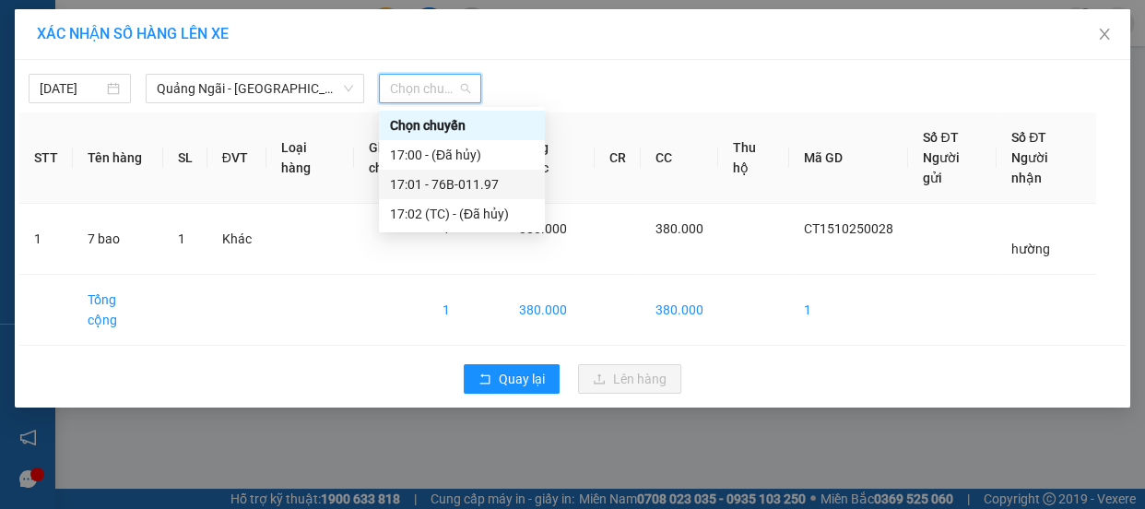
click at [466, 184] on div "17:01 - 76B-011.97" at bounding box center [462, 184] width 144 height 20
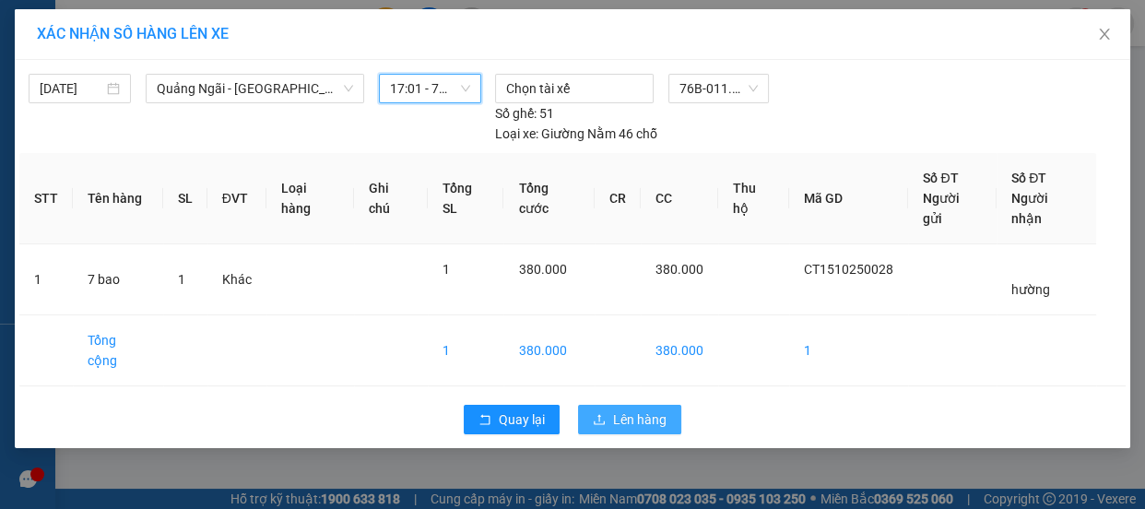
click at [663, 409] on span "Lên hàng" at bounding box center [639, 419] width 53 height 20
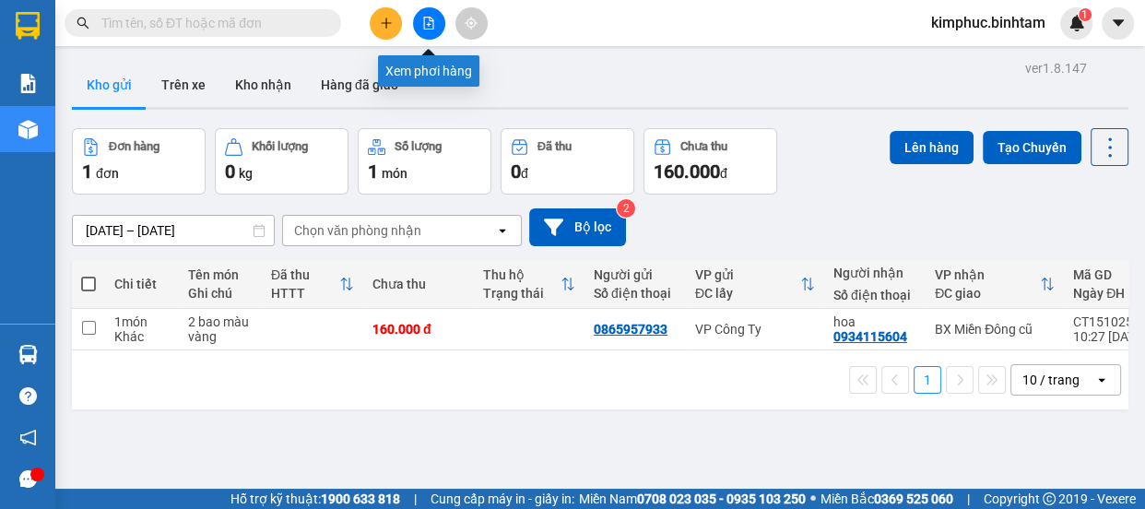
click at [430, 18] on icon "file-add" at bounding box center [429, 23] width 10 height 13
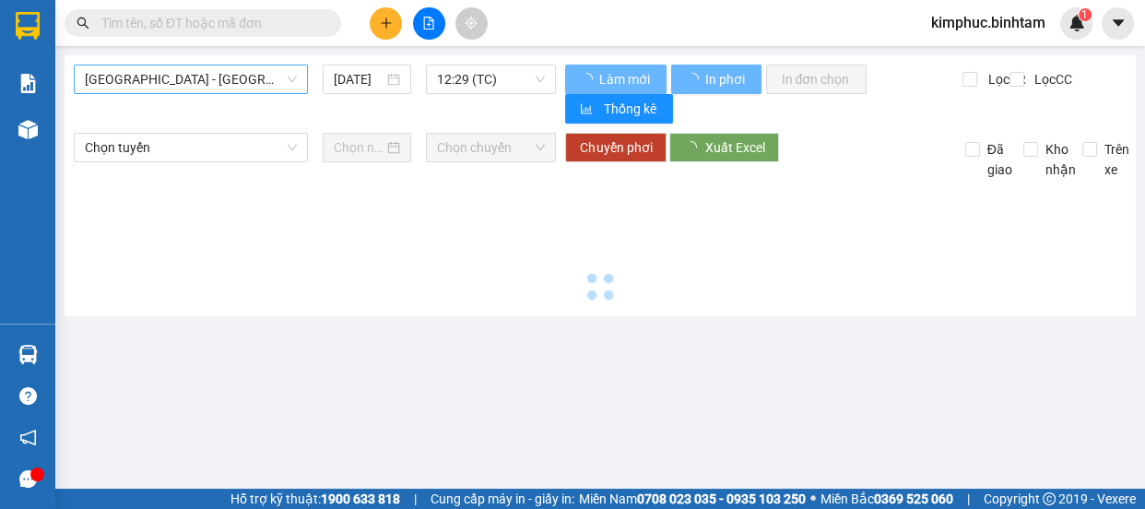
click at [248, 77] on span "Hà Nội - Quảng Ngãi" at bounding box center [191, 79] width 212 height 28
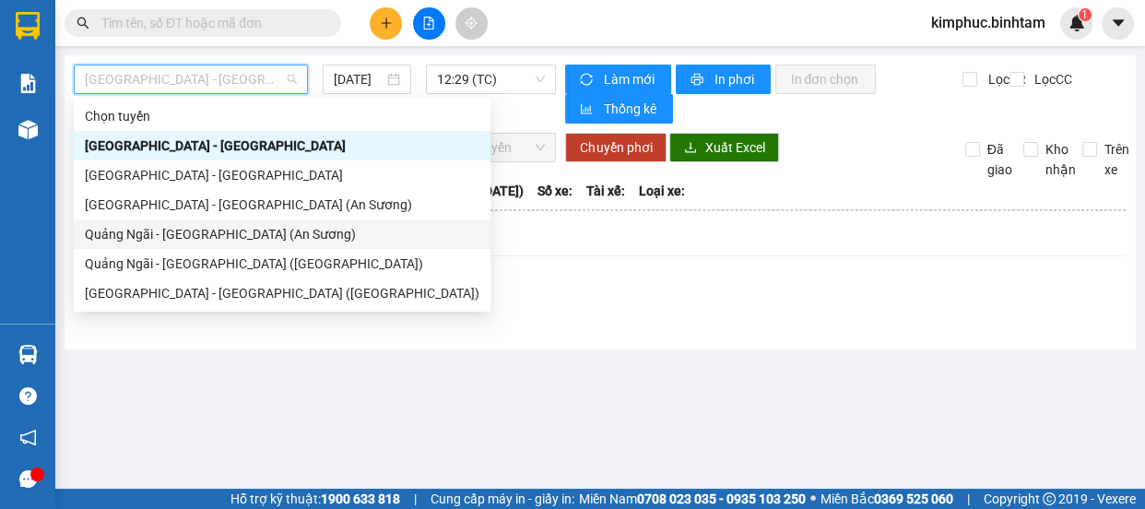
click at [206, 242] on div "Quảng Ngãi - Sài Gòn (An Sương)" at bounding box center [282, 234] width 395 height 20
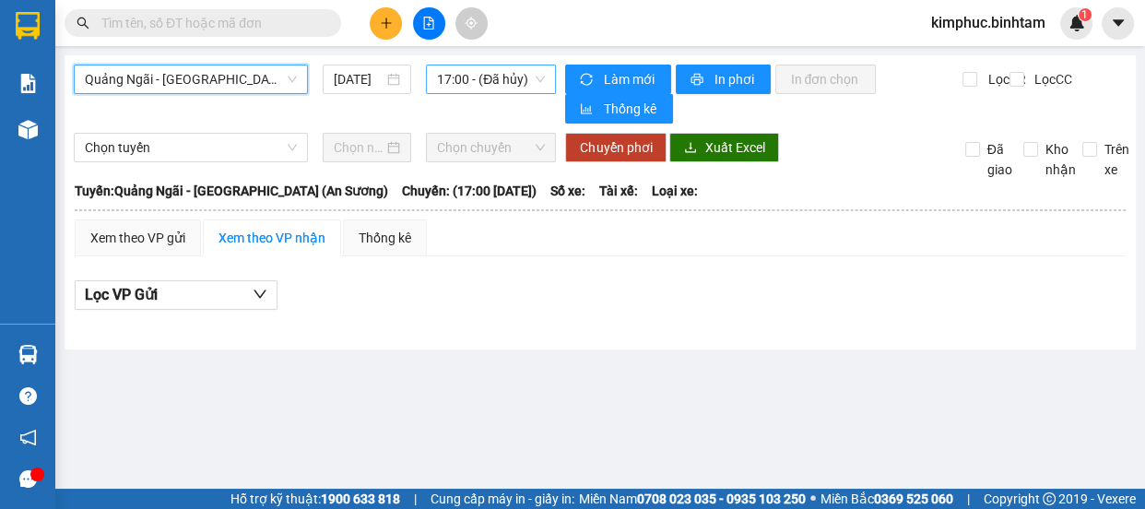
click at [474, 85] on span "17:00 - (Đã hủy)" at bounding box center [491, 79] width 108 height 28
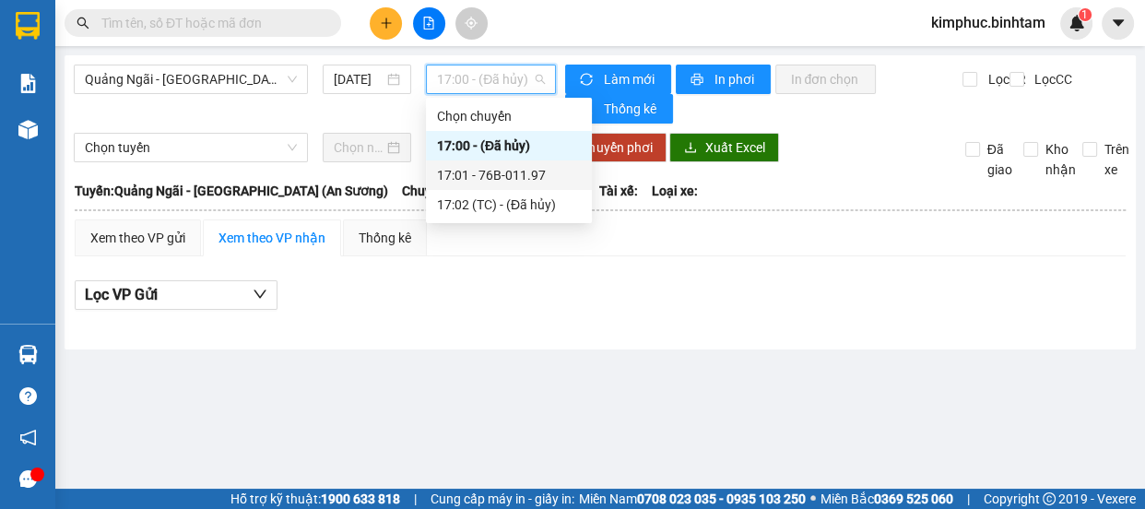
click at [498, 177] on div "17:01 - 76B-011.97" at bounding box center [509, 175] width 144 height 20
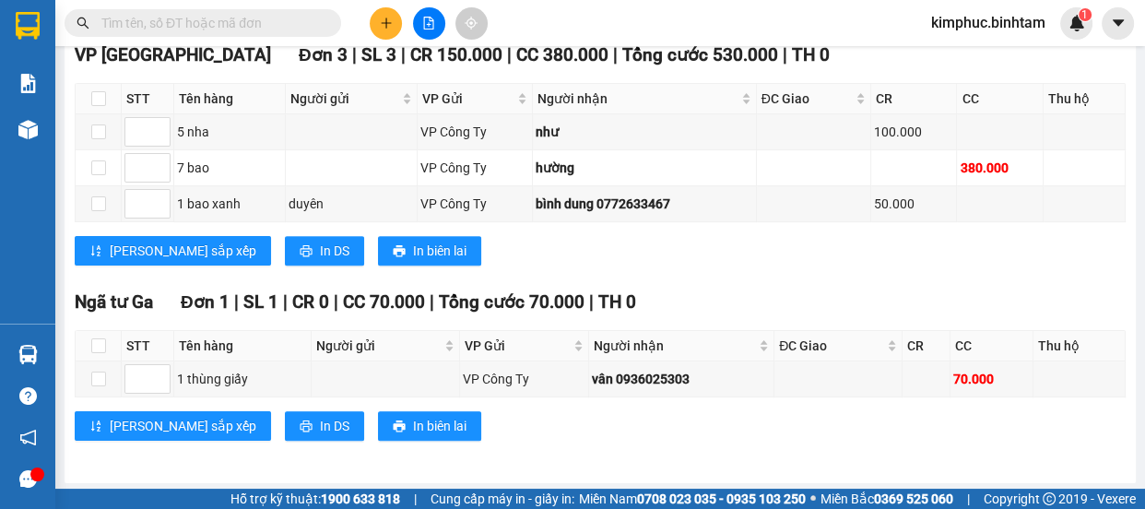
scroll to position [265, 0]
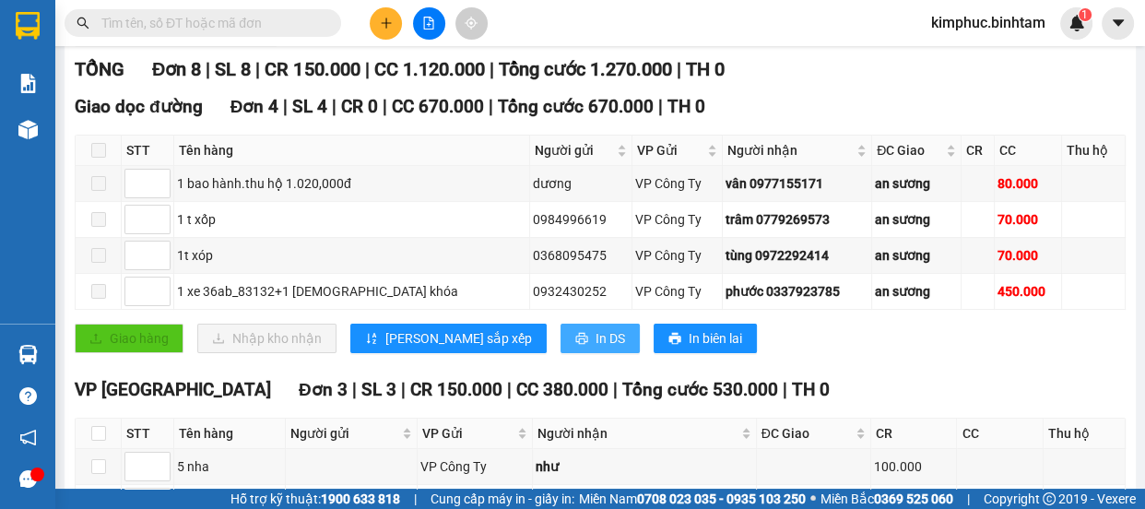
click at [575, 336] on icon "printer" at bounding box center [581, 339] width 12 height 12
click at [977, 354] on div "Giao dọc đường Đơn 4 | SL 4 | CR 0 | CC 670.000 | Tổng cước 670.000 | TH 0 STT …" at bounding box center [600, 230] width 1051 height 274
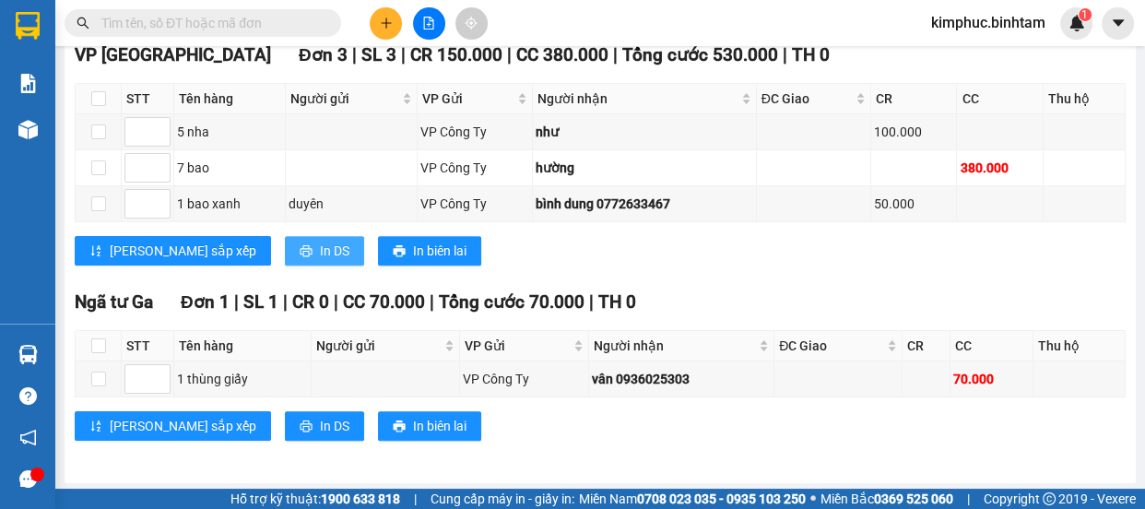
click at [320, 245] on span "In DS" at bounding box center [335, 251] width 30 height 20
click at [320, 429] on span "In DS" at bounding box center [335, 426] width 30 height 20
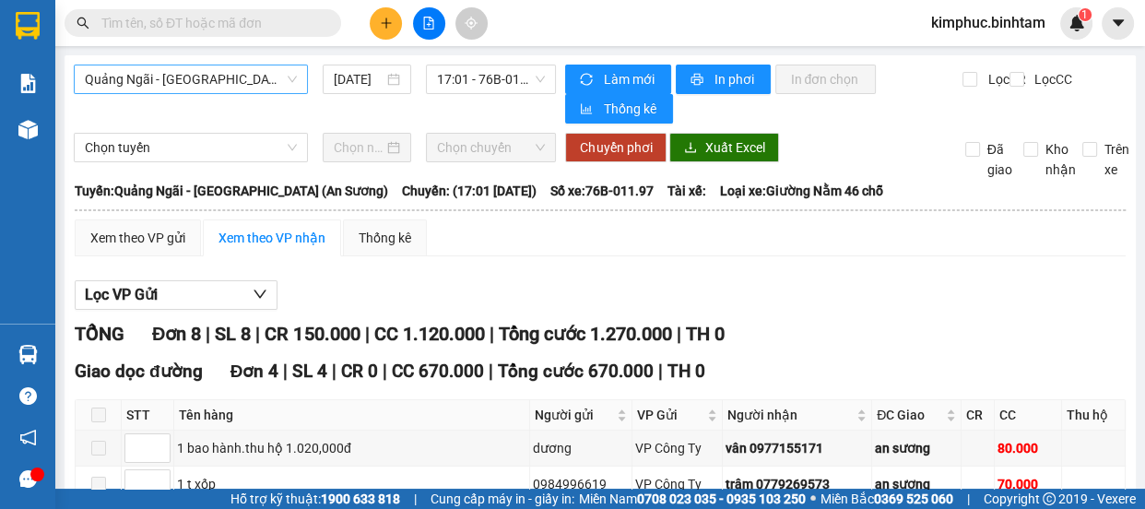
click at [211, 67] on span "Quảng Ngãi - Sài Gòn (An Sương)" at bounding box center [191, 79] width 212 height 28
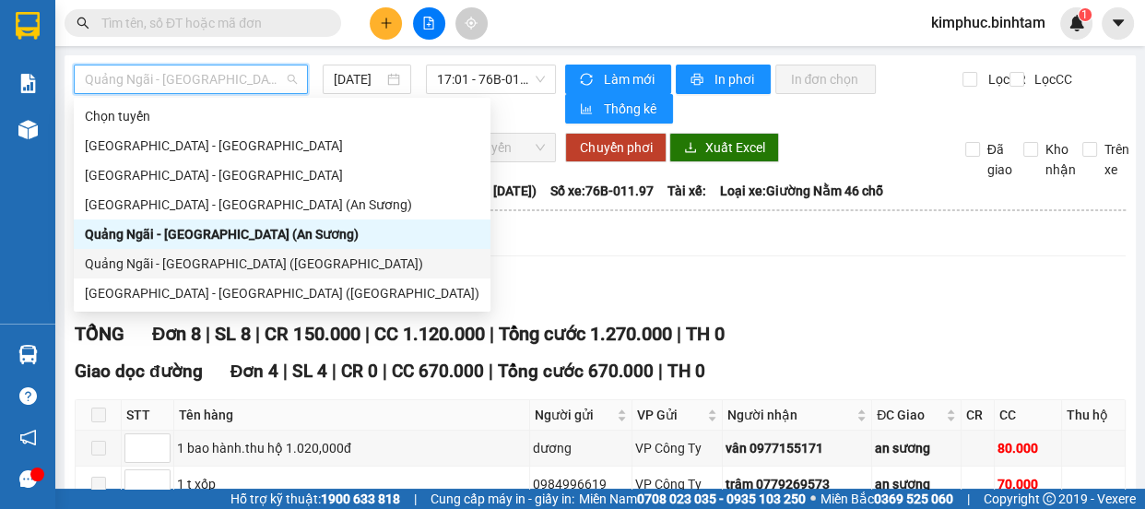
click at [195, 262] on div "Quảng Ngãi - Sài Gòn (Vạn Phúc)" at bounding box center [282, 264] width 395 height 20
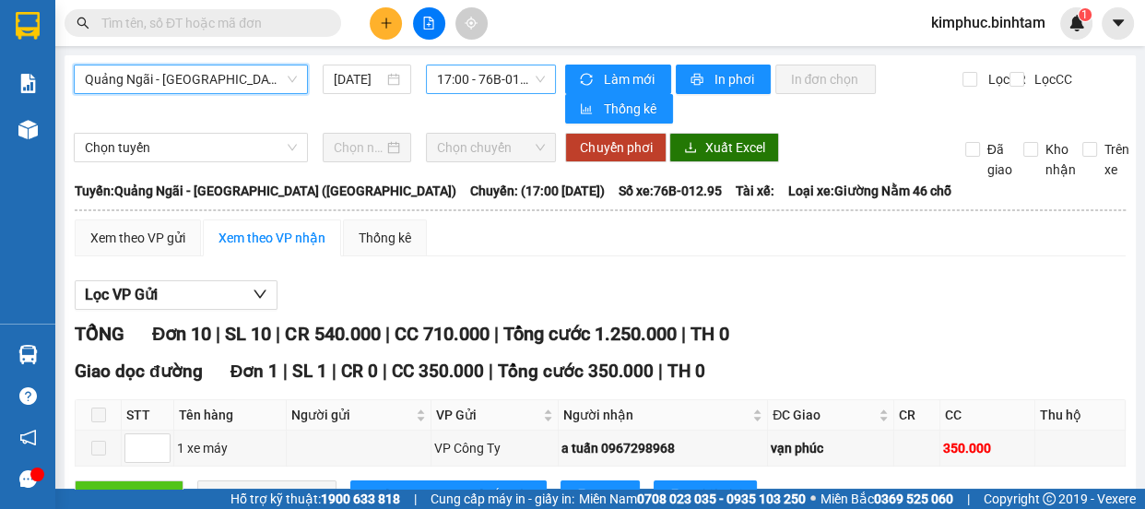
click at [480, 68] on span "17:00 - 76B-012.95" at bounding box center [491, 79] width 108 height 28
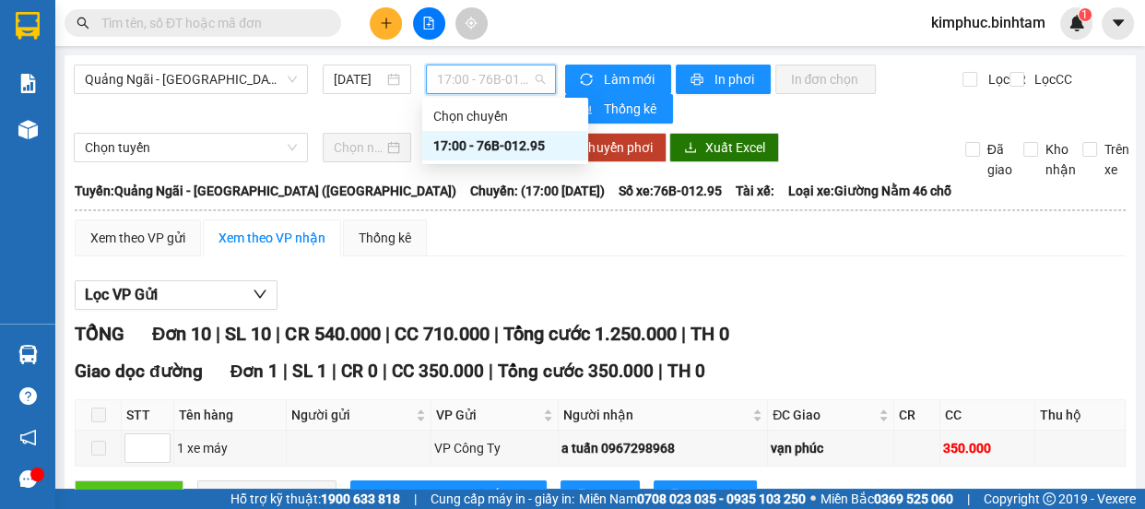
click at [540, 138] on div "17:00 - 76B-012.95" at bounding box center [505, 146] width 144 height 20
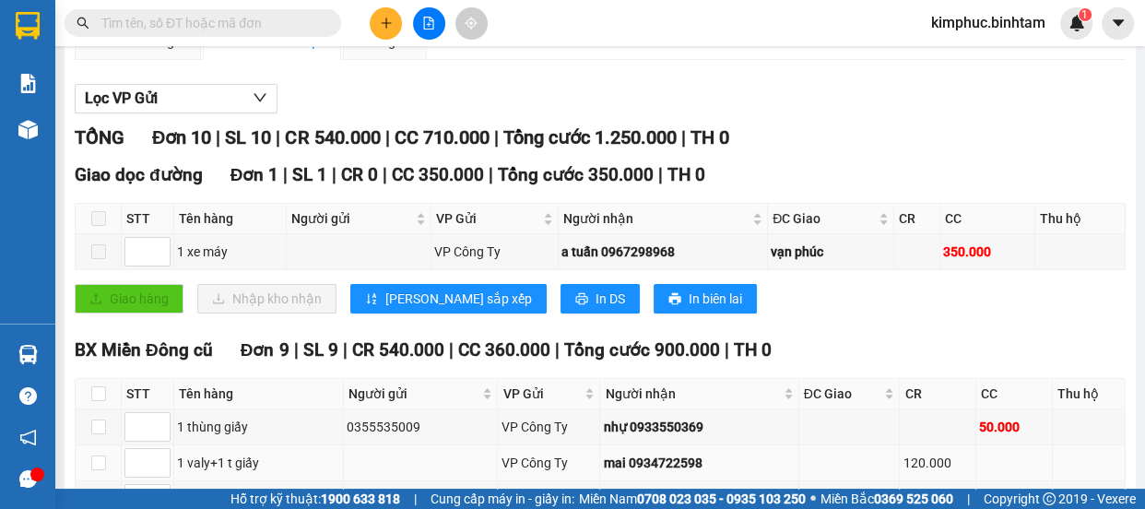
scroll to position [29, 0]
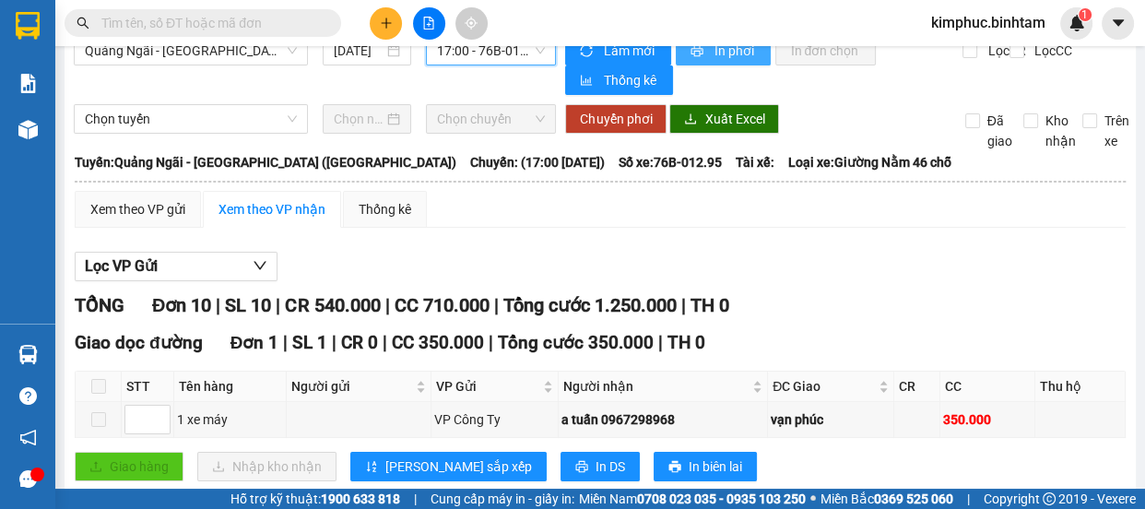
click at [742, 51] on span "In phơi" at bounding box center [735, 51] width 42 height 20
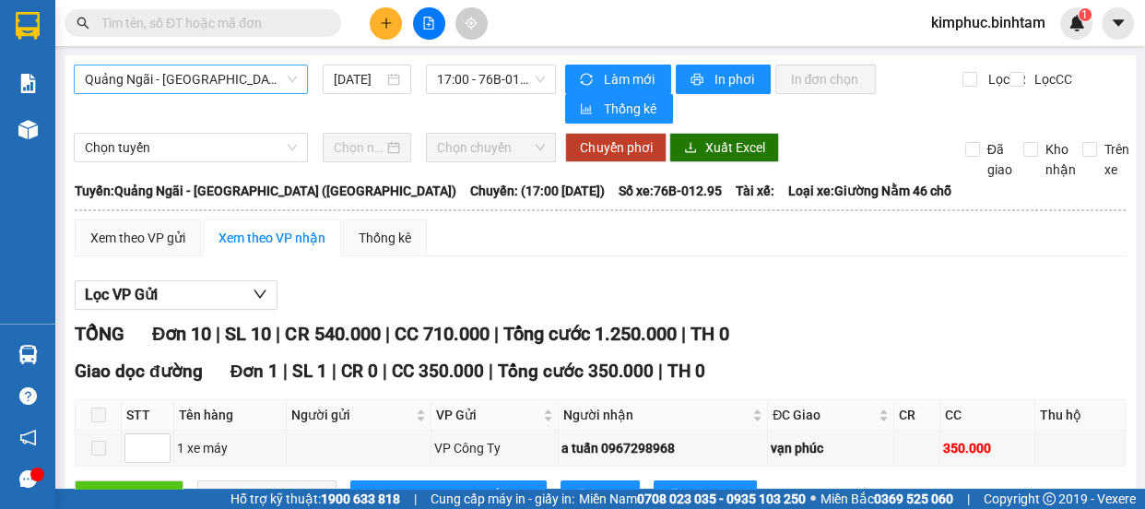
click at [199, 79] on span "Quảng Ngãi - Sài Gòn (Vạn Phúc)" at bounding box center [191, 79] width 212 height 28
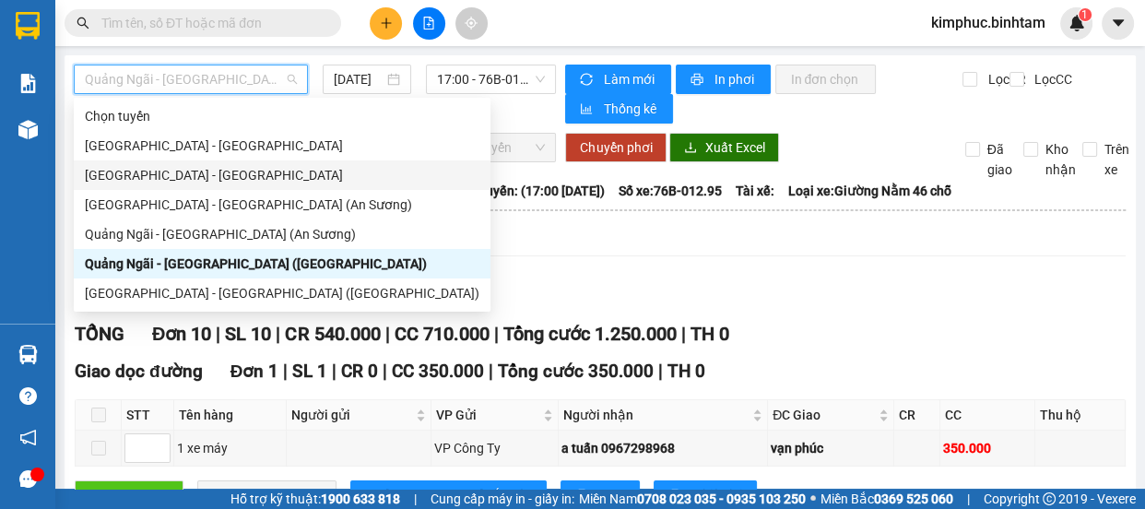
click at [189, 180] on div "Quảng Ngãi - Hà Nội" at bounding box center [282, 175] width 395 height 20
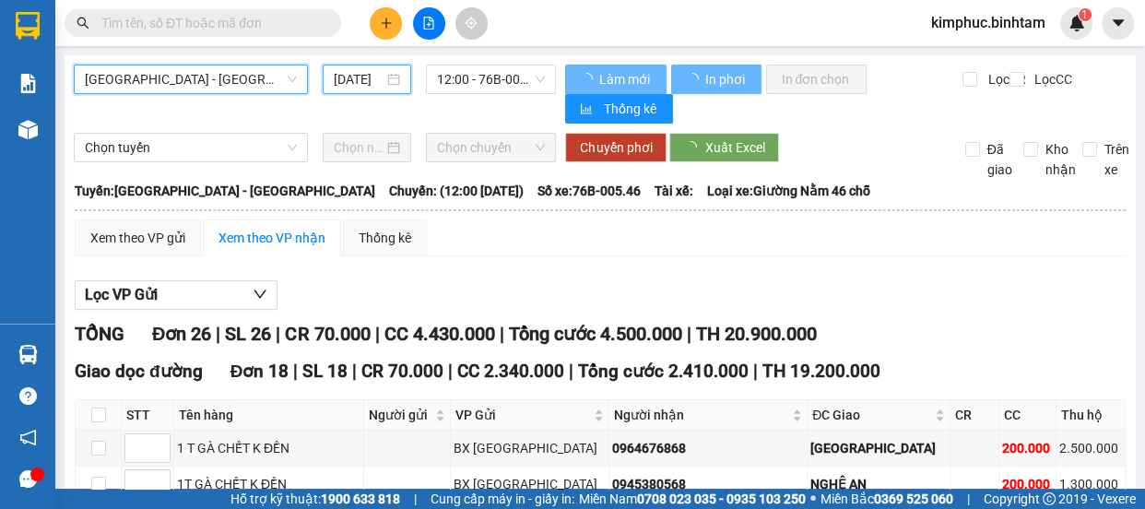
click at [369, 73] on input "15/10/2025" at bounding box center [359, 79] width 50 height 20
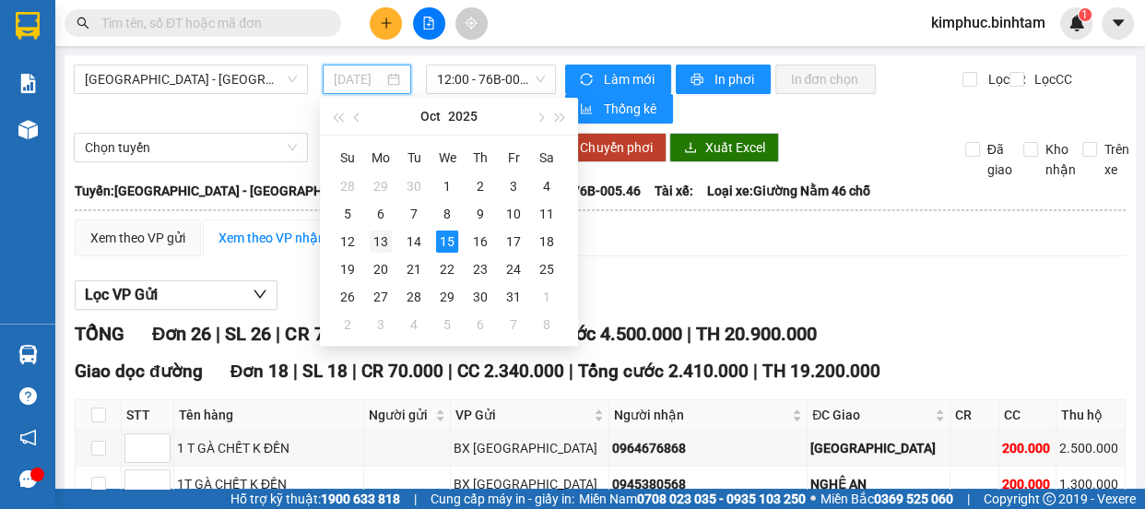
click at [385, 240] on div "13" at bounding box center [381, 242] width 22 height 22
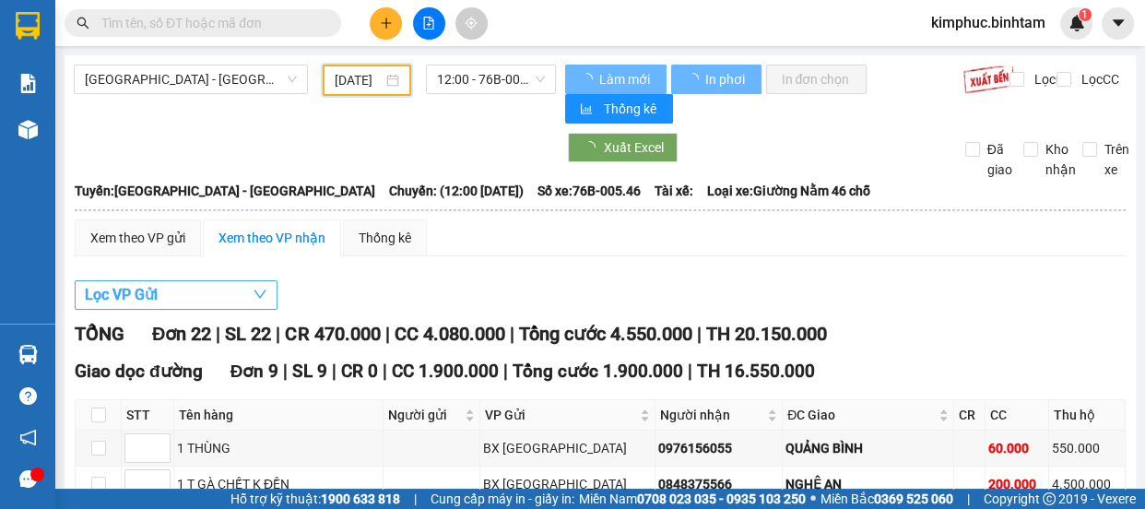
click at [156, 289] on span "Lọc VP Gửi" at bounding box center [121, 294] width 73 height 23
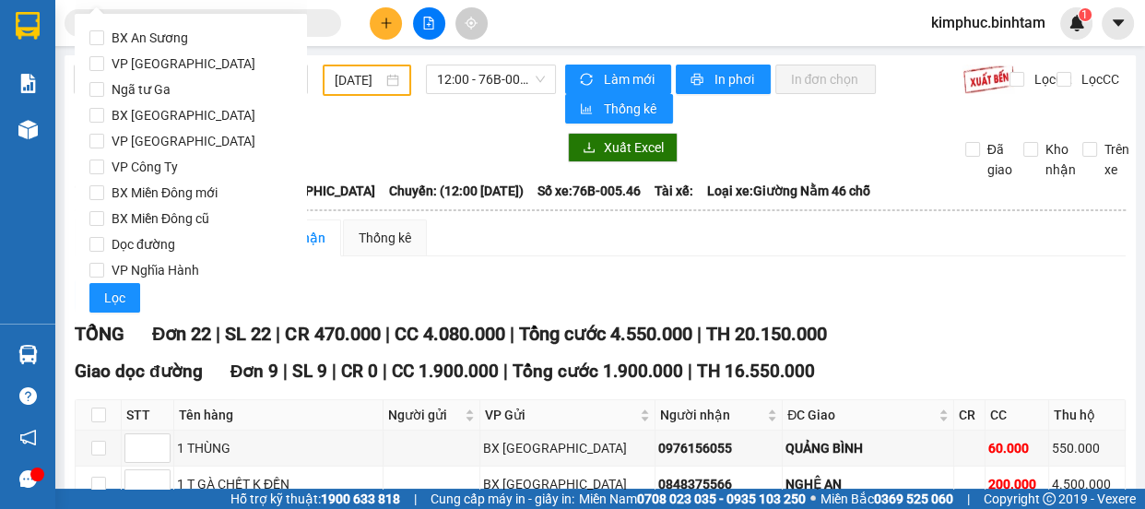
click at [156, 289] on div "BX An Sương VP Tân Bình Ngã tư Ga BX Quảng Ngãi VP Hà Nội VP Công Ty BX Miền Đô…" at bounding box center [191, 169] width 232 height 310
click at [102, 116] on input "BX Quảng Ngãi" at bounding box center [96, 115] width 15 height 15
click at [132, 298] on button "Lọc" at bounding box center [114, 298] width 51 height 30
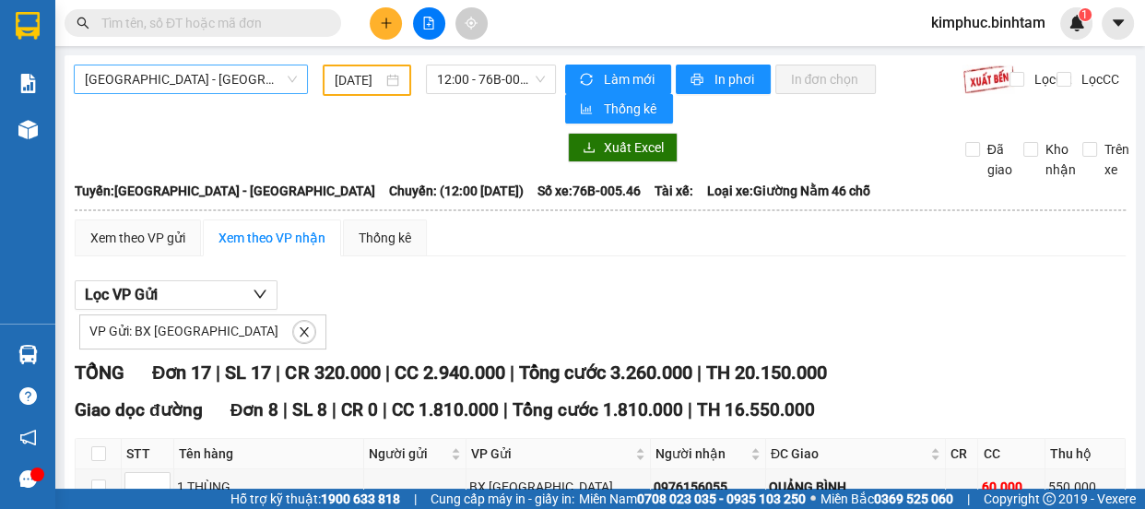
click at [240, 69] on span "Quảng Ngãi - Hà Nội" at bounding box center [191, 79] width 212 height 28
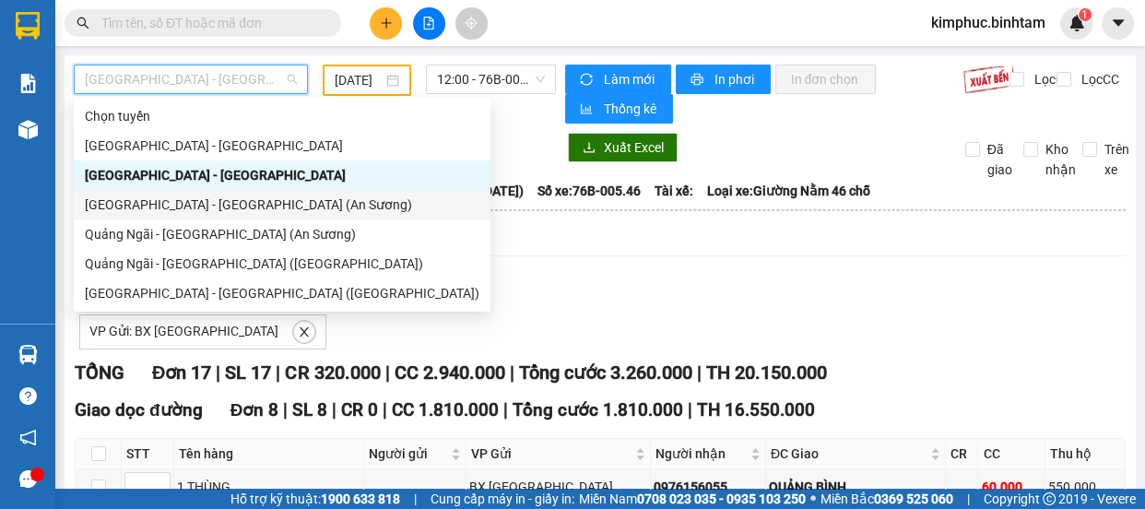
click at [189, 203] on div "Sài Gòn - Quảng Ngãi (An Sương)" at bounding box center [282, 205] width 395 height 20
click at [189, 203] on body "Kết quả tìm kiếm ( 0 ) Bộ lọc No Data kimphuc.binhtam 1 Báo cáo Báo cáo dòng ti…" at bounding box center [572, 254] width 1145 height 509
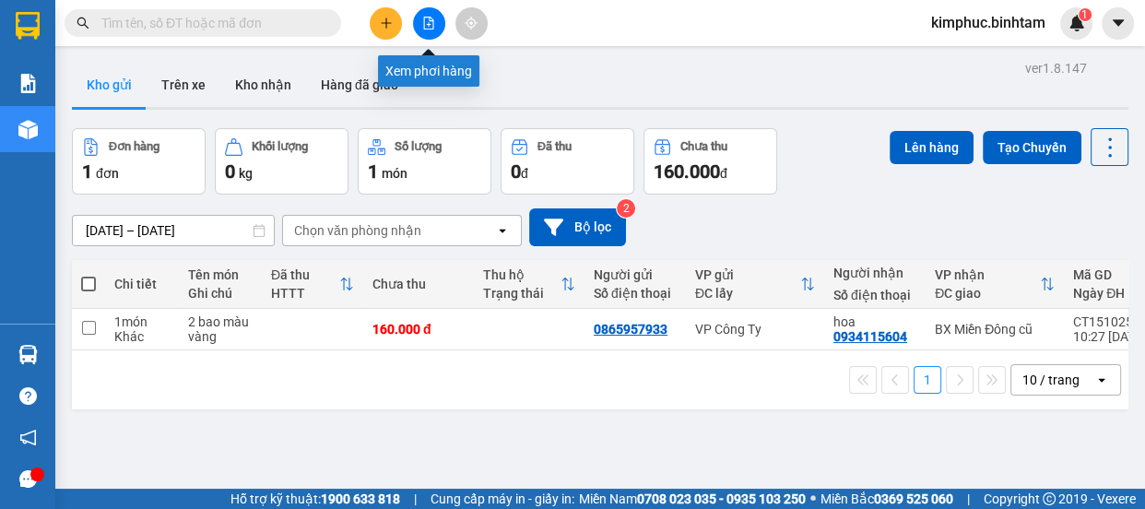
click at [437, 22] on button at bounding box center [429, 23] width 32 height 32
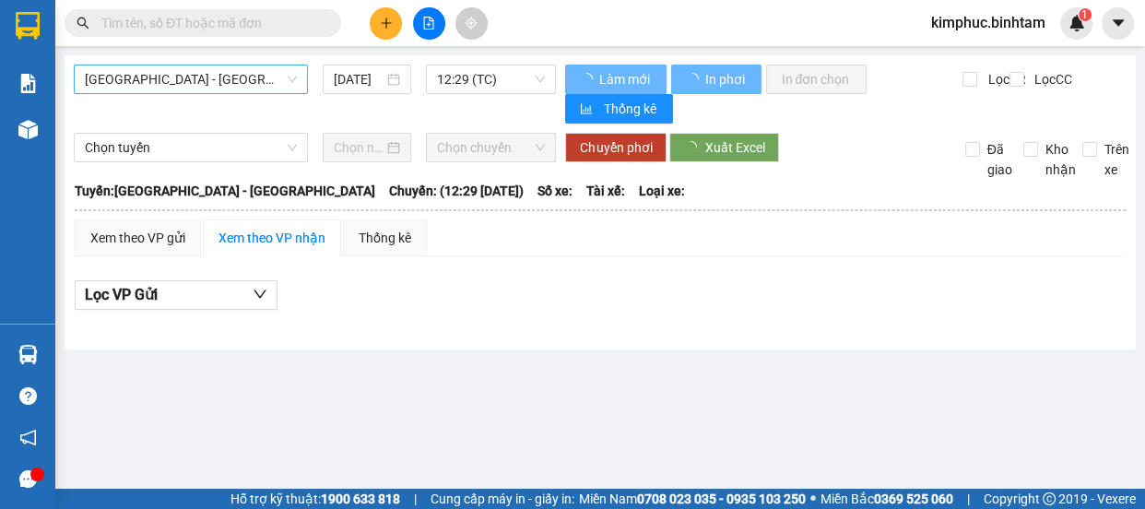
click at [167, 84] on span "[GEOGRAPHIC_DATA] - [GEOGRAPHIC_DATA]" at bounding box center [191, 79] width 212 height 28
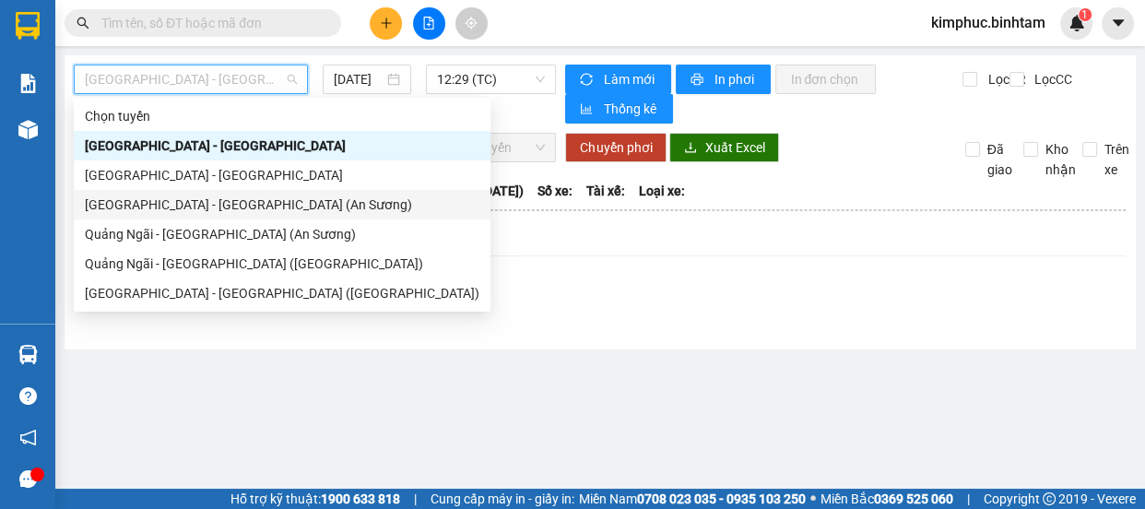
click at [190, 202] on div "[GEOGRAPHIC_DATA] - [GEOGRAPHIC_DATA] (An Sương)" at bounding box center [282, 205] width 395 height 20
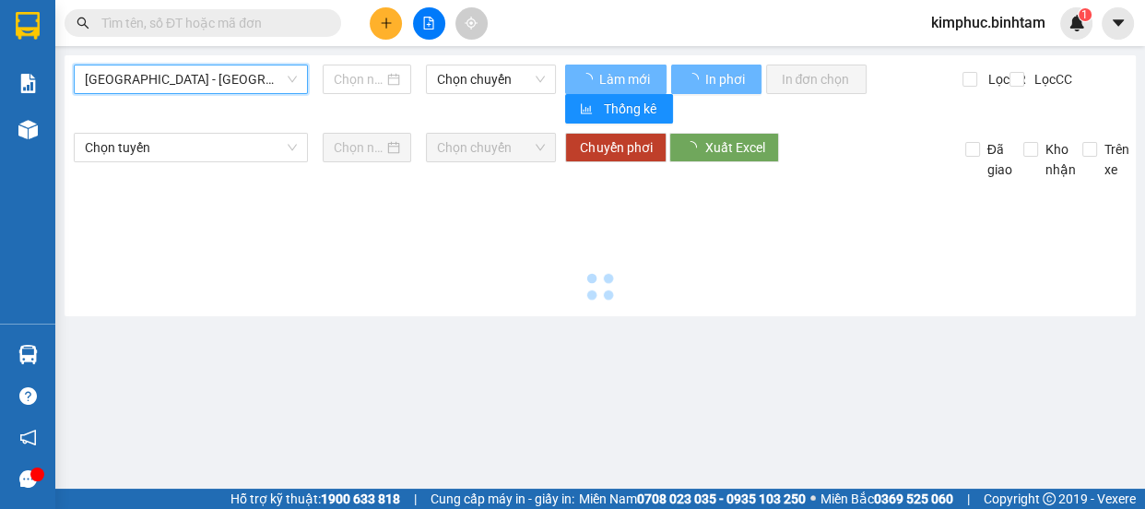
type input "[DATE]"
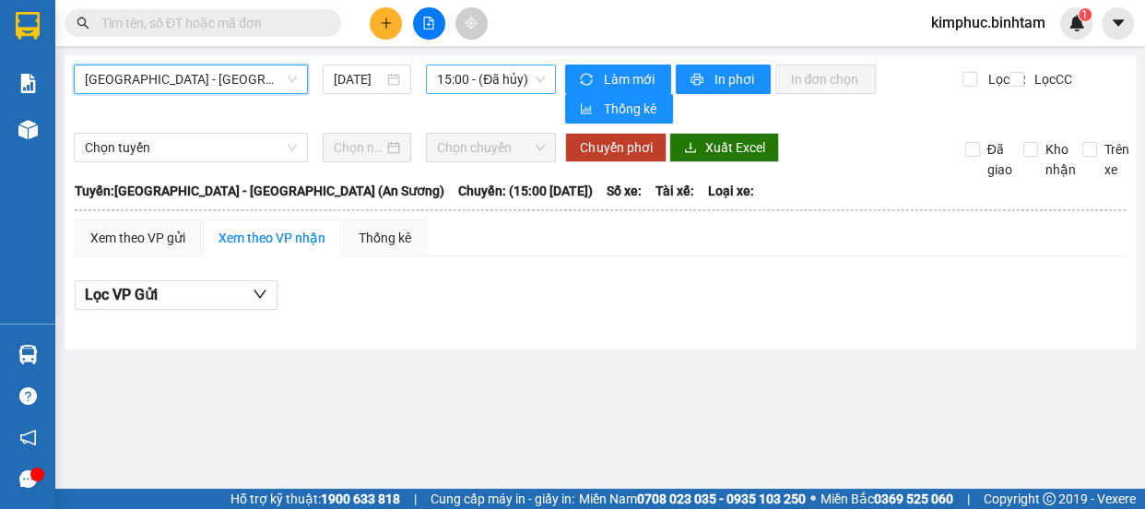
click at [473, 80] on span "15:00 - (Đã hủy)" at bounding box center [491, 79] width 108 height 28
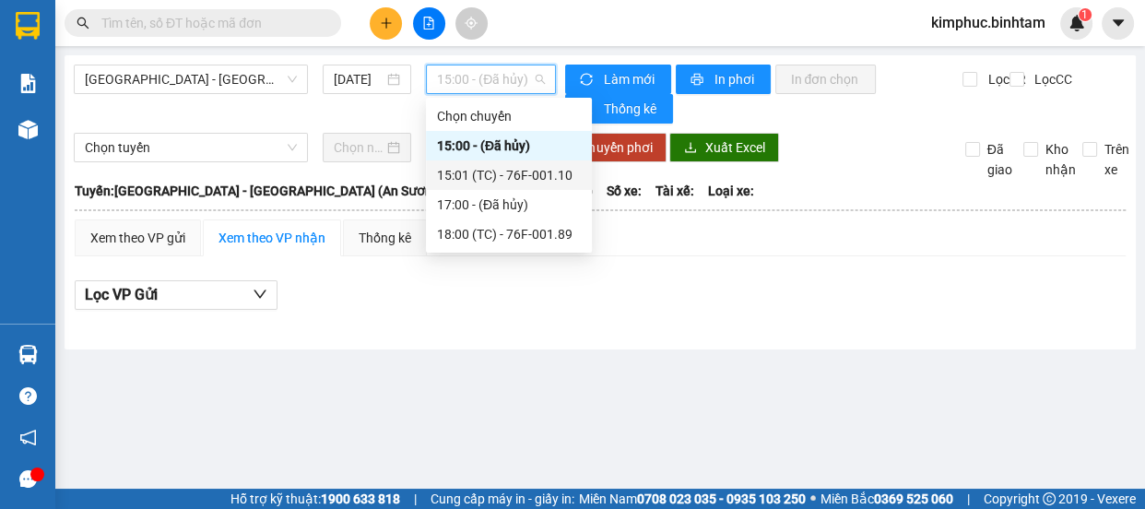
click at [473, 170] on div "15:01 (TC) - 76F-001.10" at bounding box center [509, 175] width 144 height 20
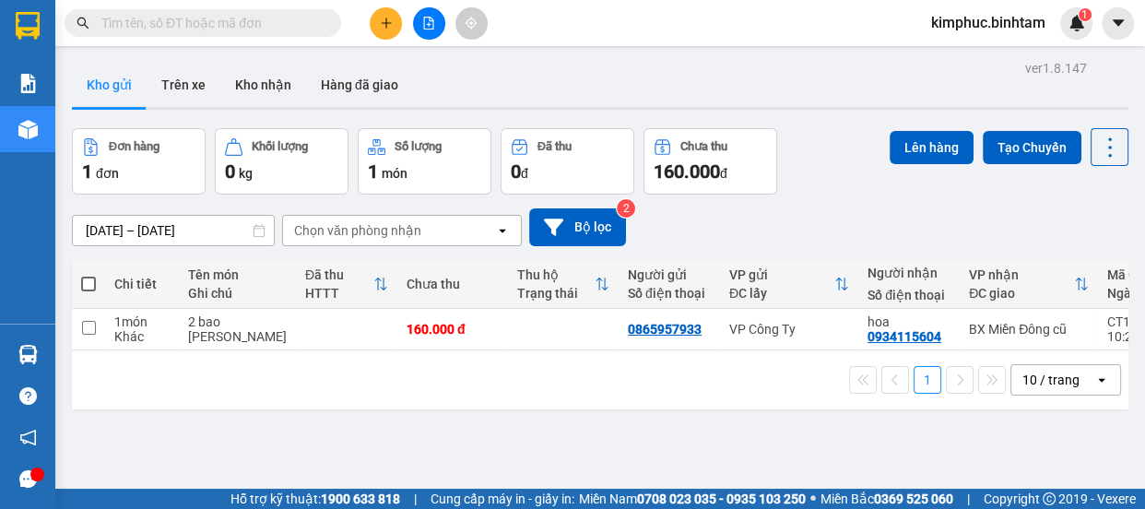
click at [968, 22] on span "kimphuc.binhtam" at bounding box center [989, 22] width 144 height 23
click at [970, 54] on span "Đăng xuất" at bounding box center [996, 57] width 106 height 20
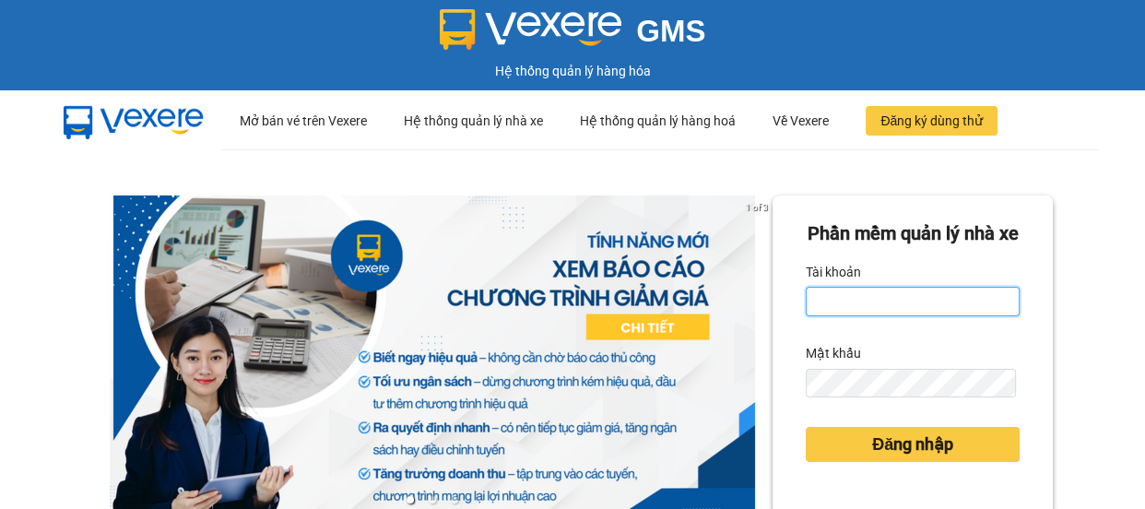
click at [882, 316] on input "Tài khoản" at bounding box center [913, 302] width 214 height 30
type input "thanhhoa.binhtam"
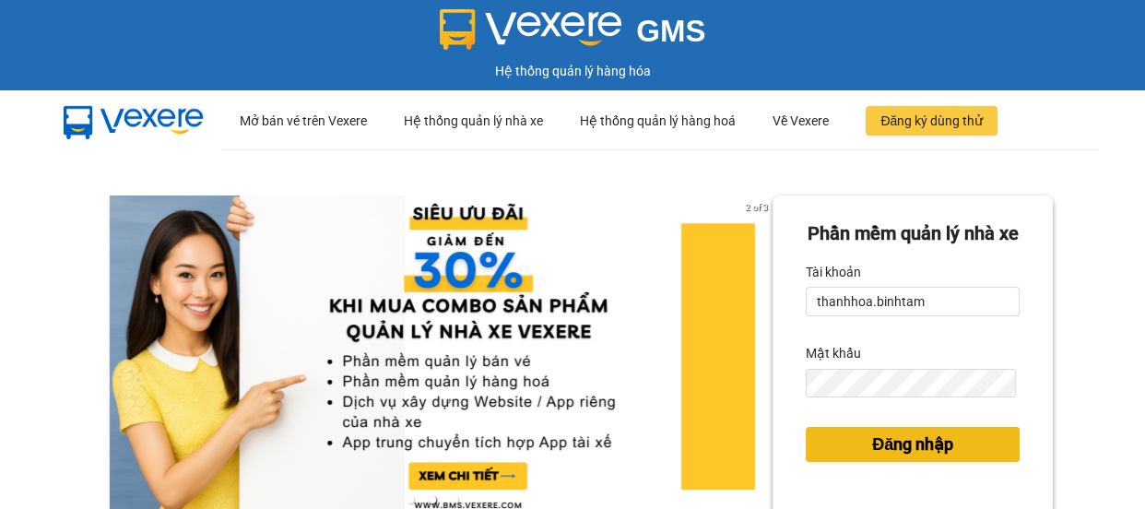
click at [886, 457] on span "Đăng nhập" at bounding box center [912, 445] width 81 height 26
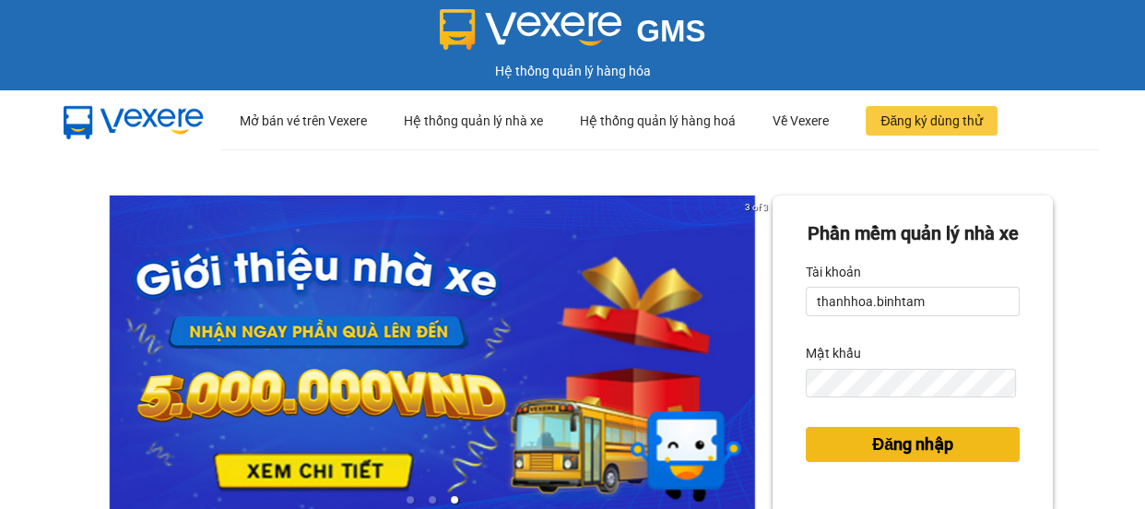
click at [886, 457] on span "Đăng nhập" at bounding box center [912, 445] width 81 height 26
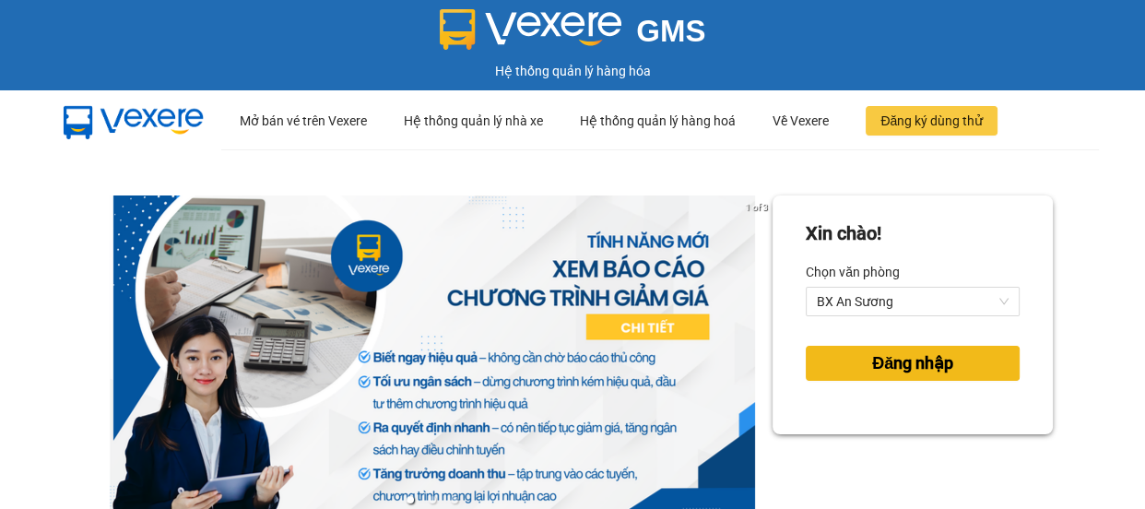
click at [907, 370] on span "Đăng nhập" at bounding box center [912, 363] width 81 height 26
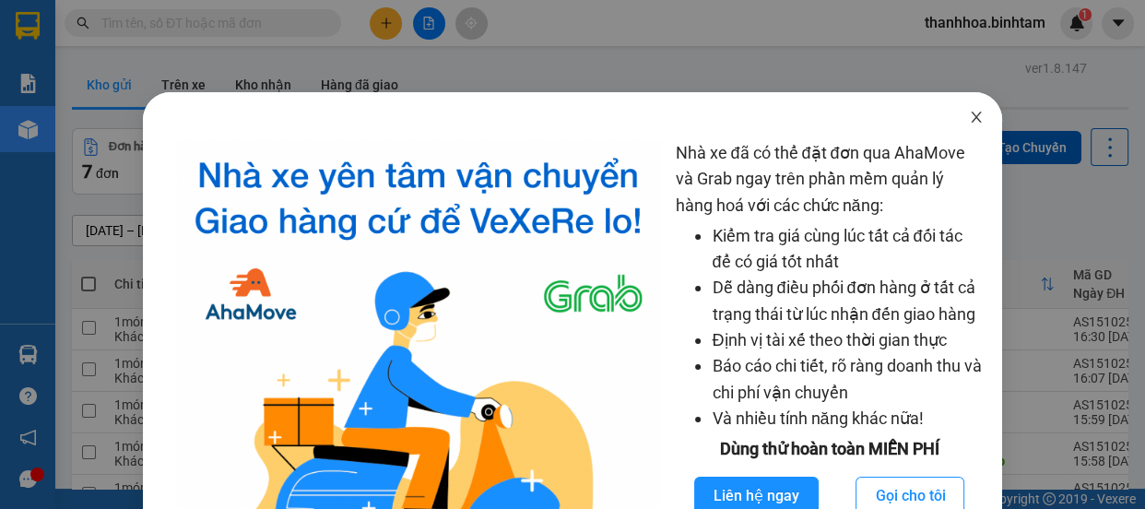
click at [969, 120] on icon "close" at bounding box center [976, 117] width 15 height 15
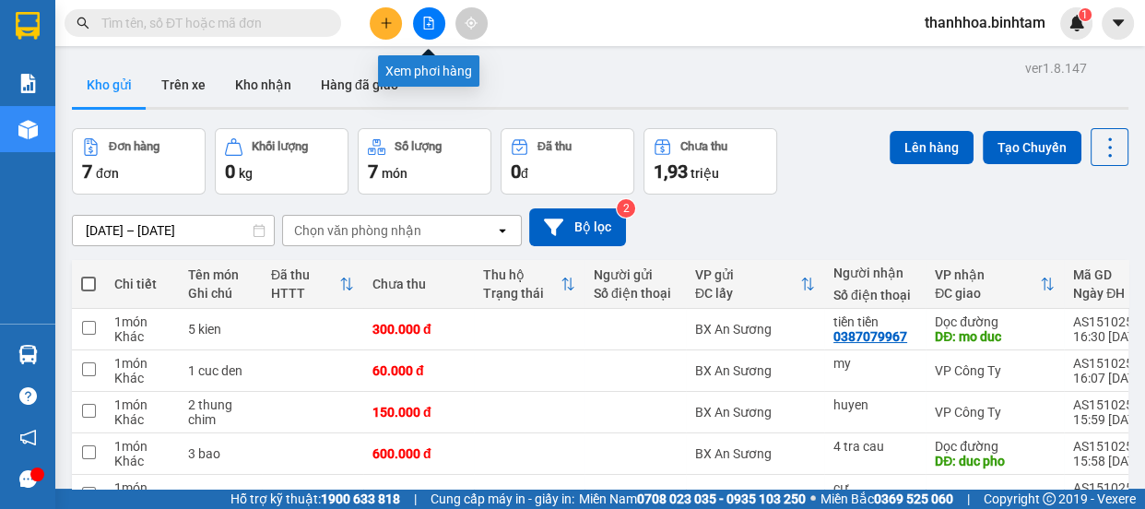
click at [425, 21] on icon "file-add" at bounding box center [428, 23] width 13 height 13
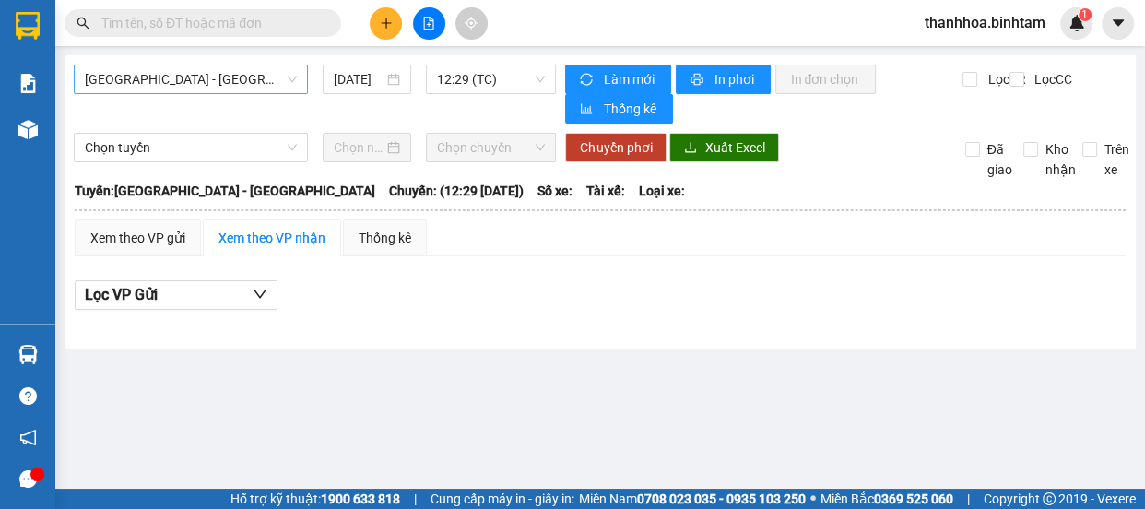
click at [213, 81] on span "Hà Nội - Quảng Ngãi" at bounding box center [191, 79] width 212 height 28
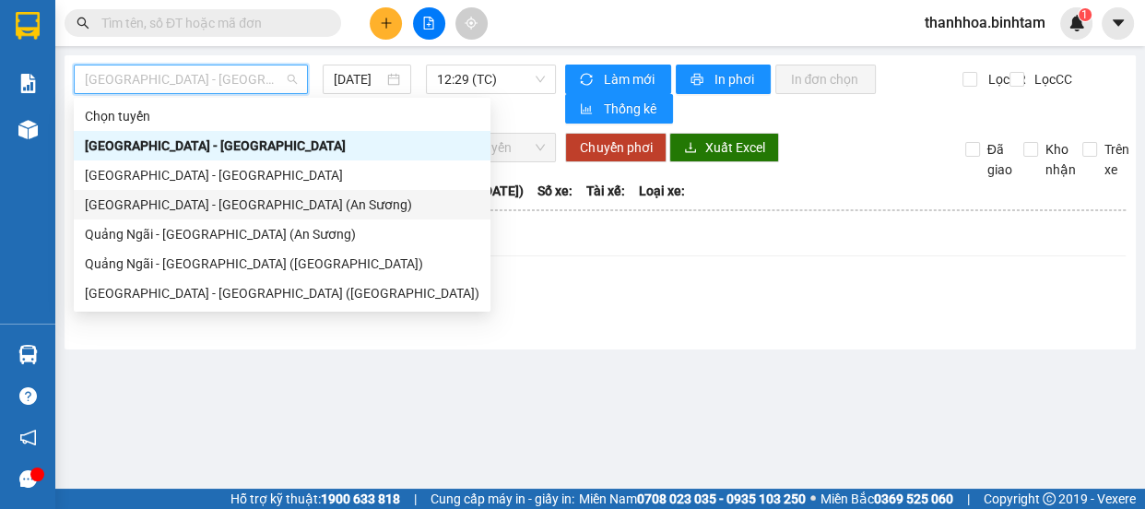
click at [197, 203] on div "Sài Gòn - Quảng Ngãi (An Sương)" at bounding box center [282, 205] width 395 height 20
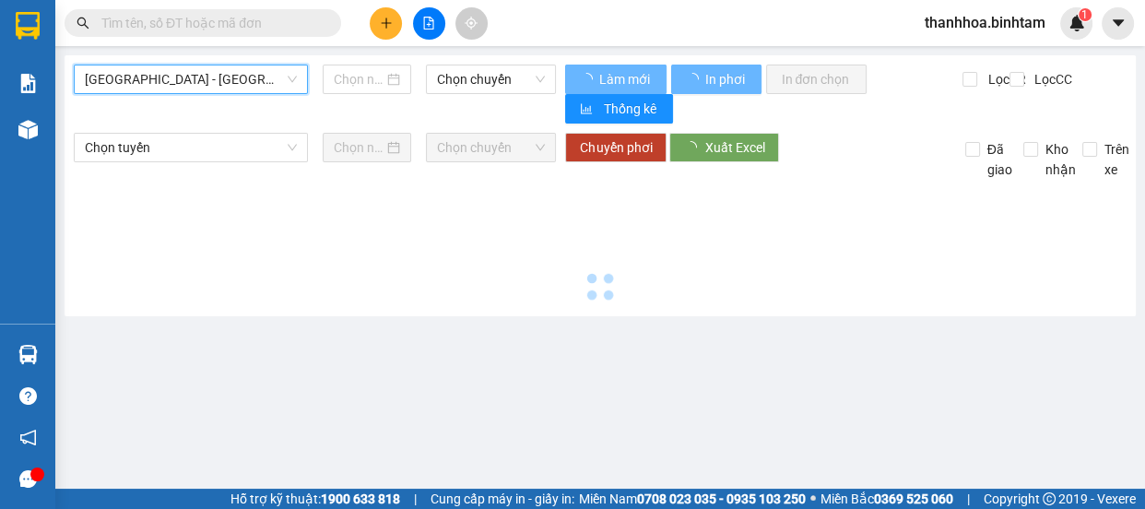
type input "15/10/2025"
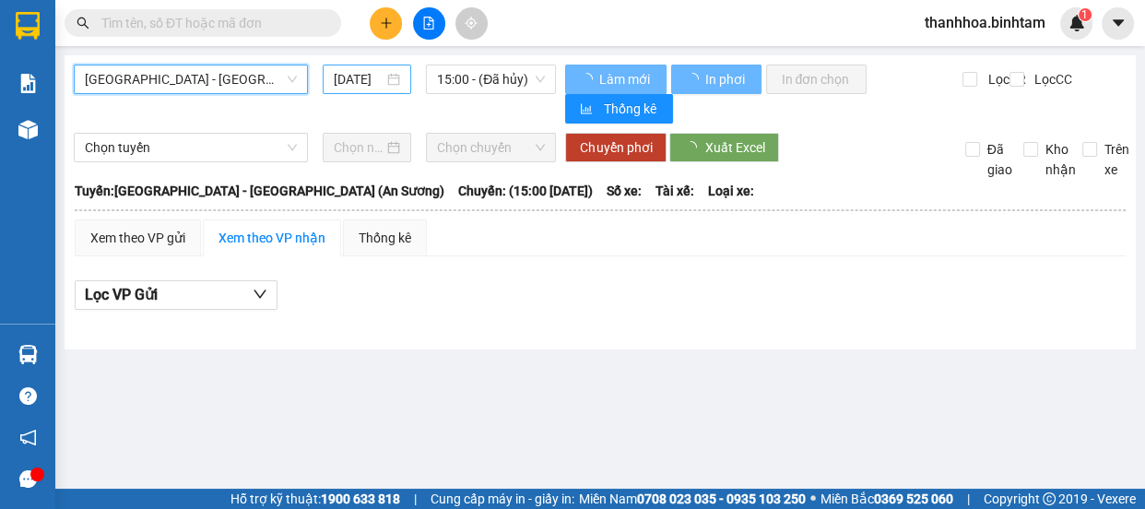
click at [371, 83] on input "15/10/2025" at bounding box center [359, 79] width 50 height 20
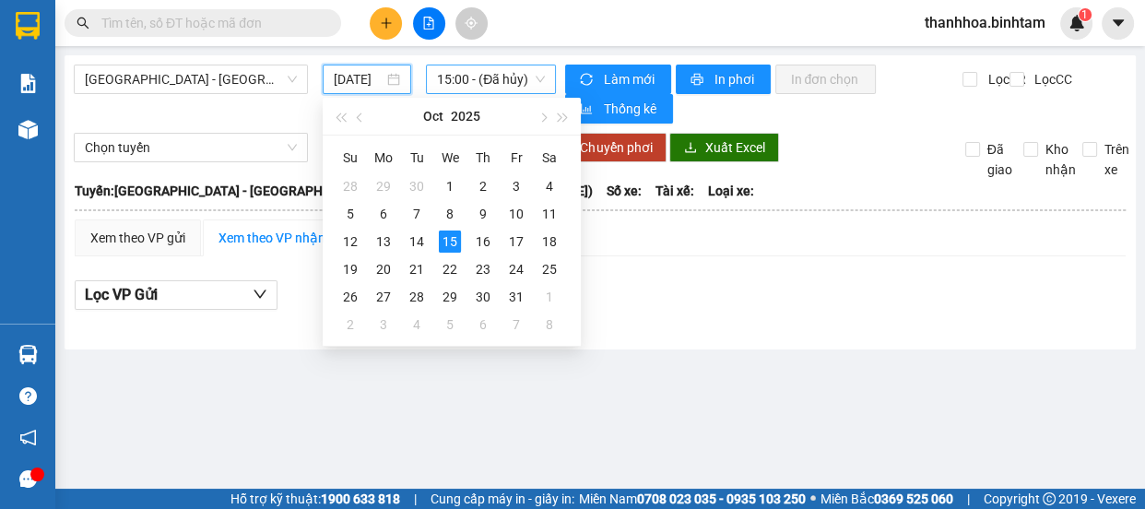
click at [508, 72] on span "15:00 - (Đã hủy)" at bounding box center [491, 79] width 108 height 28
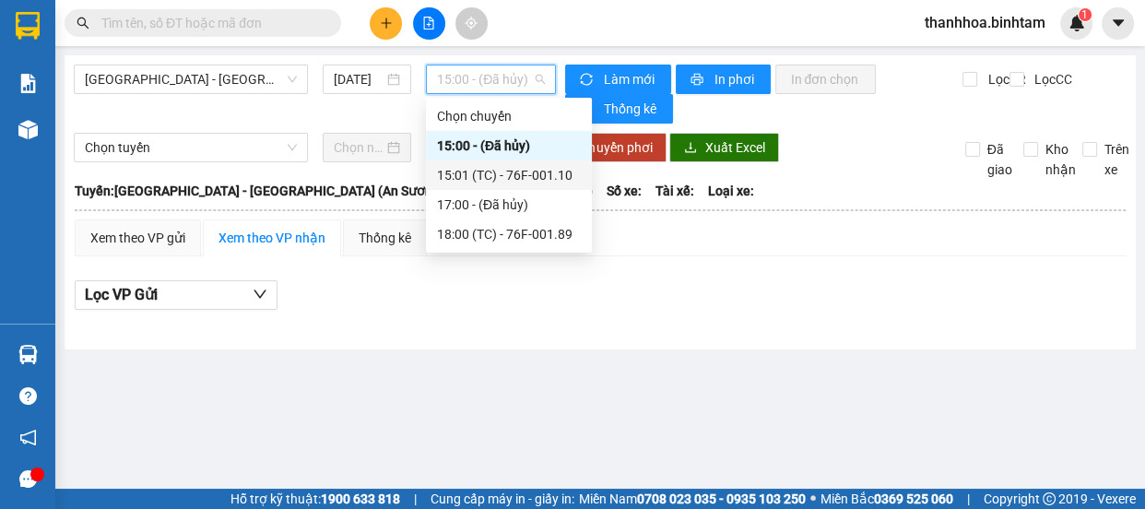
click at [510, 172] on div "15:01 (TC) - 76F-001.10" at bounding box center [509, 175] width 144 height 20
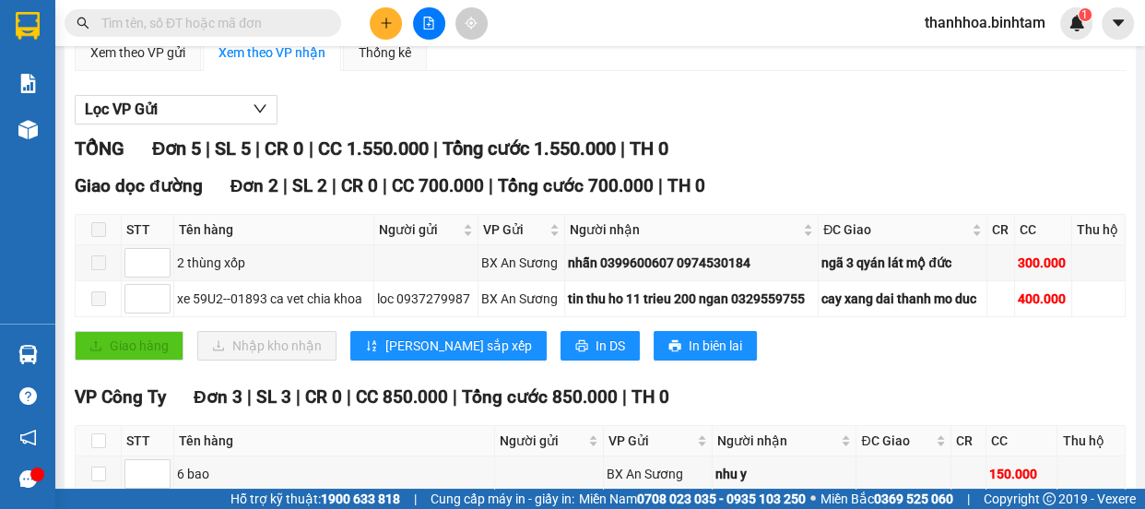
scroll to position [18, 0]
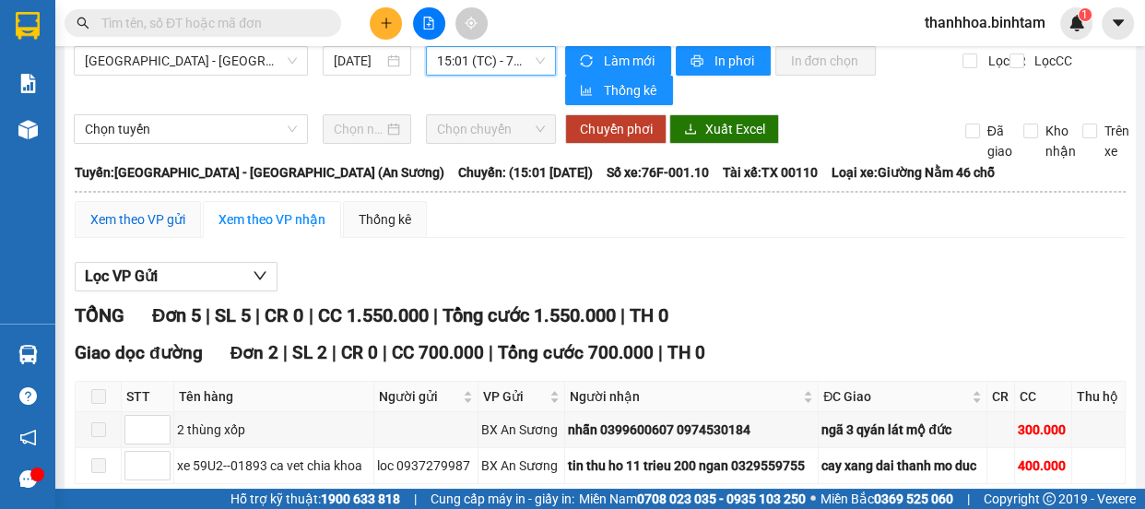
click at [116, 221] on div "Xem theo VP gửi" at bounding box center [137, 219] width 95 height 20
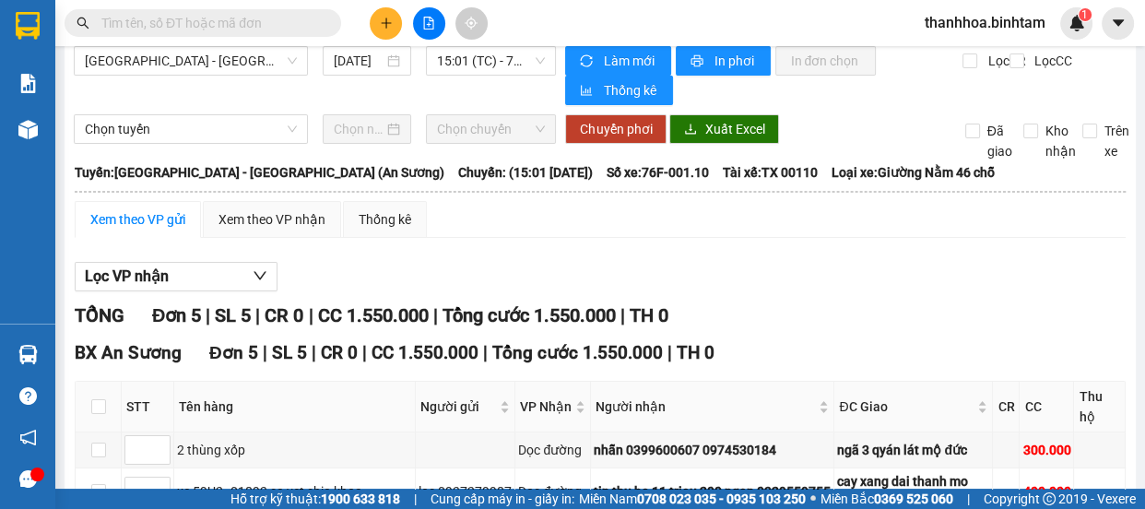
scroll to position [258, 0]
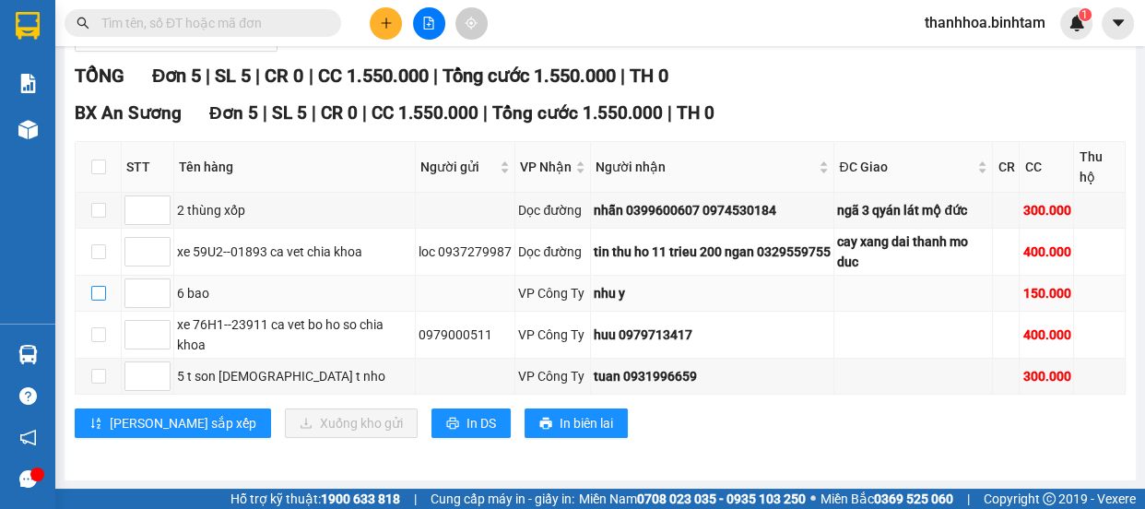
click at [93, 292] on input "checkbox" at bounding box center [98, 293] width 15 height 15
checkbox input "true"
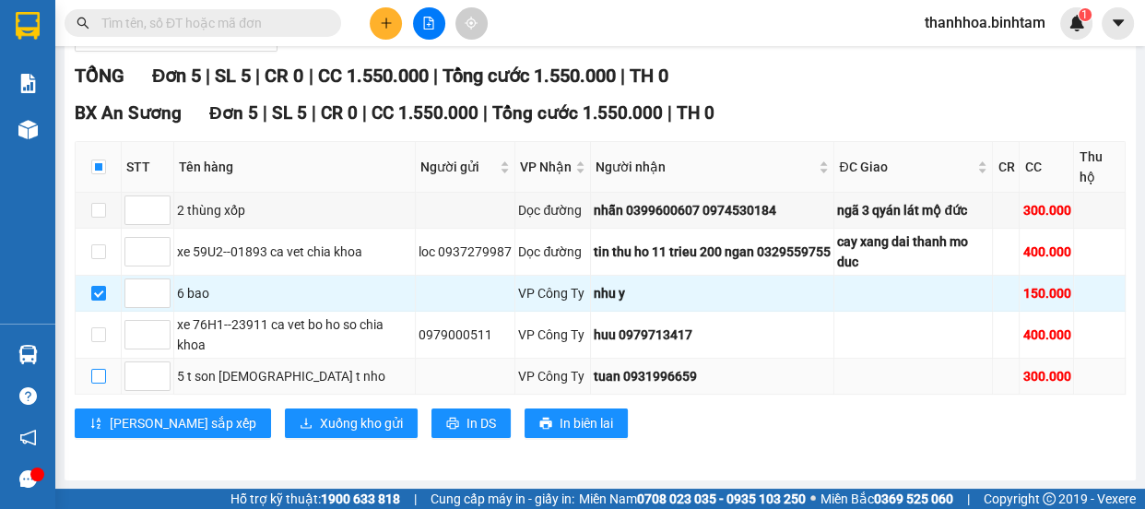
click at [98, 376] on input "checkbox" at bounding box center [98, 376] width 15 height 15
checkbox input "true"
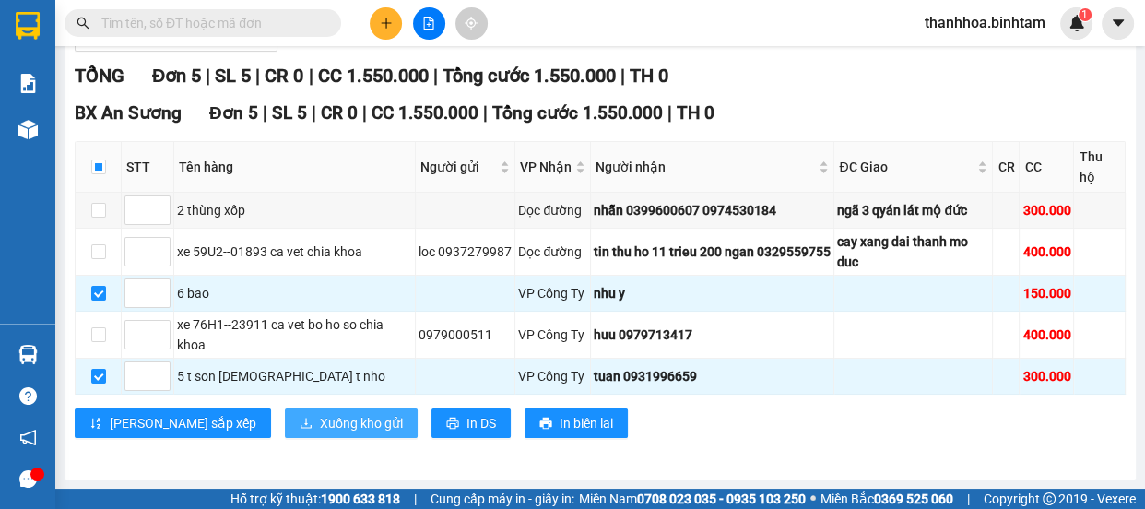
click at [320, 425] on span "Xuống kho gửi" at bounding box center [361, 423] width 83 height 20
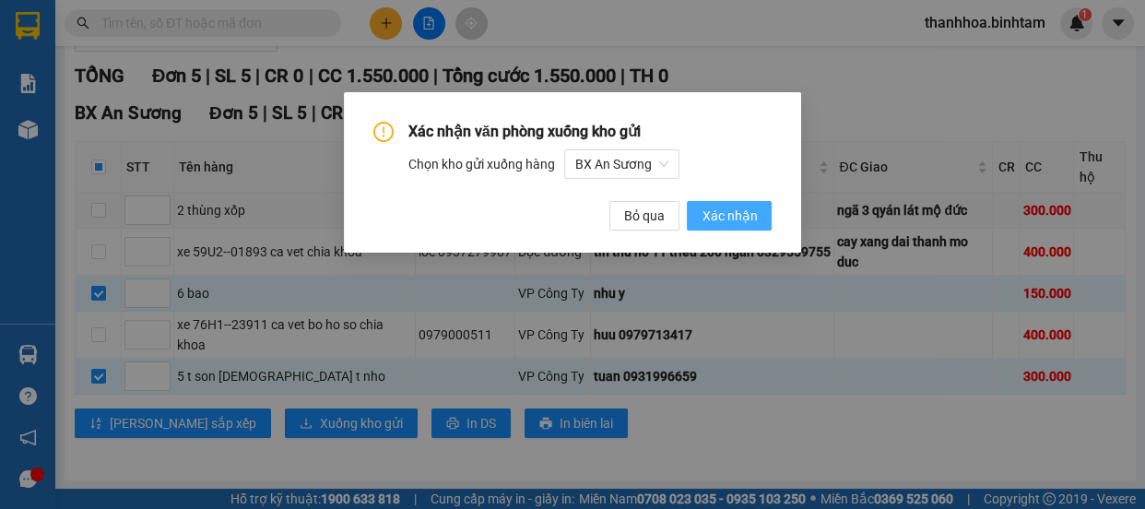
click at [711, 206] on span "Xác nhận" at bounding box center [729, 216] width 55 height 20
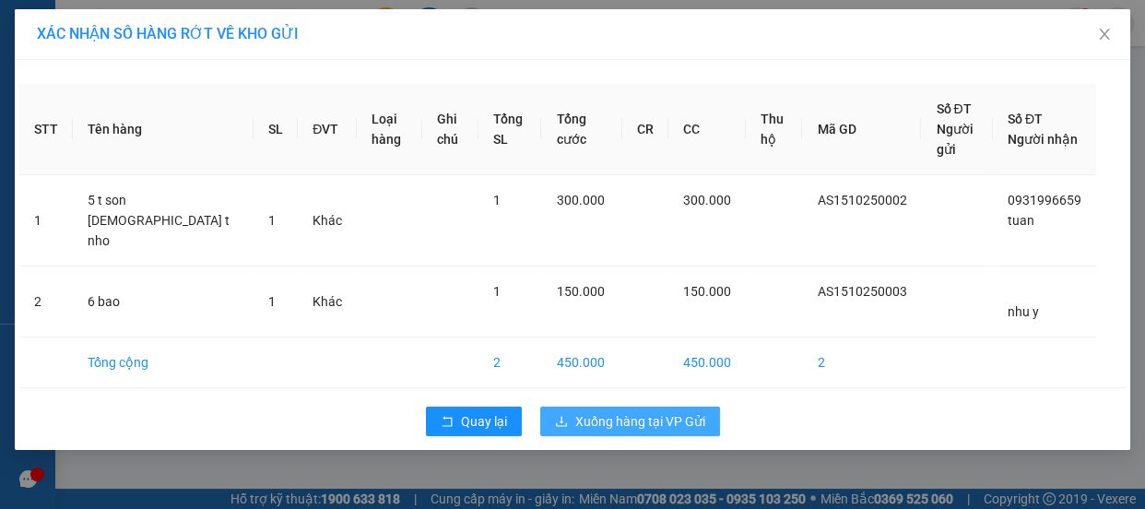
click at [640, 411] on span "Xuống hàng tại VP Gửi" at bounding box center [640, 421] width 130 height 20
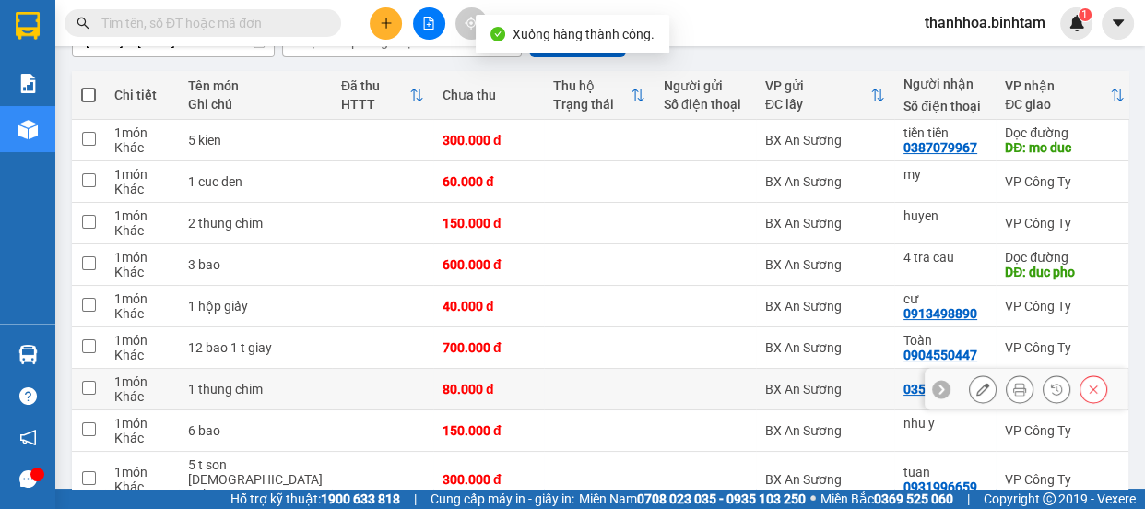
scroll to position [275, 0]
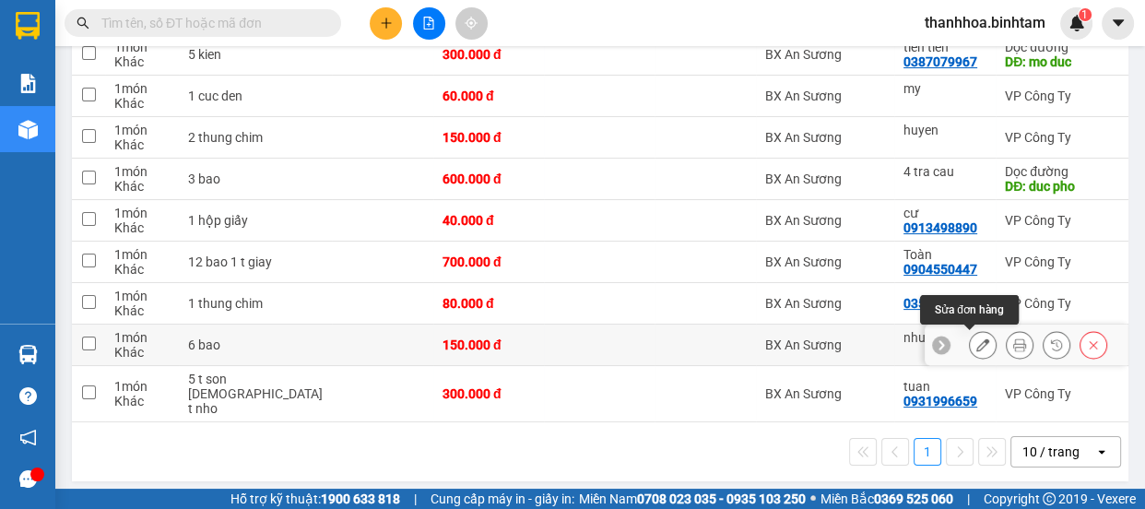
click at [977, 346] on icon at bounding box center [983, 344] width 13 height 13
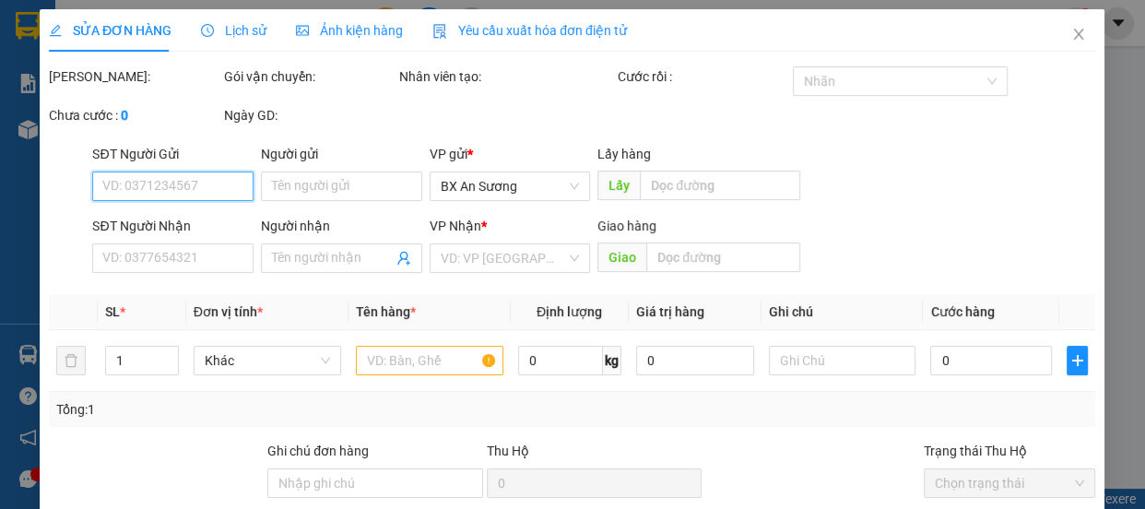
type input "nhu y"
type input "150.000"
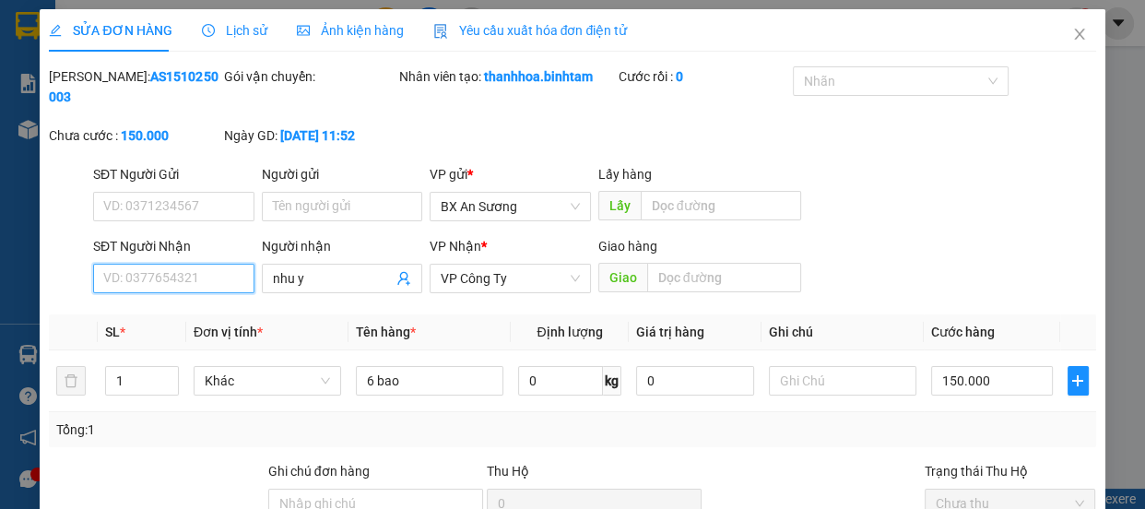
click at [175, 285] on input "SĐT Người Nhận" at bounding box center [173, 279] width 161 height 30
type input "0901250761"
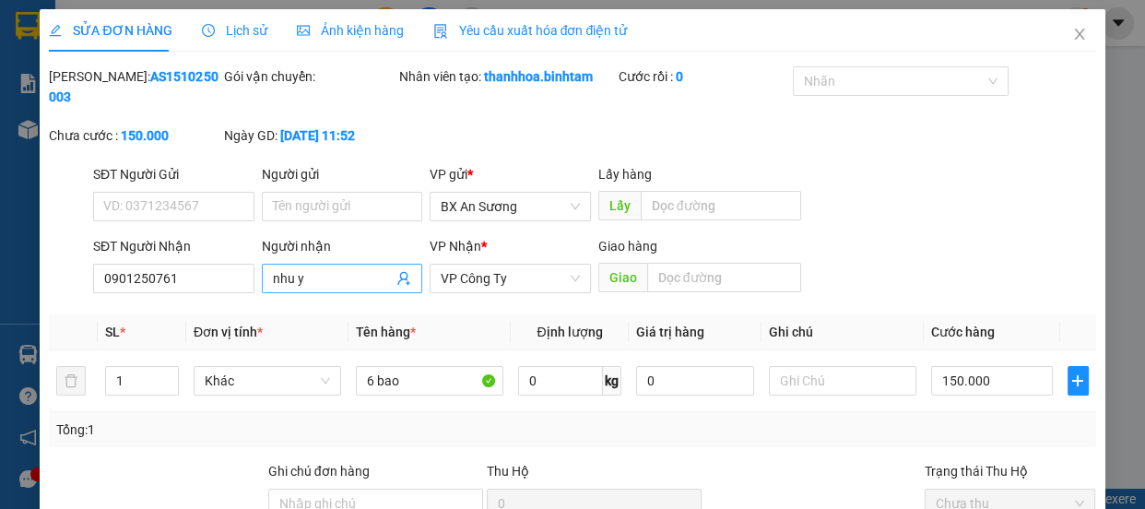
click at [306, 280] on input "nhu y" at bounding box center [333, 278] width 121 height 20
type input "n"
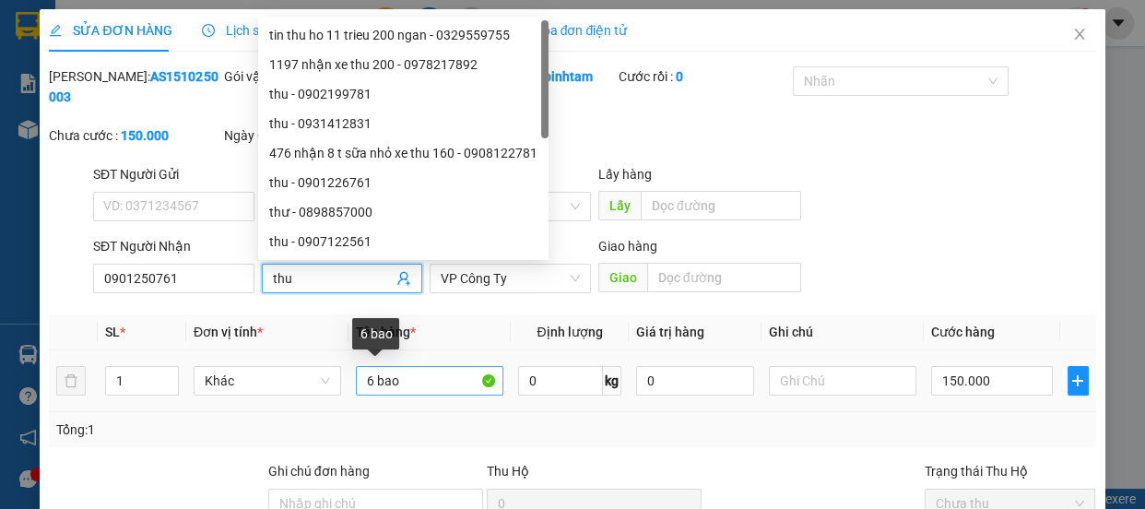
type input "thu"
click at [405, 383] on input "6 bao" at bounding box center [430, 381] width 148 height 30
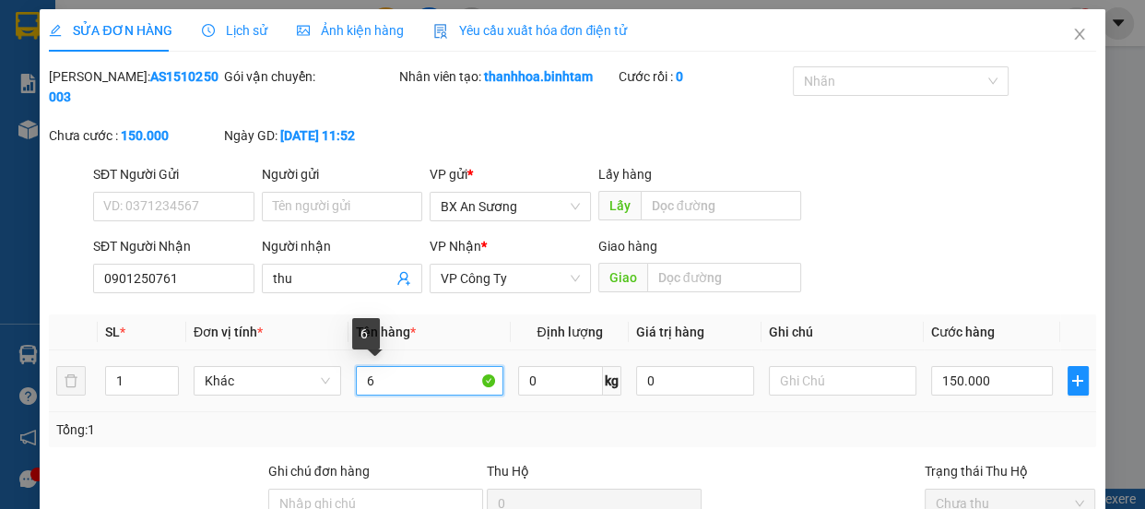
type input "6"
type input "1 thung giay"
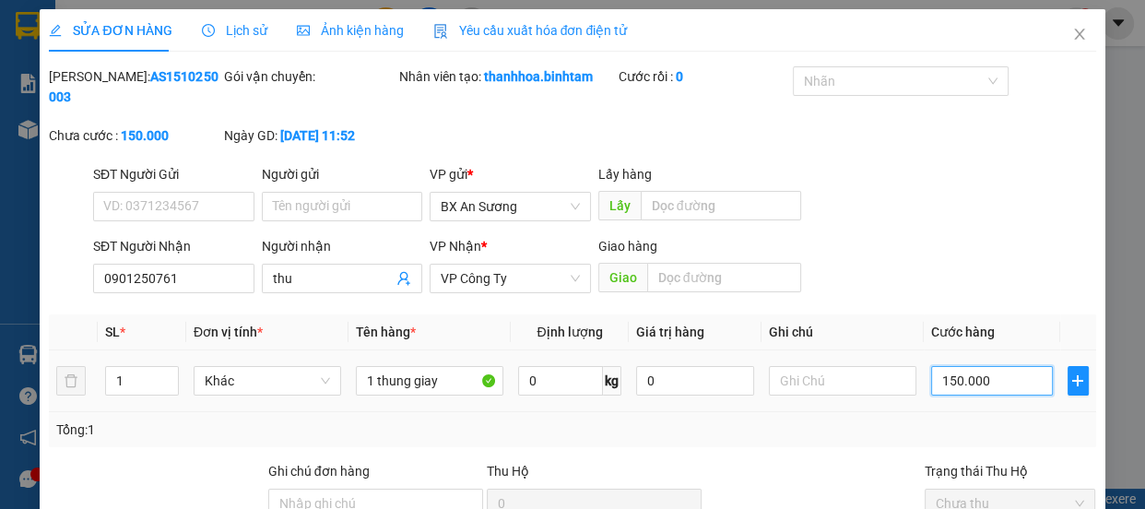
click at [937, 378] on input "150.000" at bounding box center [992, 381] width 122 height 30
click at [938, 378] on input "150.000" at bounding box center [992, 381] width 122 height 30
type input "50.000"
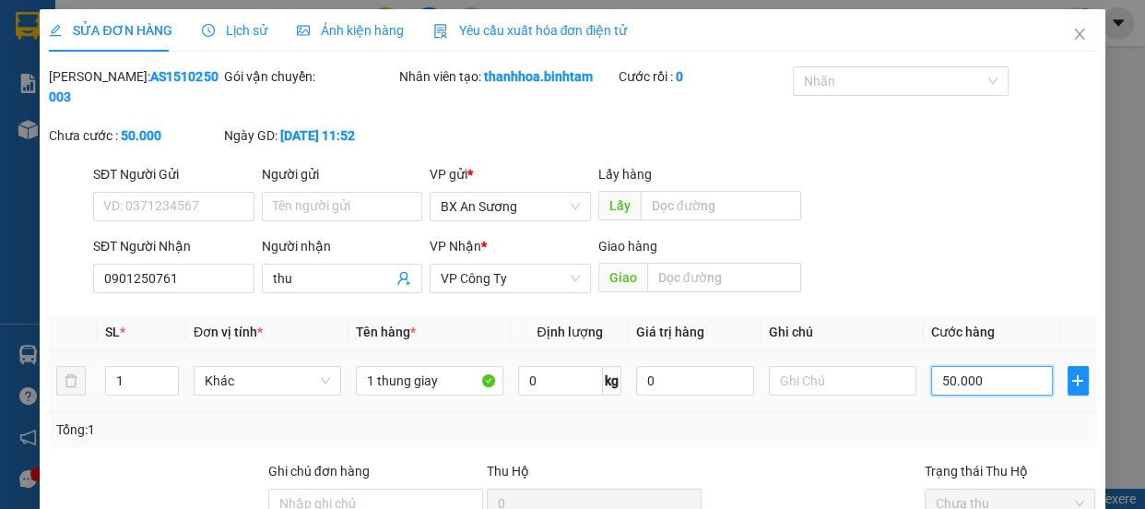
scroll to position [196, 0]
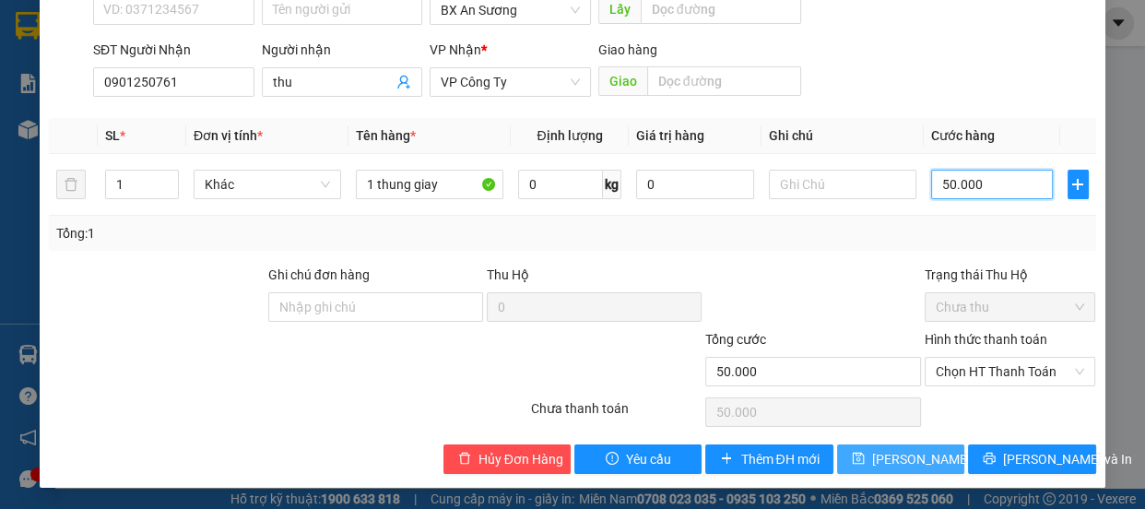
type input "50.000"
click at [911, 449] on span "Lưu thay đổi" at bounding box center [946, 459] width 148 height 20
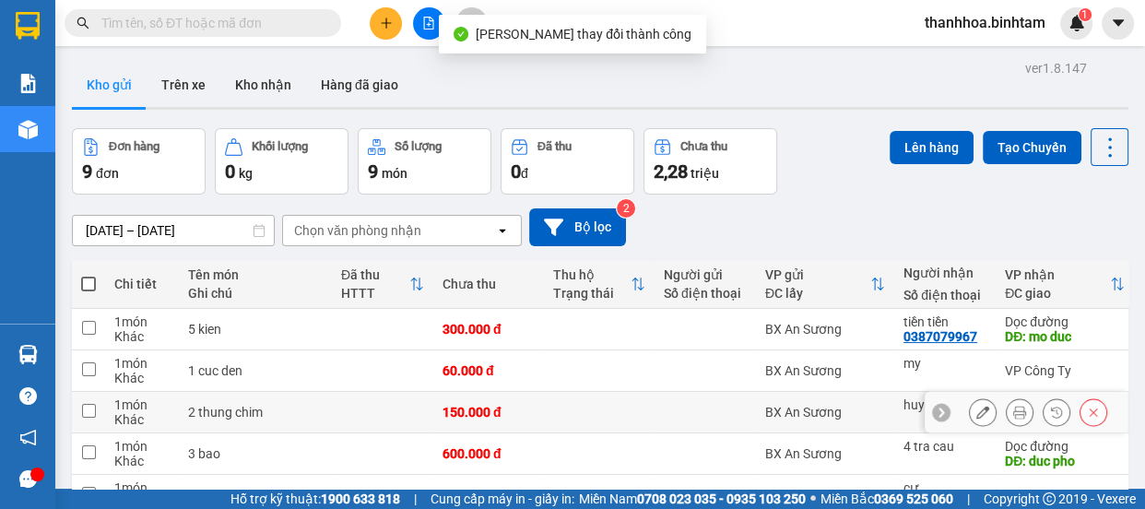
scroll to position [275, 0]
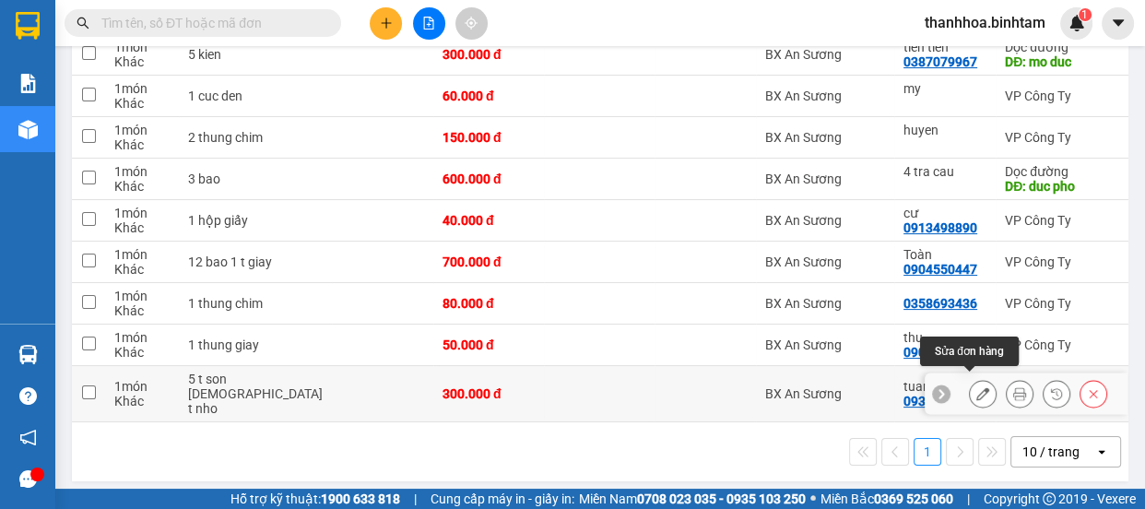
click at [977, 387] on icon at bounding box center [983, 393] width 13 height 13
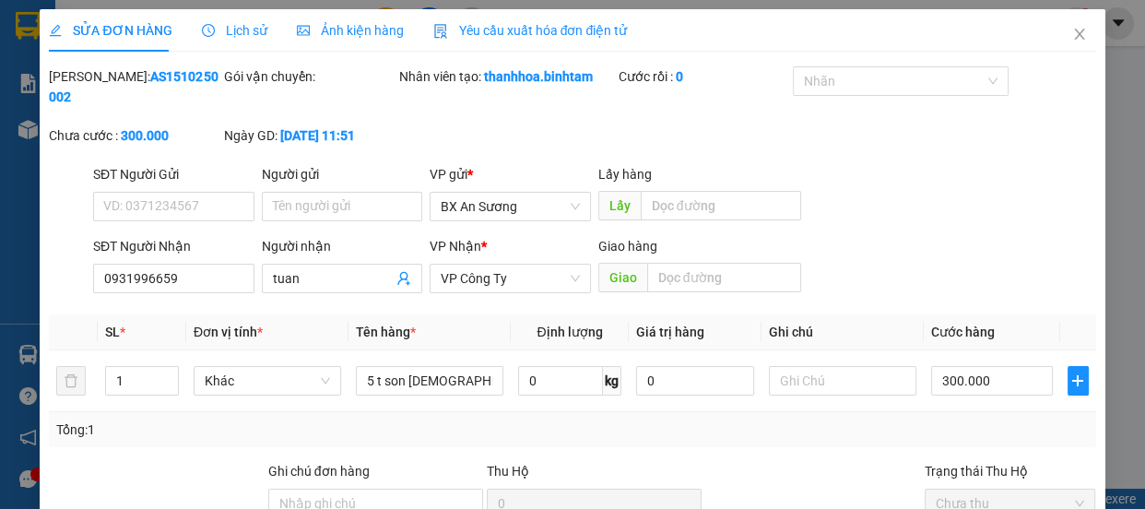
type input "0931996659"
type input "tuan"
type input "300.000"
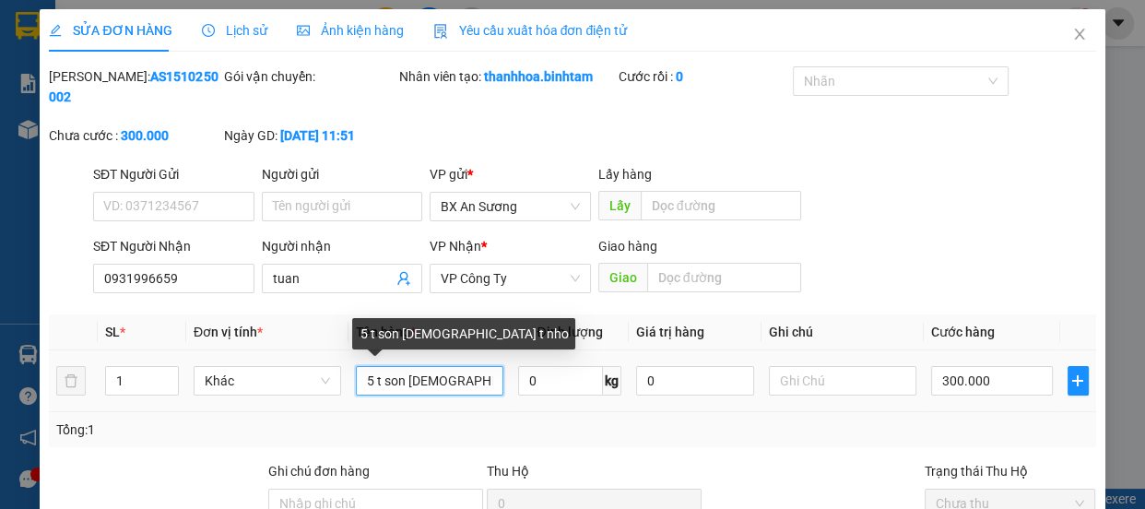
click at [403, 379] on input "5 t son 1 t nho" at bounding box center [430, 381] width 148 height 30
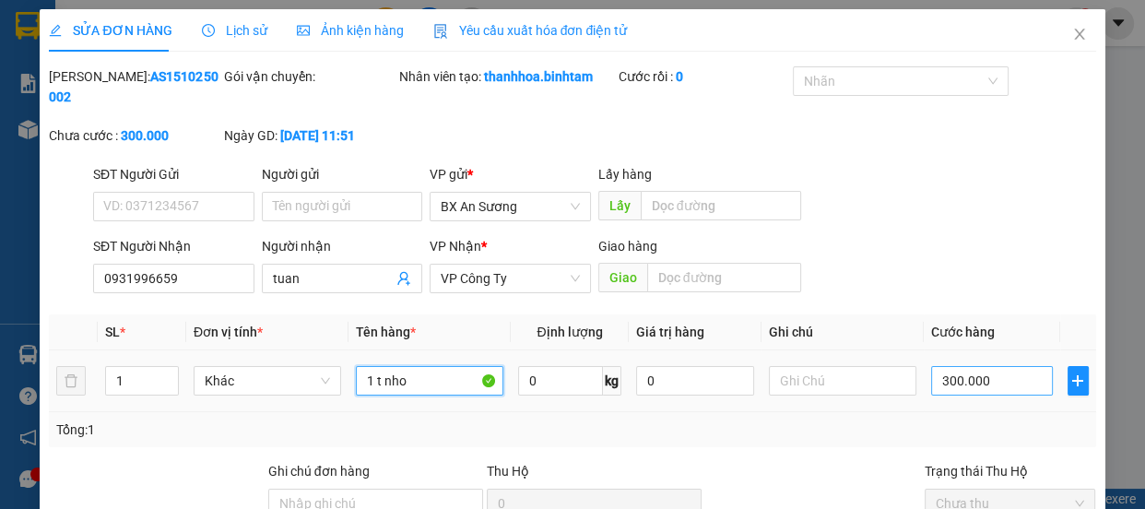
type input "1 t nho"
click at [948, 378] on input "300.000" at bounding box center [992, 381] width 122 height 30
click at [949, 379] on input "300.000" at bounding box center [992, 381] width 122 height 30
click at [946, 378] on input "300.000" at bounding box center [992, 381] width 122 height 30
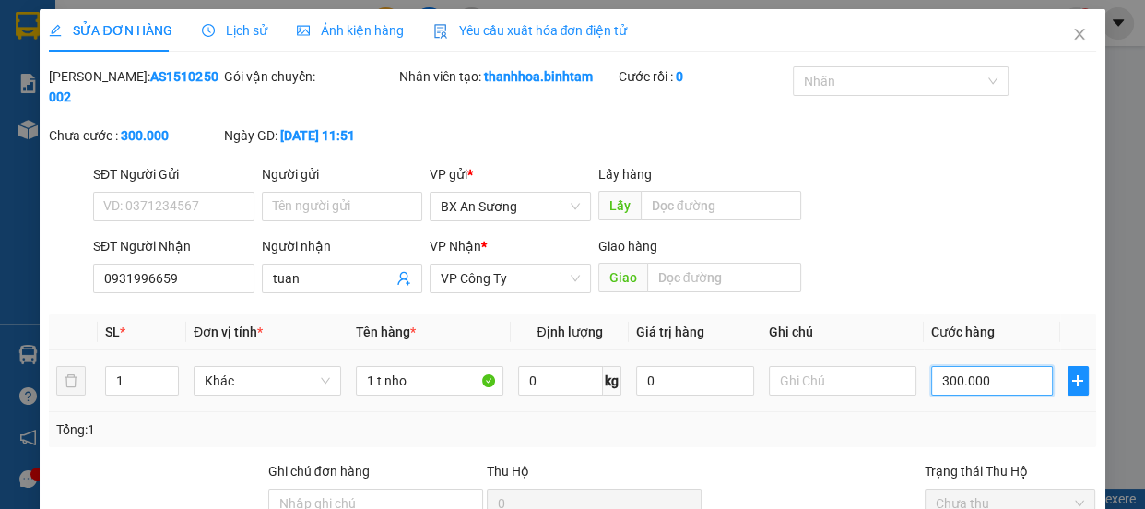
click at [946, 378] on input "300.000" at bounding box center [992, 381] width 122 height 30
type input "30.000"
type input "0"
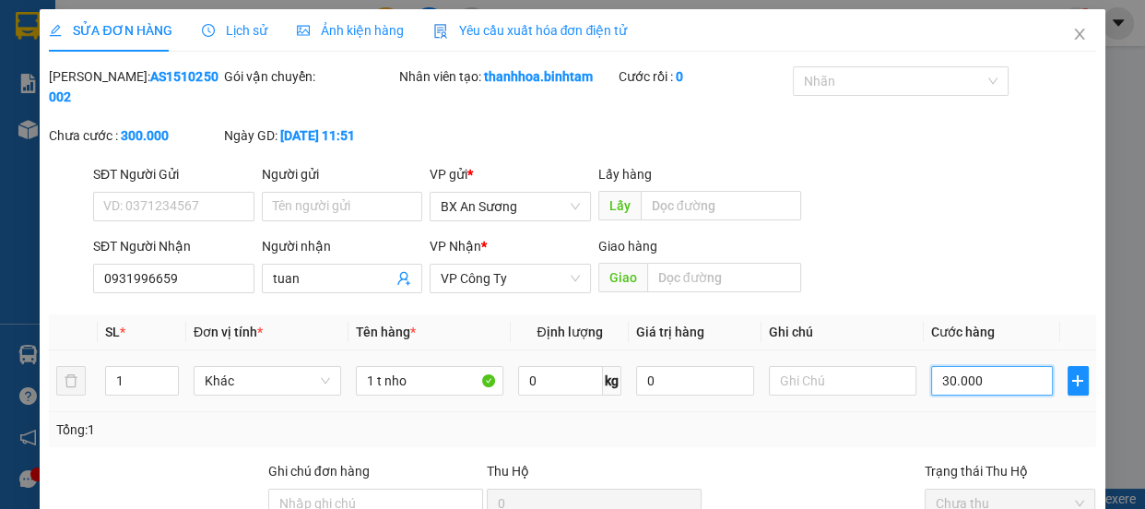
type input "0"
type input "0.000"
type input "50.000"
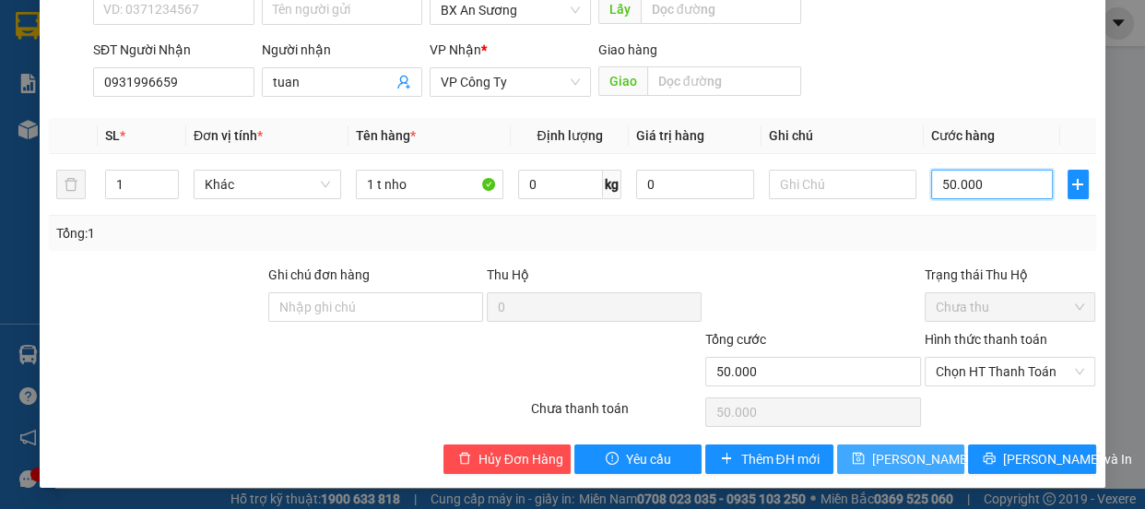
type input "50.000"
click at [905, 468] on span "Lưu thay đổi" at bounding box center [946, 459] width 148 height 20
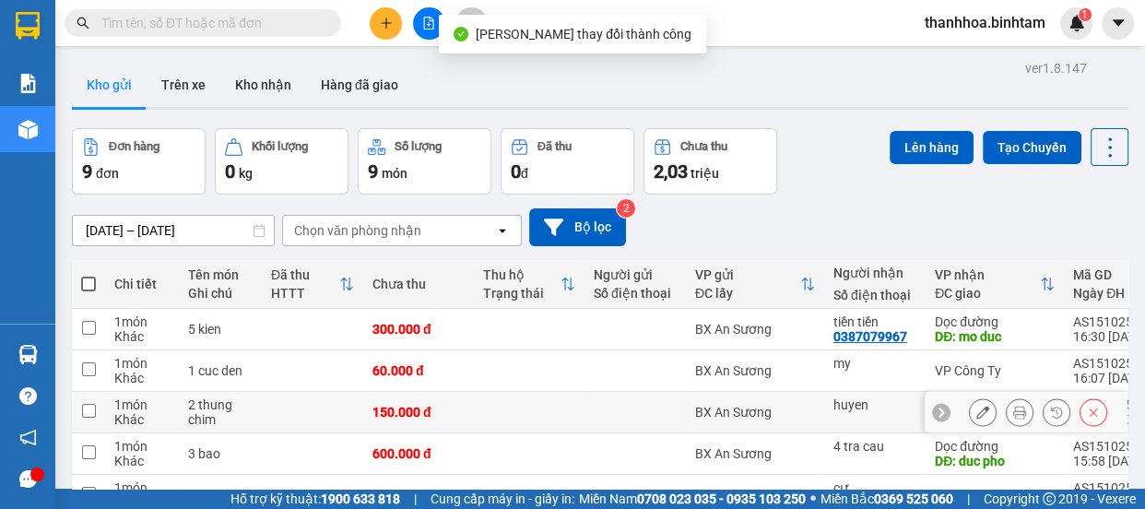
scroll to position [275, 0]
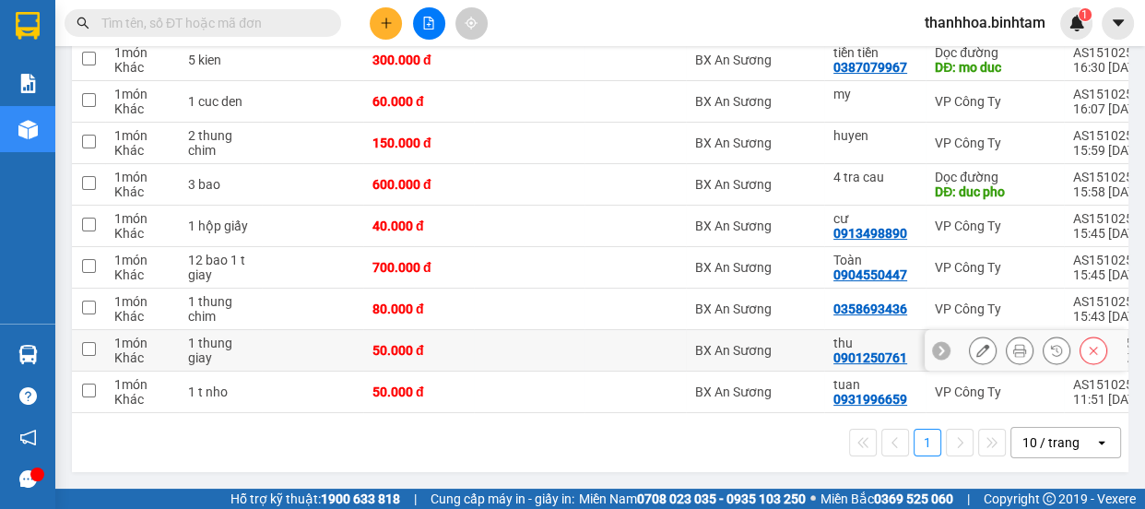
click at [98, 349] on td at bounding box center [88, 350] width 33 height 41
checkbox input "true"
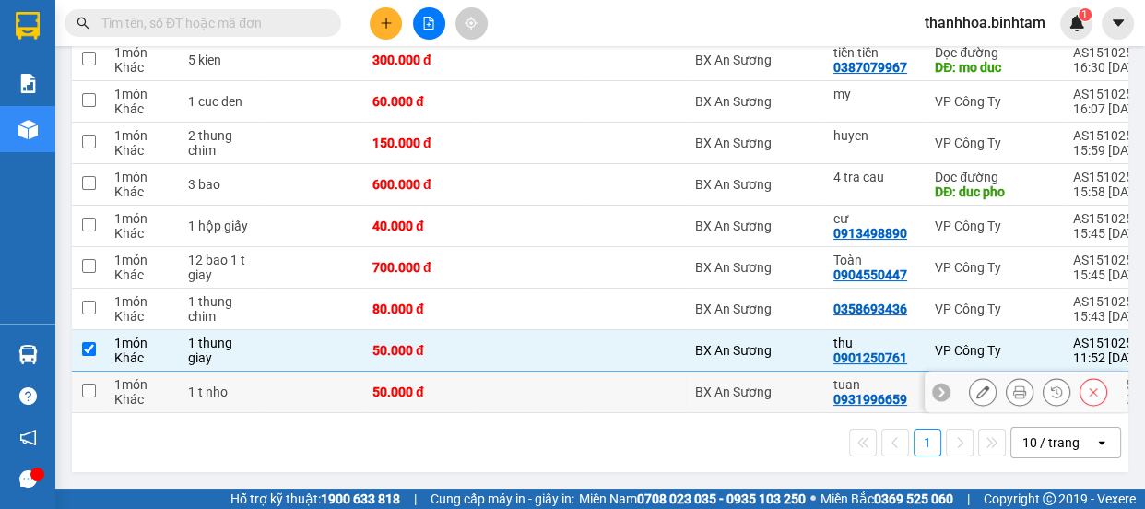
click at [87, 391] on td at bounding box center [88, 392] width 33 height 41
checkbox input "true"
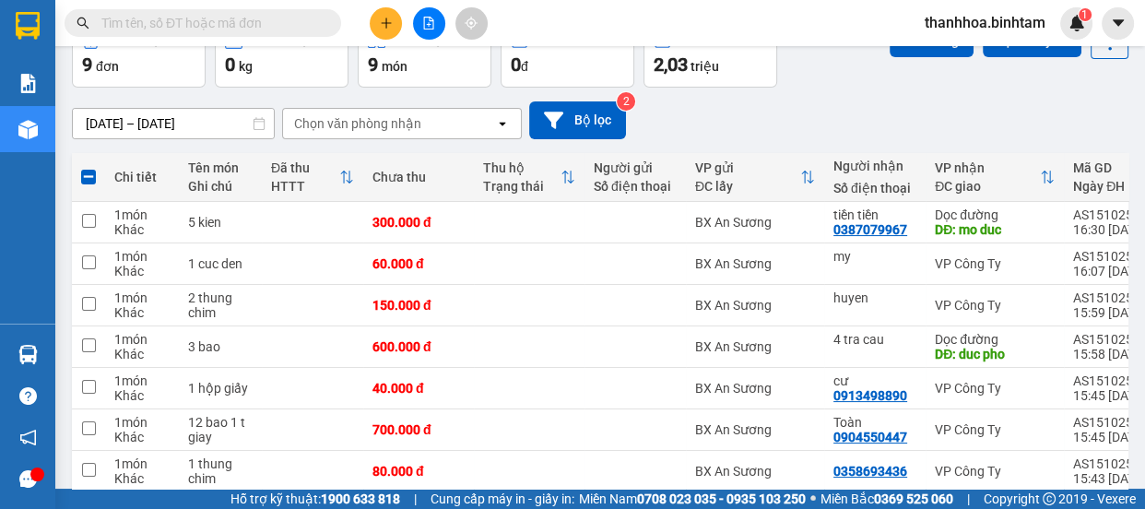
scroll to position [0, 0]
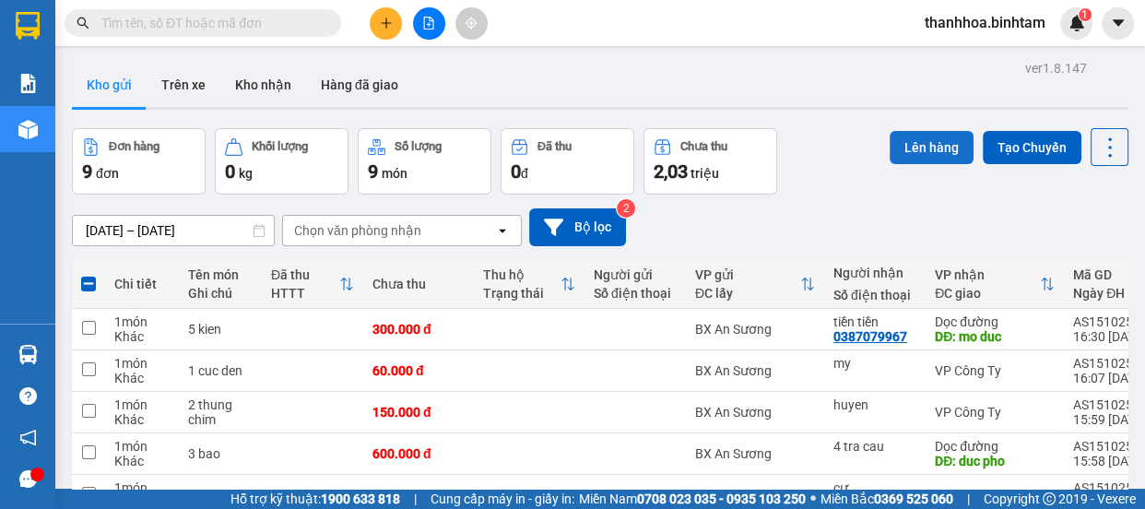
click at [937, 150] on button "Lên hàng" at bounding box center [932, 147] width 84 height 33
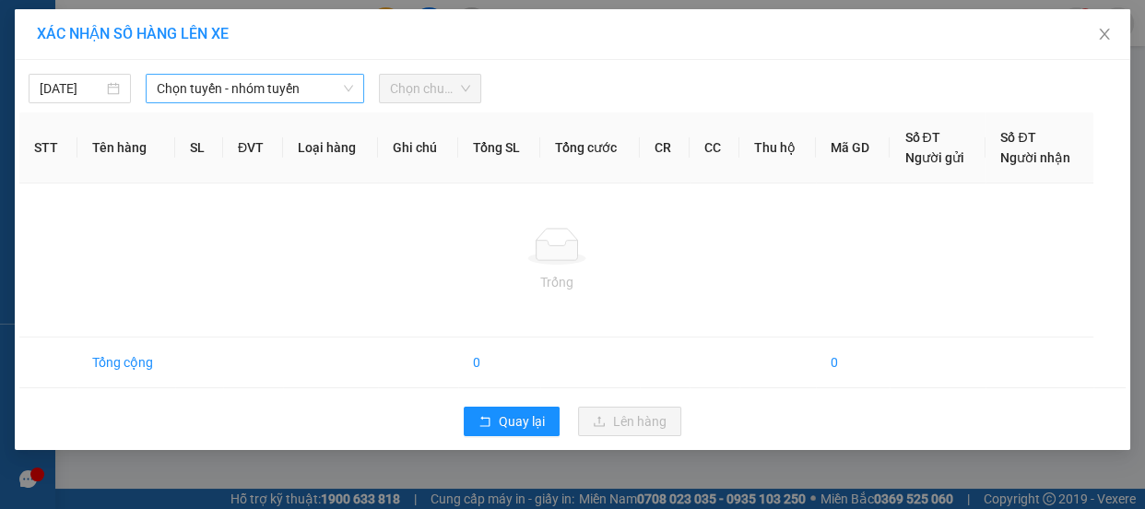
click at [194, 80] on span "Chọn tuyến - nhóm tuyến" at bounding box center [255, 89] width 196 height 28
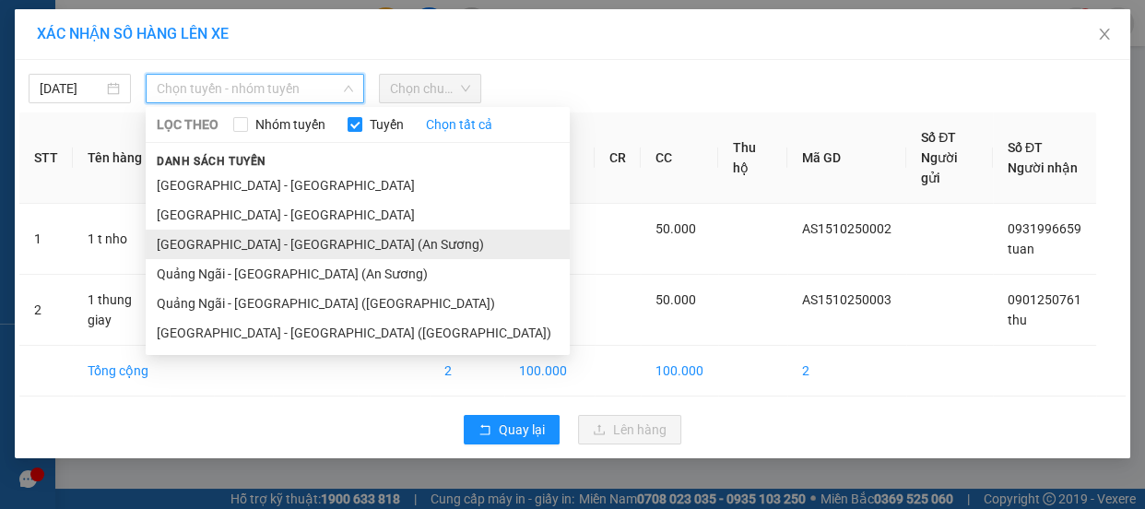
click at [233, 241] on li "Sài Gòn - Quảng Ngãi (An Sương)" at bounding box center [358, 245] width 424 height 30
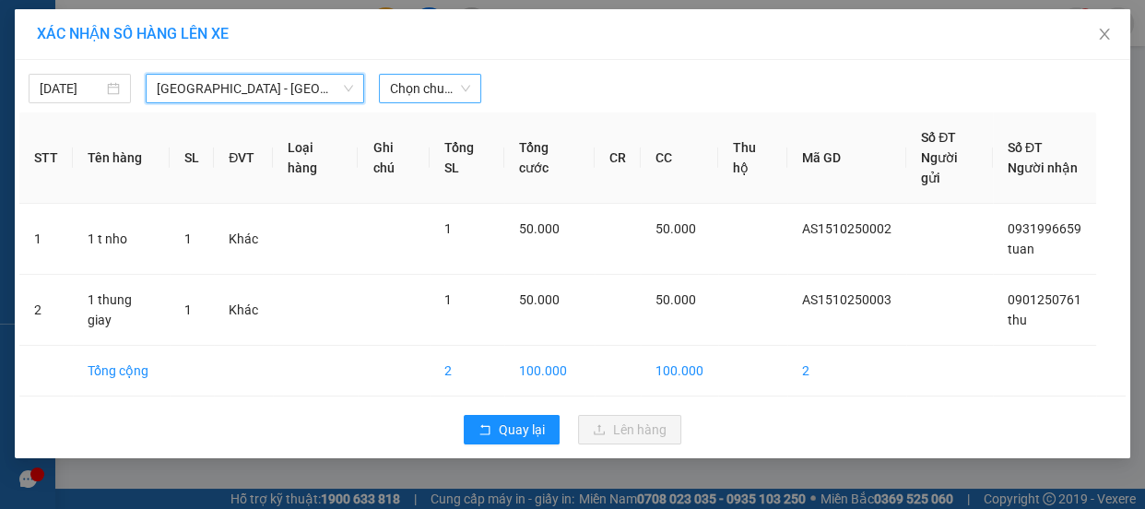
click at [429, 86] on span "Chọn chuyến" at bounding box center [430, 89] width 80 height 28
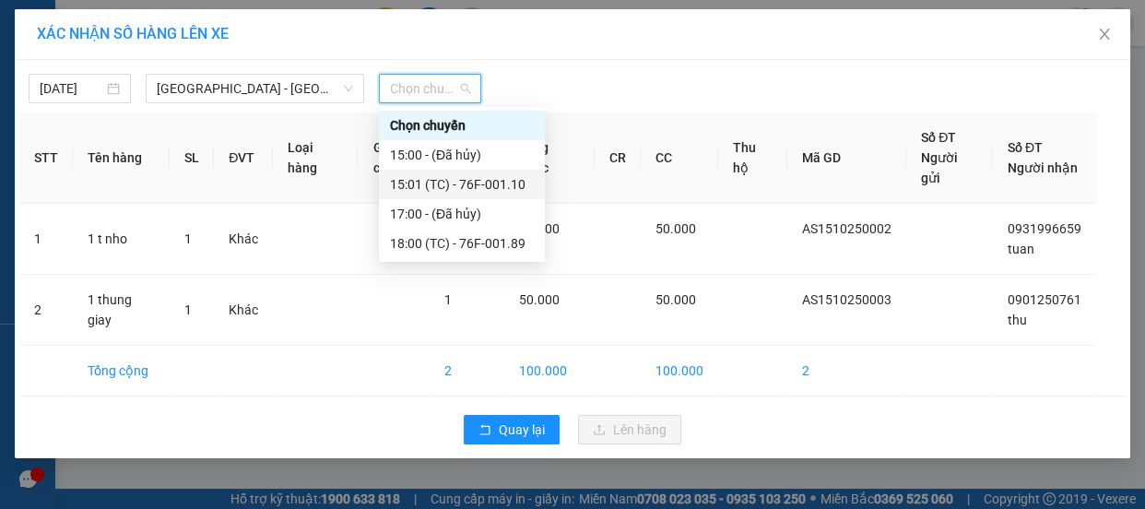
click at [464, 184] on div "15:01 (TC) - 76F-001.10" at bounding box center [462, 184] width 144 height 20
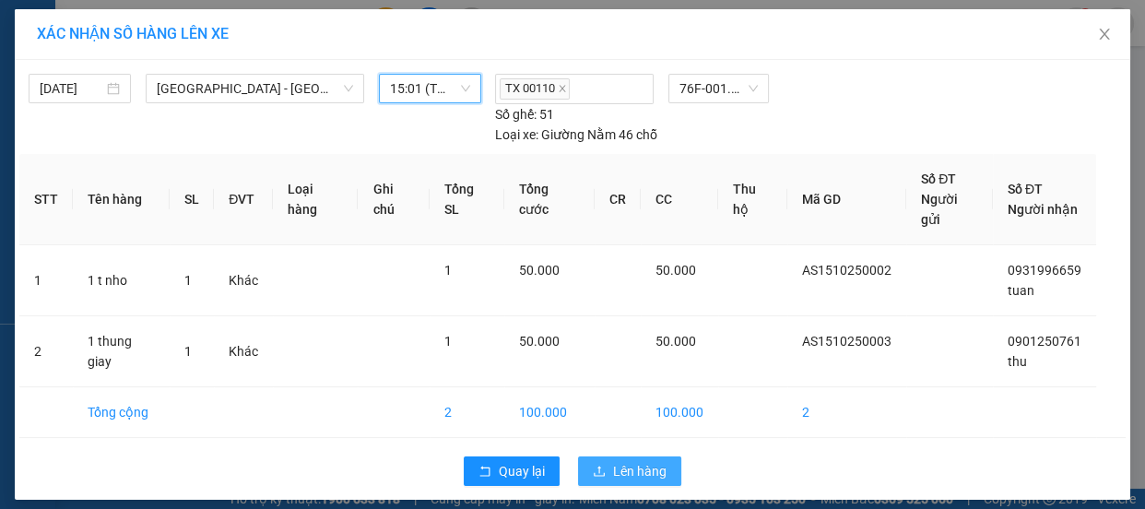
click at [607, 456] on button "Lên hàng" at bounding box center [629, 471] width 103 height 30
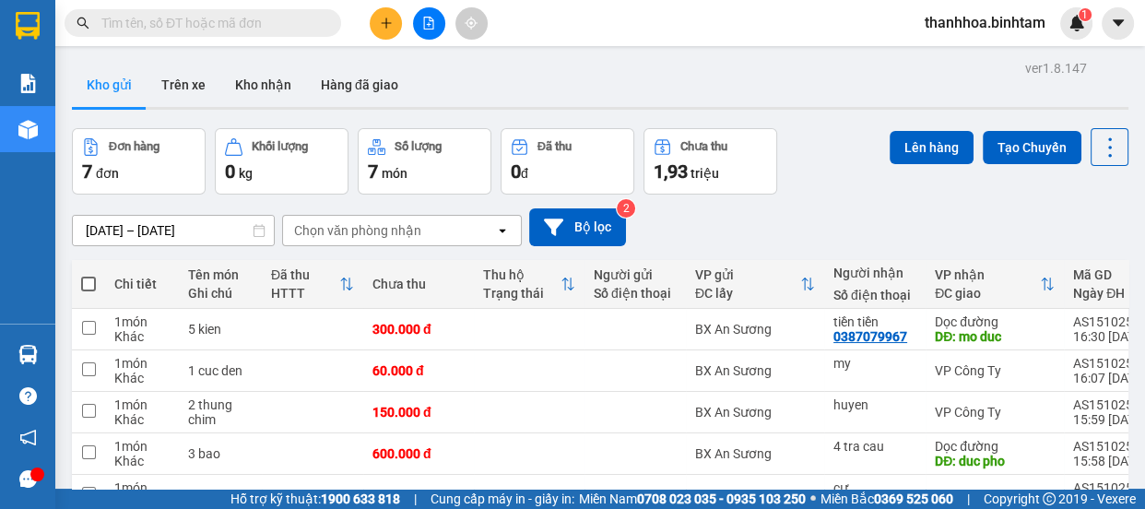
click at [1003, 27] on span "thanhhoa.binhtam" at bounding box center [985, 22] width 150 height 23
click at [1000, 52] on span "Đăng xuất" at bounding box center [993, 57] width 112 height 20
